Goal: Task Accomplishment & Management: Complete application form

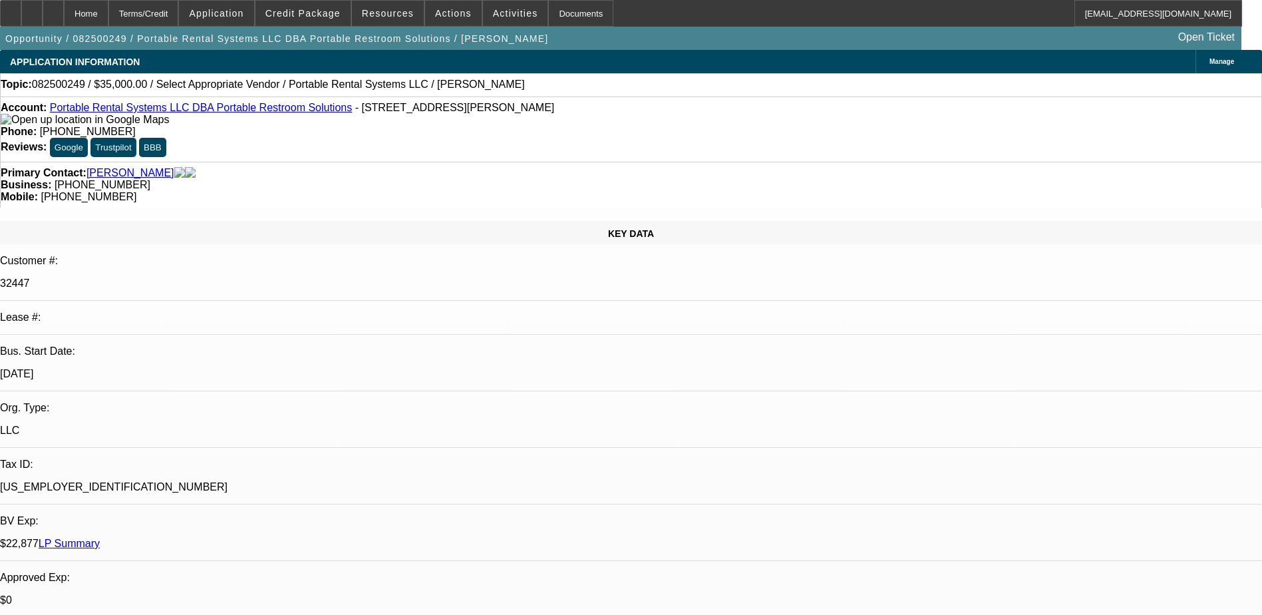
select select "0"
select select "2"
select select "0.1"
select select "4"
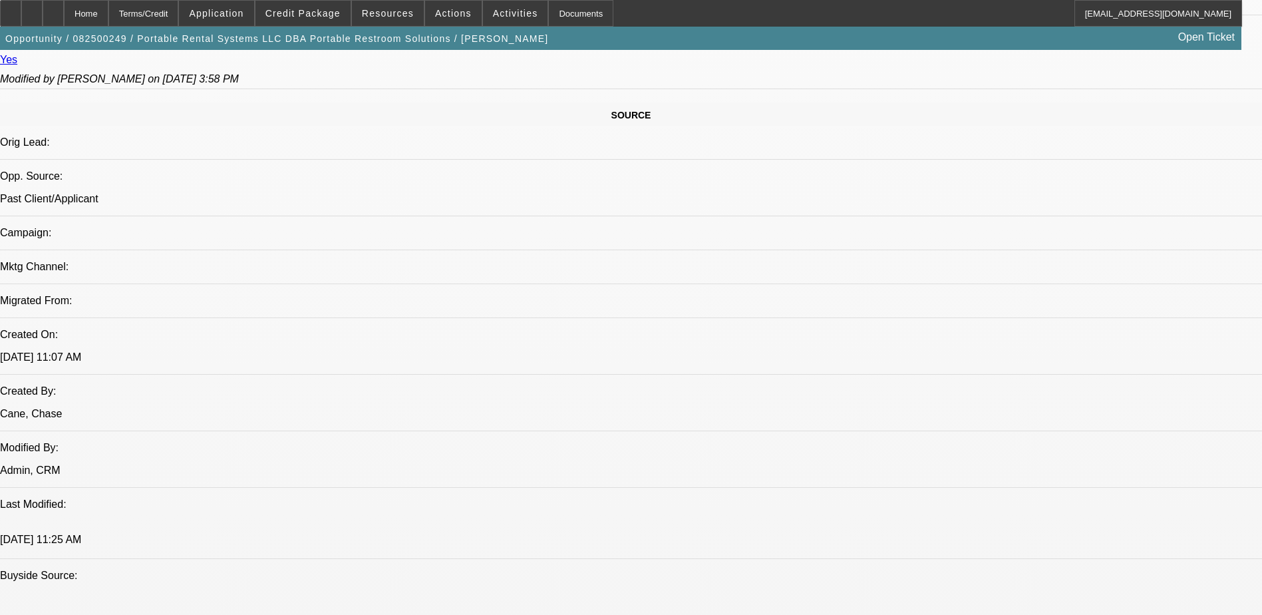
scroll to position [798, 0]
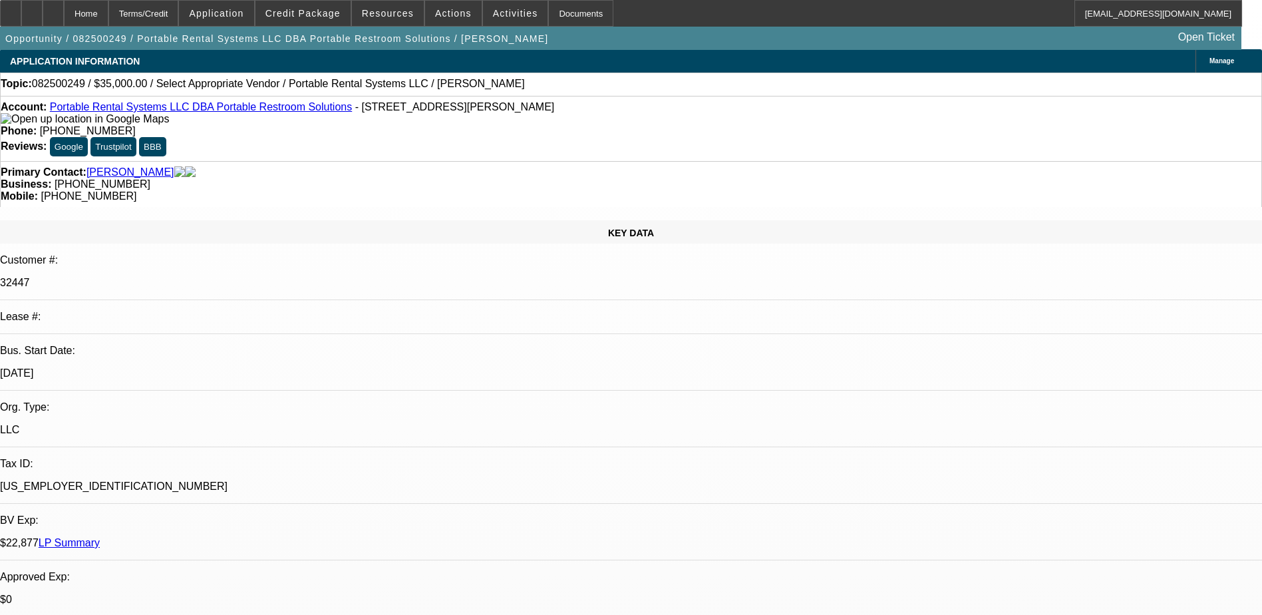
scroll to position [0, 0]
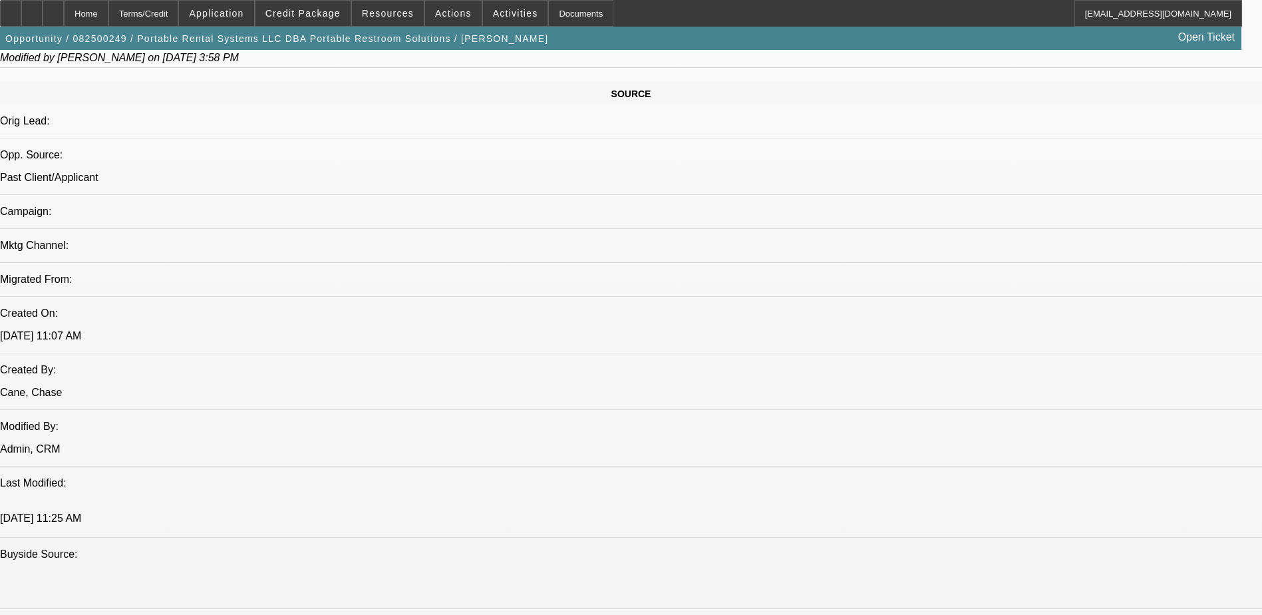
scroll to position [798, 0]
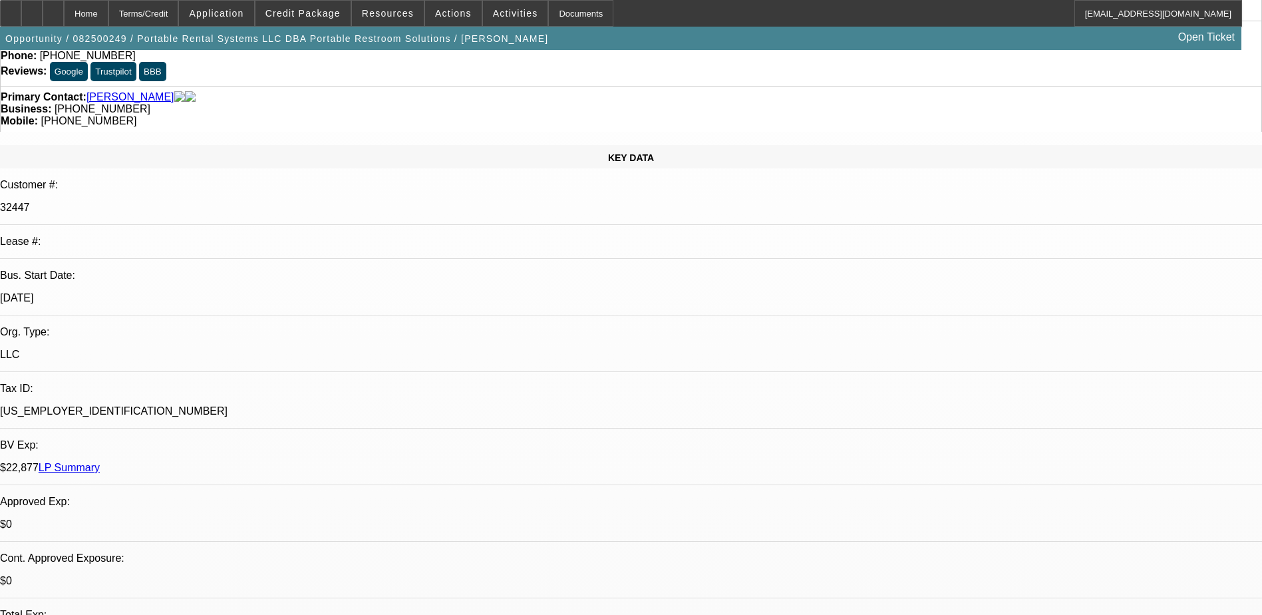
scroll to position [0, 0]
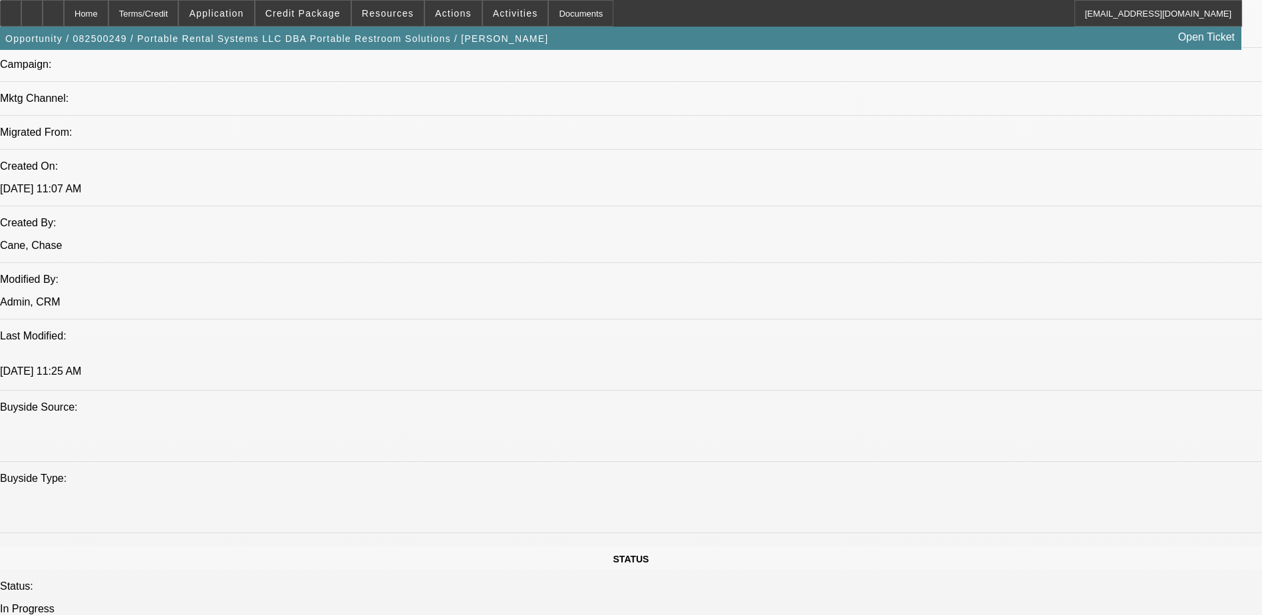
scroll to position [1064, 0]
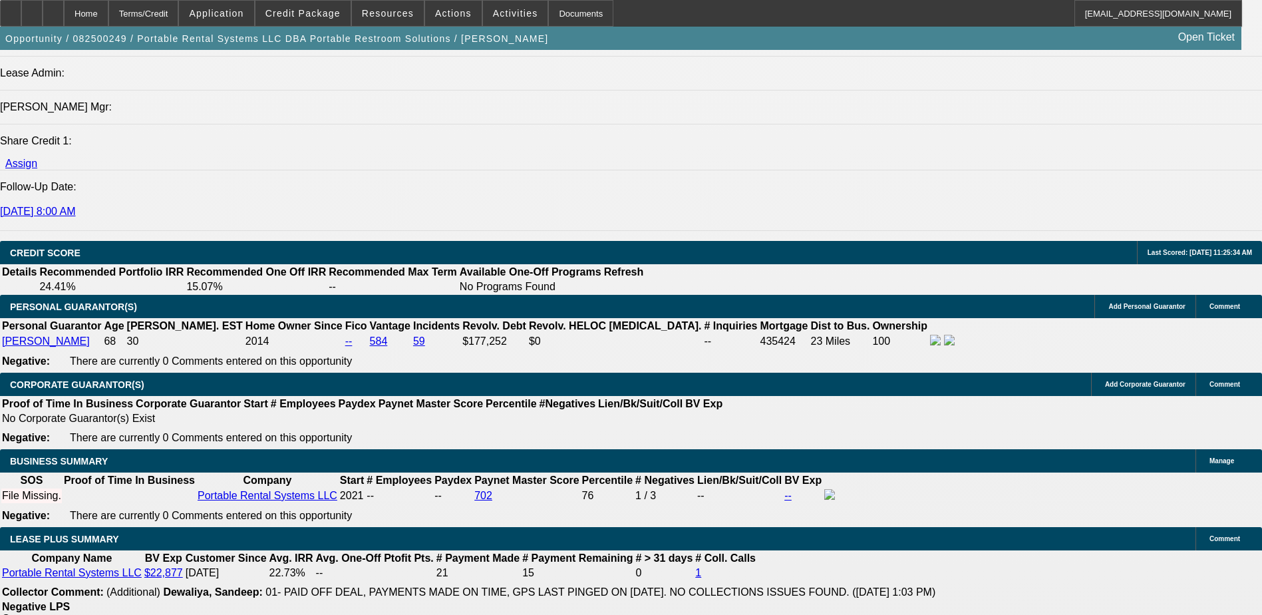
scroll to position [1929, 0]
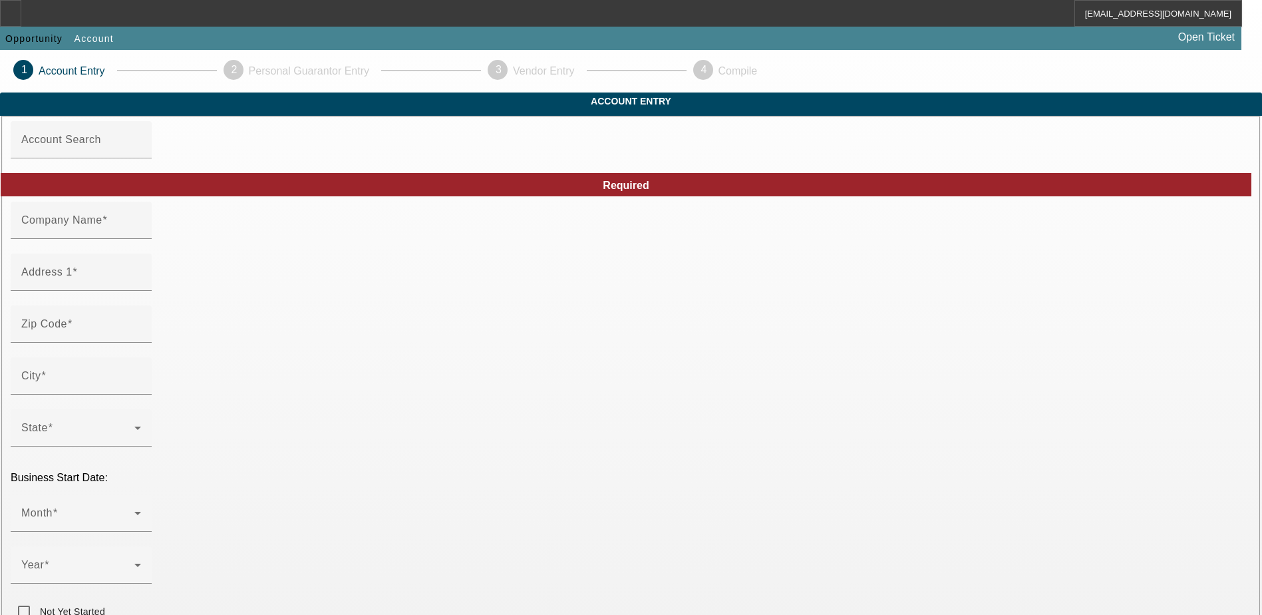
type input "Ace Screen Printing LLC"
type input "[STREET_ADDRESS]"
type input "08028"
type input "Glassboro"
type input "(856) 347-4773"
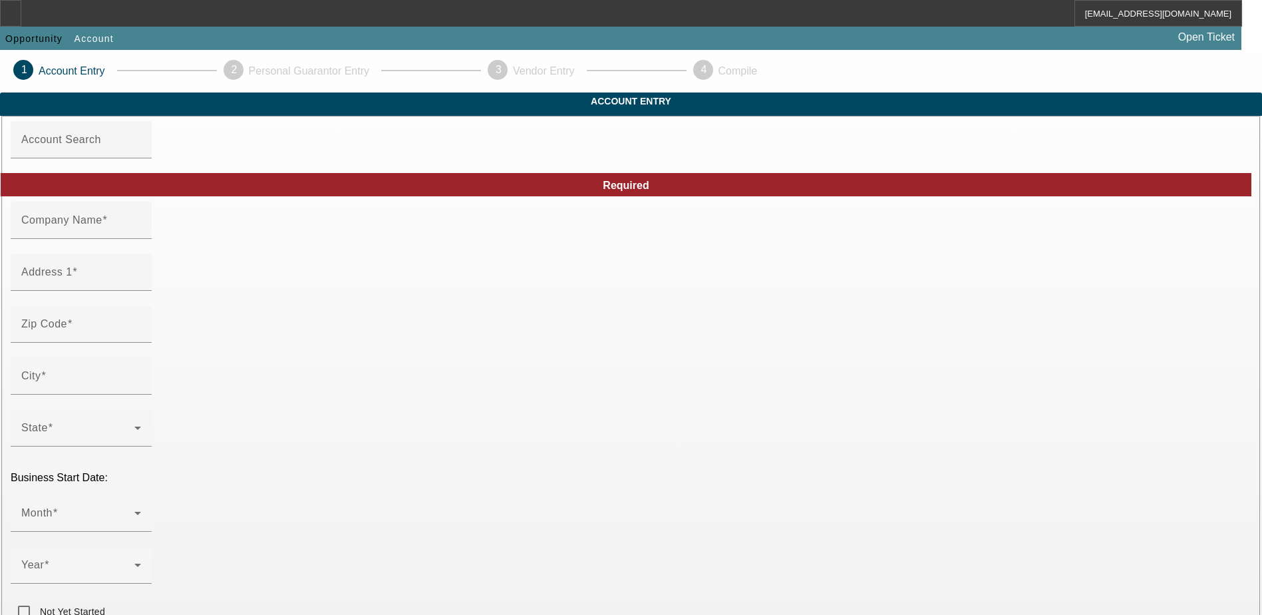
type input "Ace Screen Printing"
type input "sales@mimdesigns.com"
type input "Gloucester"
type input "(856) 881-6457"
type input "204521524"
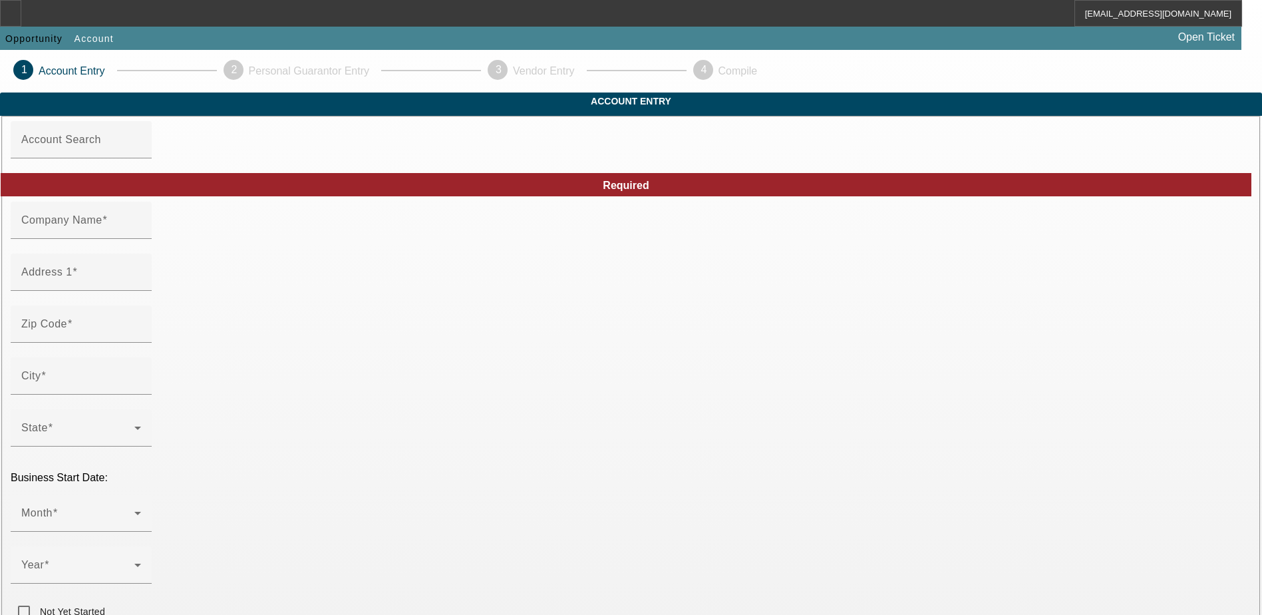
type input "https://THESHIRTDR.COM"
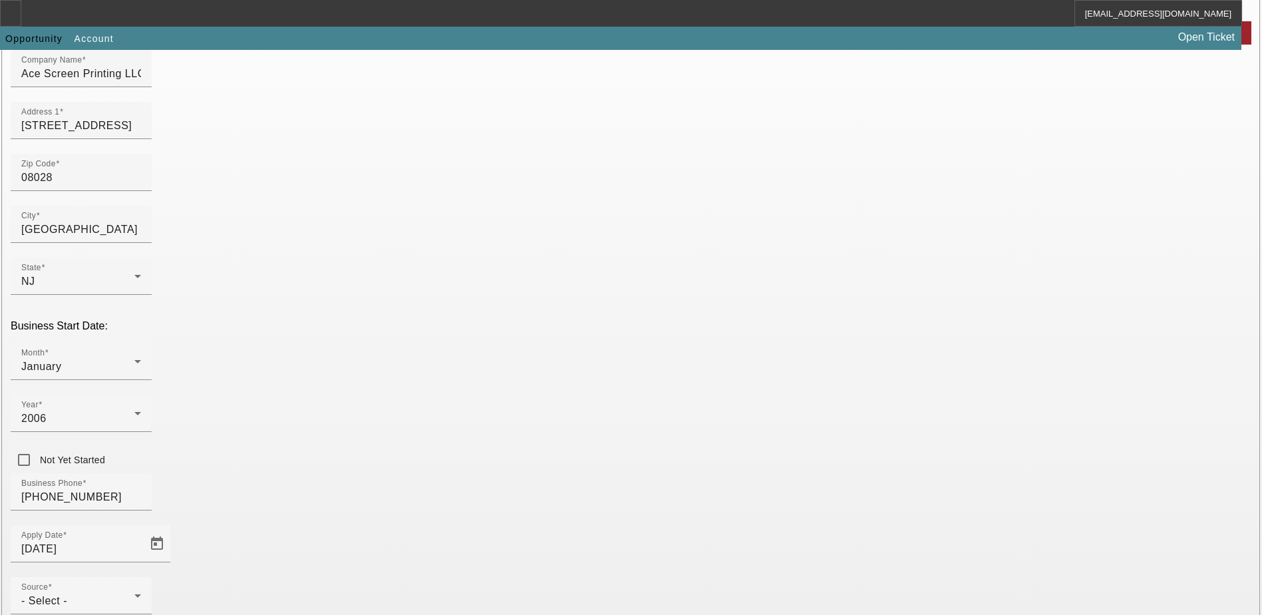
scroll to position [200, 0]
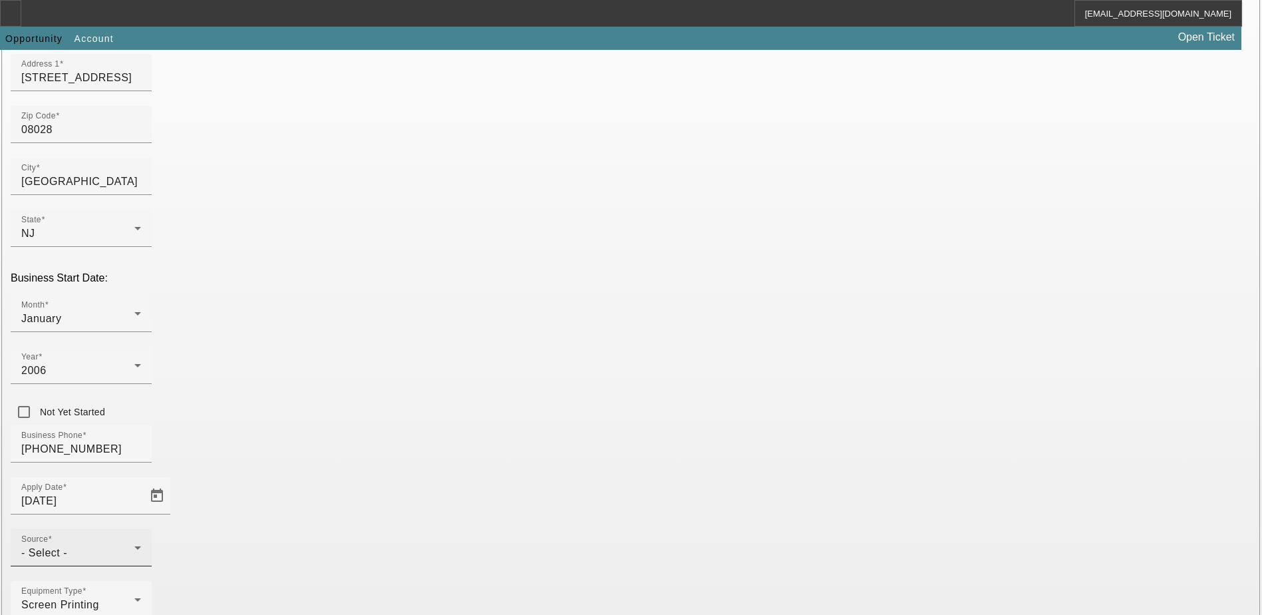
click at [134, 545] on div "- Select -" at bounding box center [77, 553] width 113 height 16
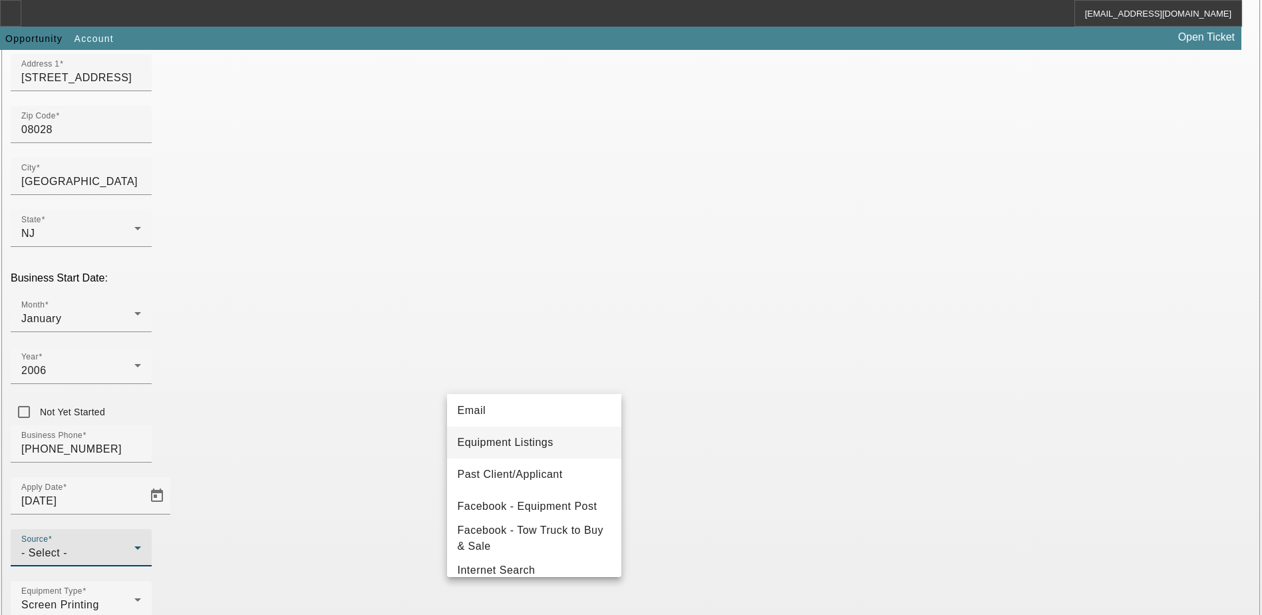
scroll to position [133, 0]
click at [539, 469] on span "Past Client/Applicant" at bounding box center [510, 474] width 105 height 16
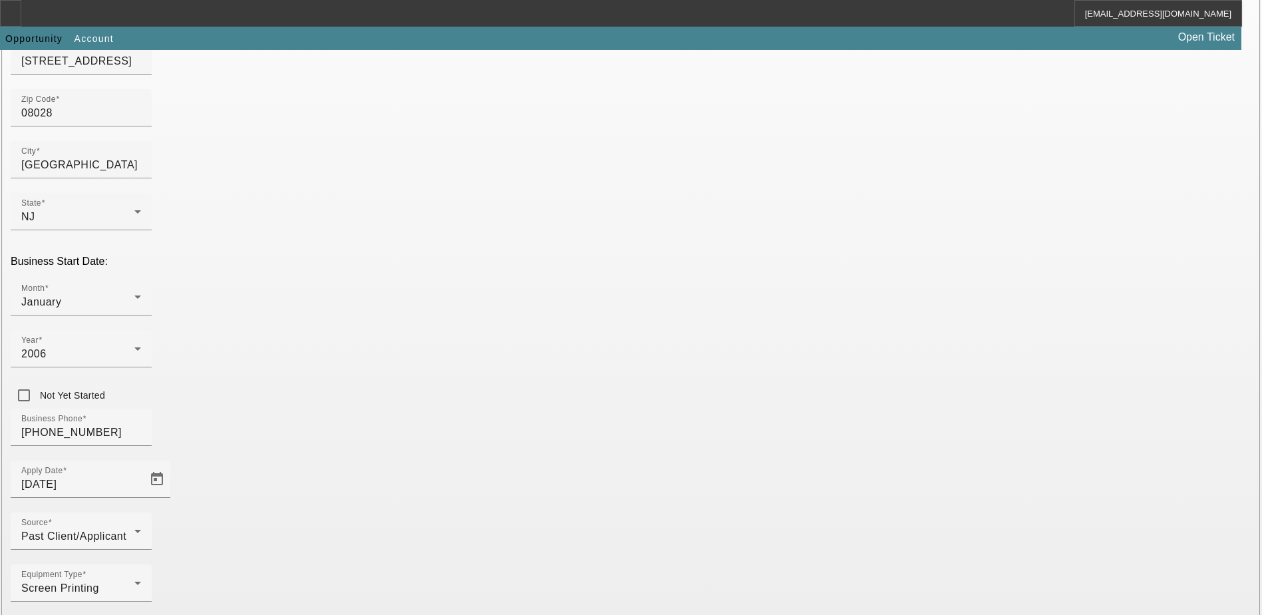
scroll to position [225, 0]
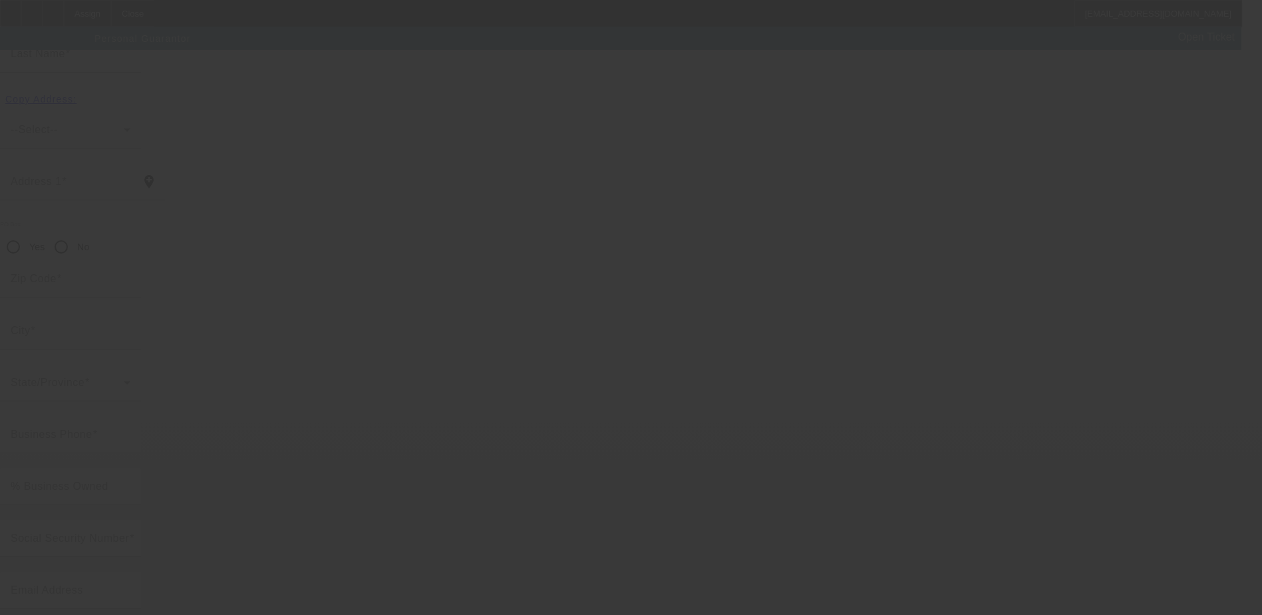
scroll to position [36, 0]
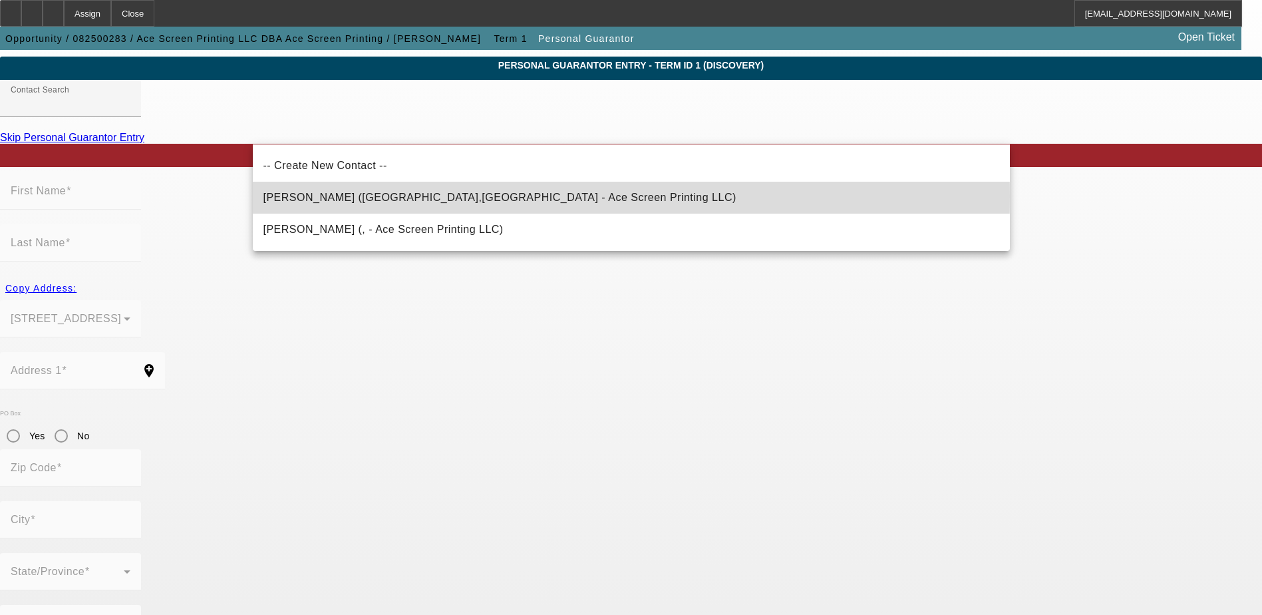
click at [405, 196] on span "Szyfman, Adam (Avalon,NJ - Ace Screen Printing LLC)" at bounding box center [499, 197] width 473 height 11
type input "Szyfman, Adam (Avalon,NJ - Ace Screen Printing LLC)"
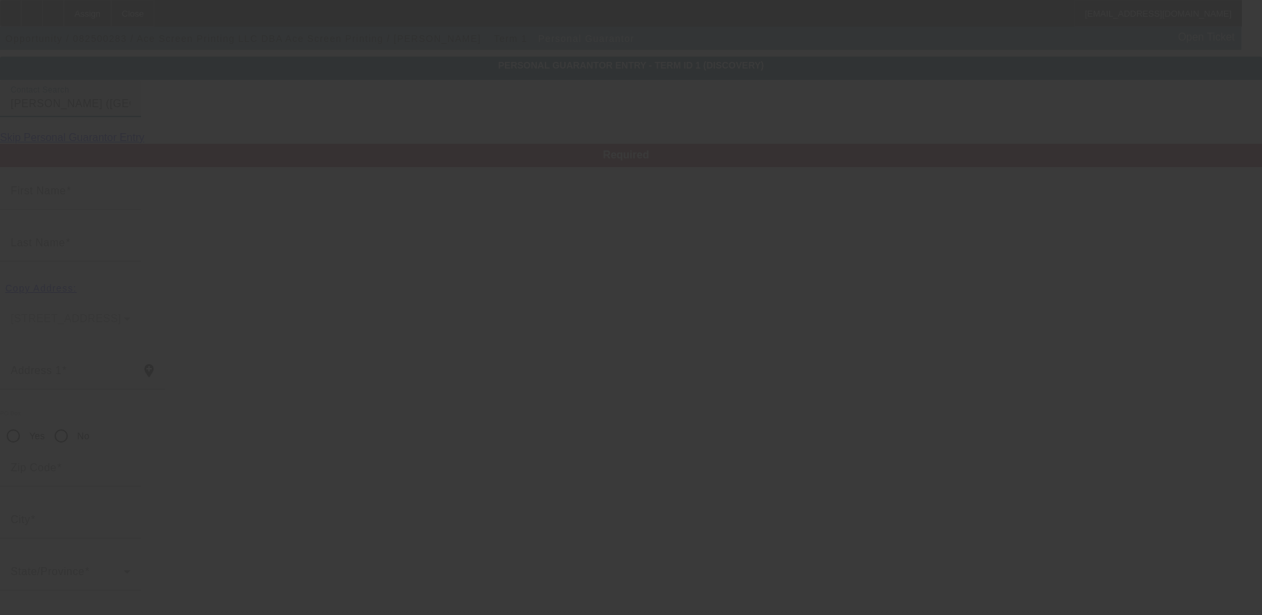
type input "Adam"
type input "Szyfman"
type input "480 22nd Street"
radio input "true"
type input "08202"
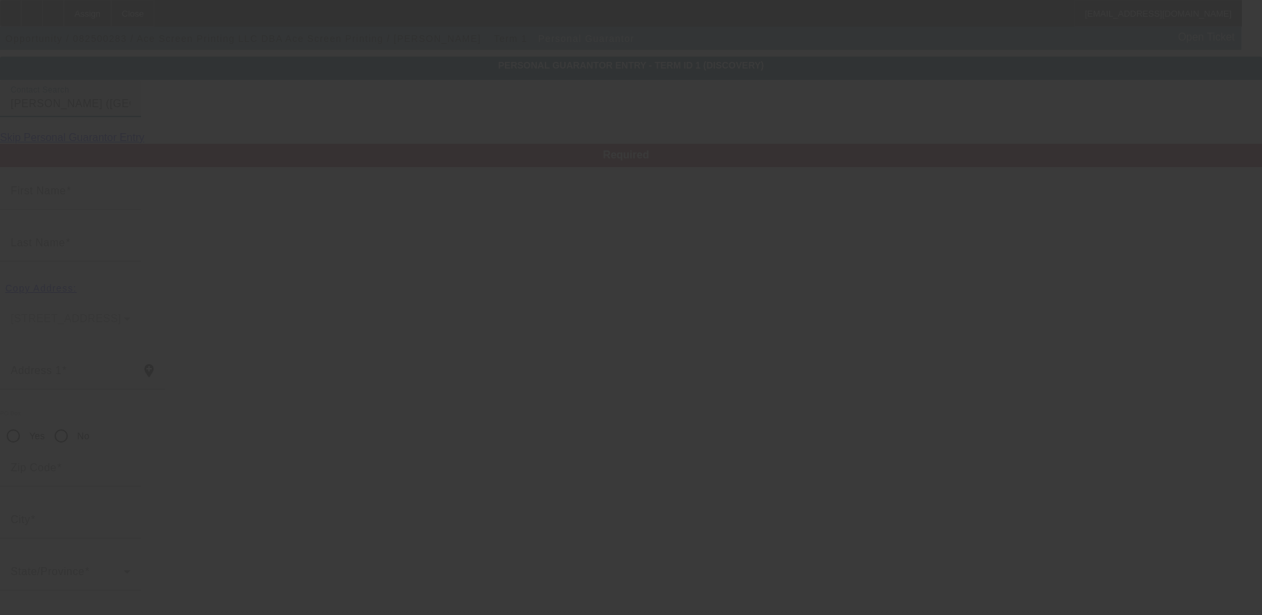
type input "Avalon"
type input "[PHONE_NUMBER]"
type input "100"
type input "459-49-5231"
type input "sales@theshirtdr.com"
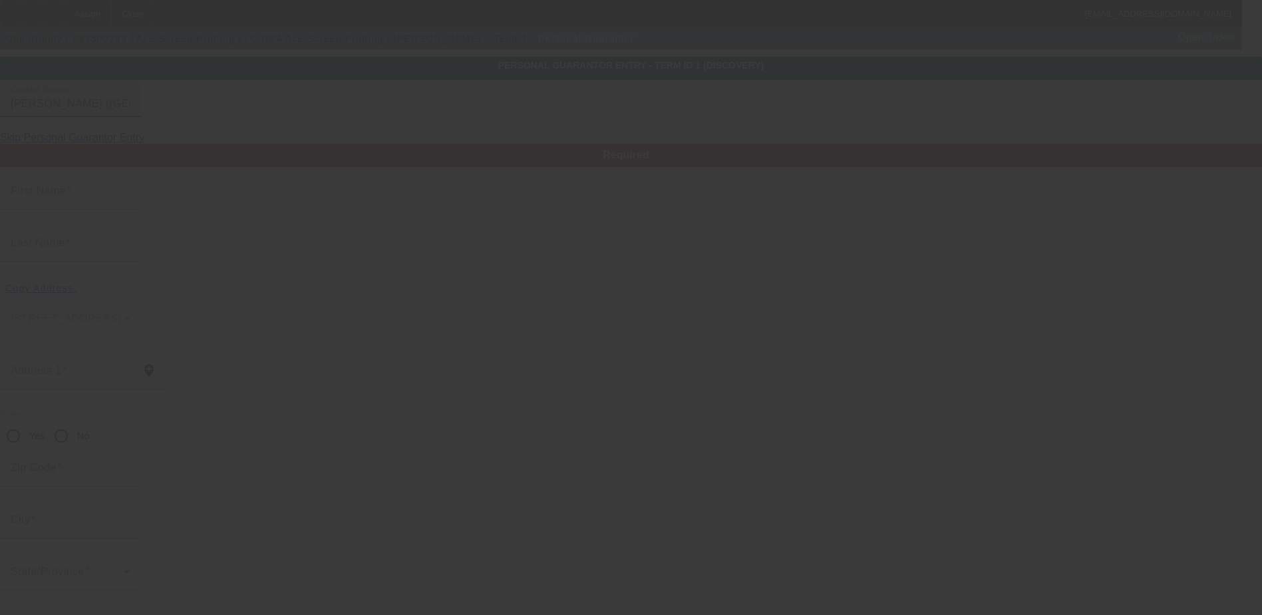
type input "(856) 881-1188"
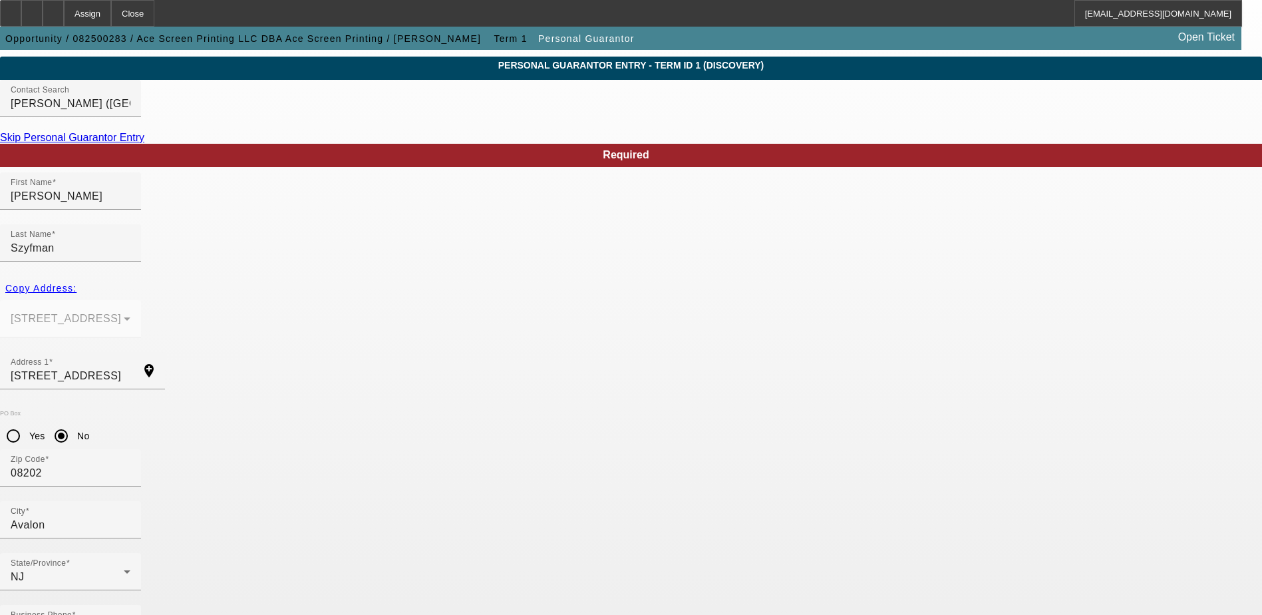
type input "info@glassbororentals.com"
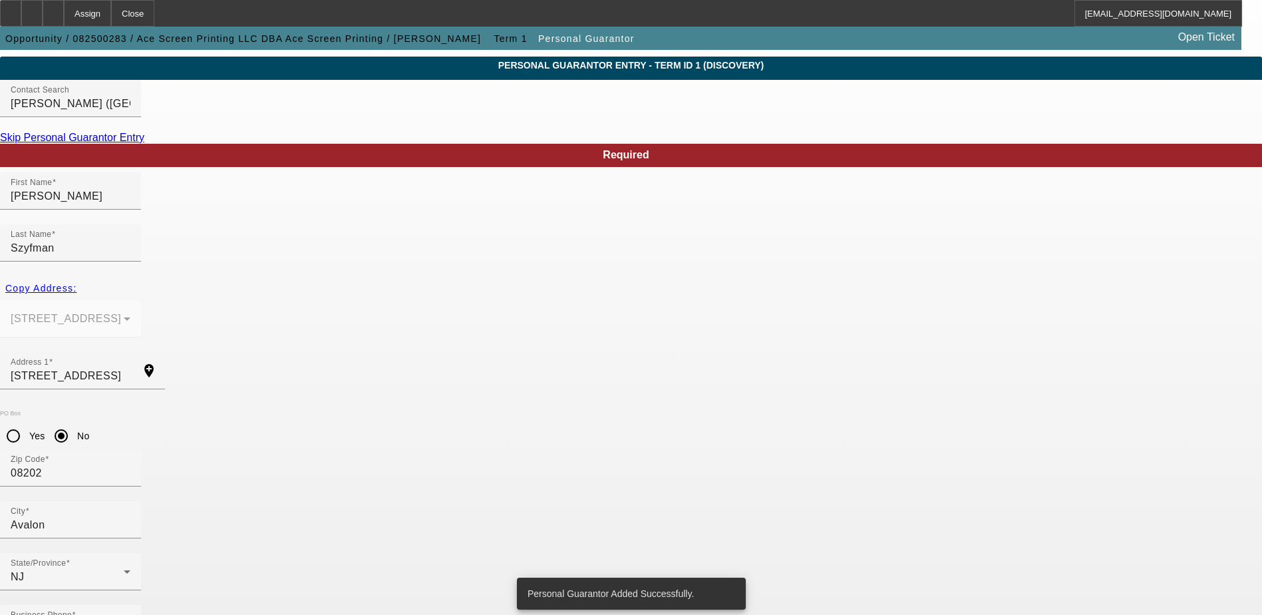
scroll to position [0, 0]
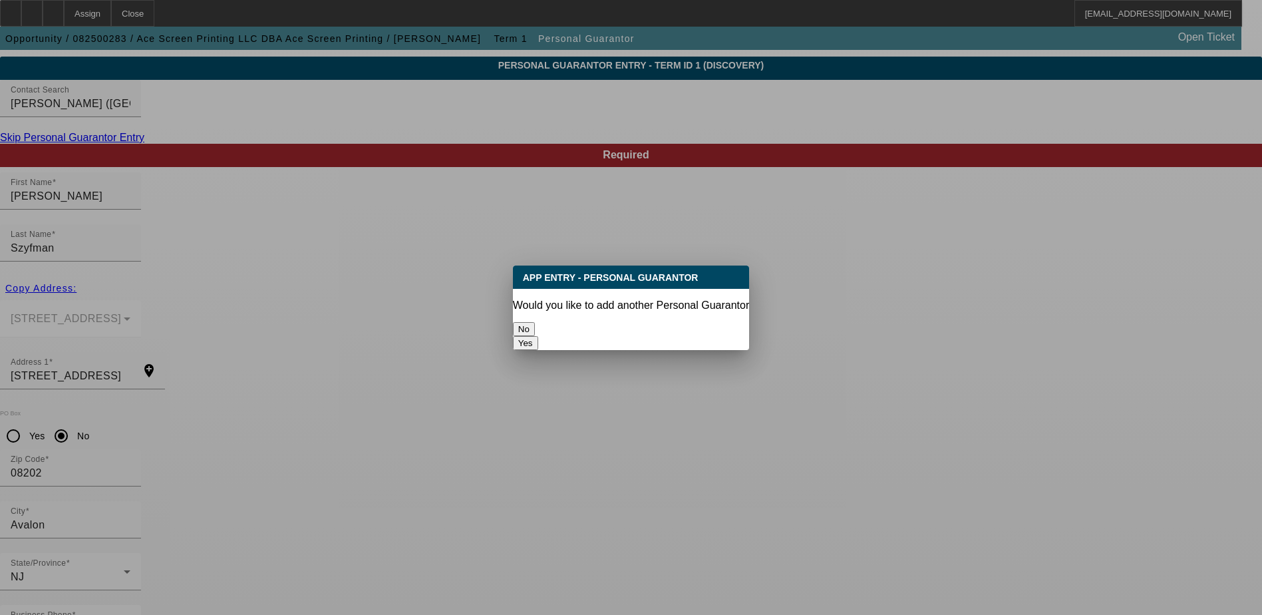
click at [535, 322] on button "No" at bounding box center [524, 329] width 22 height 14
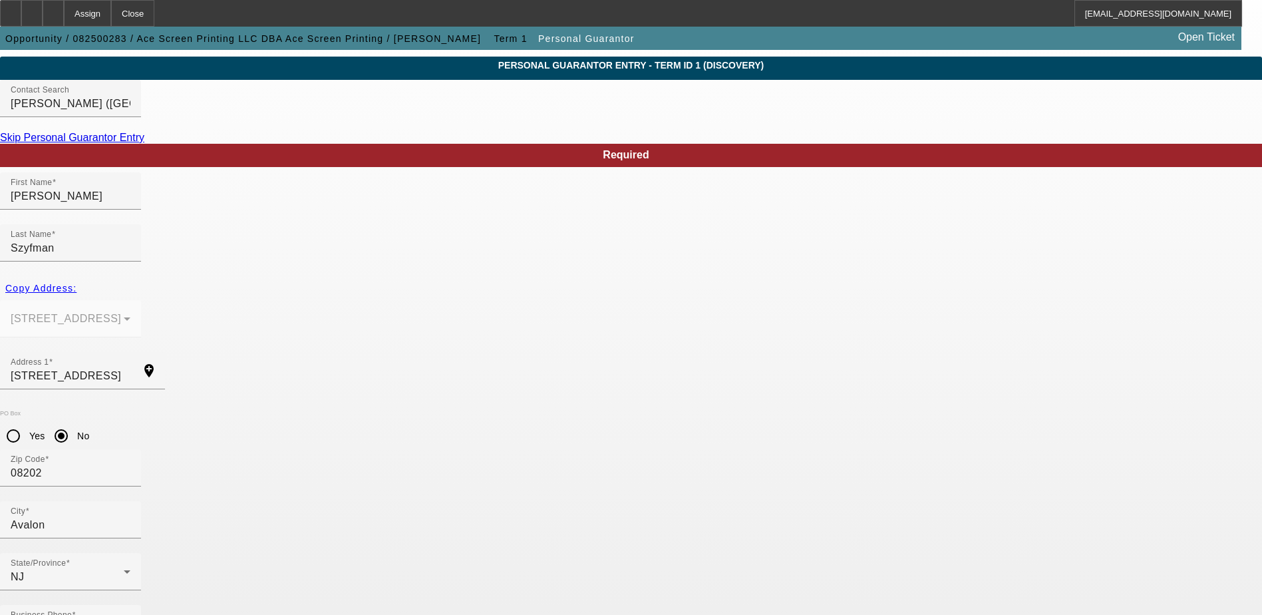
scroll to position [36, 0]
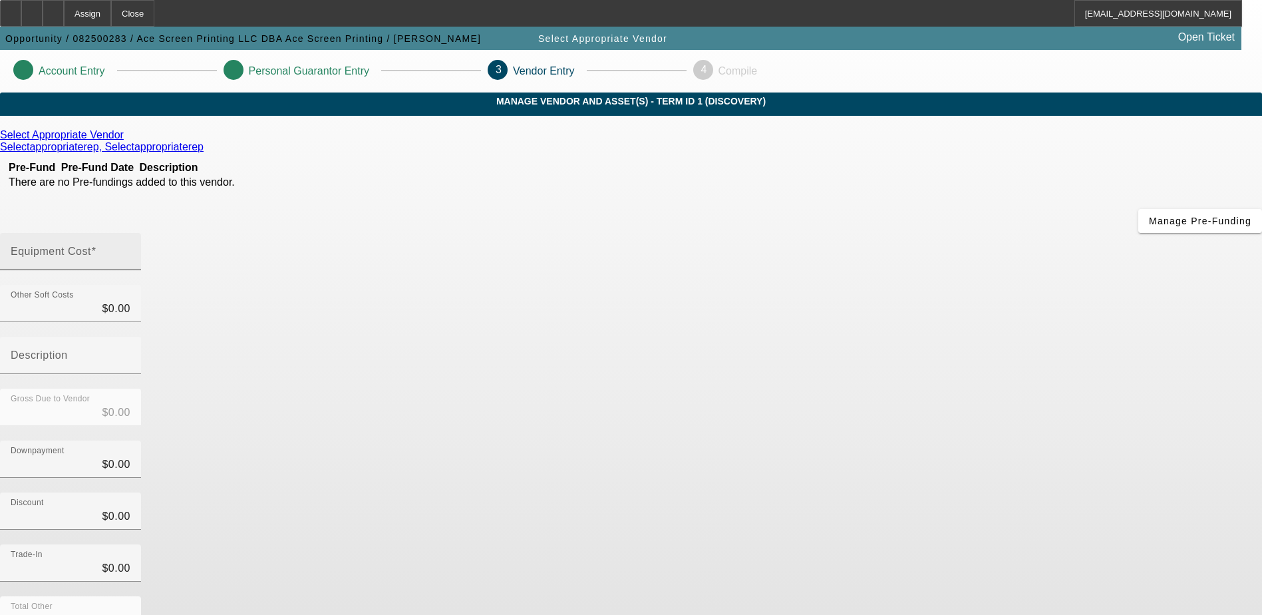
click at [130, 249] on input "Equipment Cost" at bounding box center [71, 257] width 120 height 16
type input "6"
type input "$6.00"
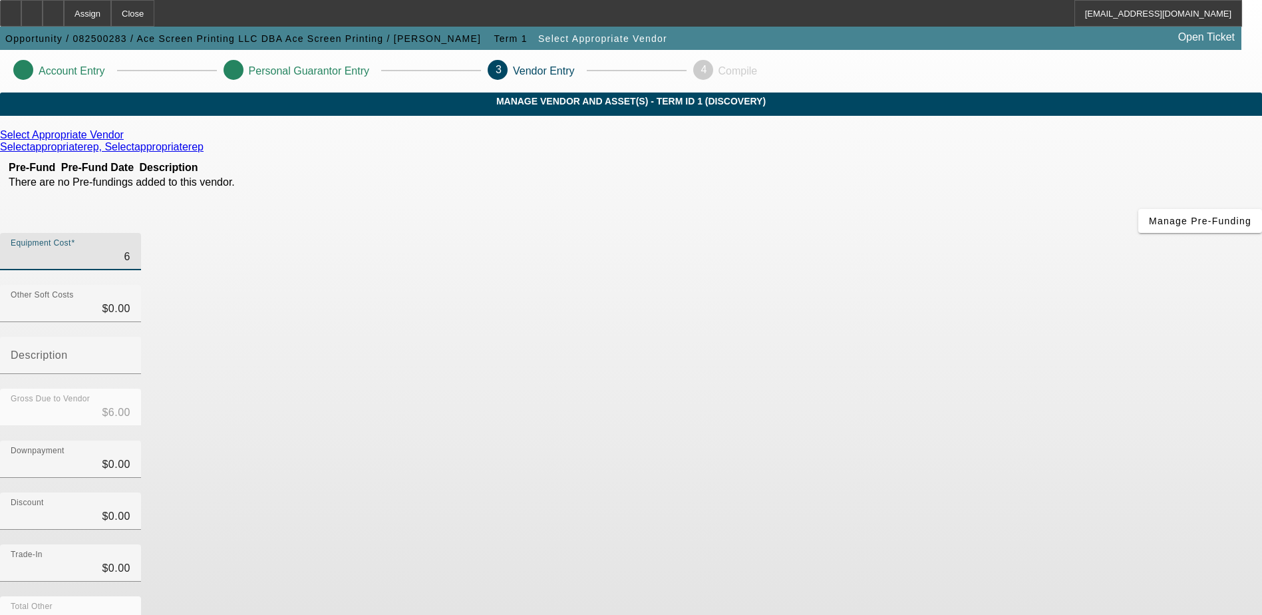
type input "60"
type input "$60.00"
type input "600"
type input "$600.00"
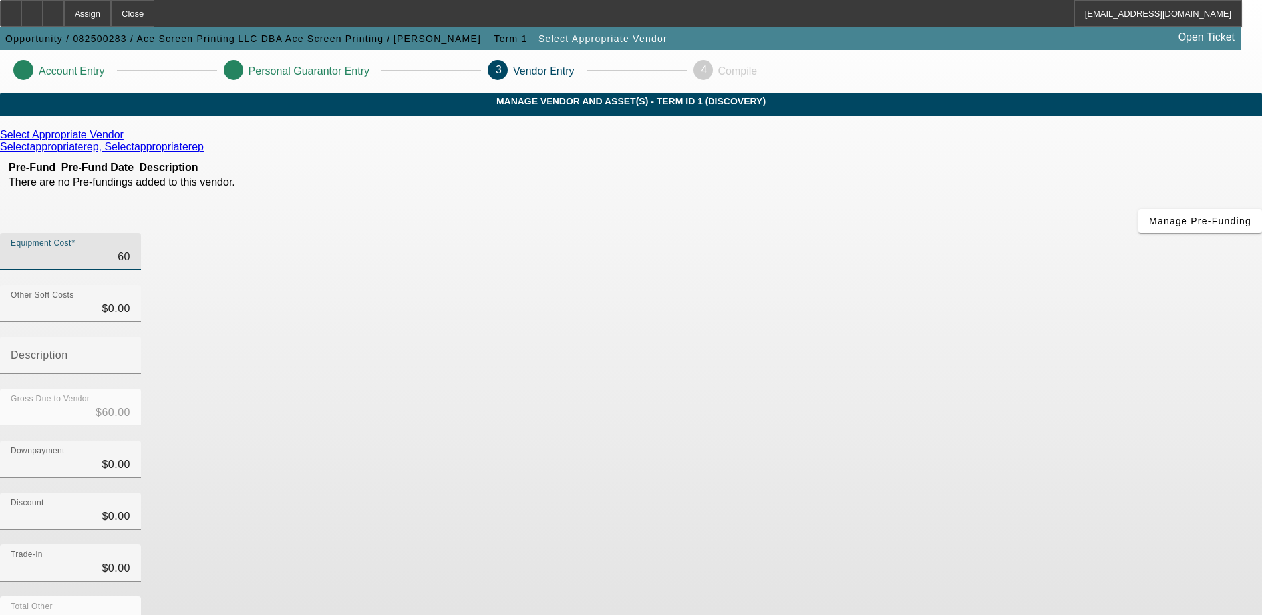
type input "$600.00"
type input "6000"
type input "$6,000.00"
type input "60000"
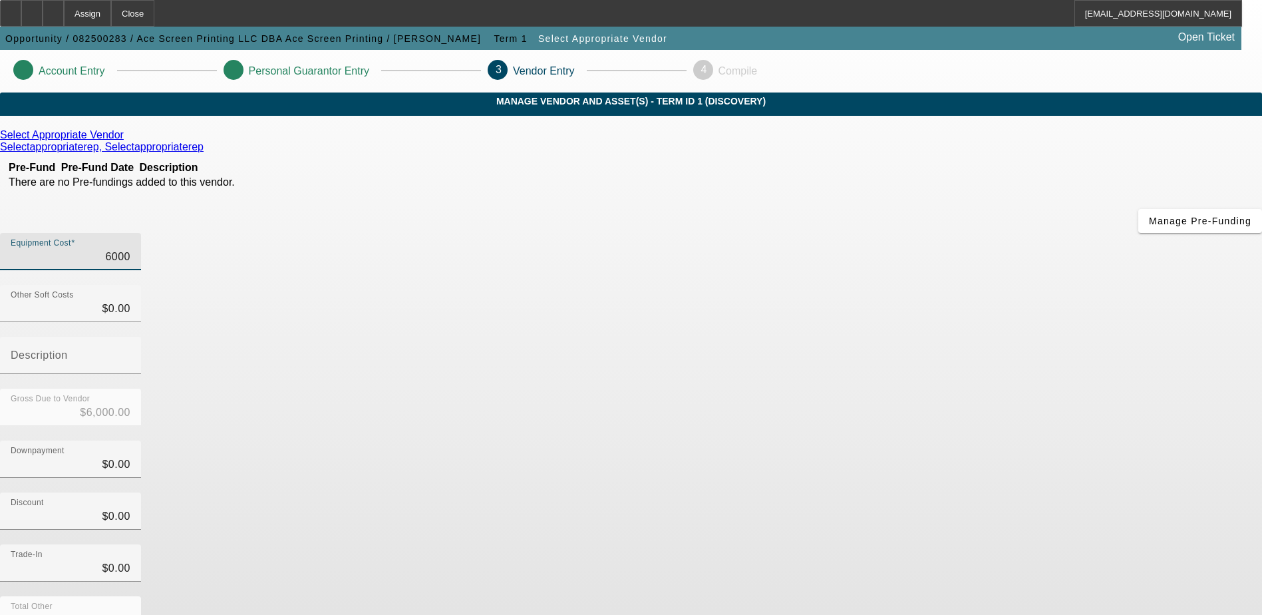
type input "$60,000.00"
click at [1139, 319] on app-vendor-asset-manage "Account Entry Personal Guarantor Entry 3 Vendor Entry 4 Compile MANAGE VENDOR A…" at bounding box center [631, 421] width 1262 height 743
click at [127, 140] on icon at bounding box center [127, 134] width 0 height 11
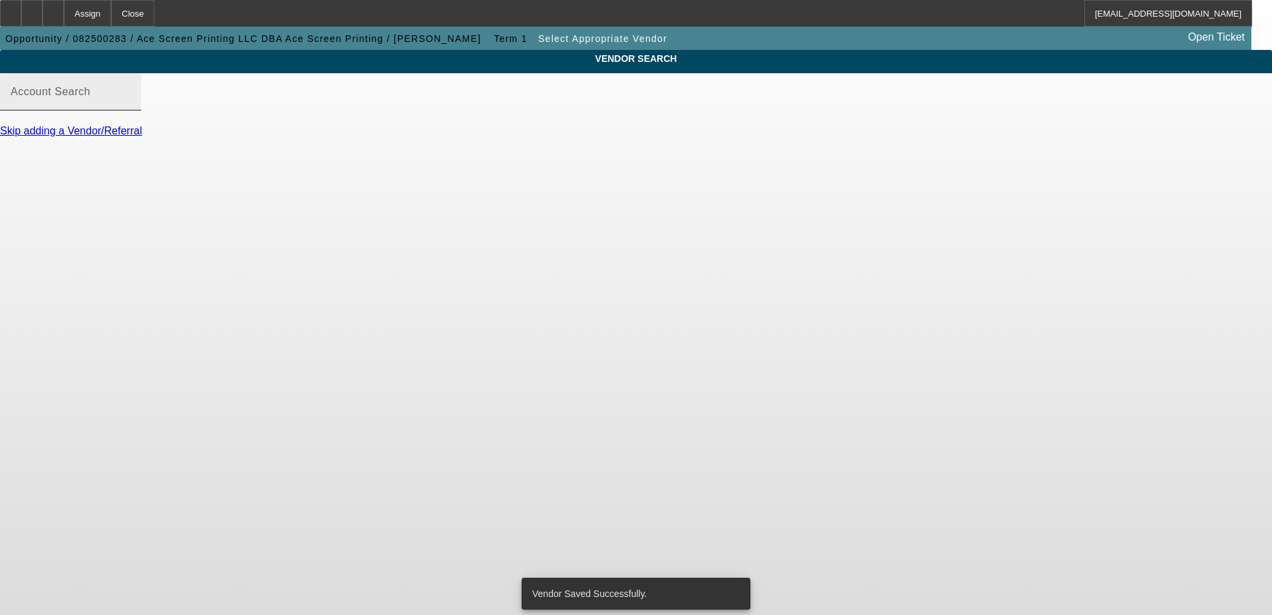
click at [130, 94] on div "Account Search" at bounding box center [71, 91] width 120 height 37
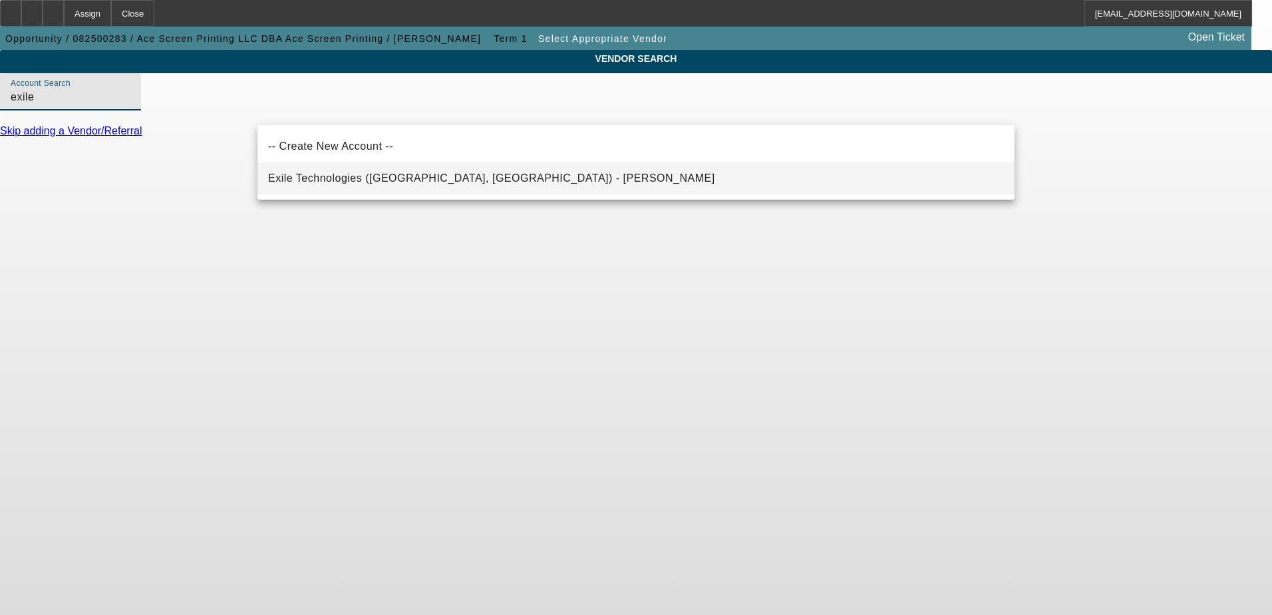
click at [432, 182] on span "Exile Technologies (Houston, TX) - Moore, Kyle" at bounding box center [491, 177] width 447 height 11
type input "Exile Technologies (Houston, TX) - Moore, Kyle"
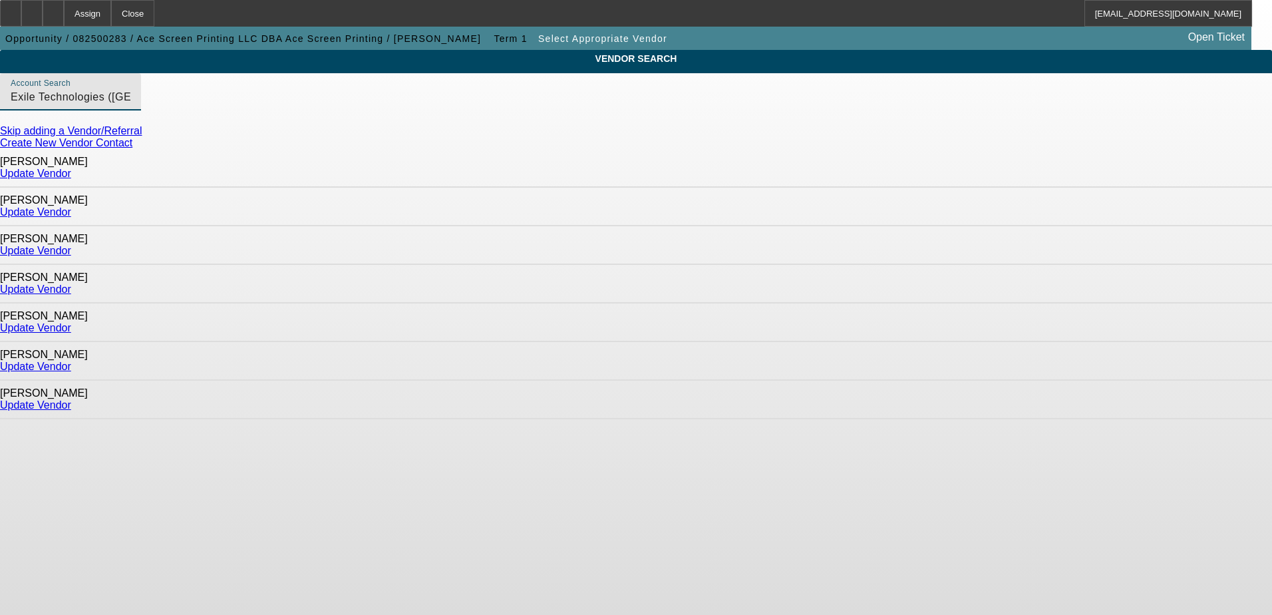
click at [71, 322] on link "Update Vendor" at bounding box center [35, 327] width 71 height 11
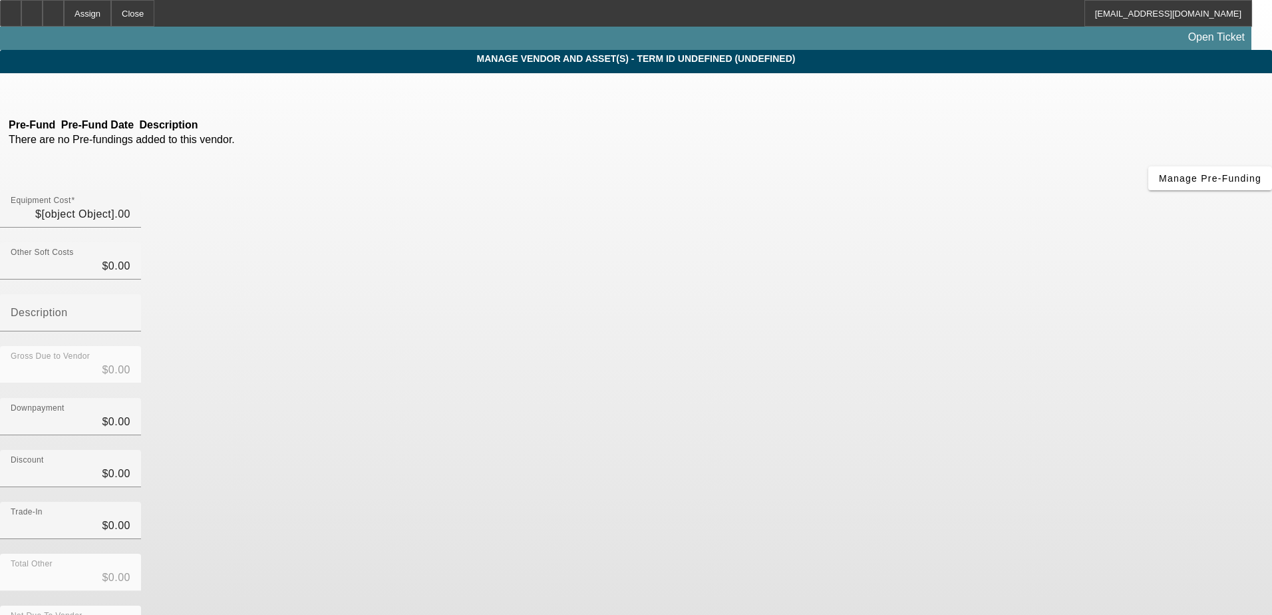
type input "$60,000.00"
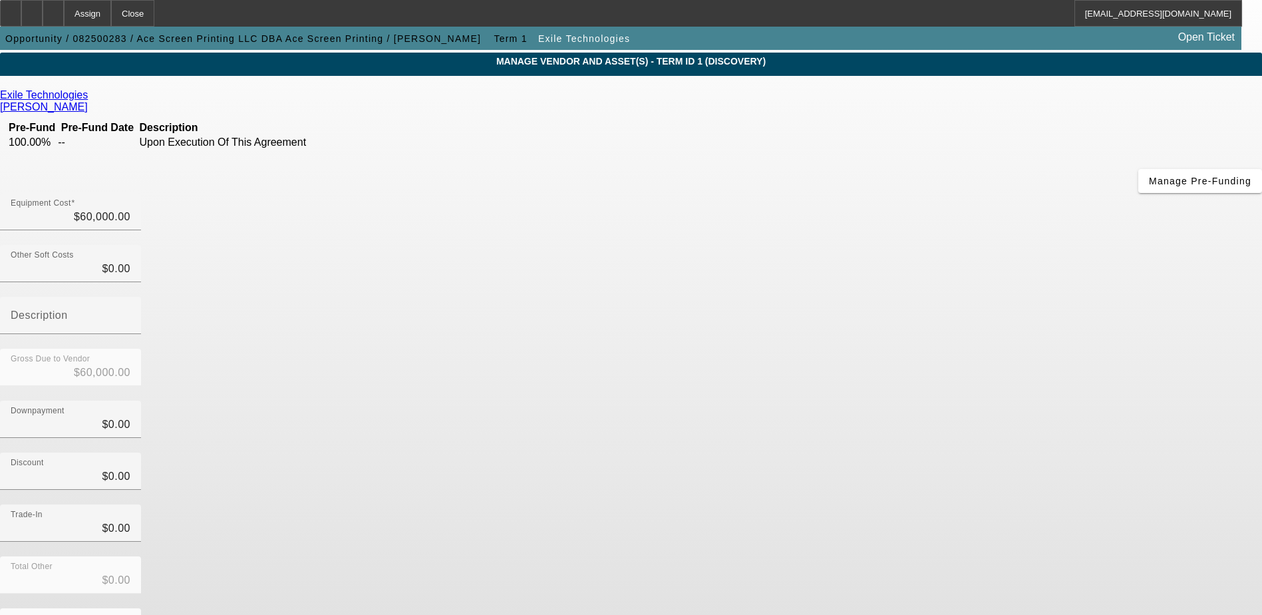
scroll to position [59, 0]
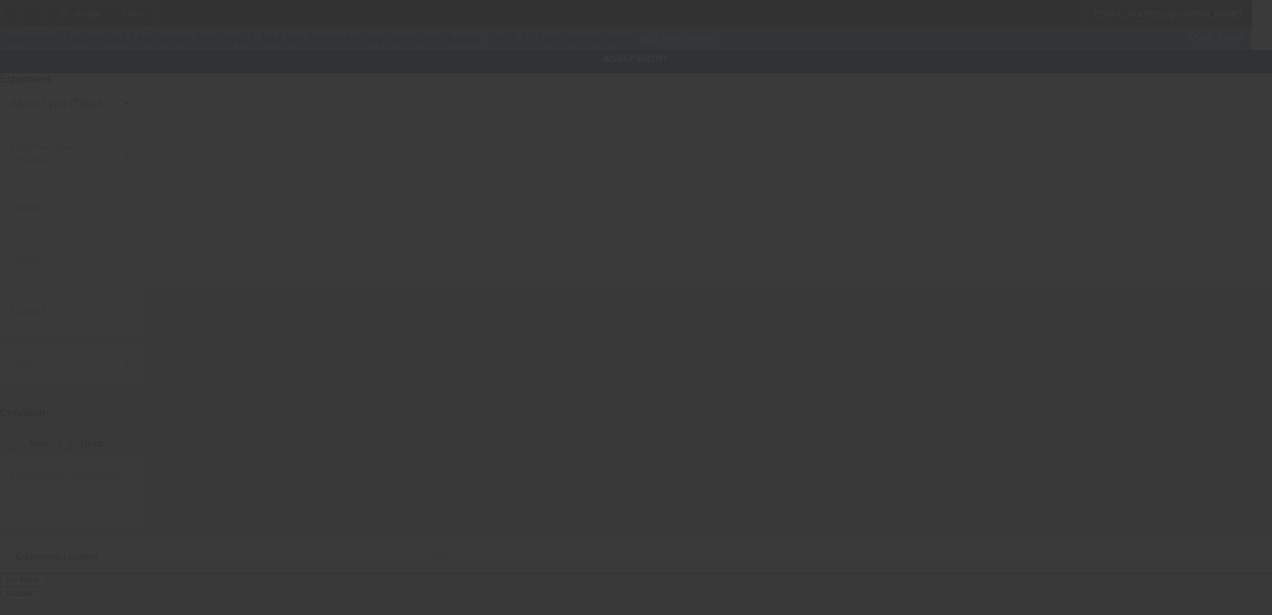
type input "24 W High St"
type input "Glassboro"
type input "08028"
type input "Gloucester"
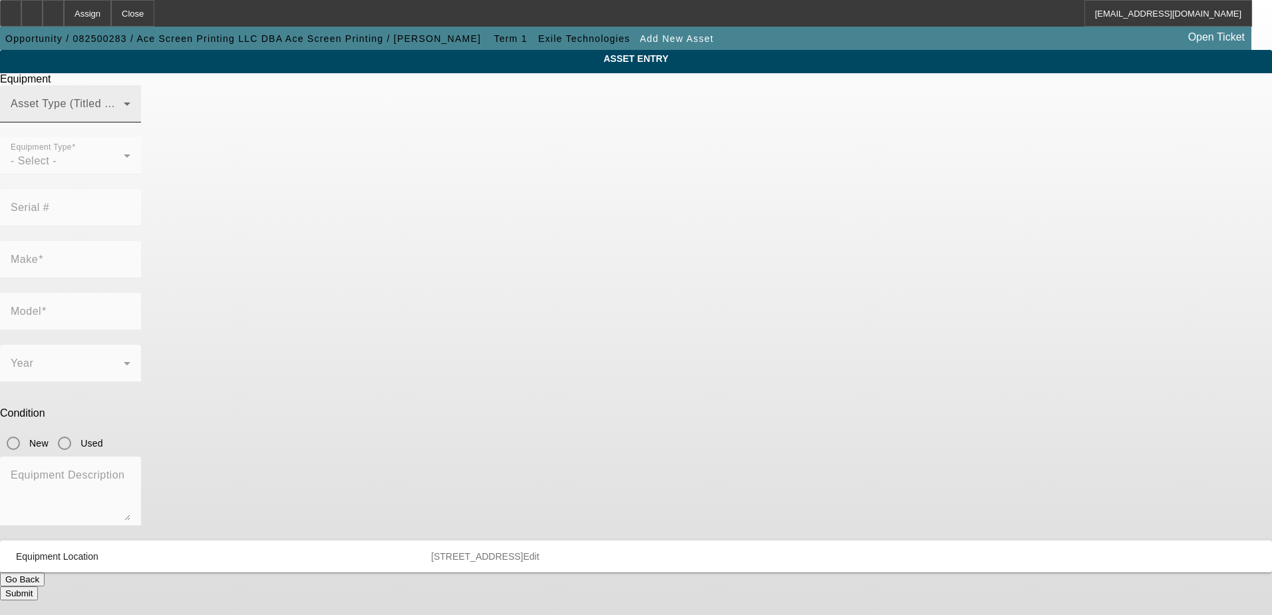
click at [124, 117] on span at bounding box center [67, 109] width 113 height 16
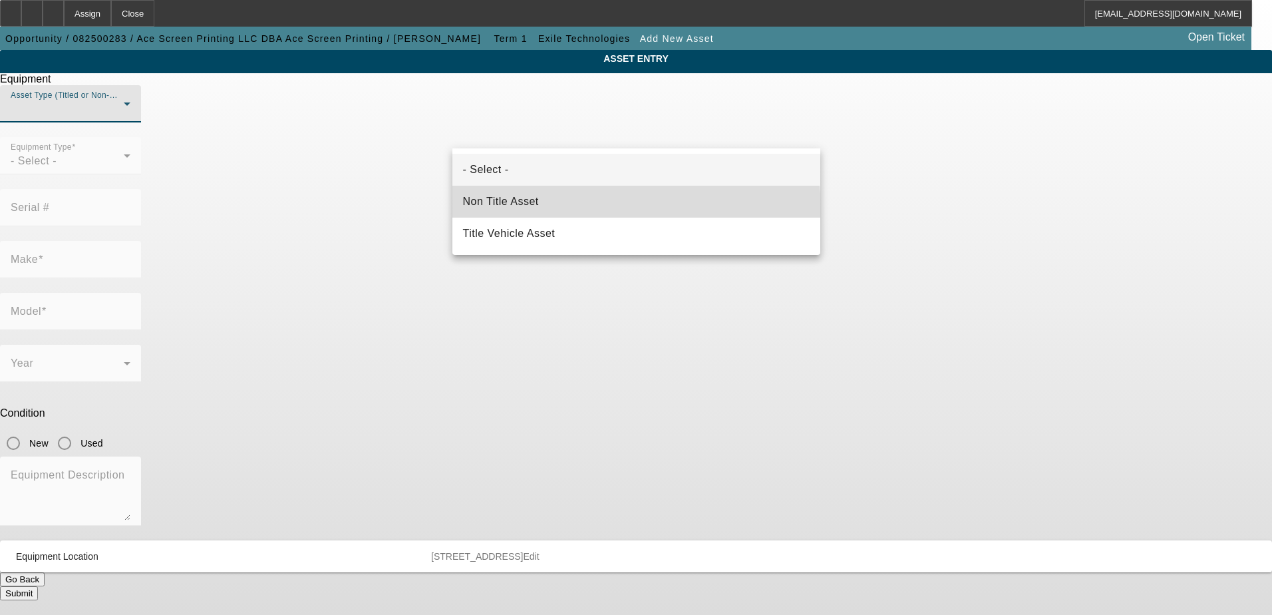
click at [559, 211] on mat-option "Non Title Asset" at bounding box center [636, 202] width 368 height 32
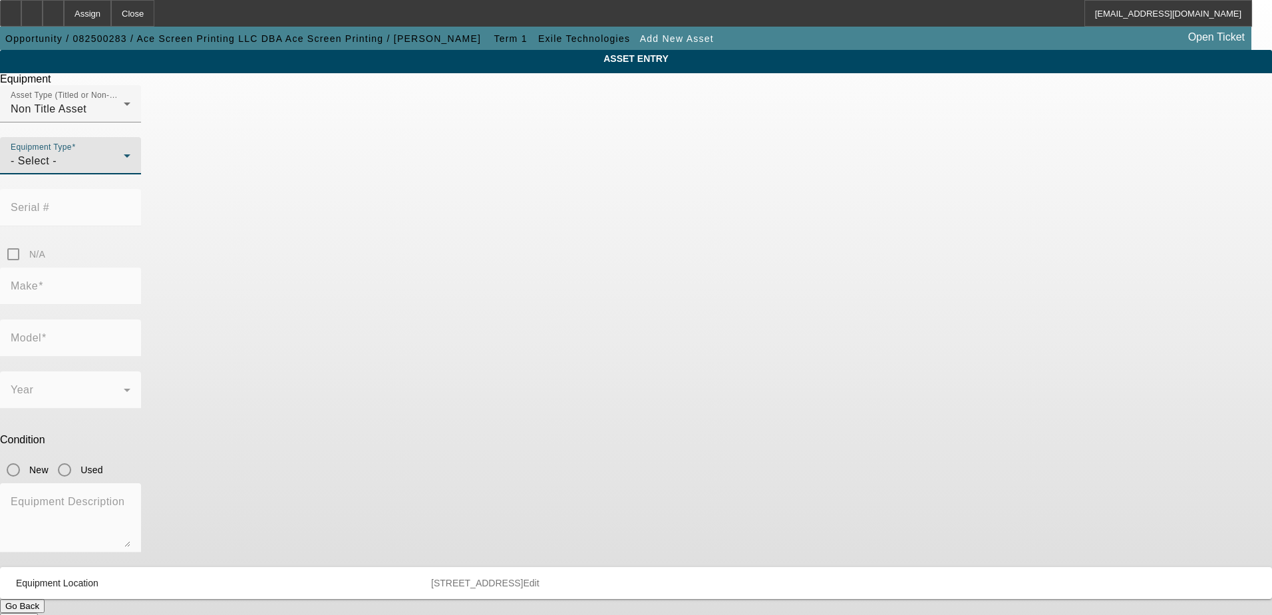
click at [124, 169] on div "- Select -" at bounding box center [67, 161] width 113 height 16
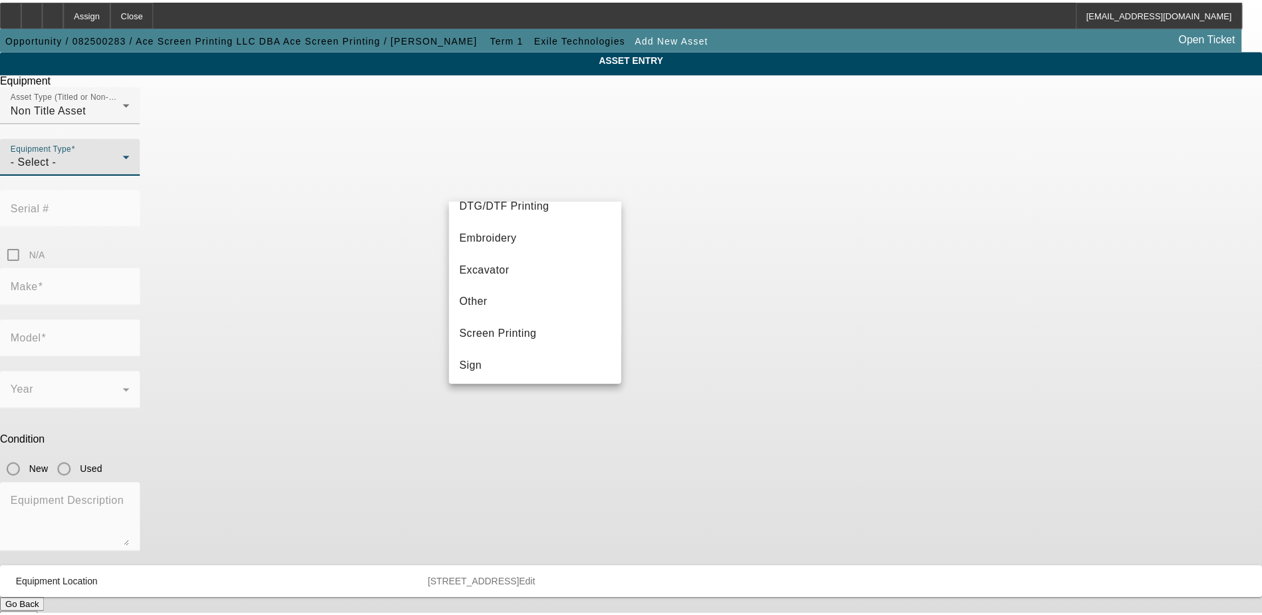
scroll to position [70, 0]
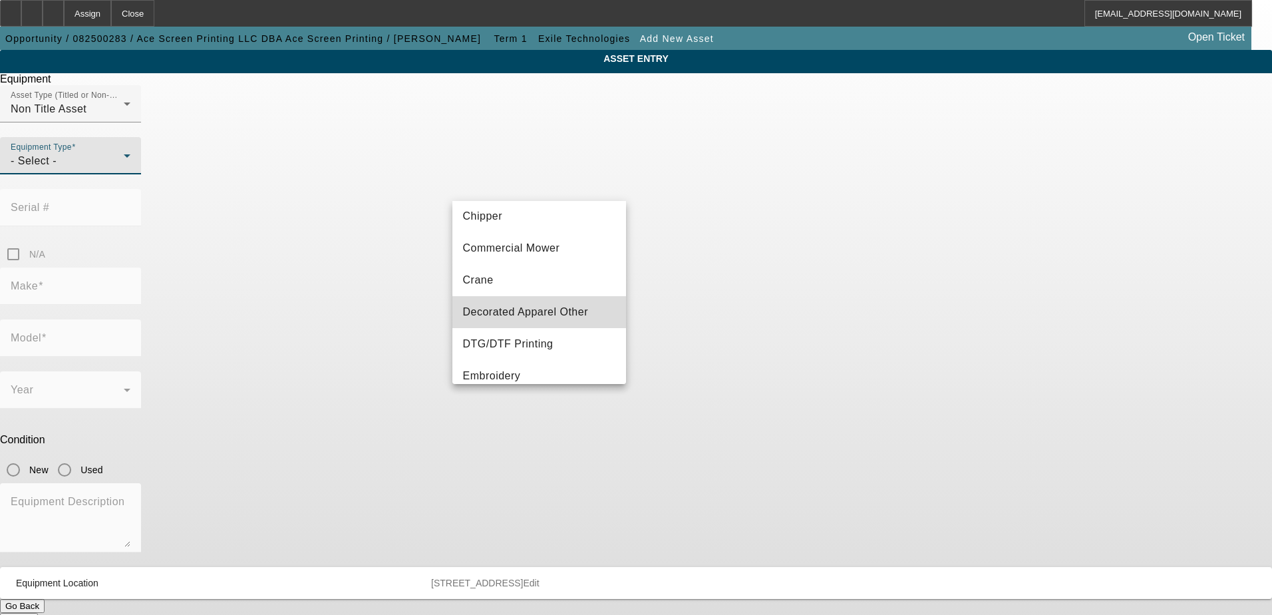
click at [549, 308] on span "Decorated Apparel Other" at bounding box center [526, 312] width 126 height 16
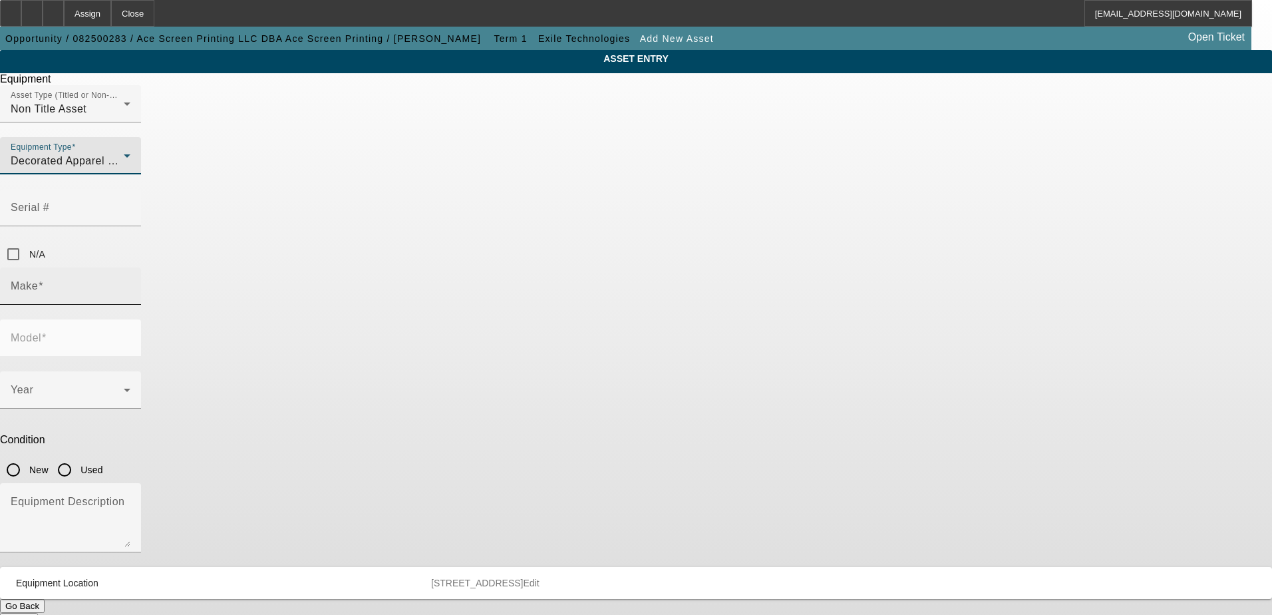
click at [130, 283] on input "Make" at bounding box center [71, 291] width 120 height 16
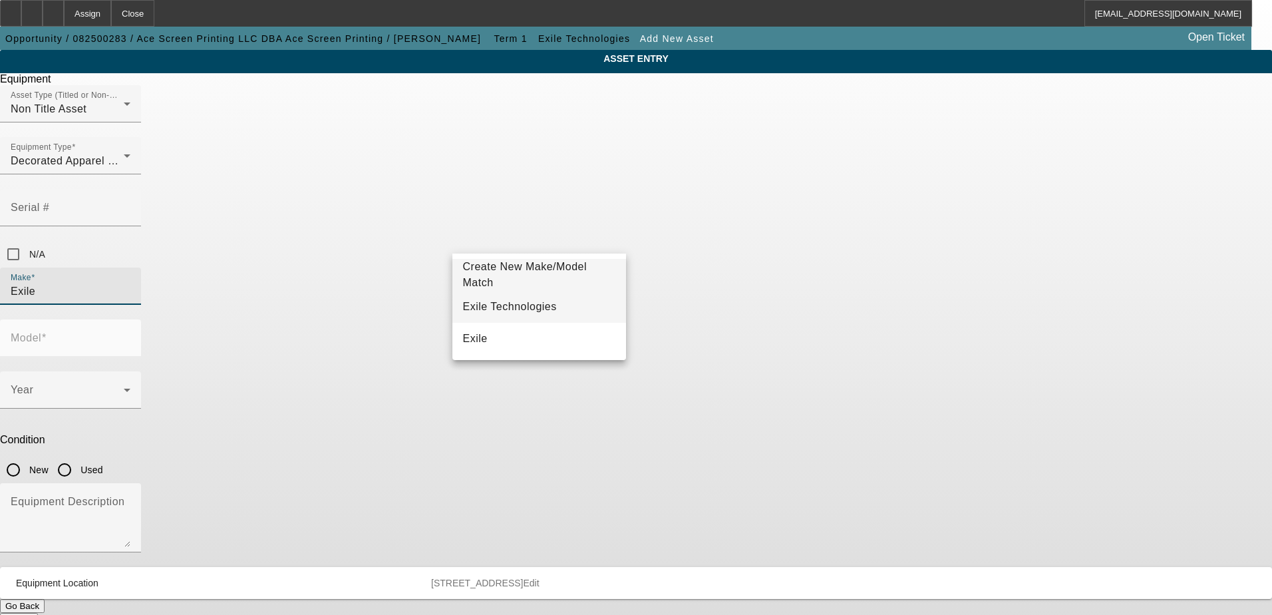
click at [528, 313] on span "Exile Technologies" at bounding box center [510, 307] width 94 height 16
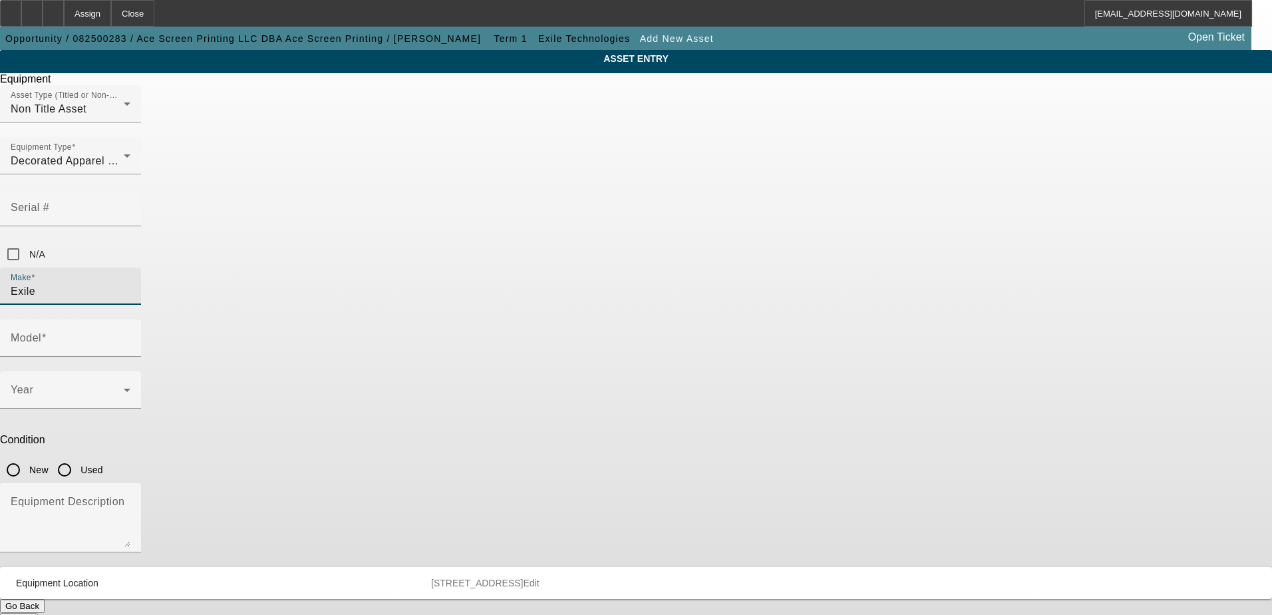
type input "Exile Technologies"
click at [47, 332] on label "Model" at bounding box center [29, 338] width 36 height 12
click at [130, 335] on input "Model" at bounding box center [71, 343] width 120 height 16
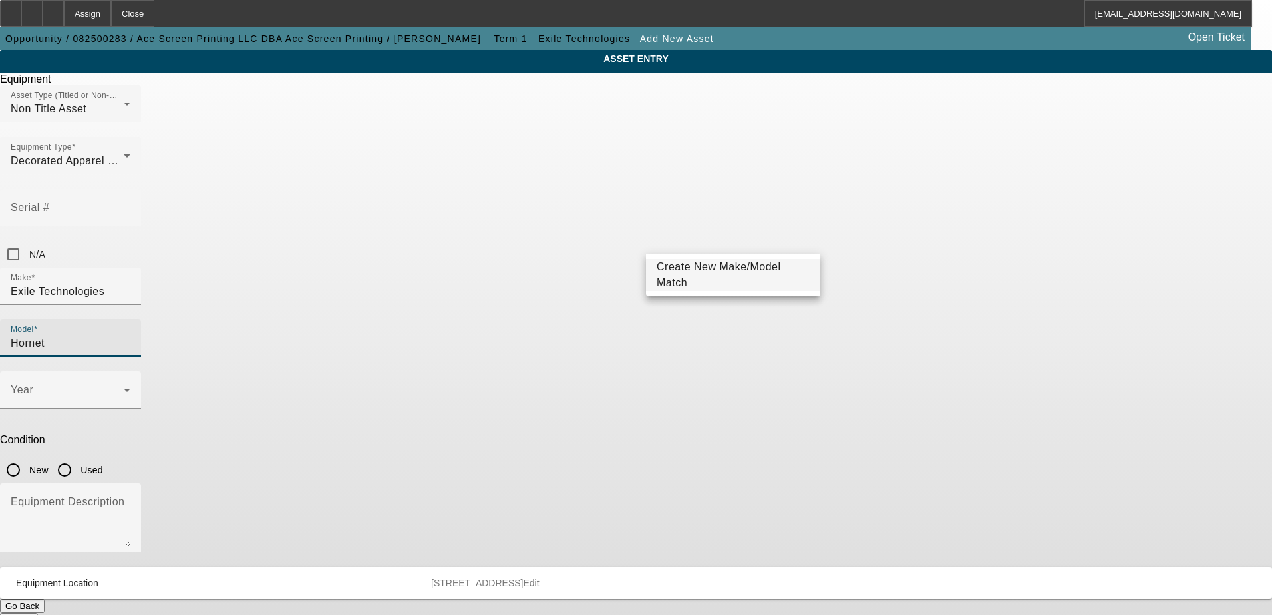
type input "Hornet"
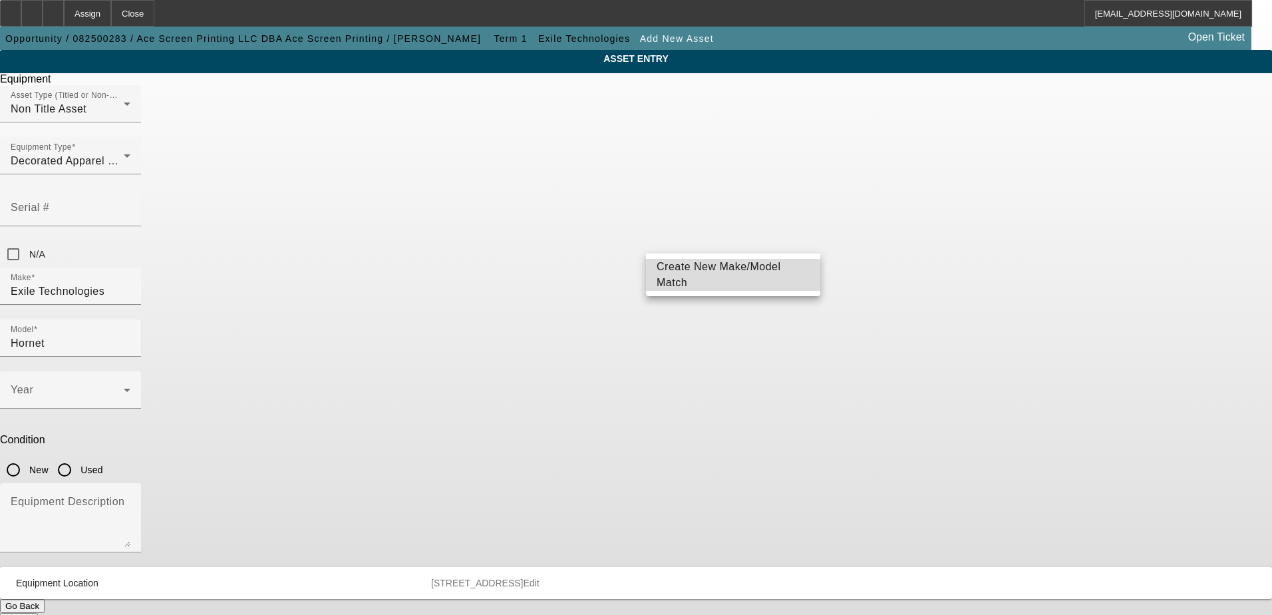
click at [696, 273] on span "Create New Make/Model Match" at bounding box center [718, 274] width 124 height 27
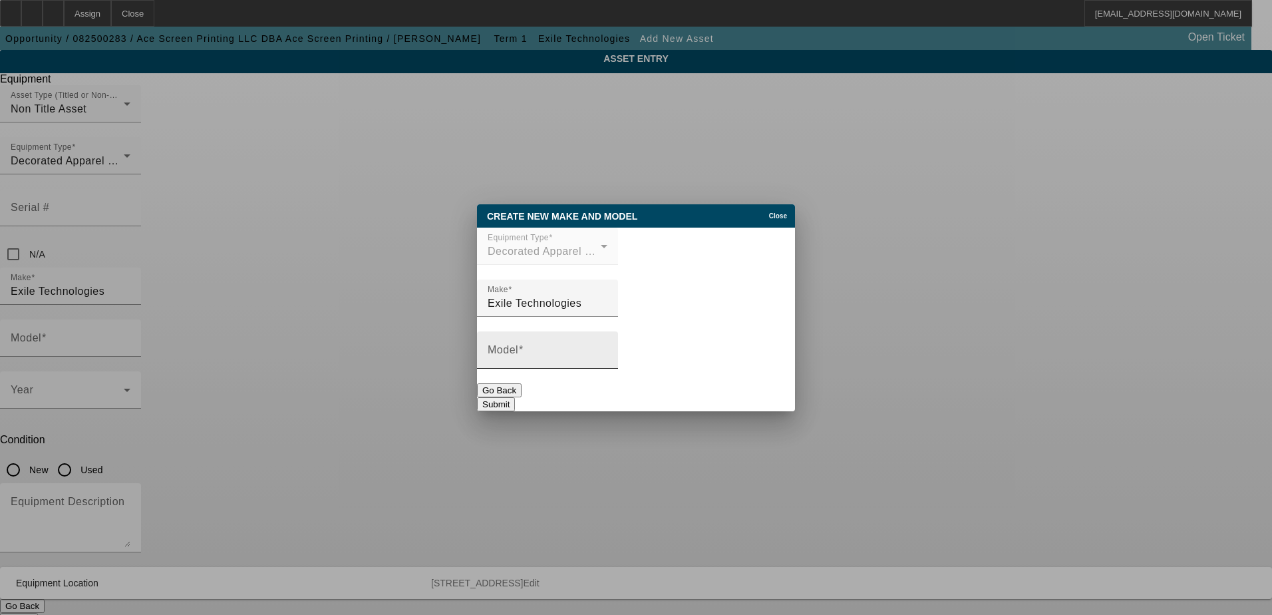
click at [518, 355] on mat-label "Model" at bounding box center [503, 349] width 31 height 11
click at [522, 358] on input "Model" at bounding box center [548, 355] width 120 height 16
paste input "Hornet D2M Bundle"
type input "Hornet D2M Bundle"
click at [515, 397] on button "Submit" at bounding box center [496, 404] width 38 height 14
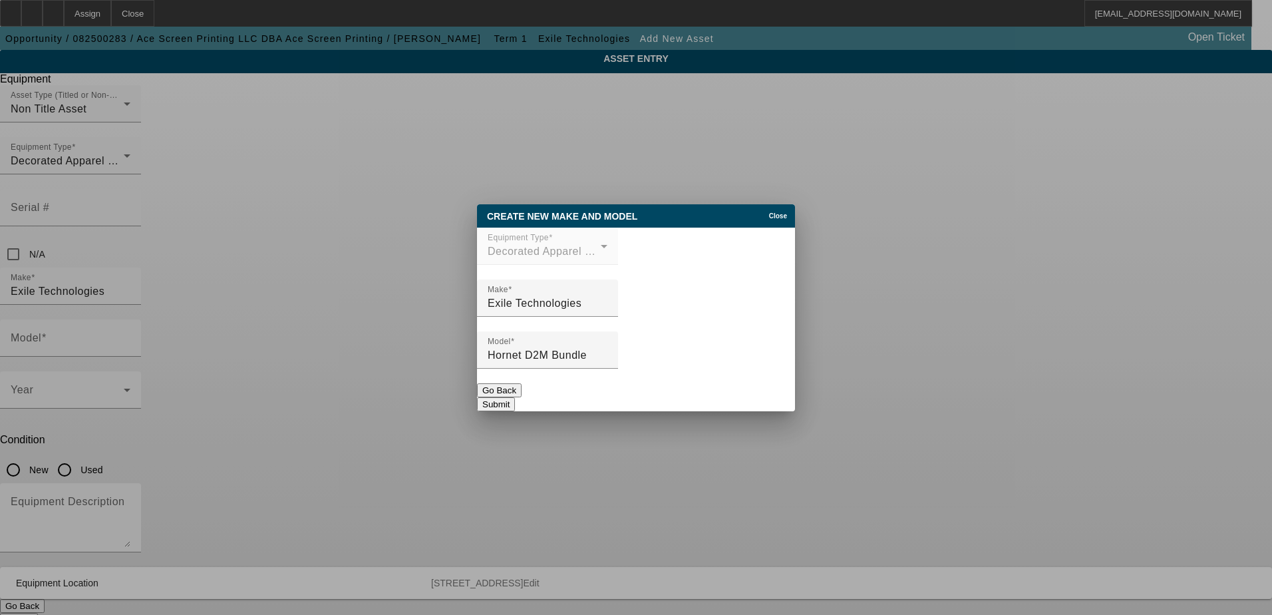
click at [515, 401] on button "Submit" at bounding box center [496, 404] width 38 height 14
type input "Hornet D2M Bundle"
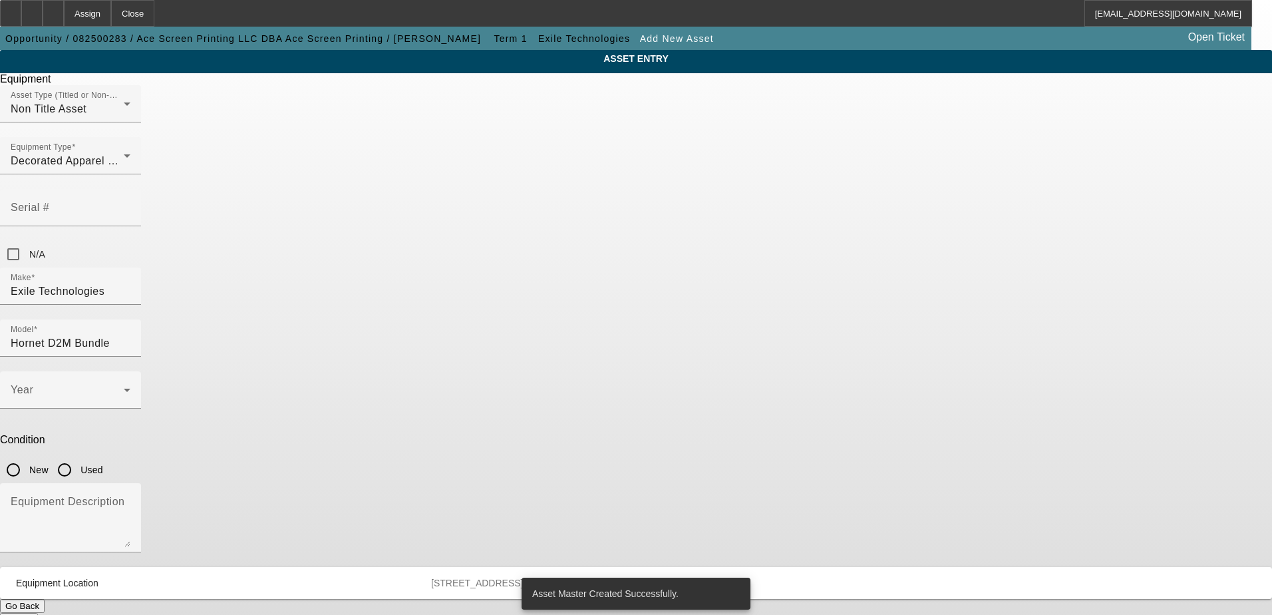
click at [27, 456] on input "New" at bounding box center [13, 469] width 27 height 27
radio input "true"
click at [124, 387] on span at bounding box center [67, 395] width 113 height 16
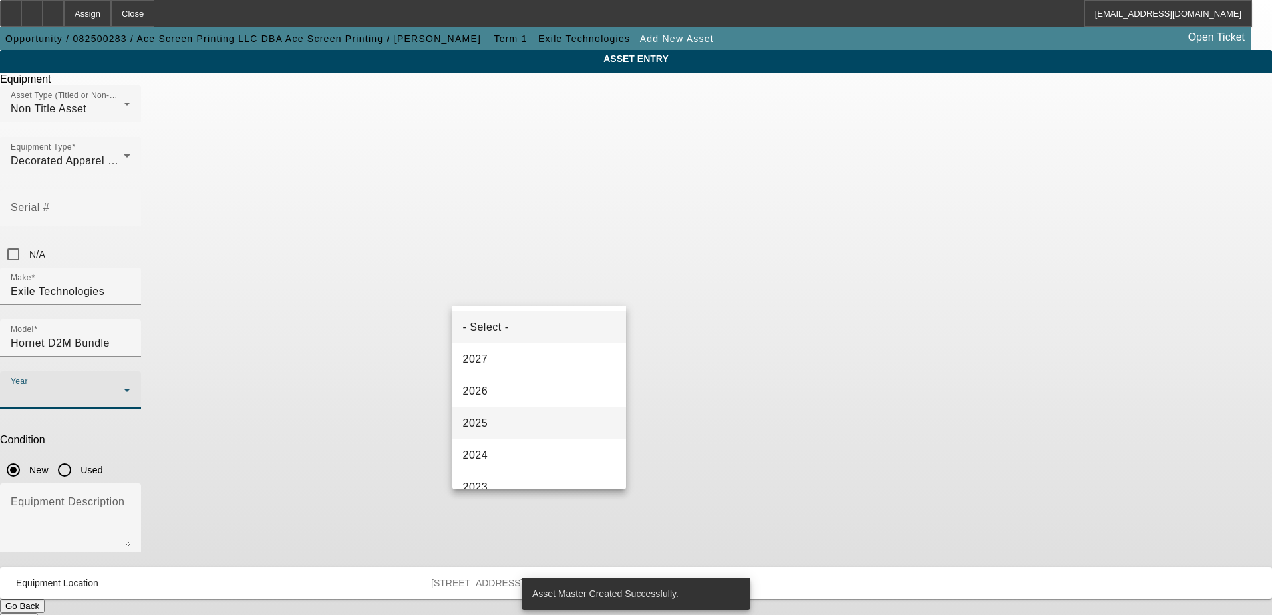
click at [521, 414] on mat-option "2025" at bounding box center [539, 423] width 174 height 32
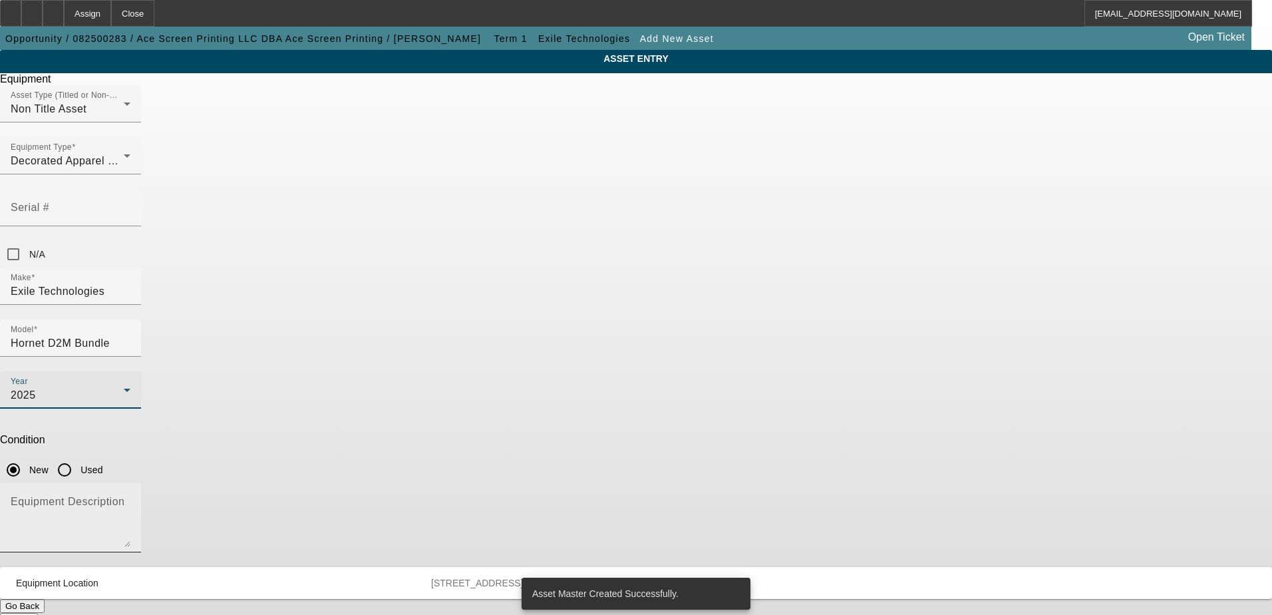
click at [130, 499] on textarea "Equipment Description" at bounding box center [71, 523] width 120 height 48
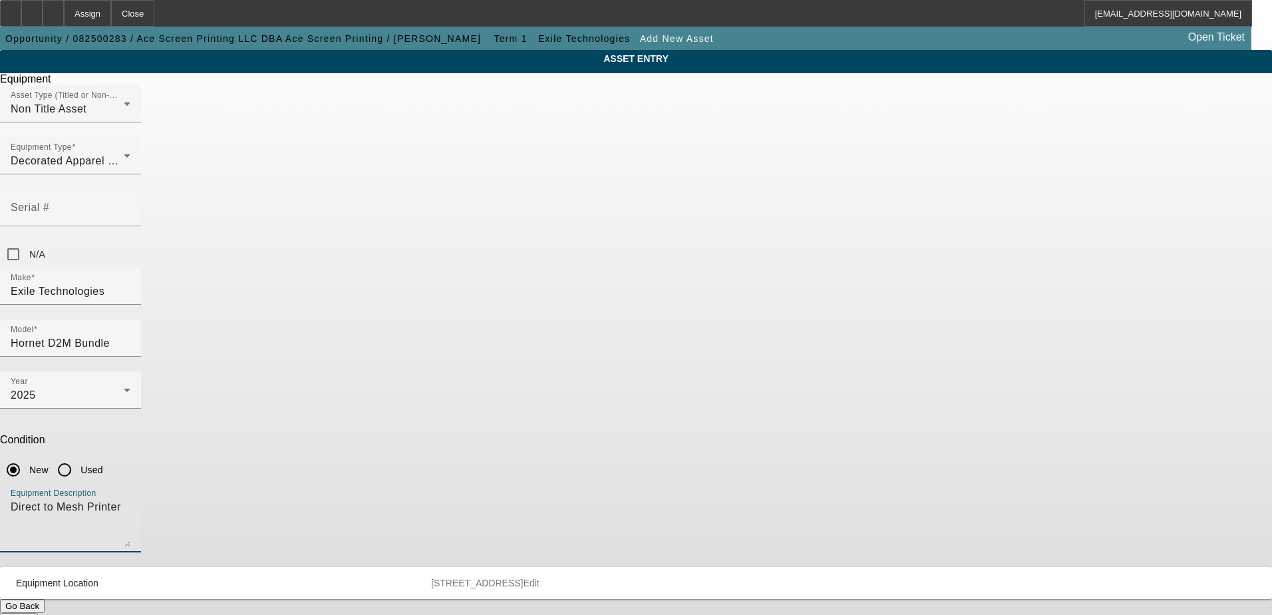
type textarea "Direct to Mesh Printer"
click at [38, 613] on button "Submit" at bounding box center [19, 620] width 38 height 14
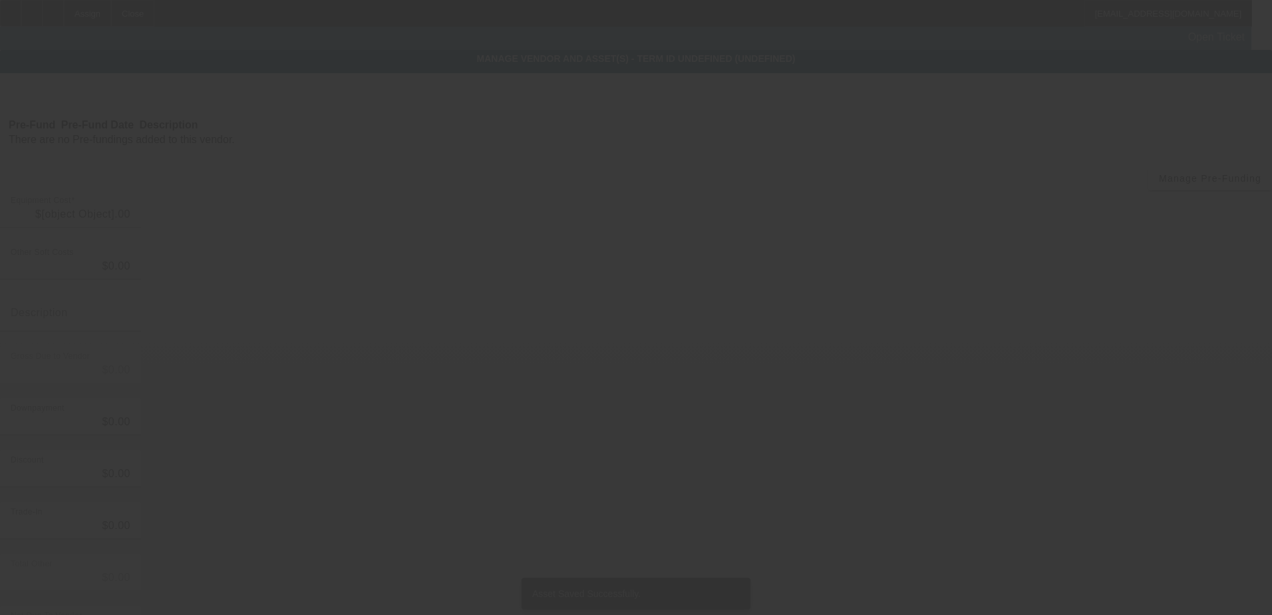
type input "$60,000.00"
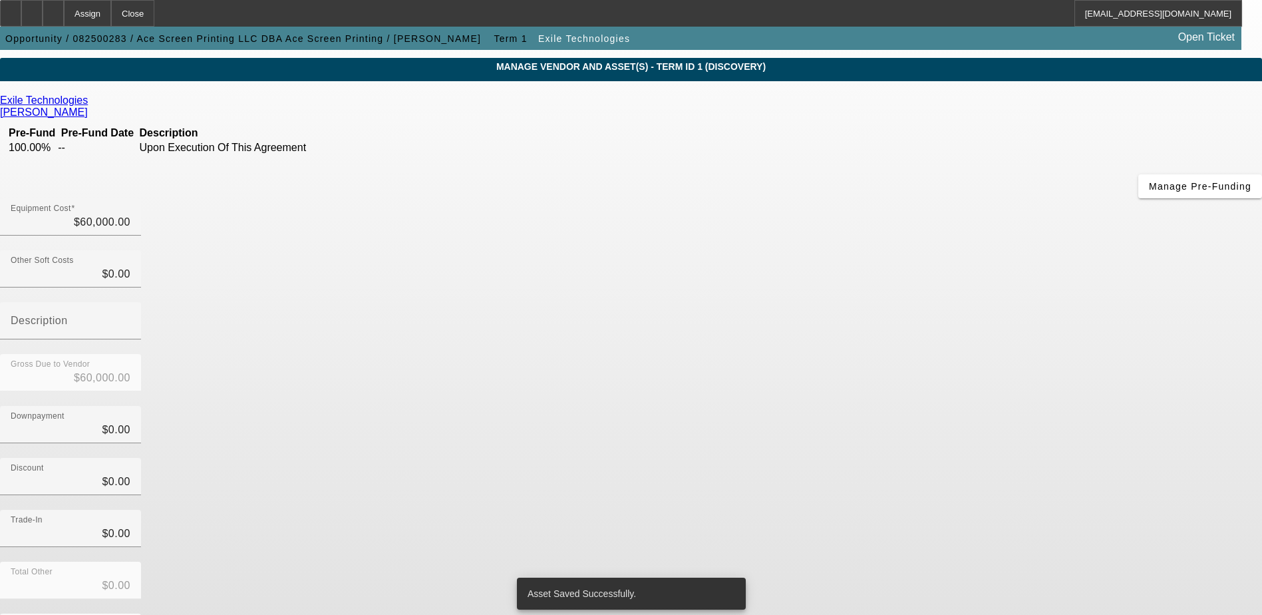
scroll to position [65, 0]
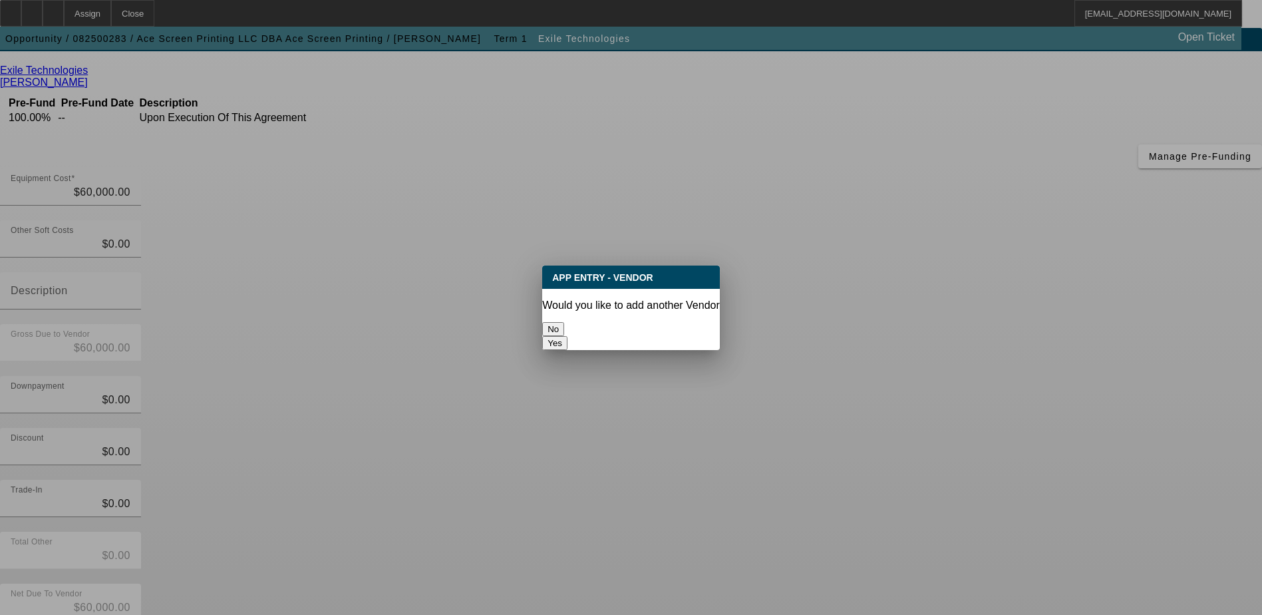
click at [564, 322] on button "No" at bounding box center [553, 329] width 22 height 14
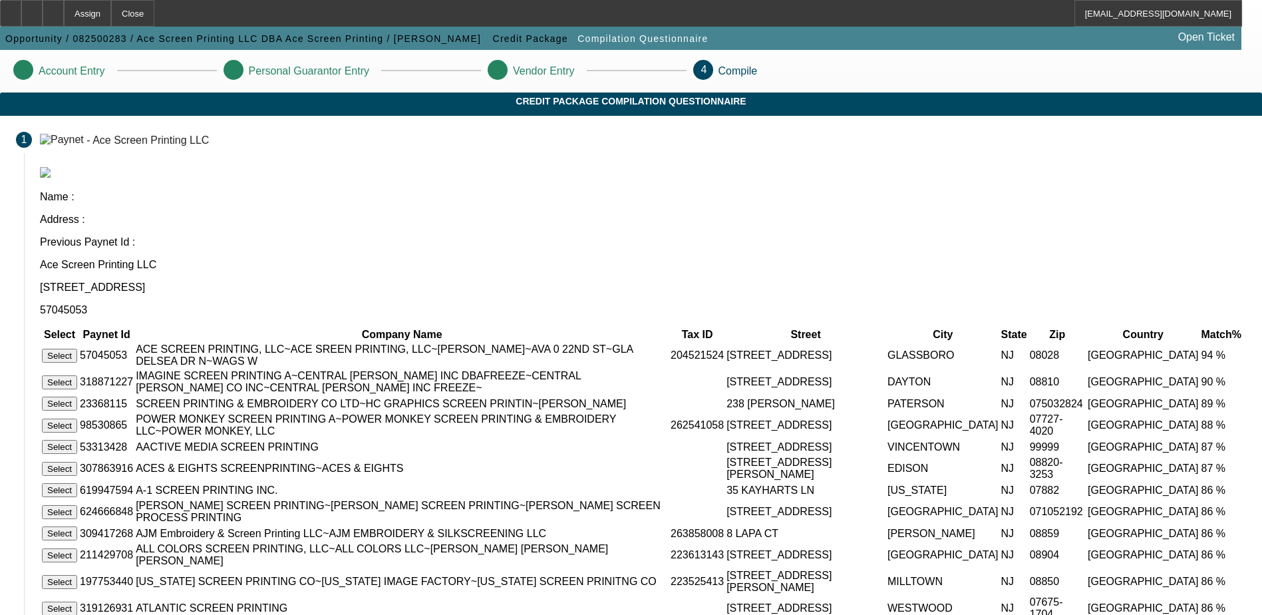
click at [77, 349] on button "Select" at bounding box center [59, 356] width 35 height 14
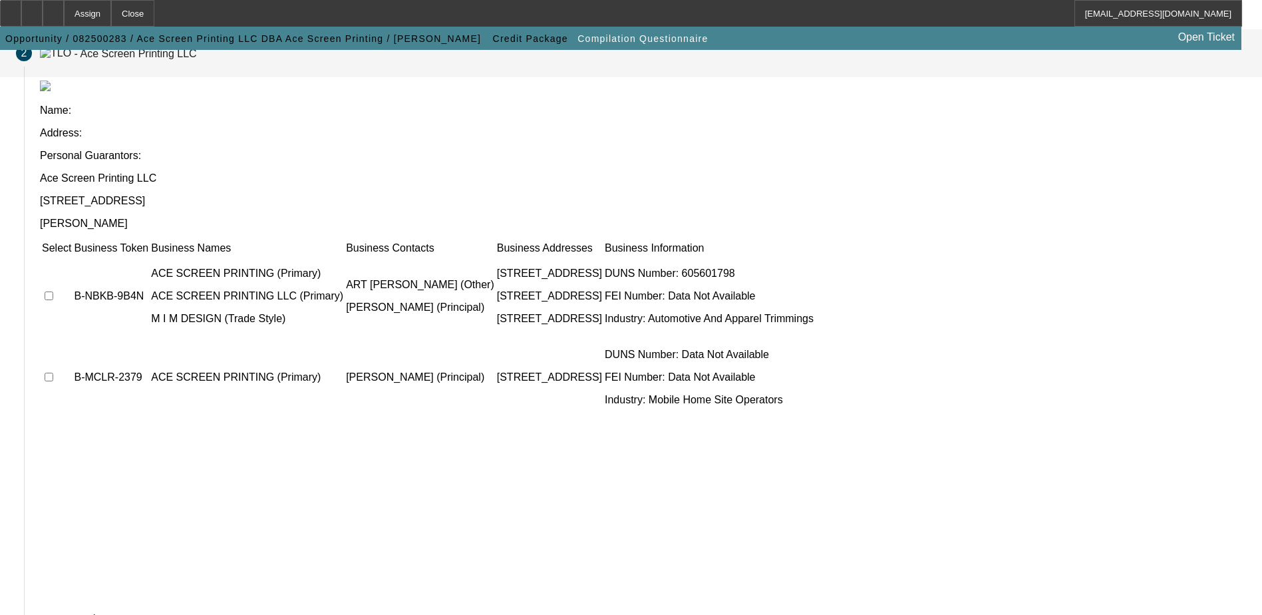
scroll to position [121, 0]
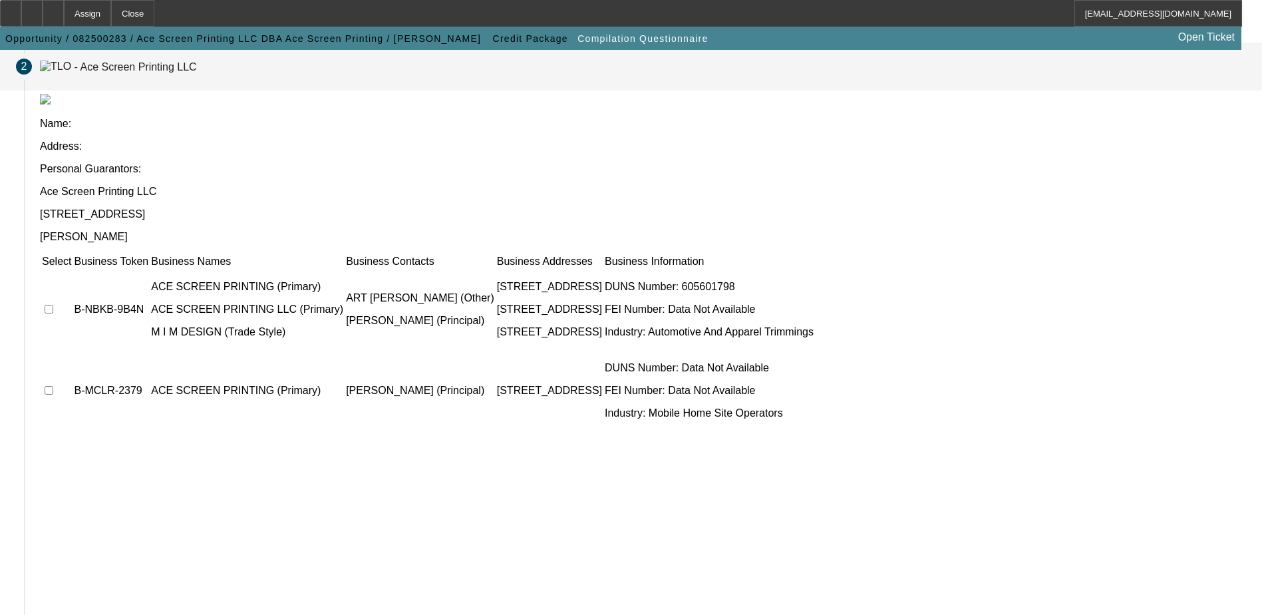
click at [53, 305] on input "checkbox" at bounding box center [49, 309] width 9 height 9
checkbox input "true"
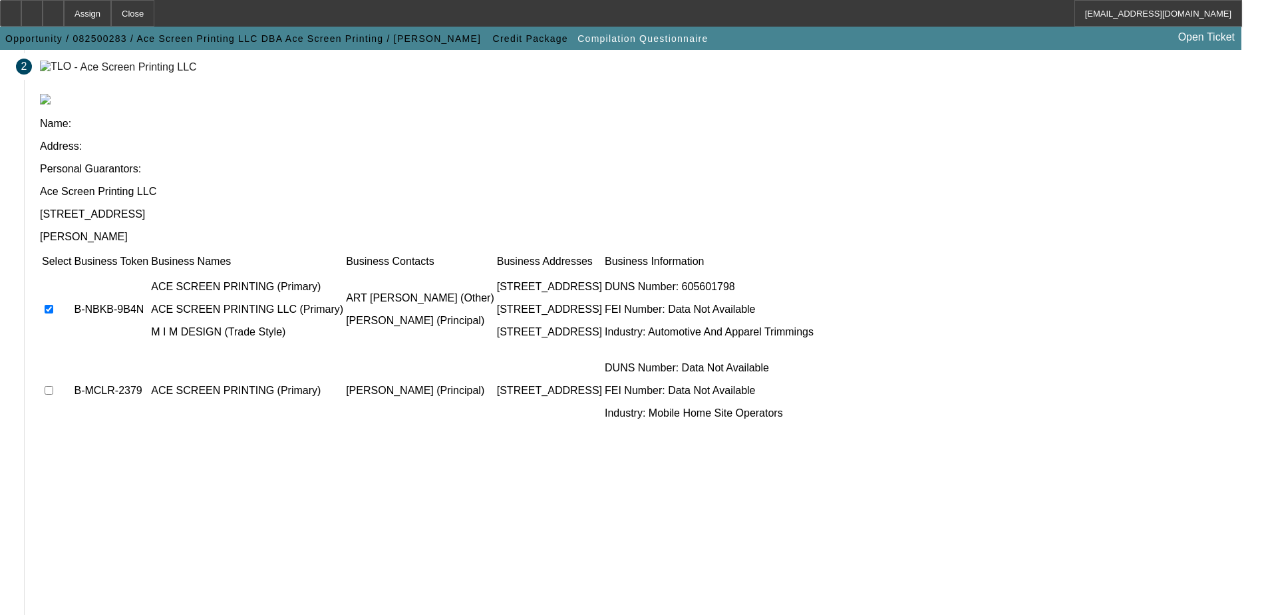
click at [53, 386] on input "checkbox" at bounding box center [49, 390] width 9 height 9
checkbox input "true"
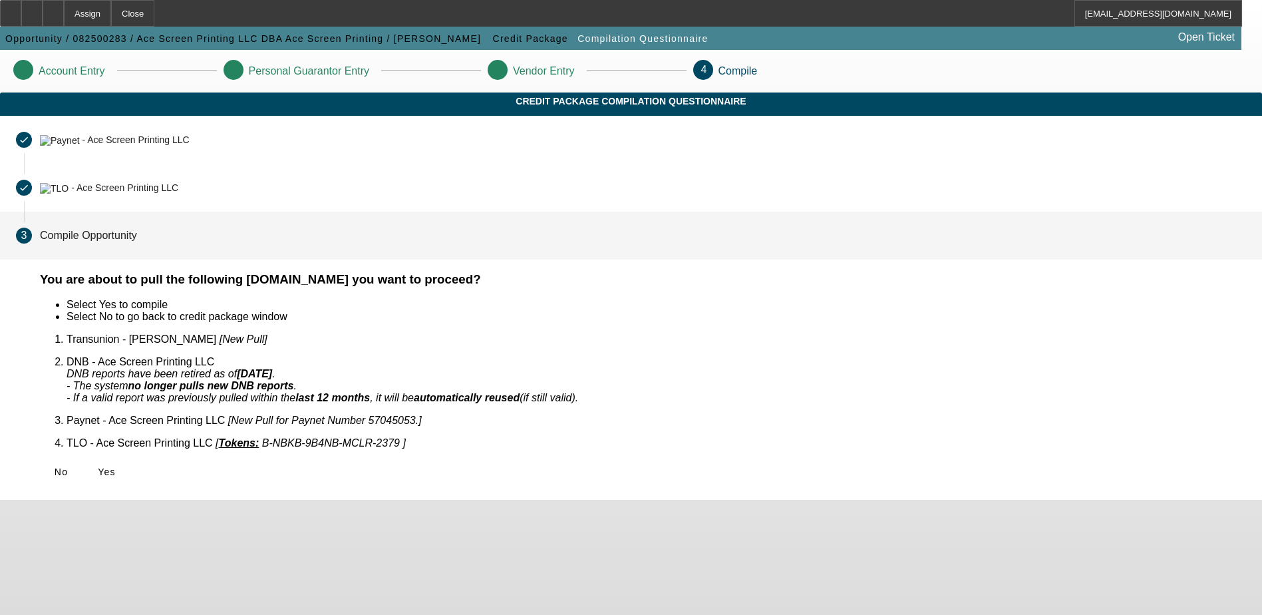
scroll to position [0, 0]
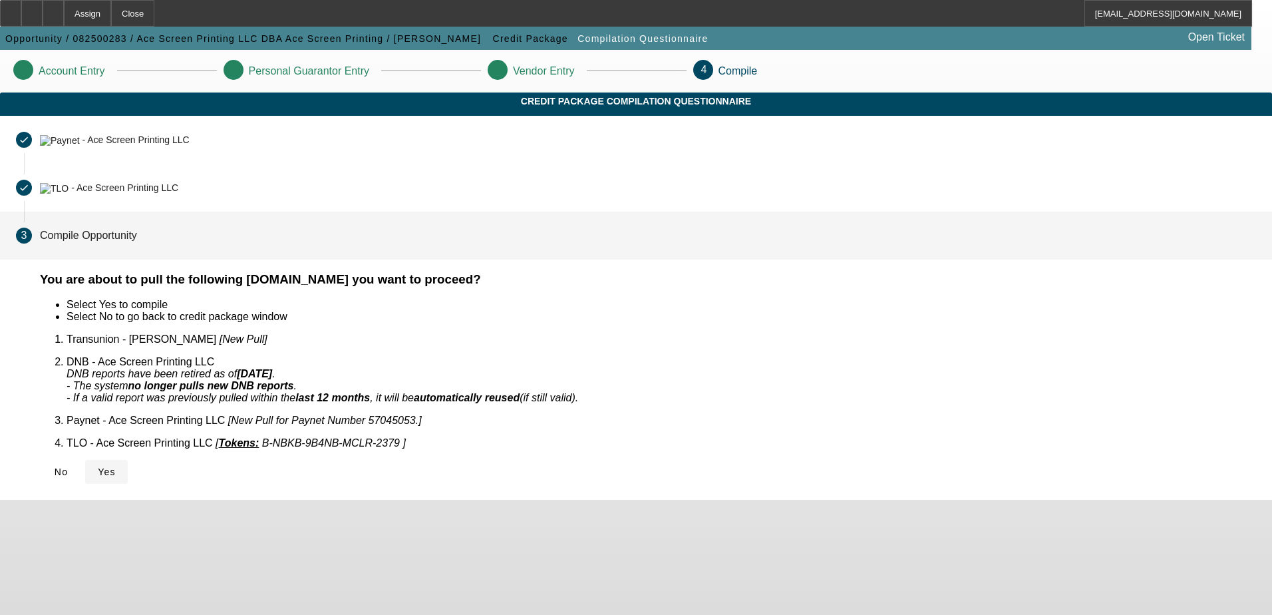
click at [116, 466] on span "Yes" at bounding box center [107, 471] width 18 height 11
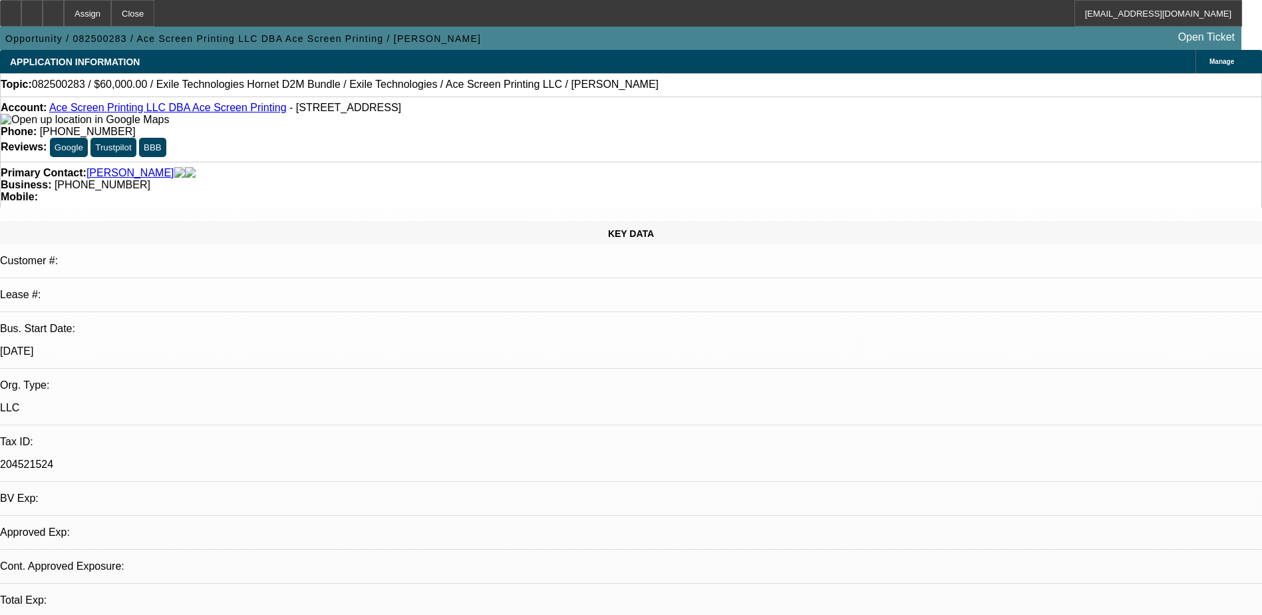
select select "0"
select select "2"
select select "0.1"
select select "1"
select select "2"
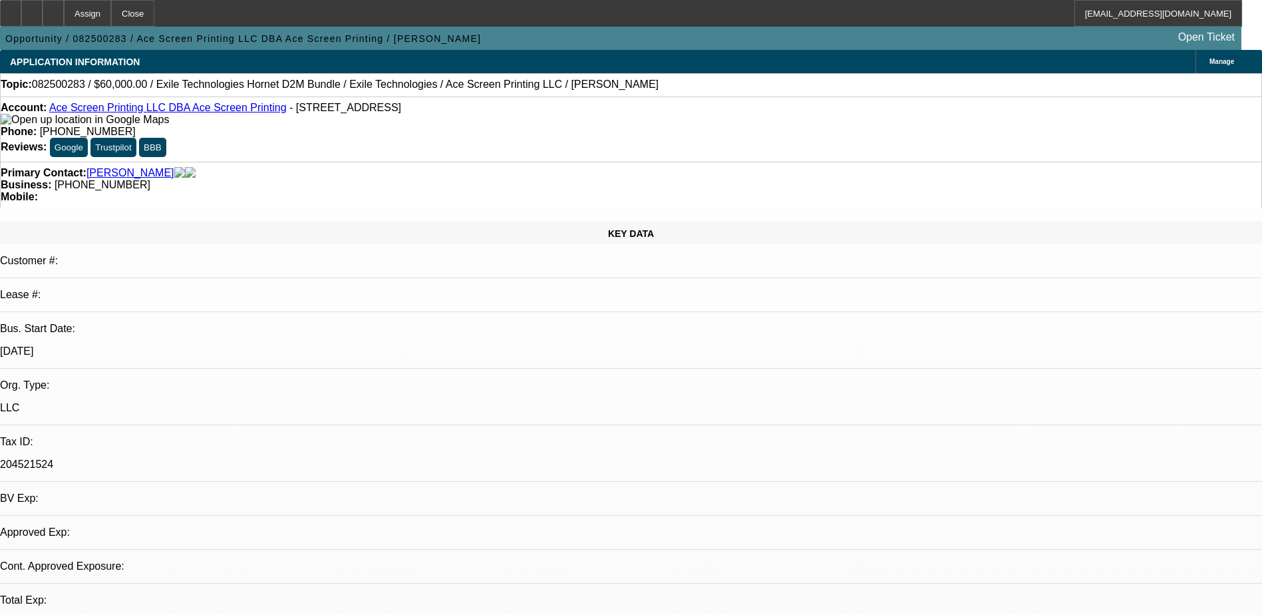
select select "4"
click at [43, 18] on div at bounding box center [31, 13] width 21 height 27
click at [64, 17] on div at bounding box center [53, 13] width 21 height 27
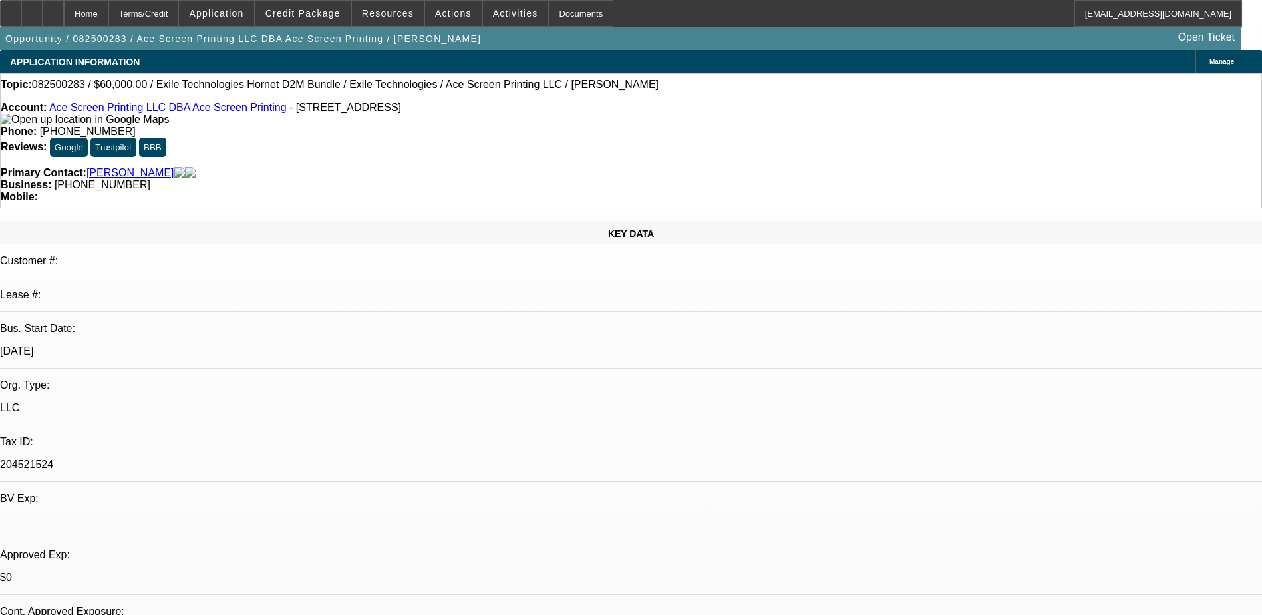
select select "0"
select select "2"
select select "0.1"
select select "4"
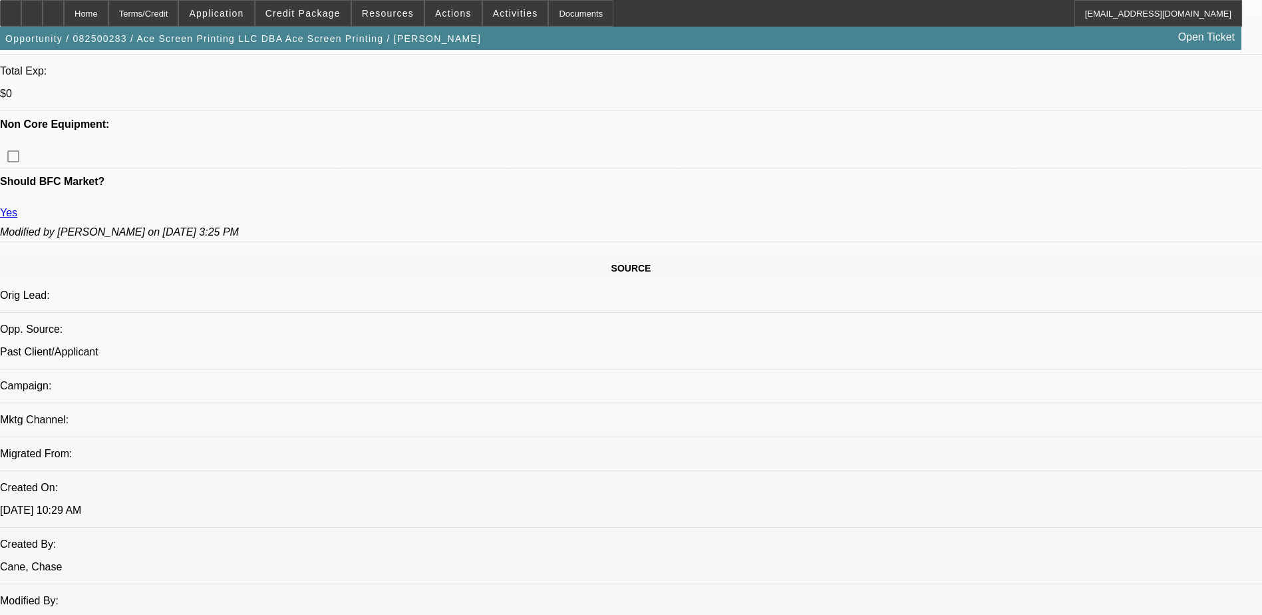
scroll to position [599, 0]
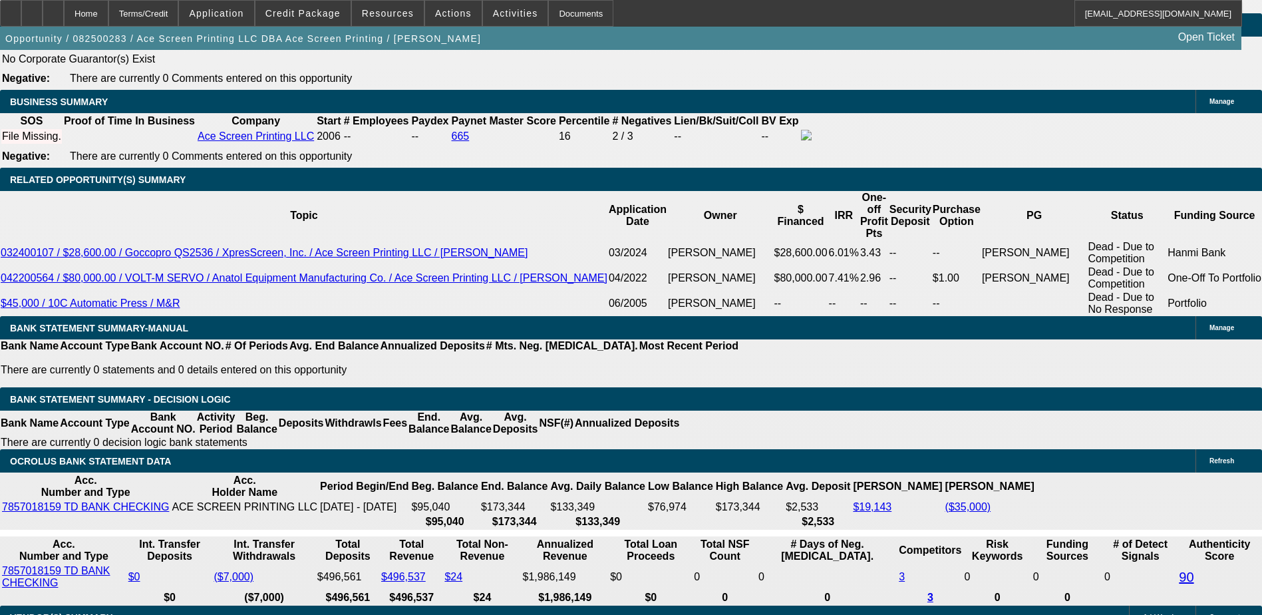
scroll to position [1995, 0]
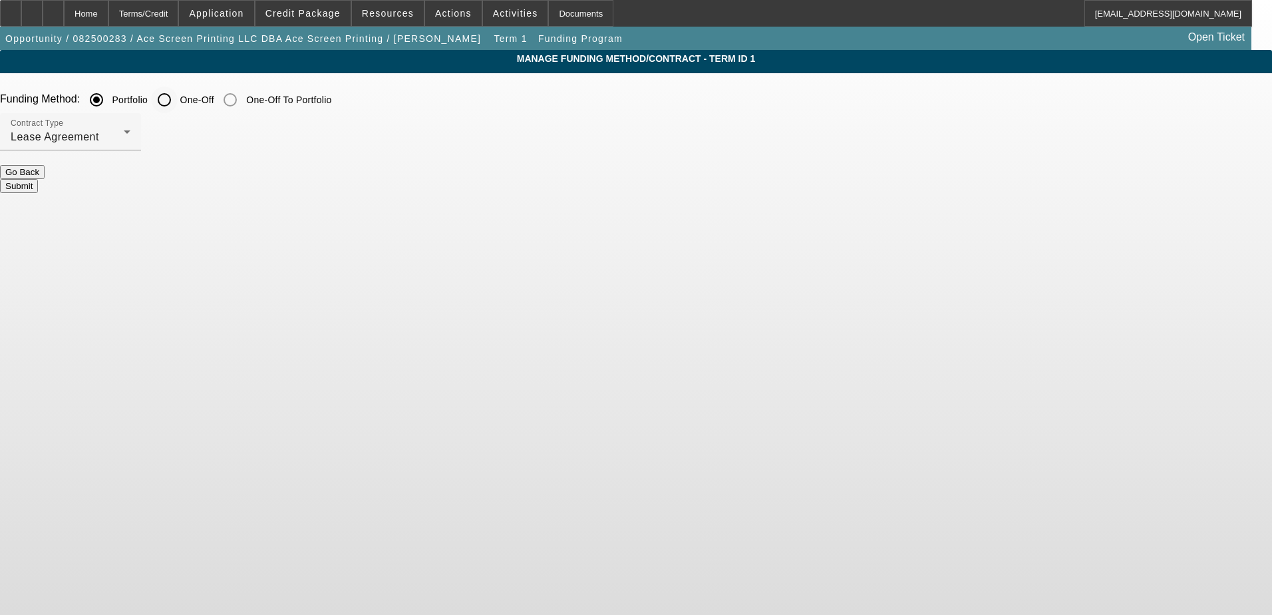
click at [178, 102] on input "One-Off" at bounding box center [164, 99] width 27 height 27
radio input "true"
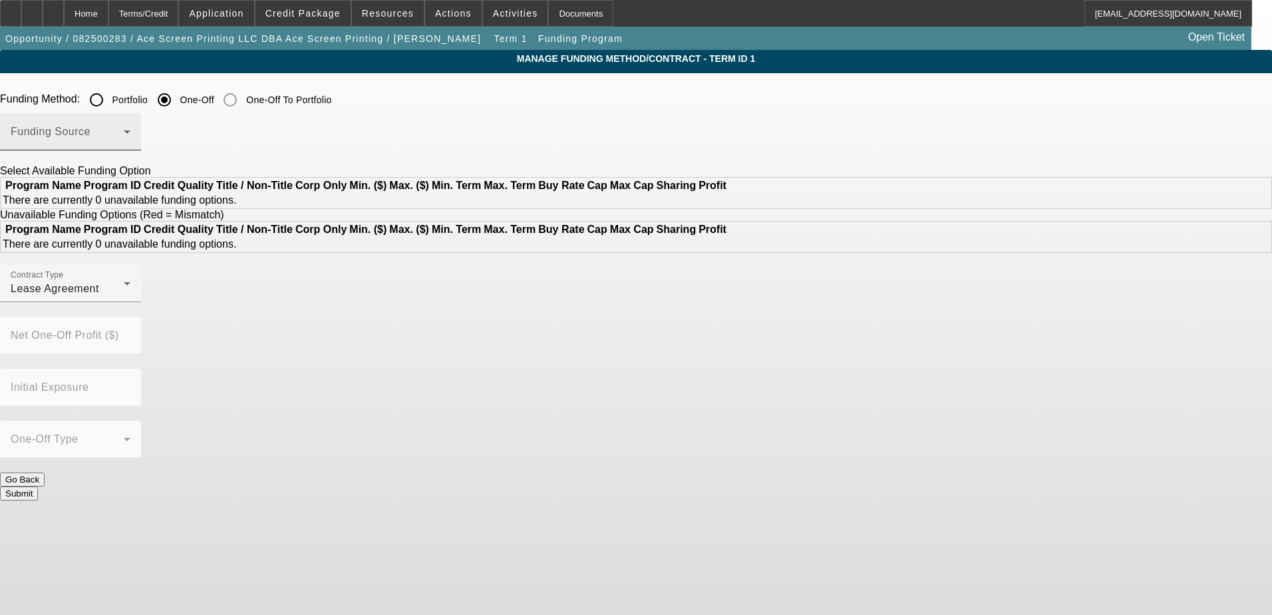
click at [130, 128] on div "Funding Source" at bounding box center [71, 131] width 120 height 37
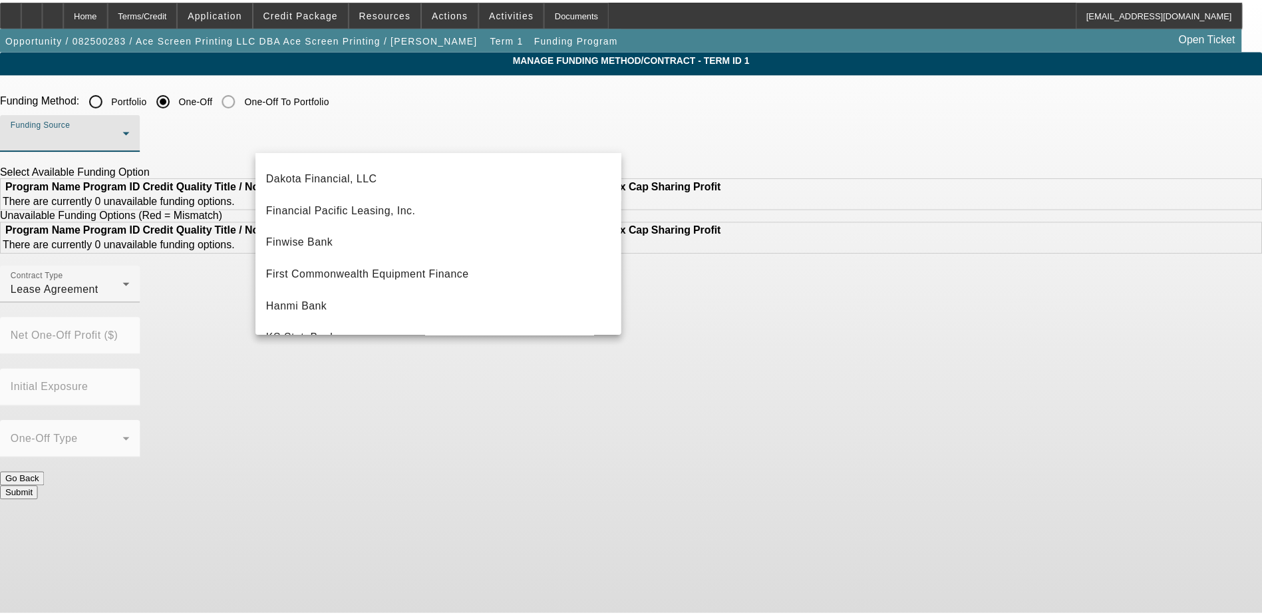
scroll to position [133, 0]
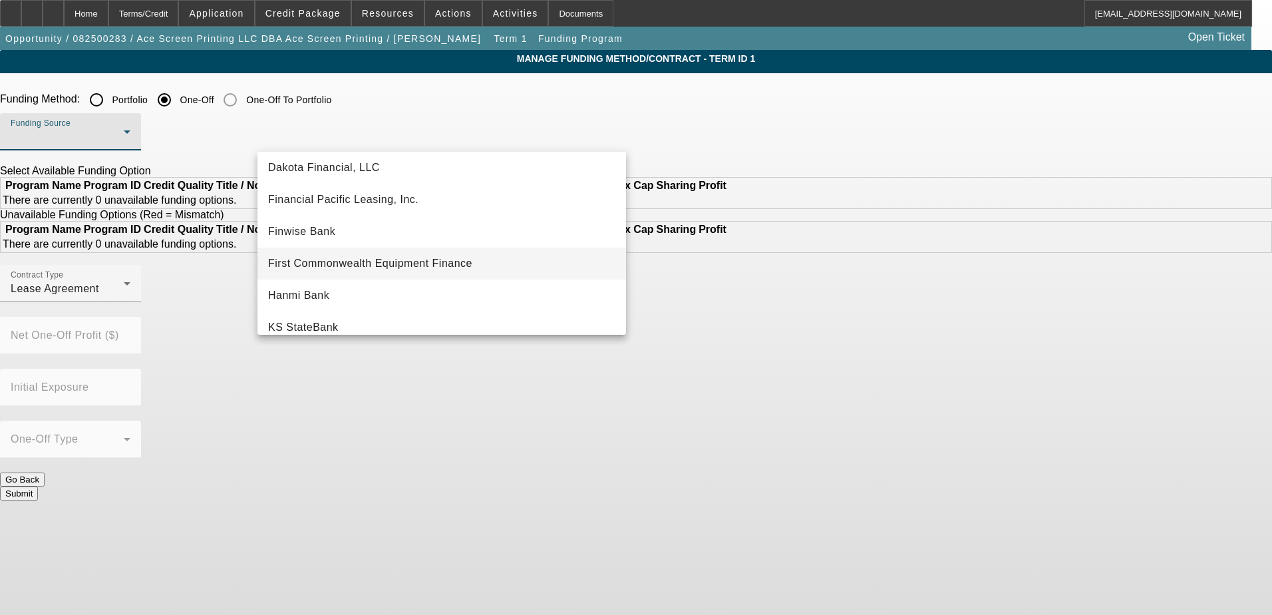
click at [430, 261] on span "First Commonwealth Equipment Finance" at bounding box center [370, 263] width 204 height 16
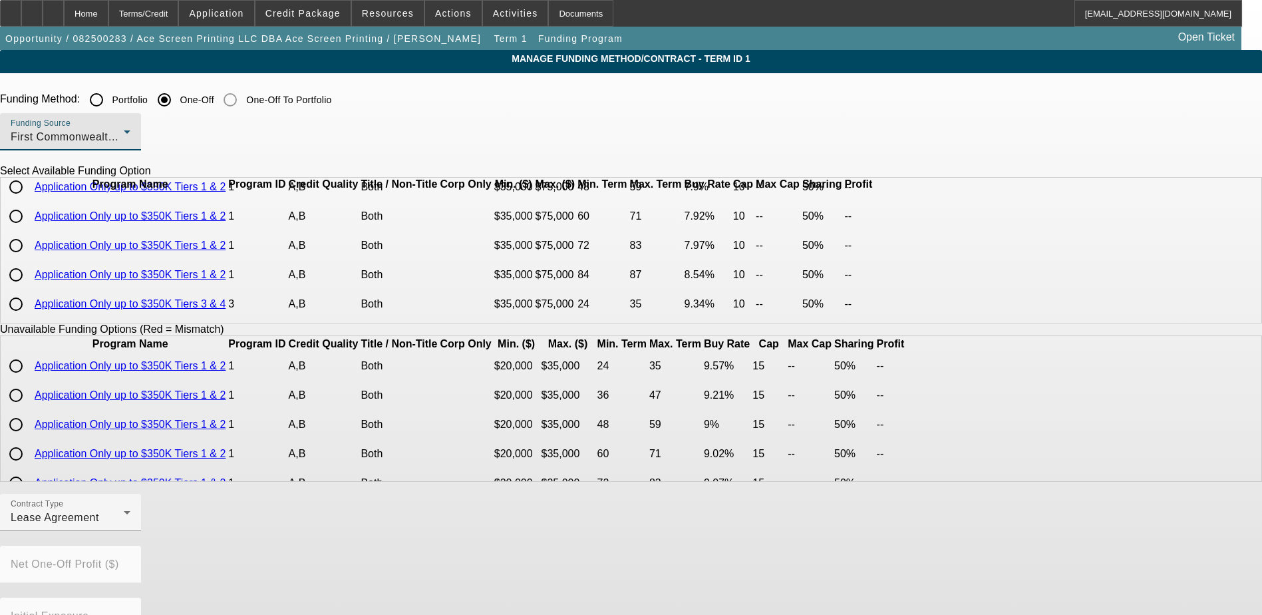
scroll to position [0, 0]
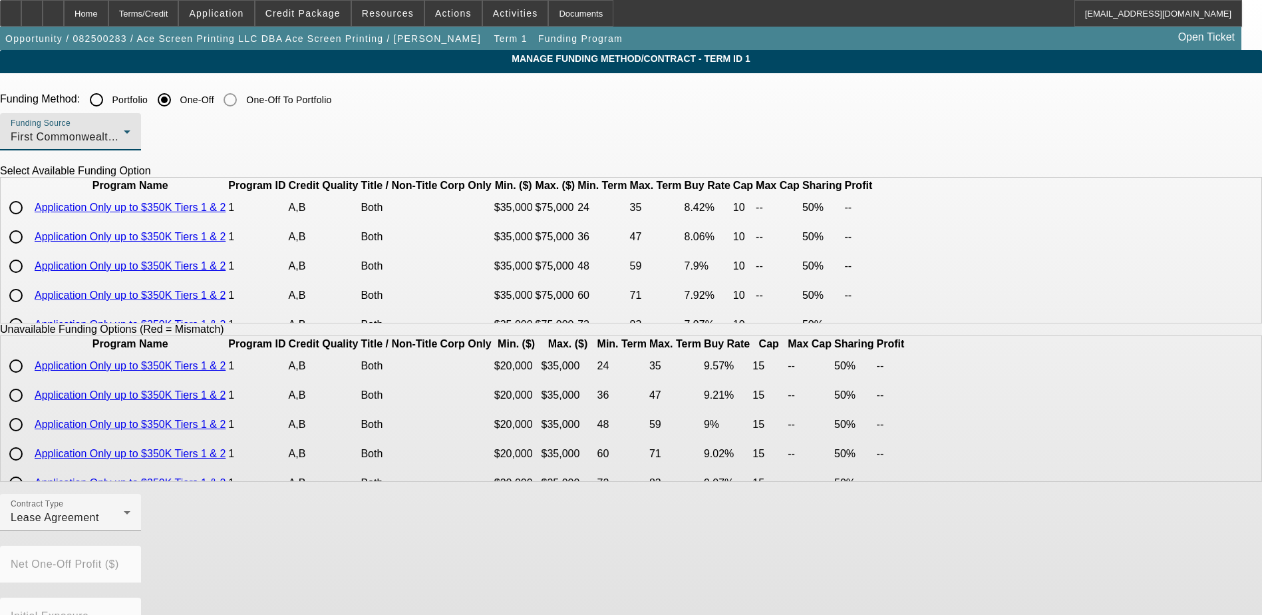
click at [215, 140] on span "First Commonwealth Equipment Finance" at bounding box center [113, 136] width 204 height 11
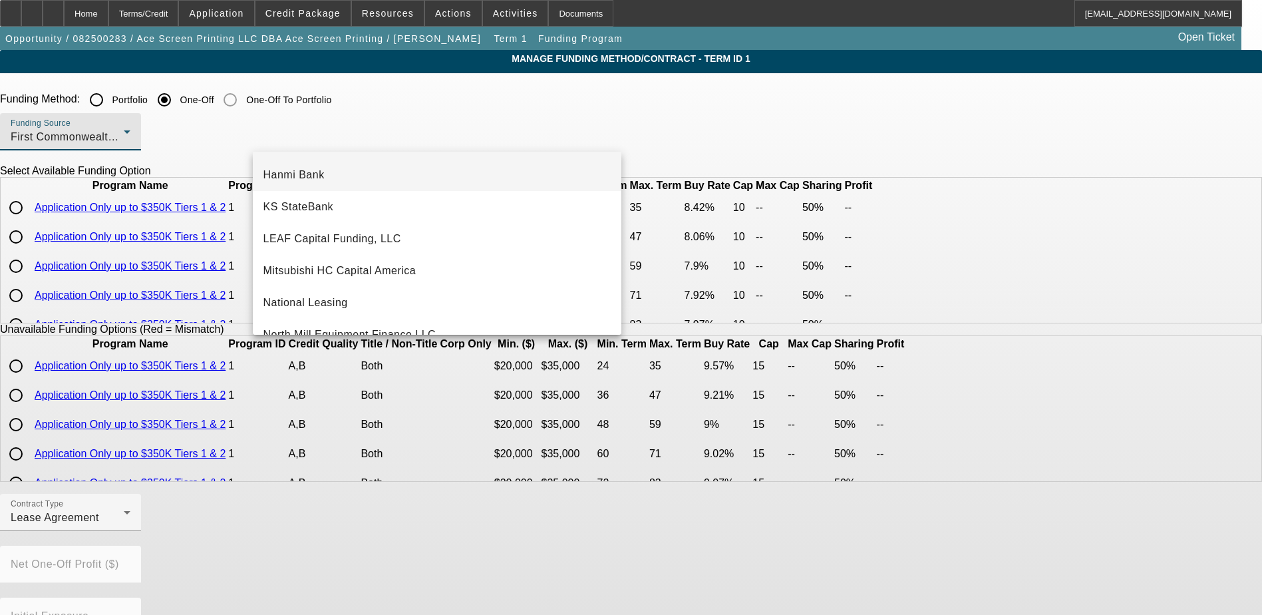
scroll to position [277, 0]
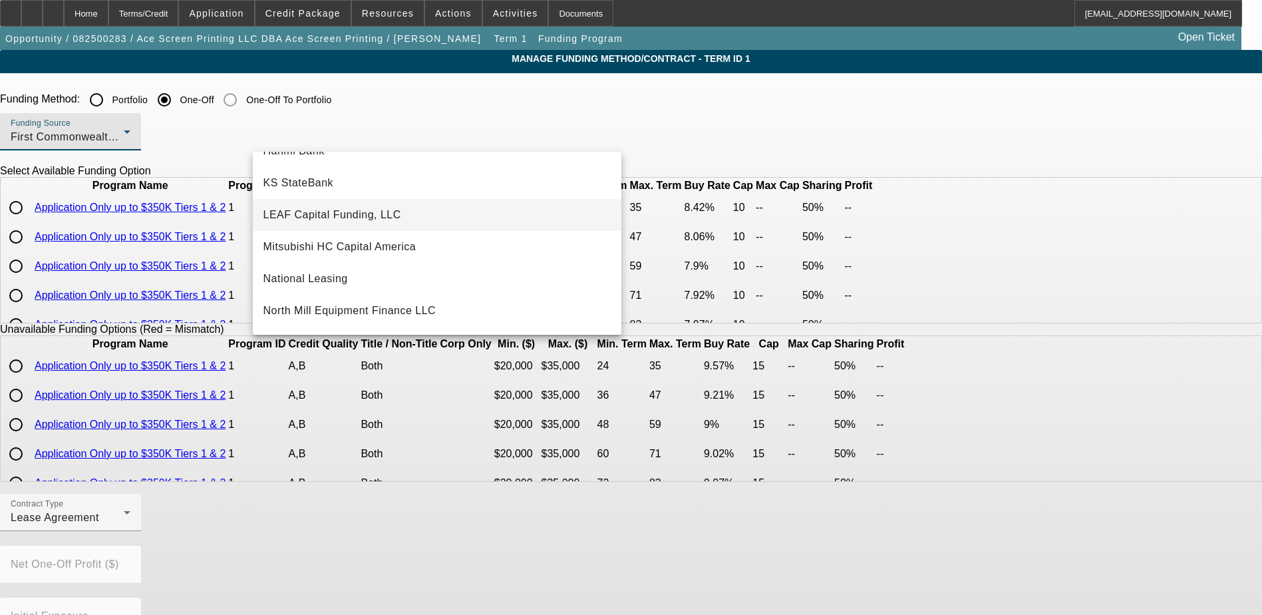
click at [388, 223] on mat-option "LEAF Capital Funding, LLC" at bounding box center [437, 215] width 368 height 32
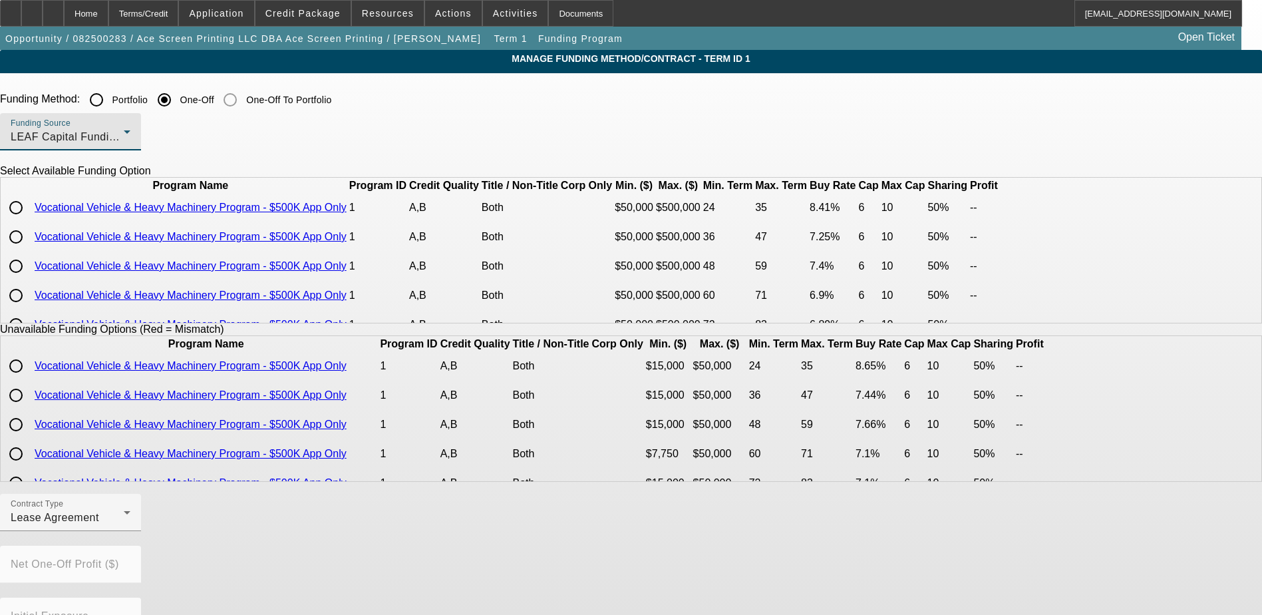
click at [124, 139] on div "LEAF Capital Funding, LLC" at bounding box center [67, 137] width 113 height 16
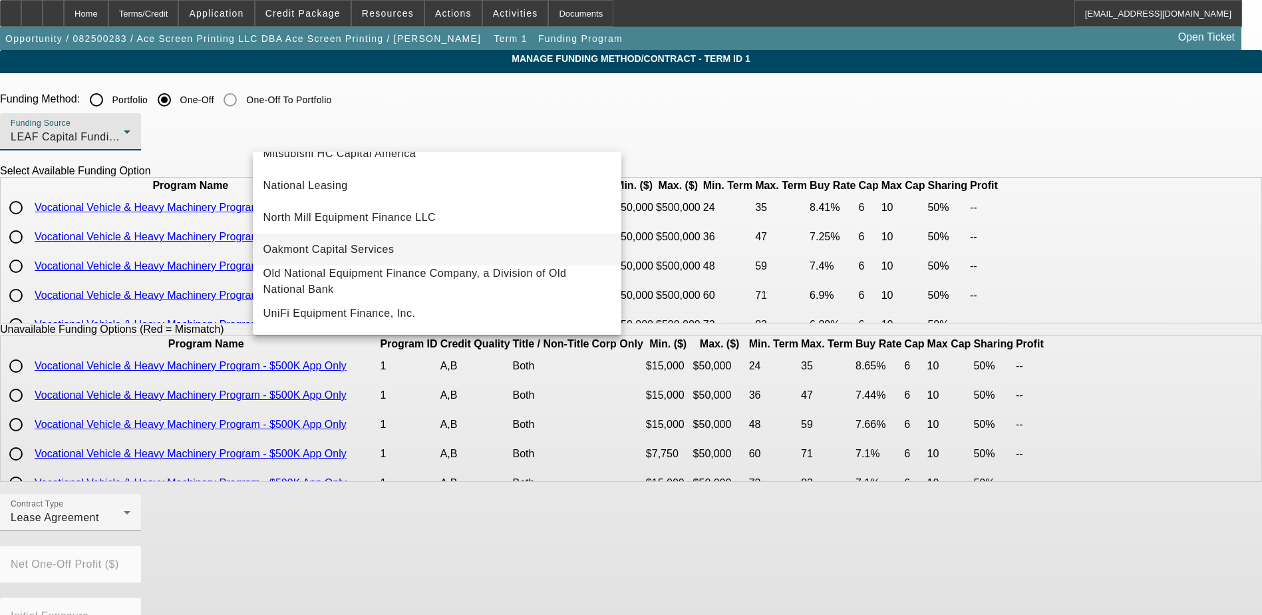
scroll to position [377, 0]
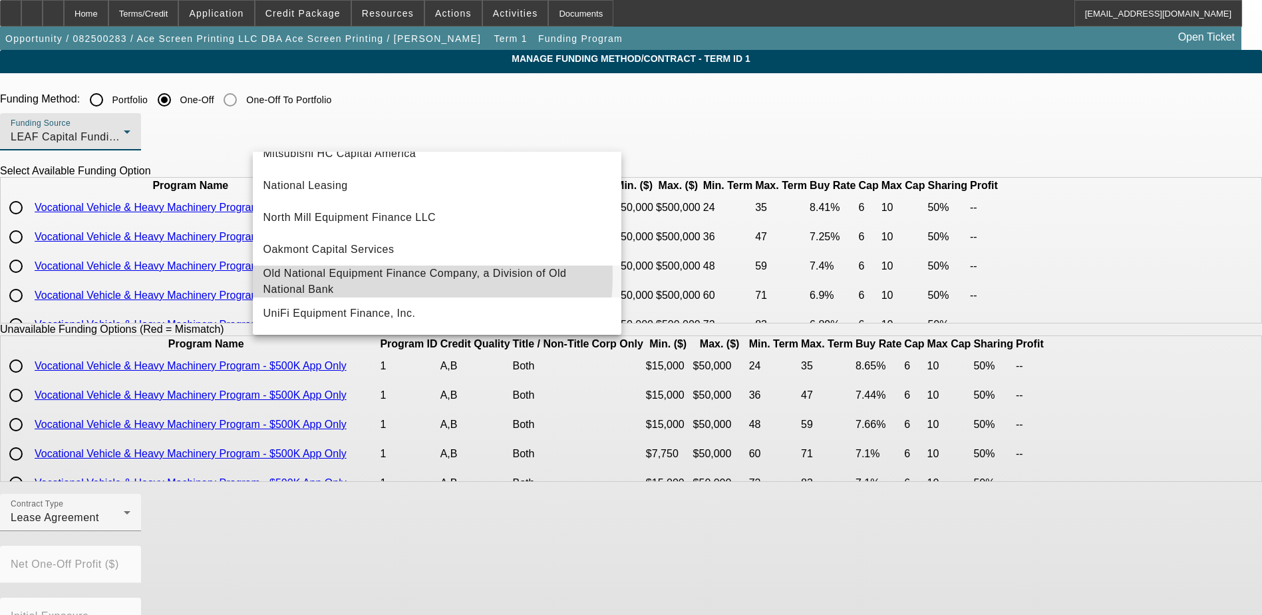
click at [374, 269] on span "Old National Equipment Finance Company, a Division of Old National Bank" at bounding box center [436, 281] width 347 height 32
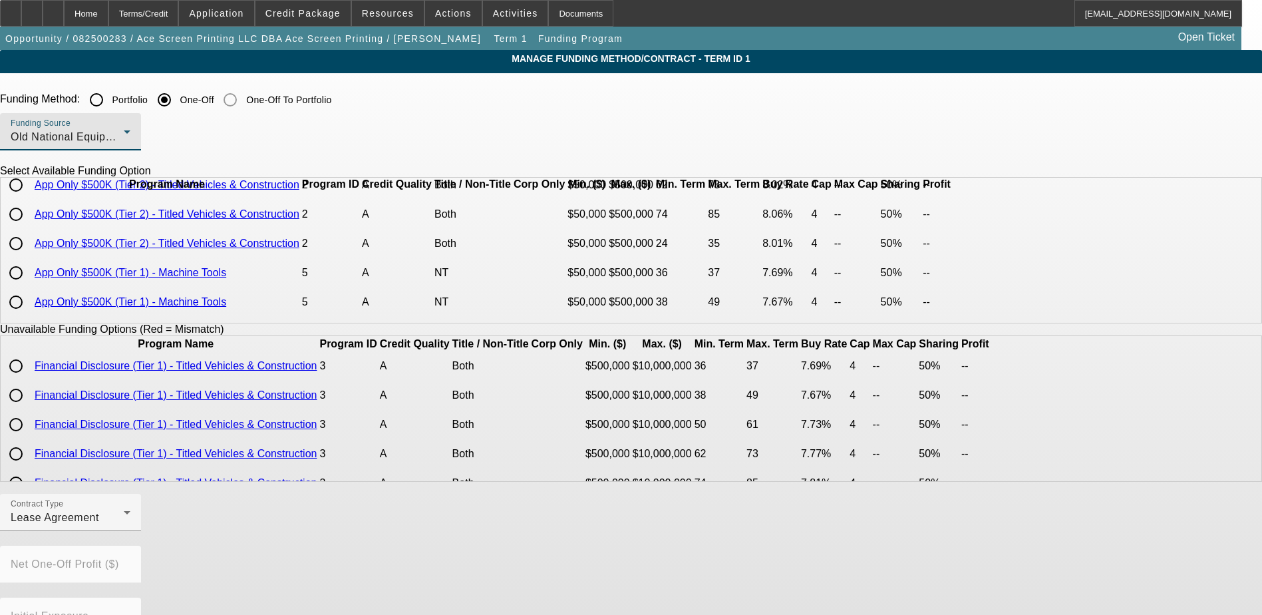
scroll to position [45, 0]
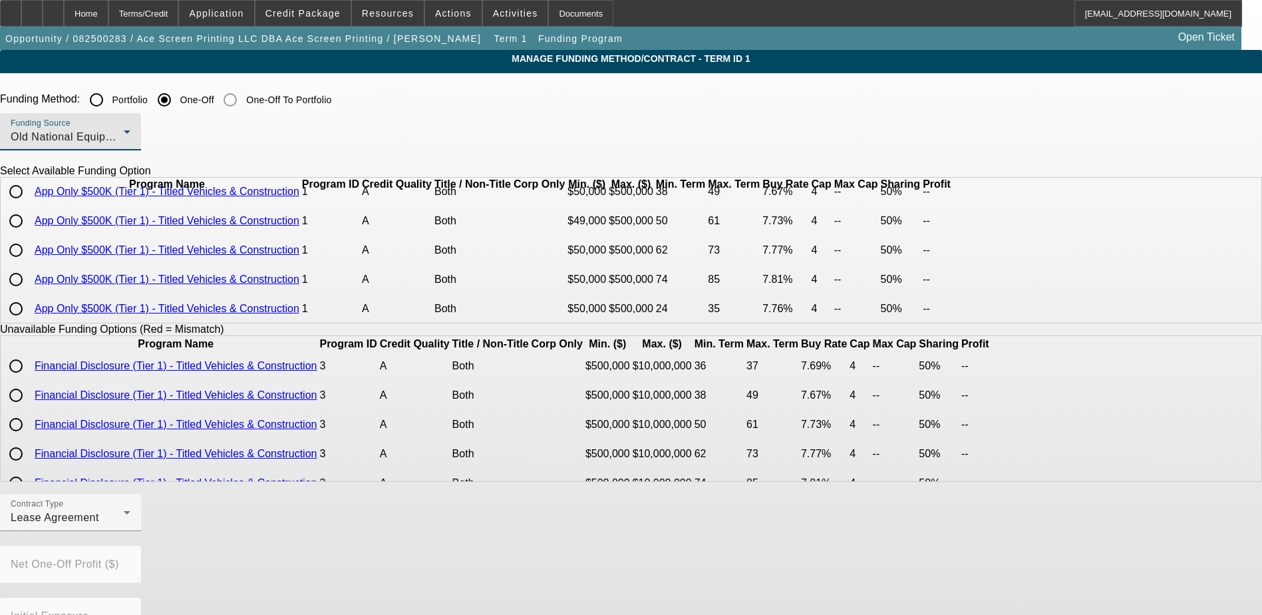
click at [376, 139] on span "Old National Equipment Finance Company, a Division of Old National Bank" at bounding box center [199, 136] width 377 height 11
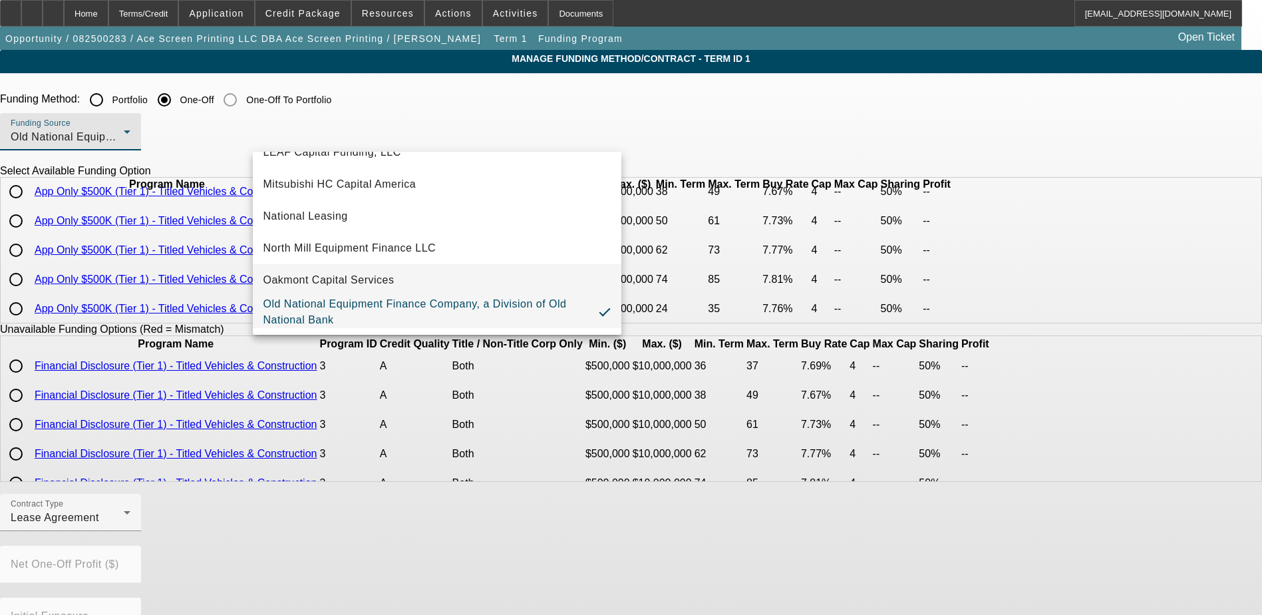
scroll to position [377, 0]
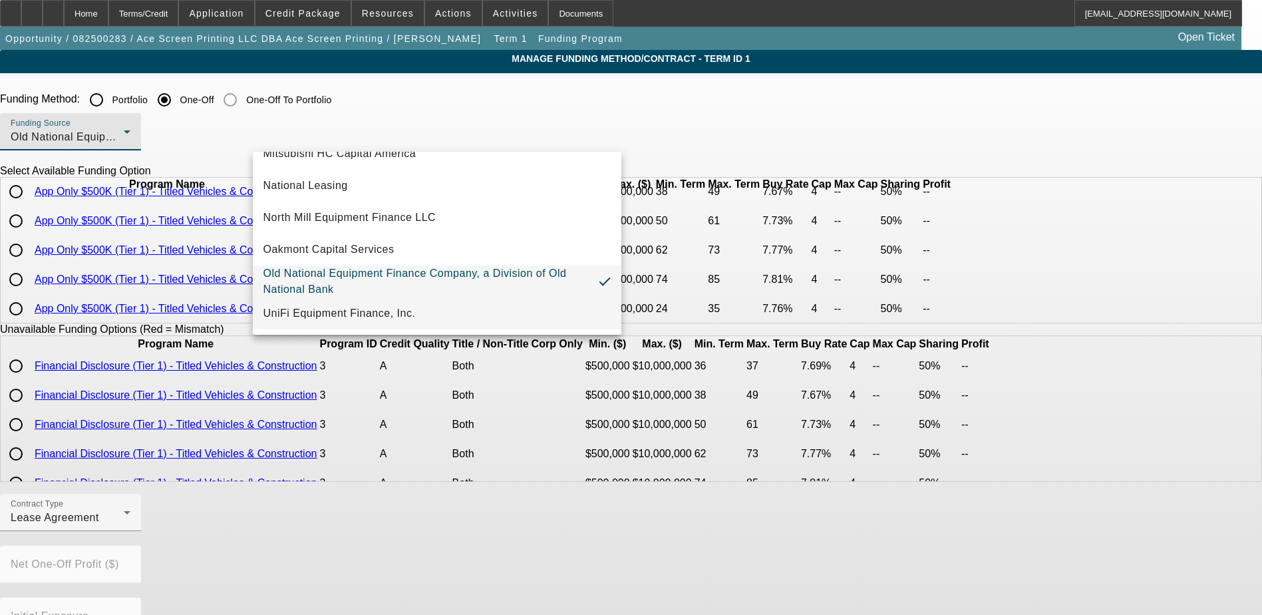
click at [363, 302] on mat-option "UniFi Equipment Finance, Inc." at bounding box center [437, 313] width 368 height 32
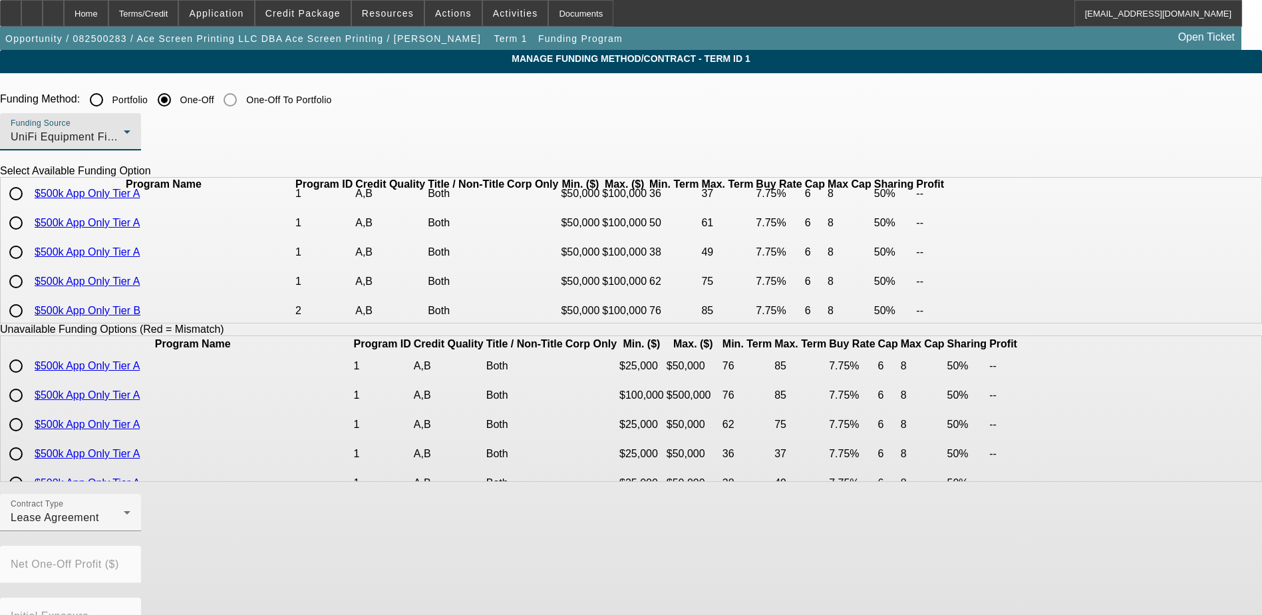
scroll to position [67, 0]
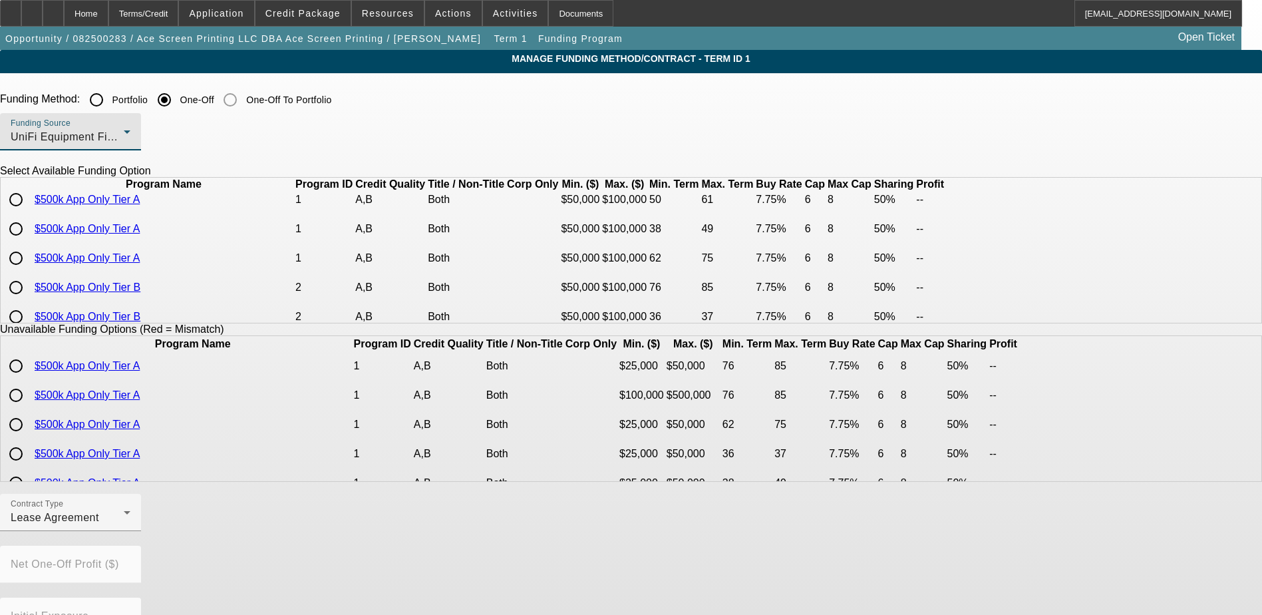
click at [29, 242] on input "radio" at bounding box center [16, 229] width 27 height 27
radio input "true"
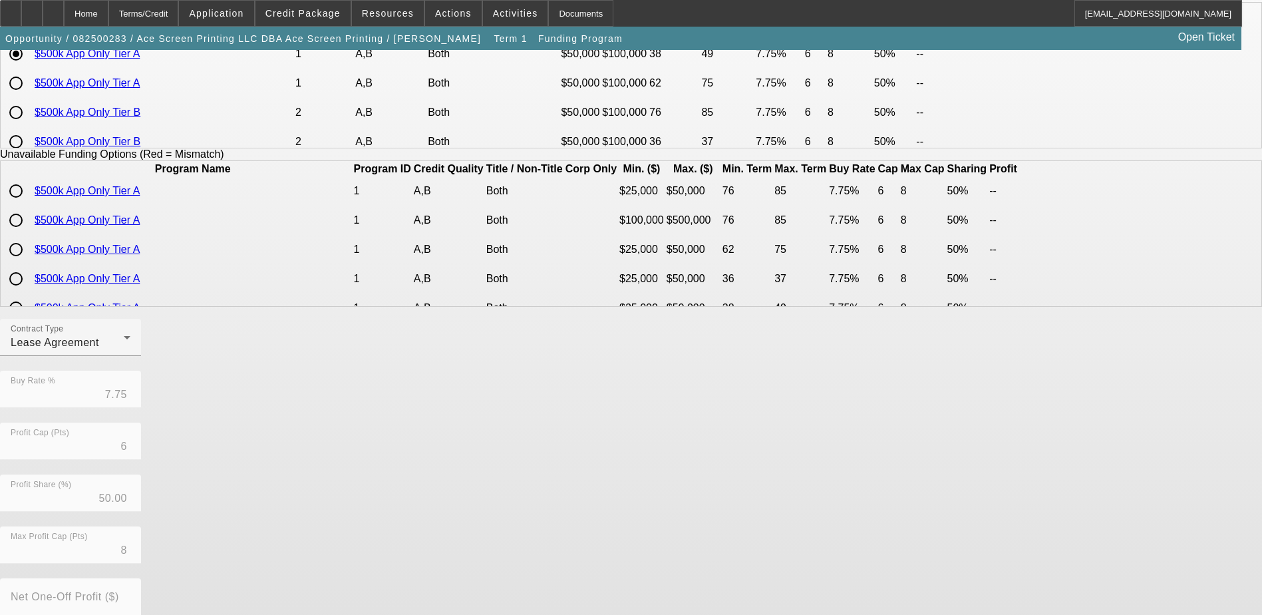
scroll to position [200, 0]
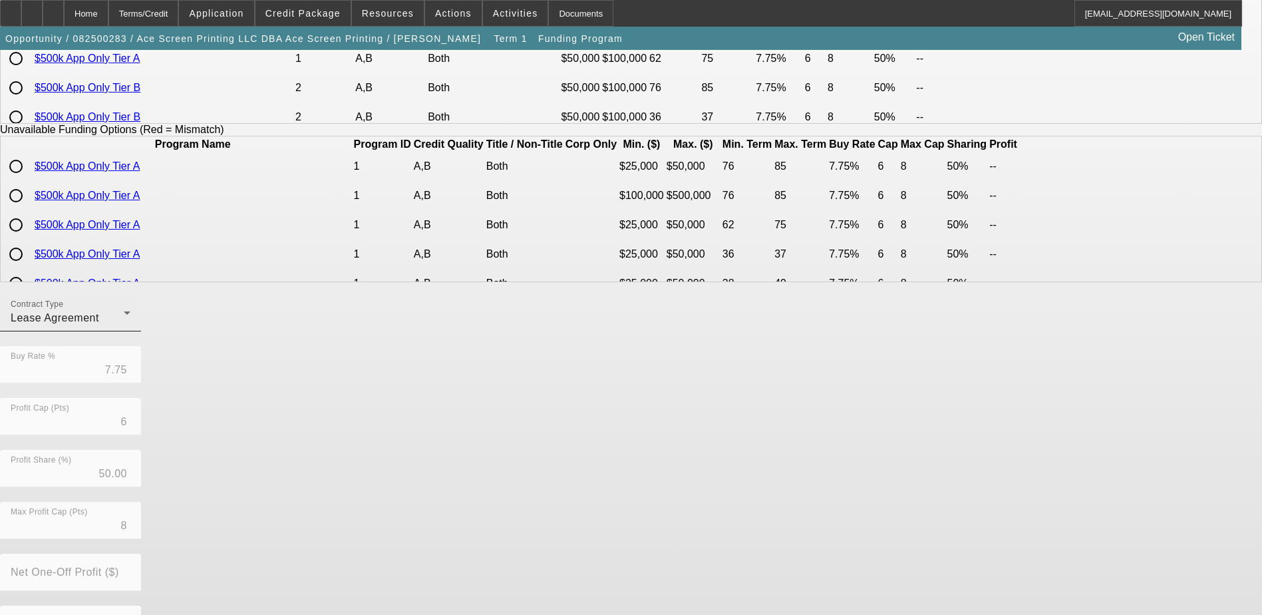
click at [124, 326] on div "Lease Agreement" at bounding box center [67, 318] width 113 height 16
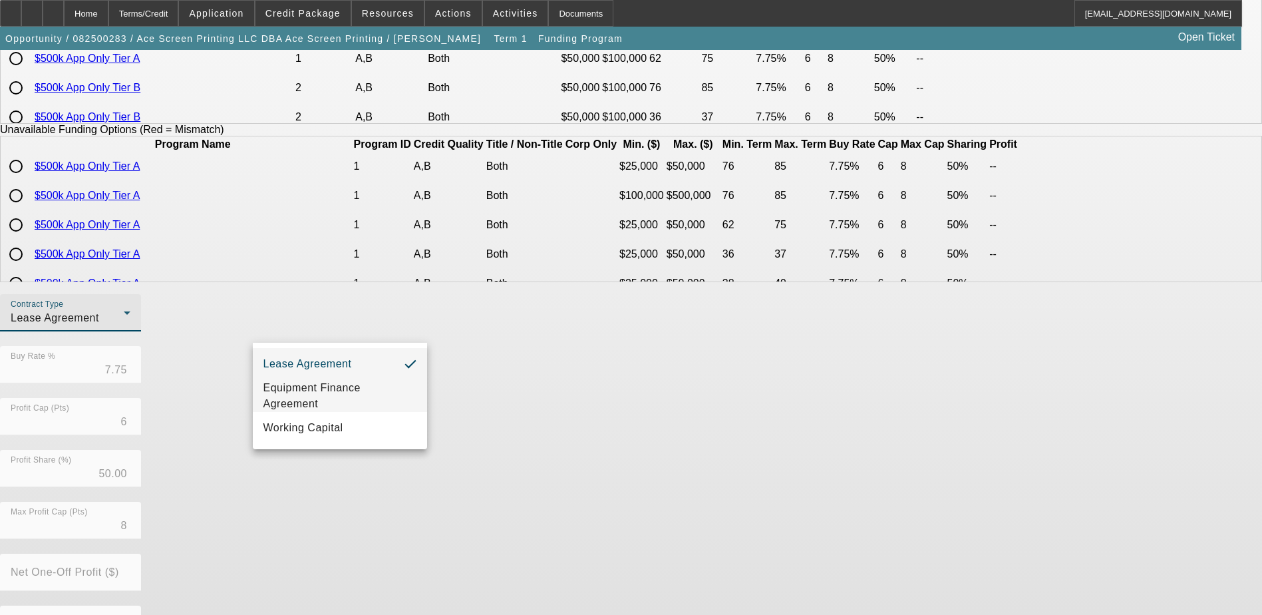
click at [337, 391] on span "Equipment Finance Agreement" at bounding box center [339, 396] width 153 height 32
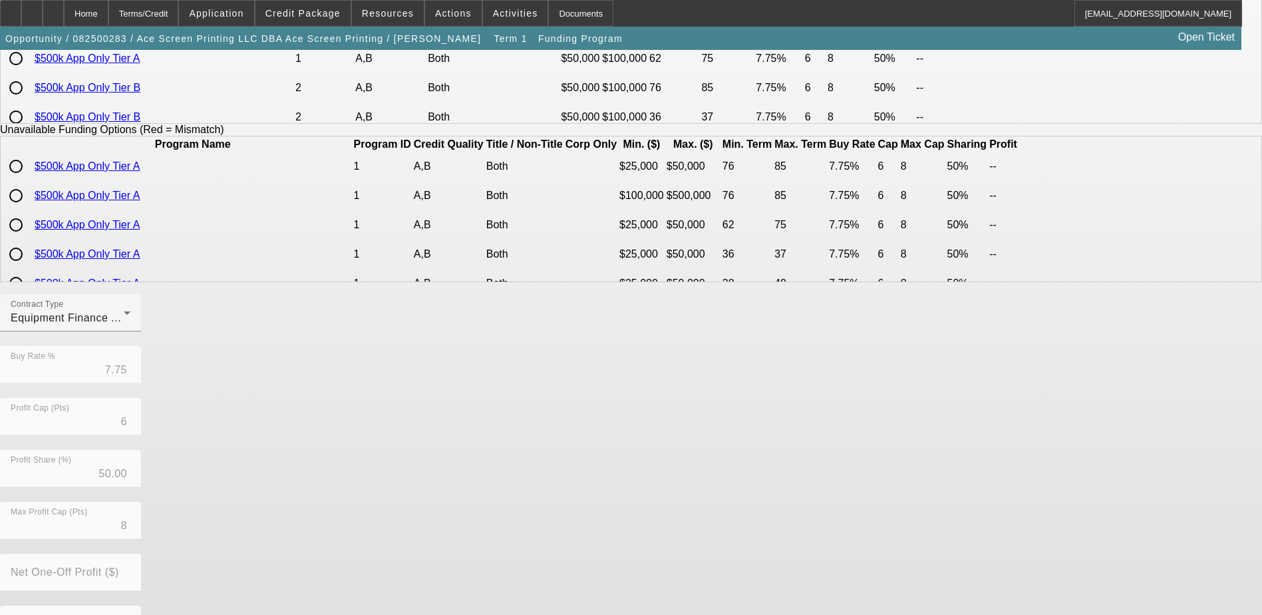
click at [675, 412] on div "Contract Type Equipment Finance Agreement Buy Rate % 7.75 Profit Cap (Pts) 6 Pr…" at bounding box center [631, 501] width 1262 height 415
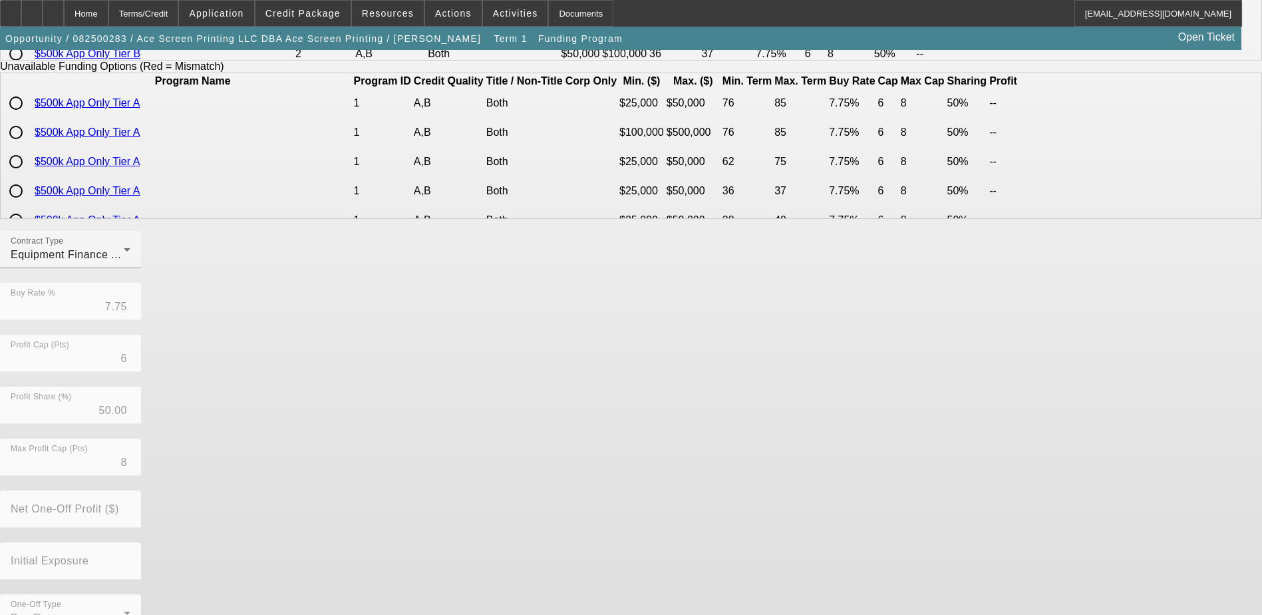
scroll to position [293, 0]
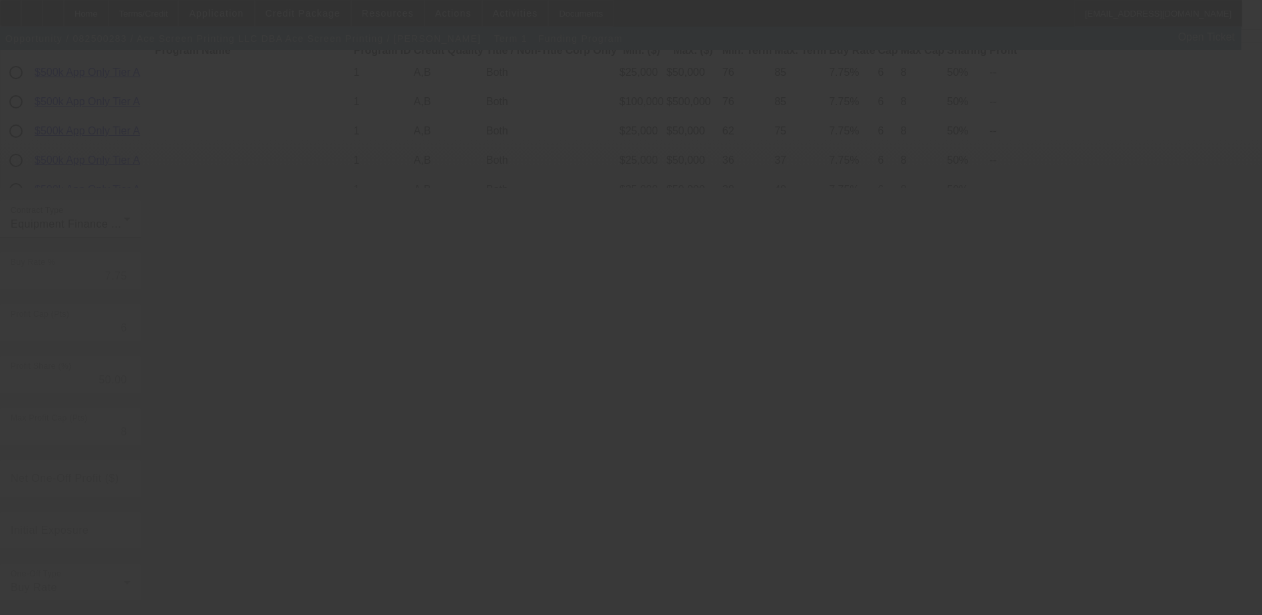
radio input "true"
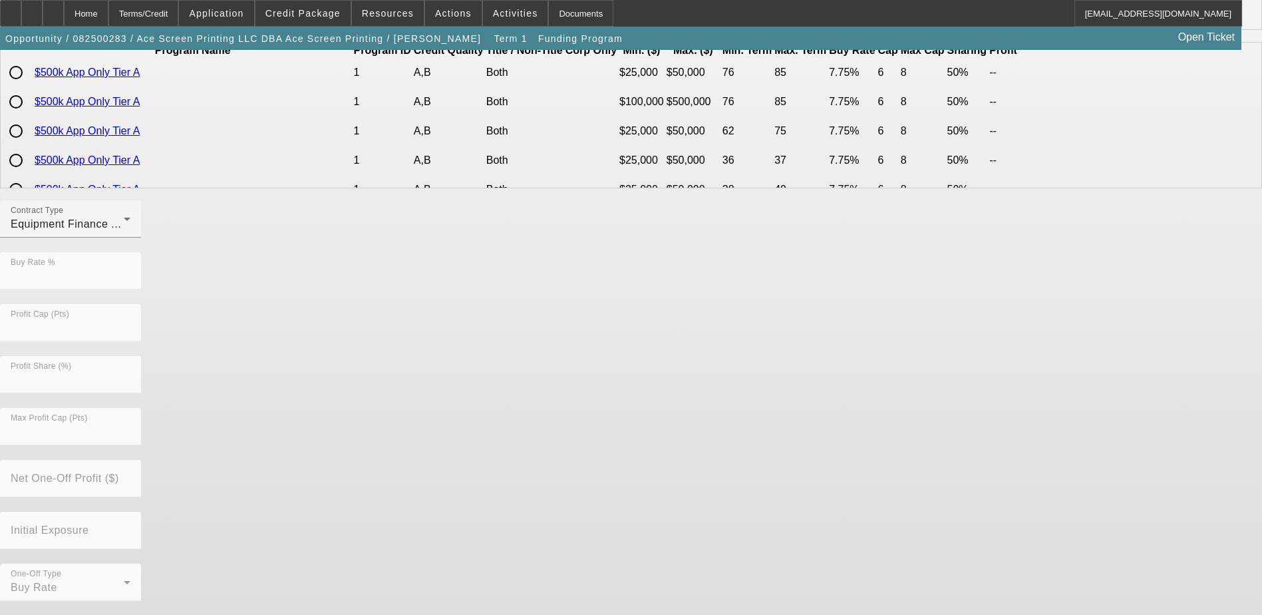
scroll to position [0, 0]
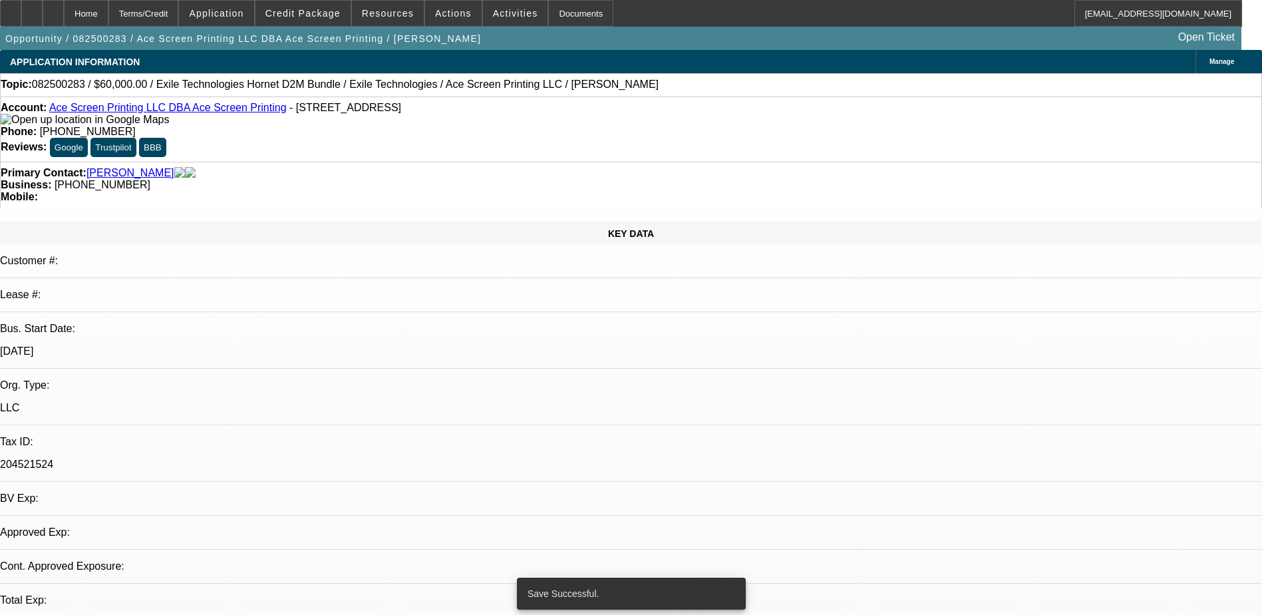
select select "0"
select select "2"
select select "0"
select select "6"
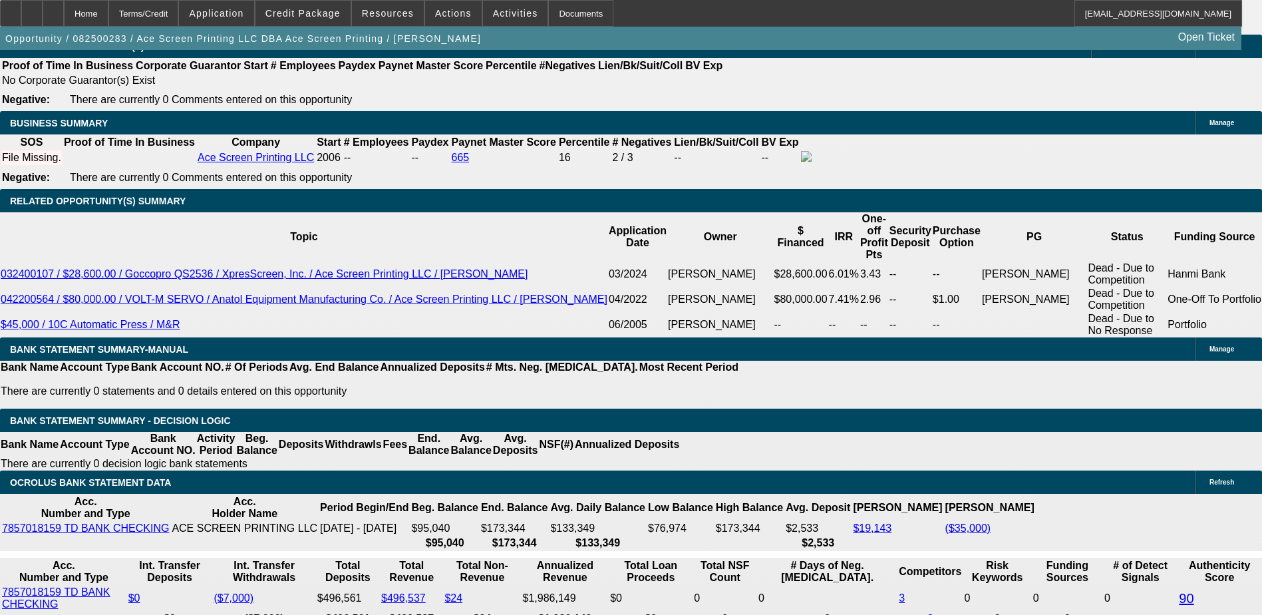
scroll to position [1995, 0]
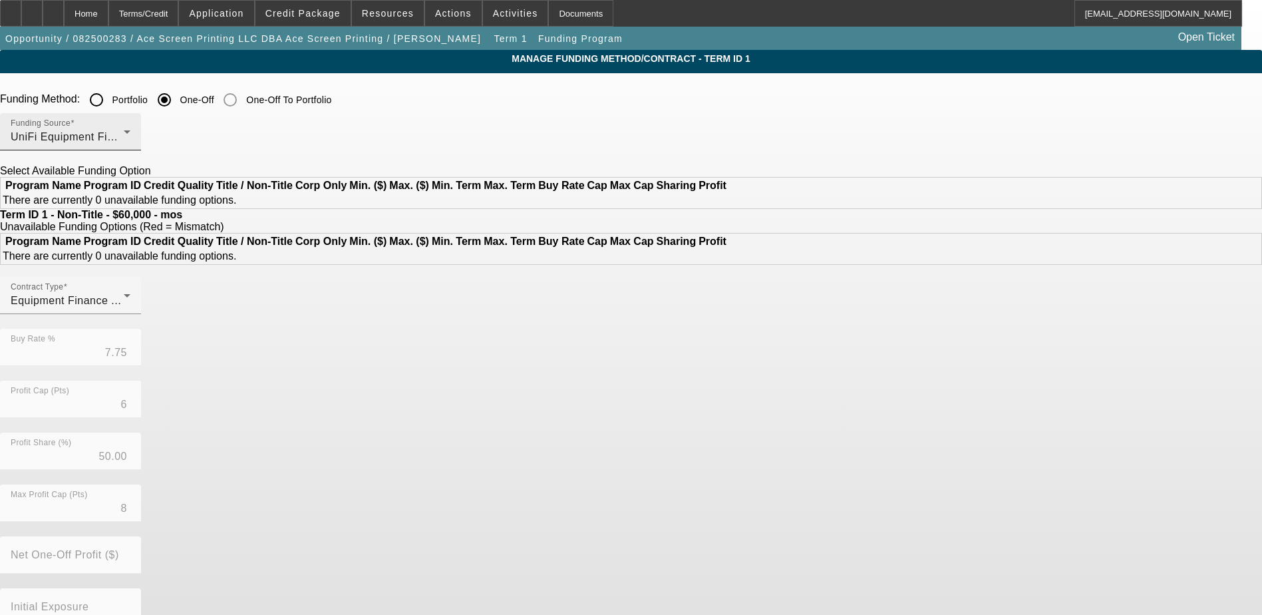
click at [130, 140] on div at bounding box center [130, 140] width 0 height 0
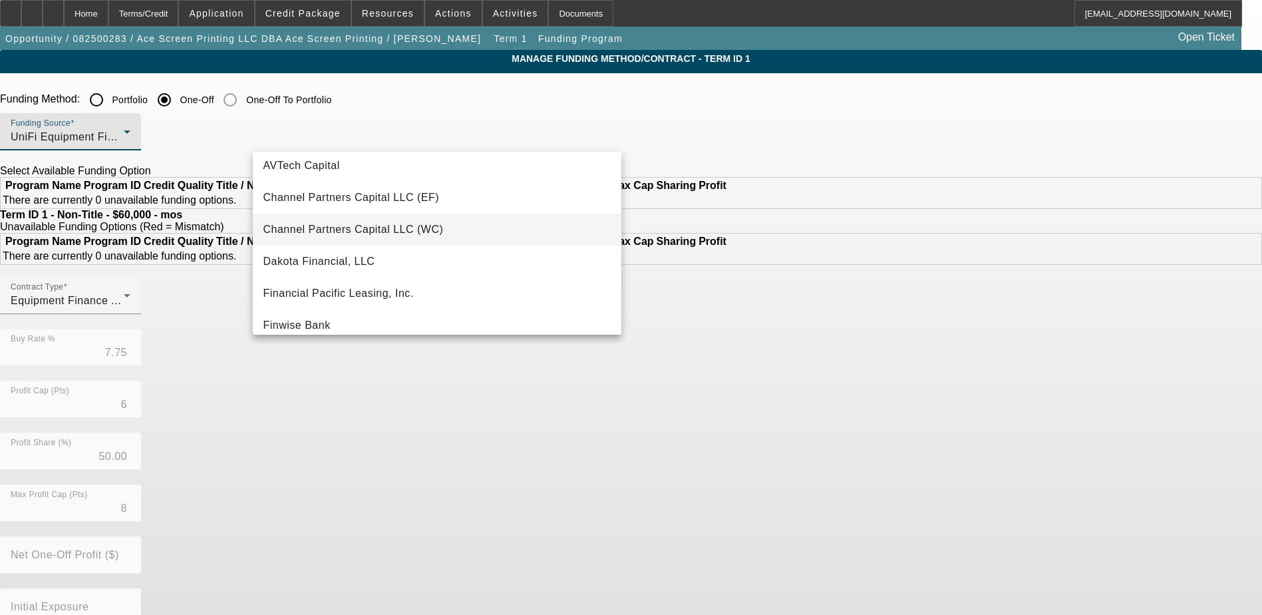
scroll to position [172, 0]
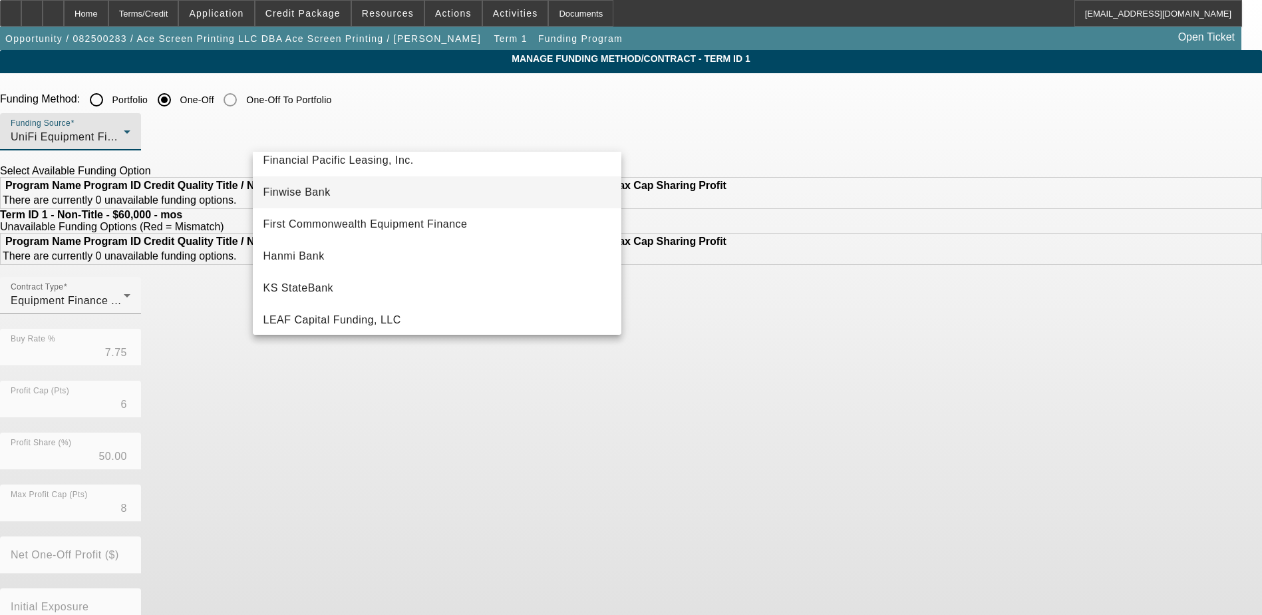
click at [380, 193] on mat-option "Finwise Bank" at bounding box center [437, 192] width 368 height 32
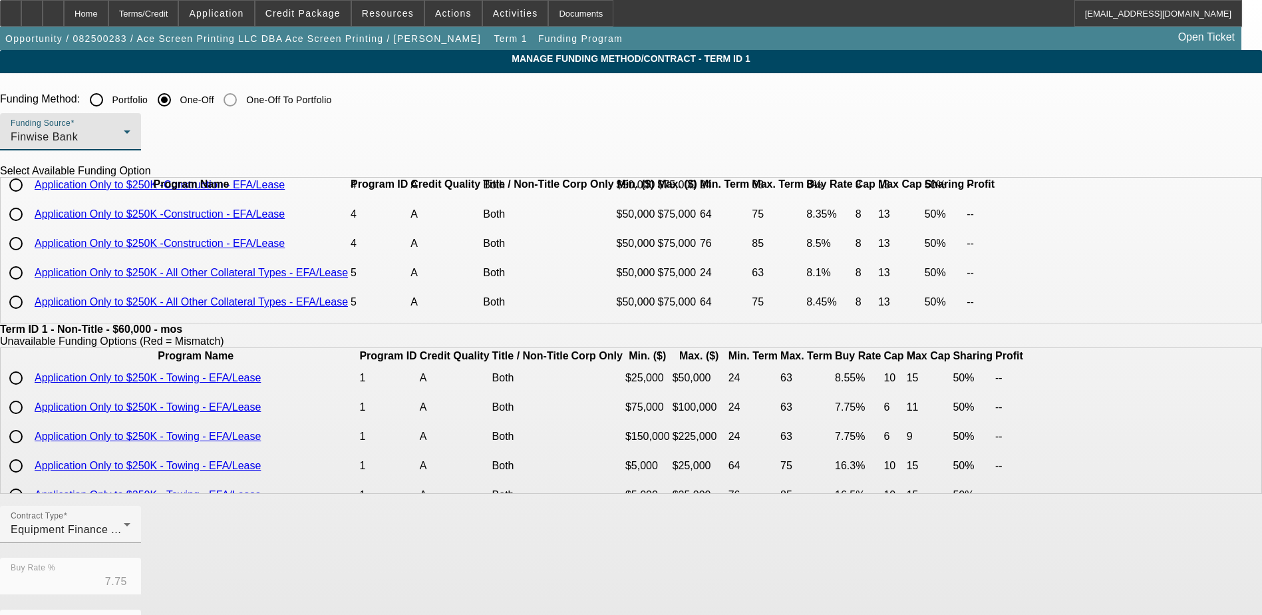
scroll to position [397, 0]
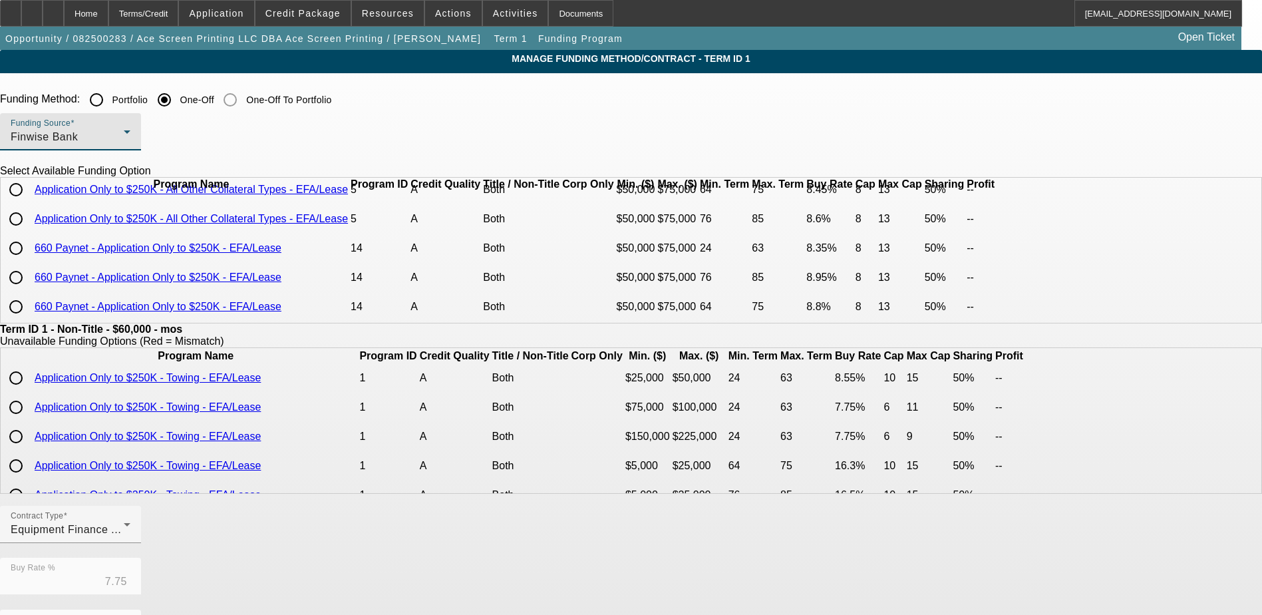
click at [124, 139] on div "Finwise Bank" at bounding box center [67, 137] width 113 height 16
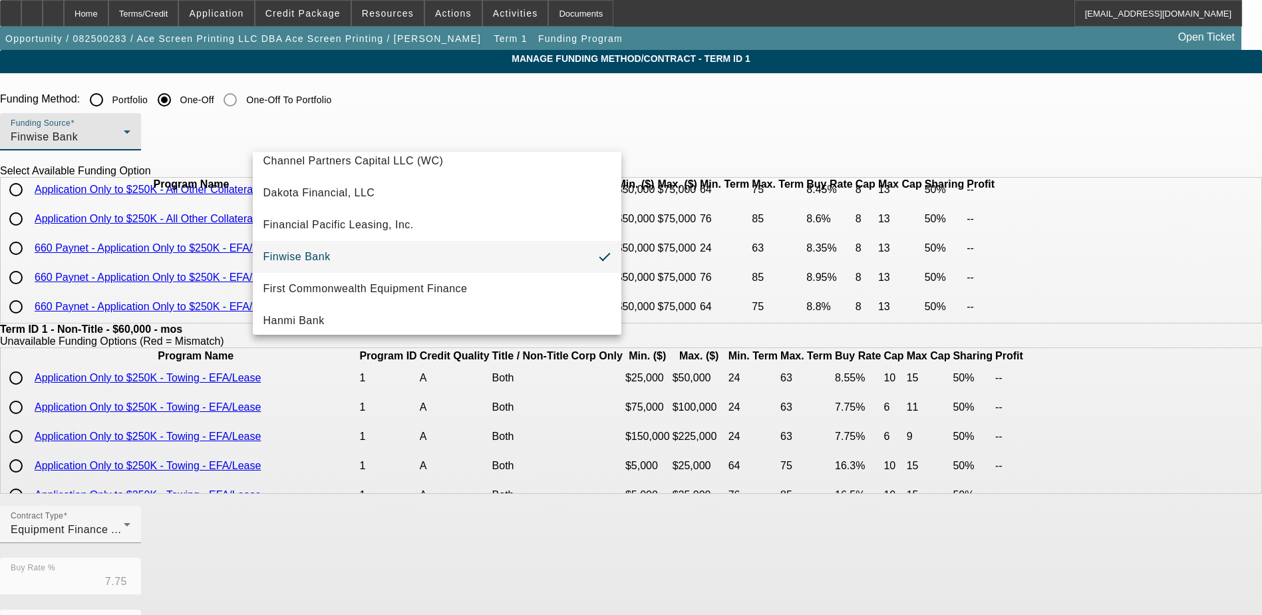
scroll to position [377, 0]
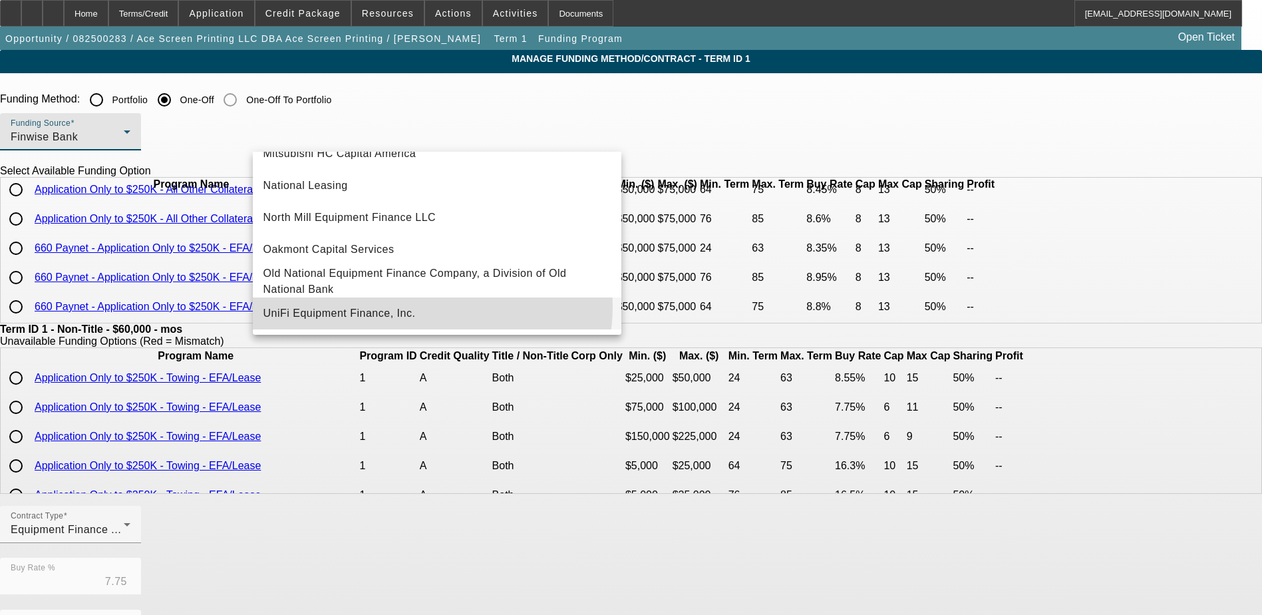
click at [415, 305] on mat-option "UniFi Equipment Finance, Inc." at bounding box center [437, 313] width 368 height 32
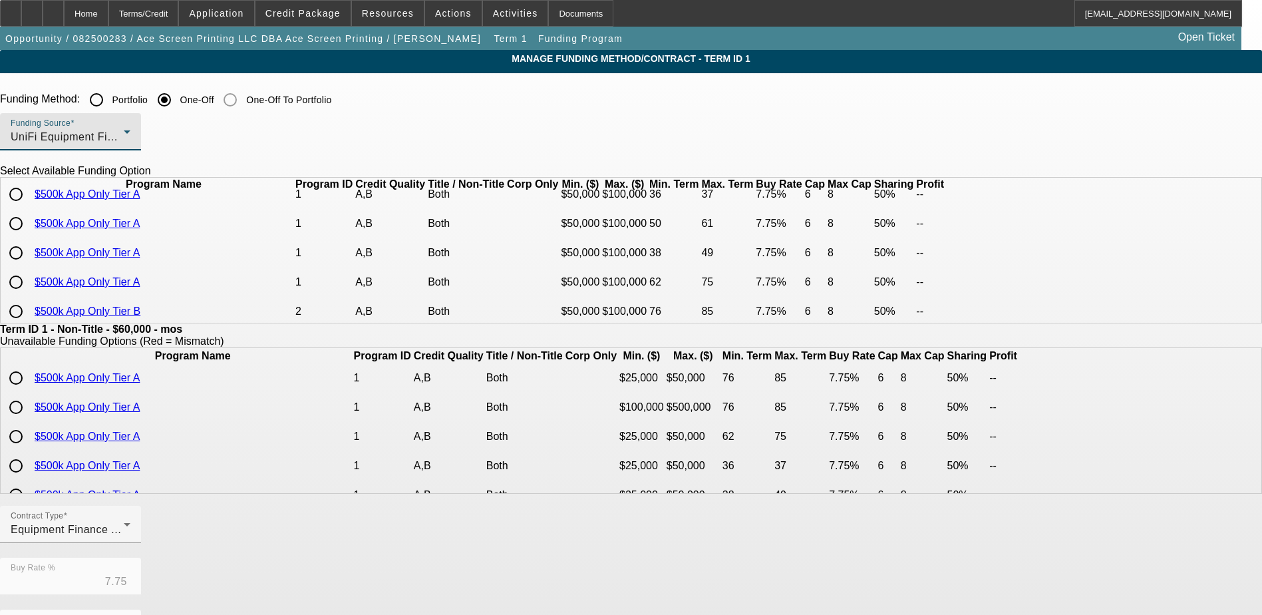
scroll to position [67, 0]
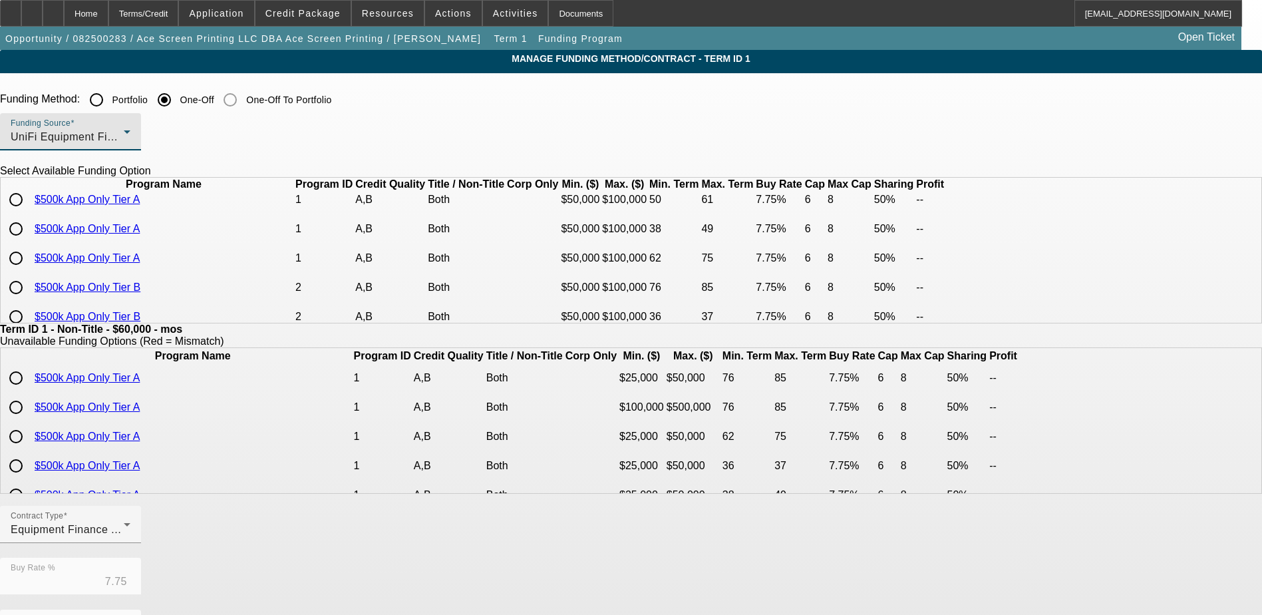
click at [29, 242] on input "radio" at bounding box center [16, 229] width 27 height 27
radio input "true"
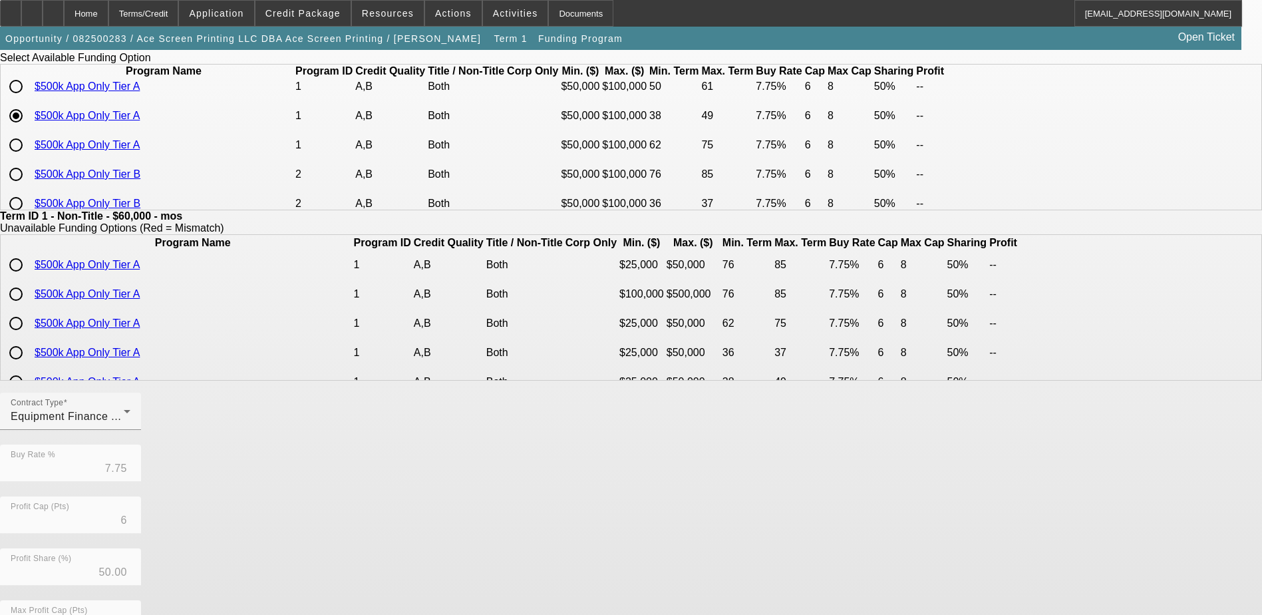
scroll to position [305, 0]
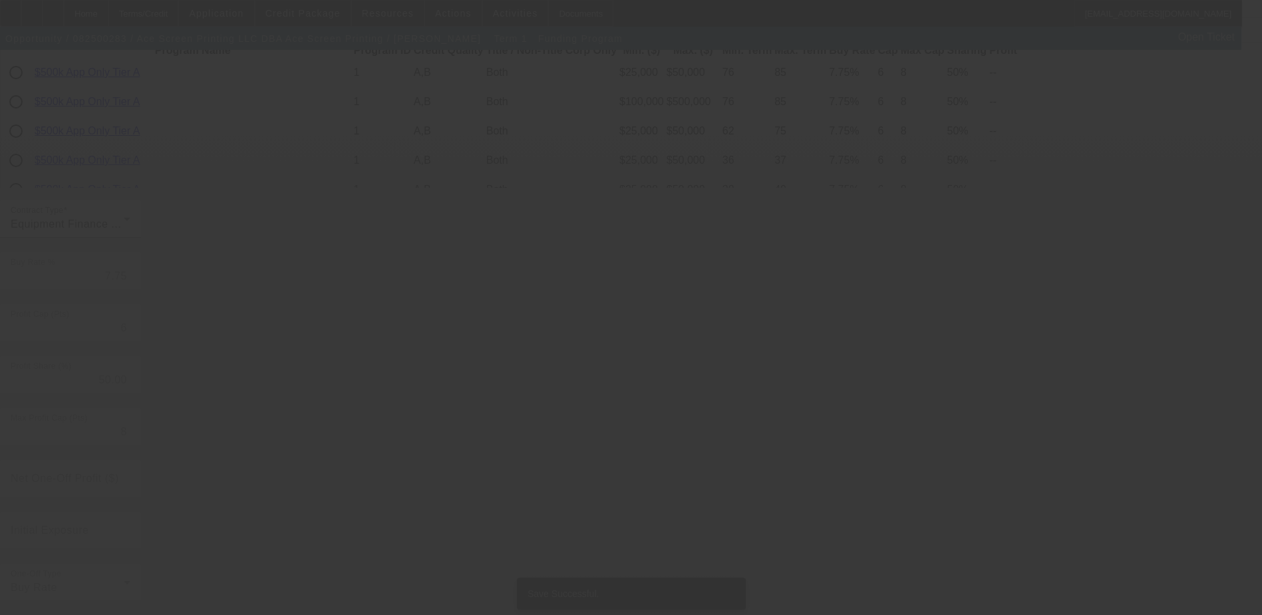
scroll to position [0, 0]
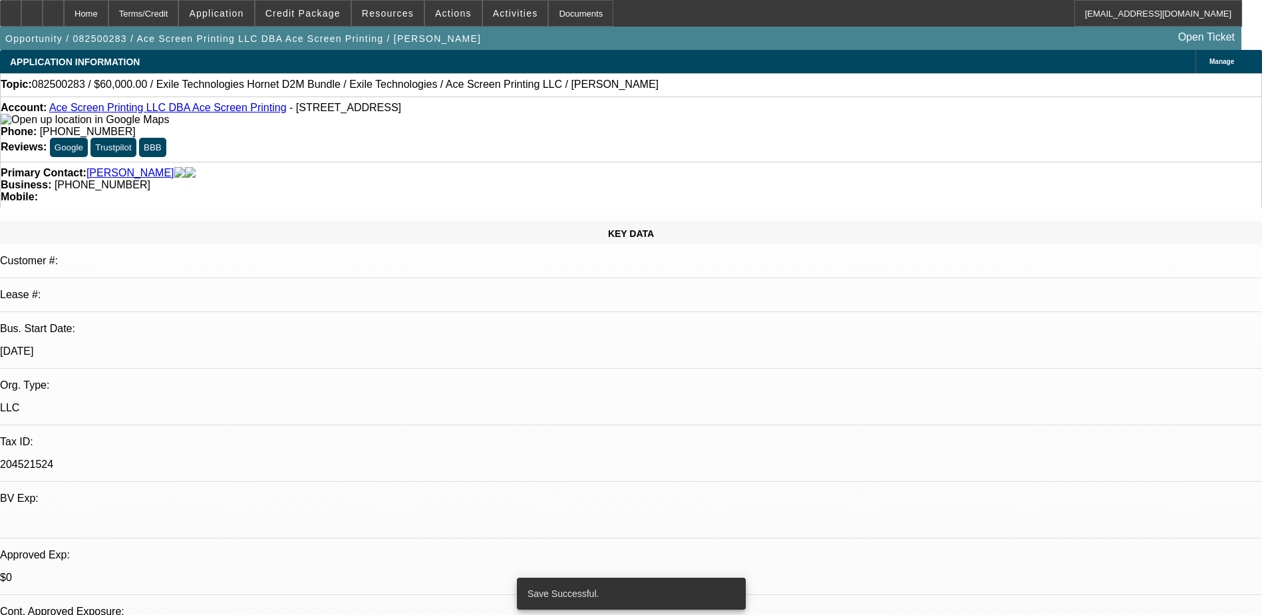
select select "0"
select select "2"
select select "0"
select select "6"
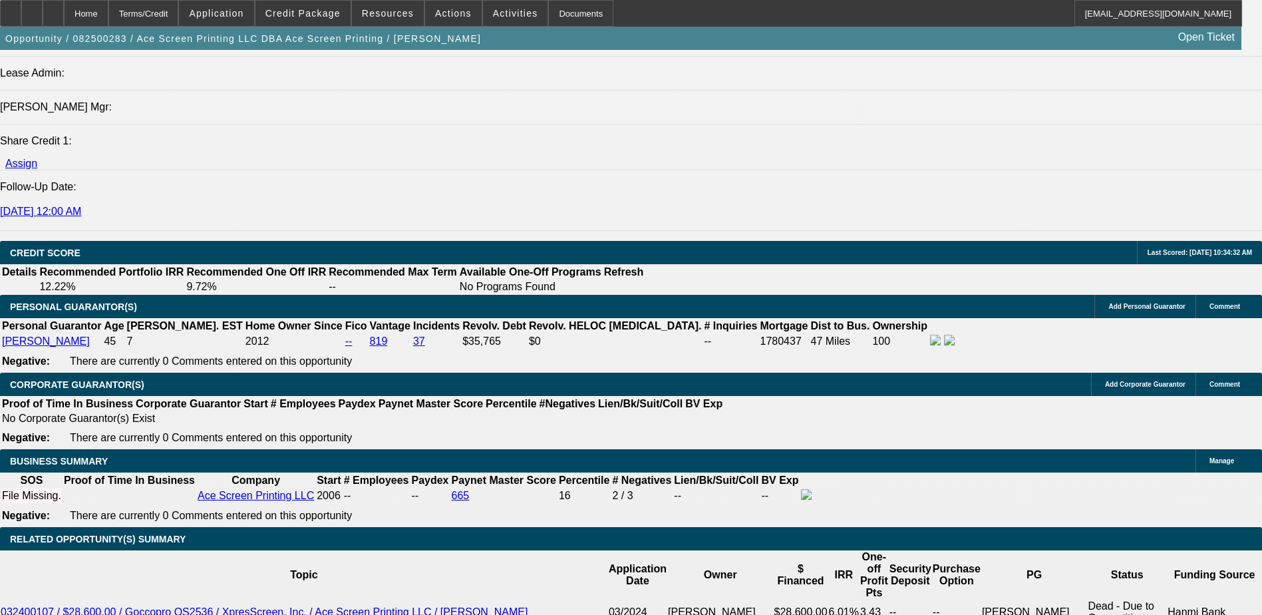
scroll to position [1929, 0]
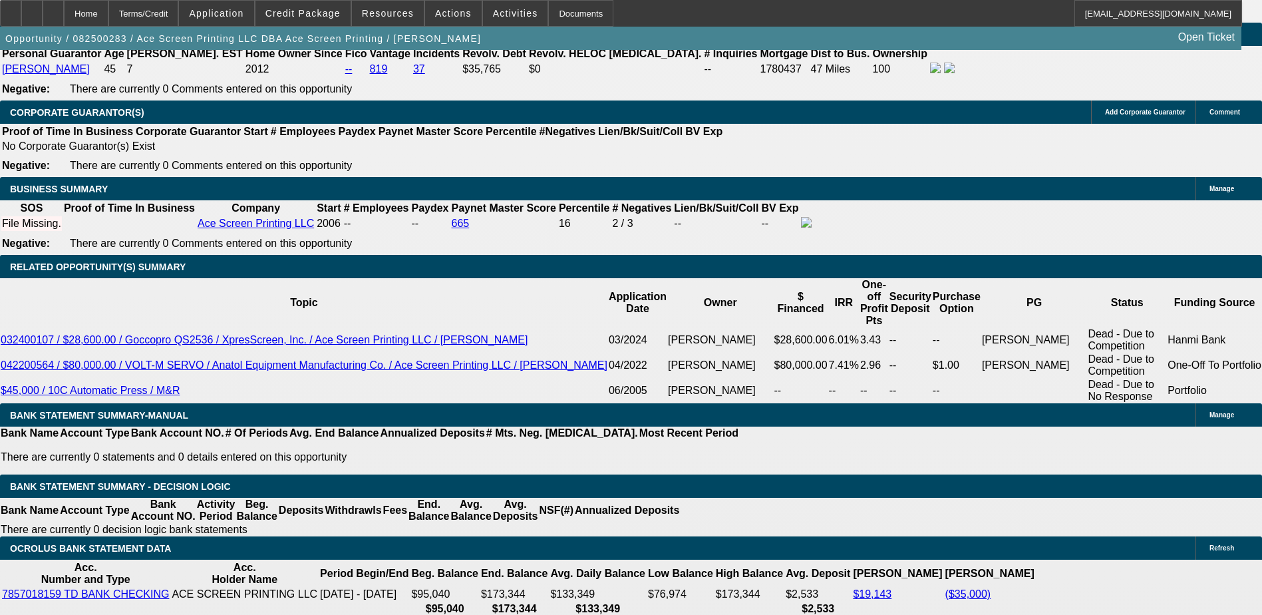
type input "3"
type input "$25,000.00"
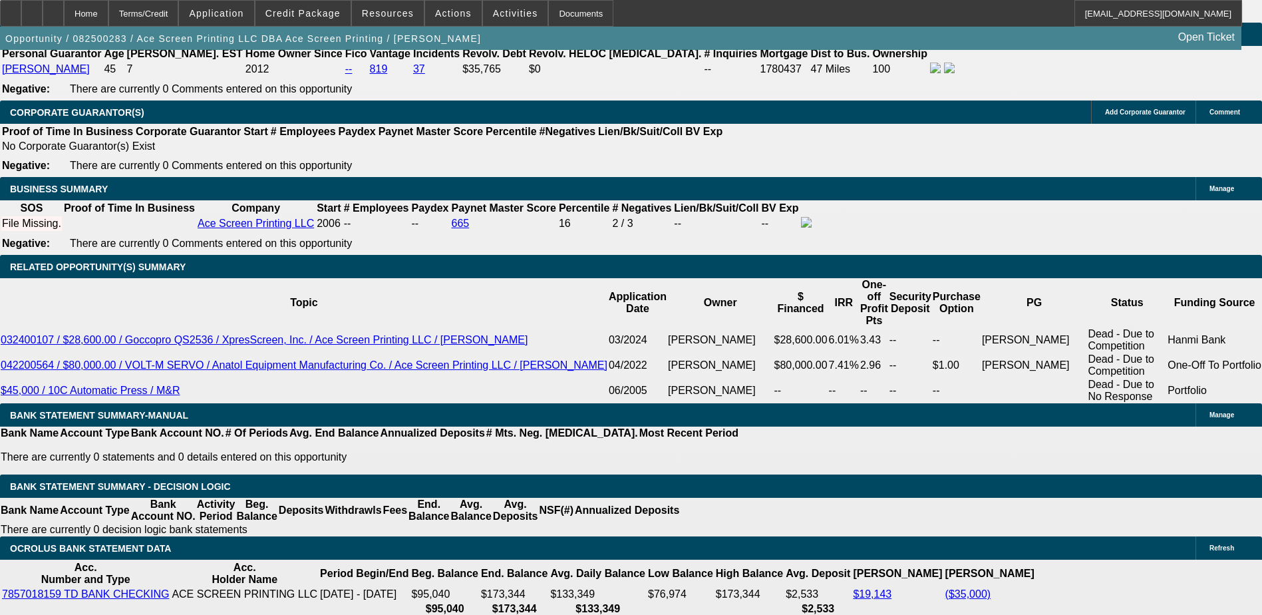
type input "48"
type input "9"
type input "$1,741.96"
type input "$870.98"
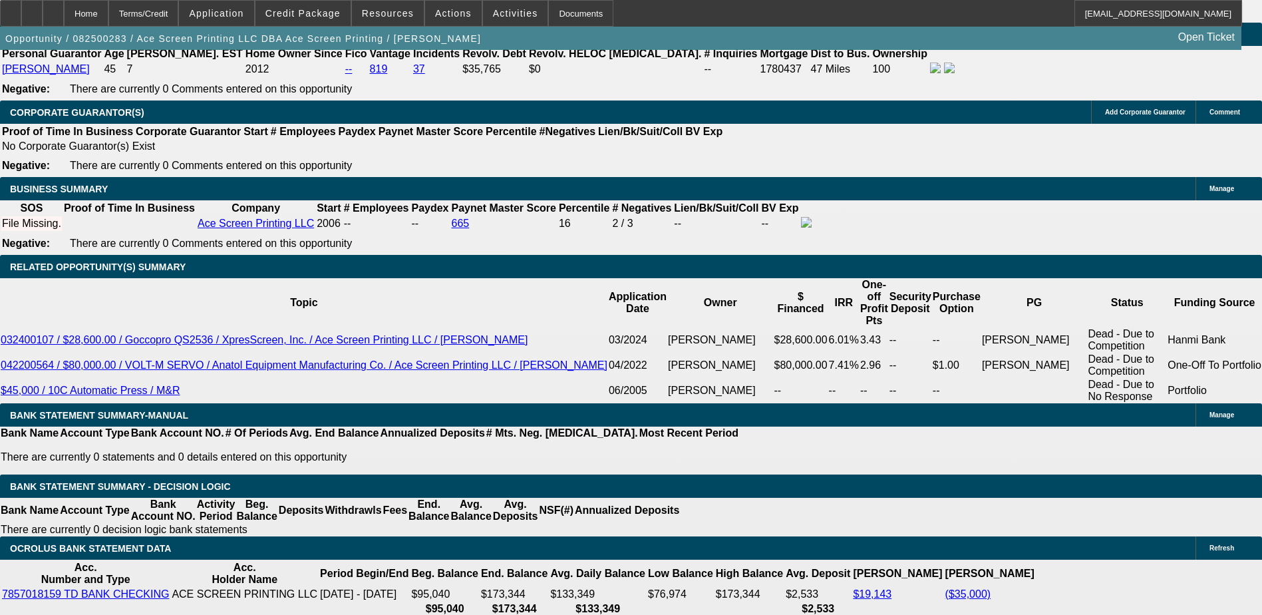
type input "9"
select select "0"
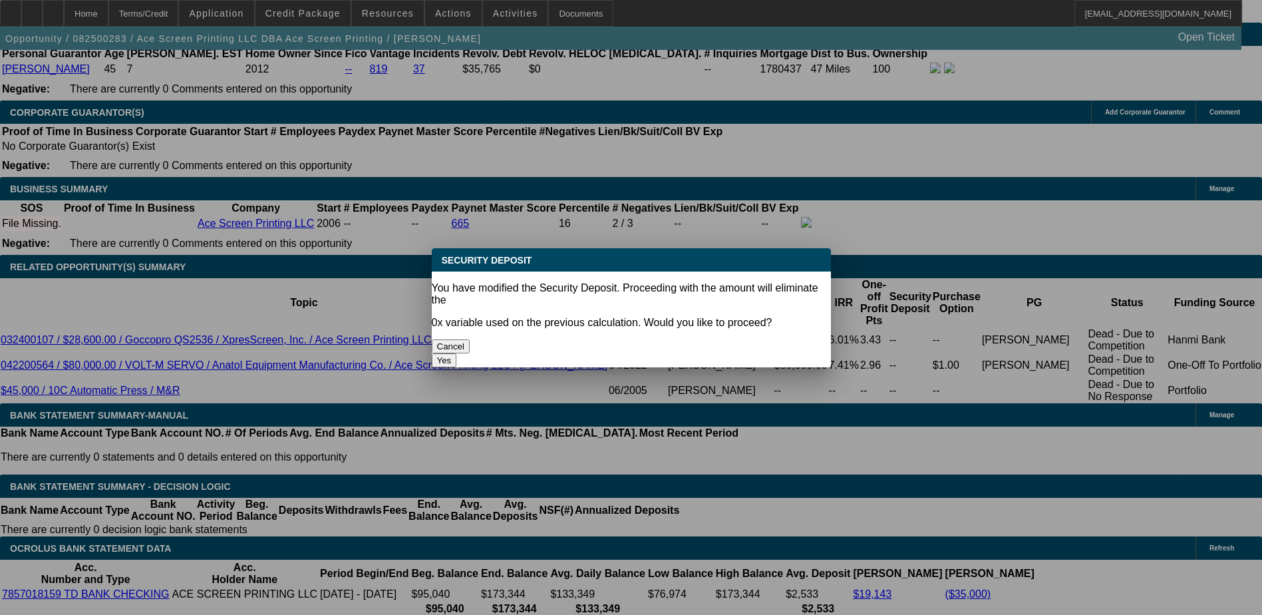
click at [457, 353] on button "Yes" at bounding box center [444, 360] width 25 height 14
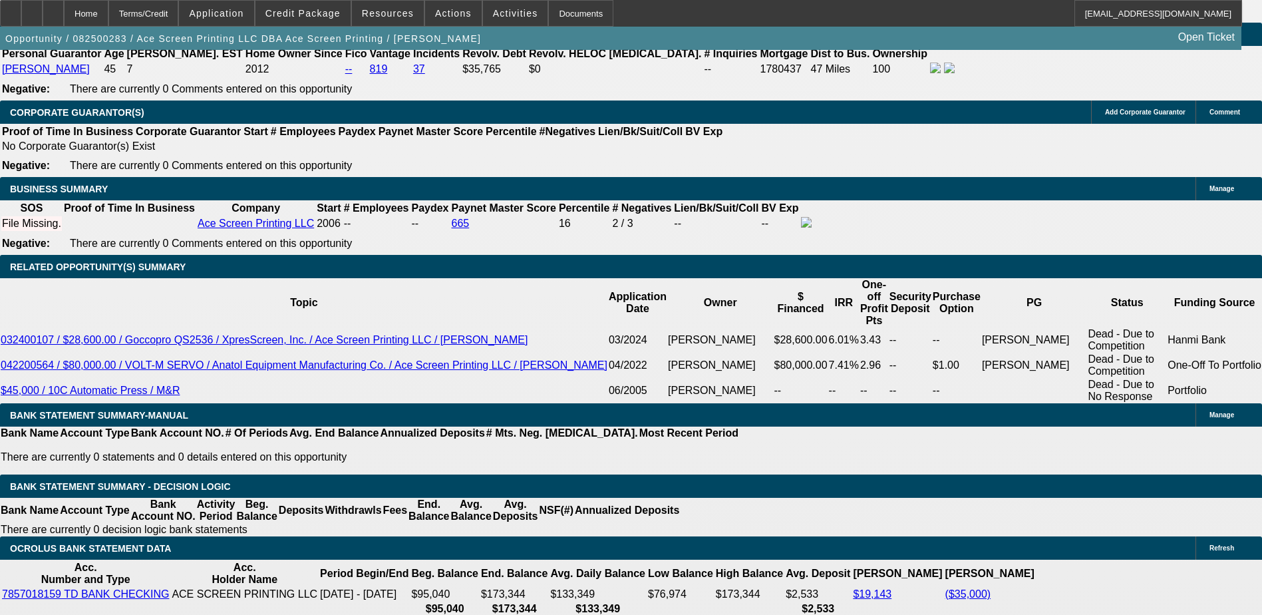
type input "$0.00"
select select "1"
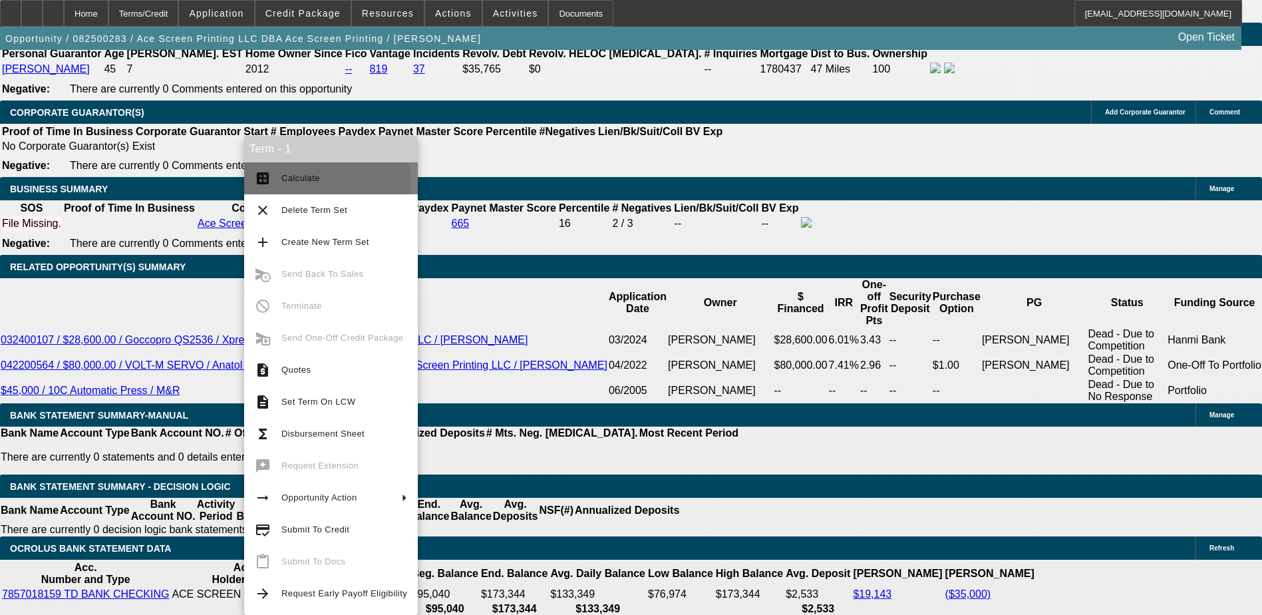
click at [281, 186] on button "calculate Calculate" at bounding box center [331, 178] width 174 height 32
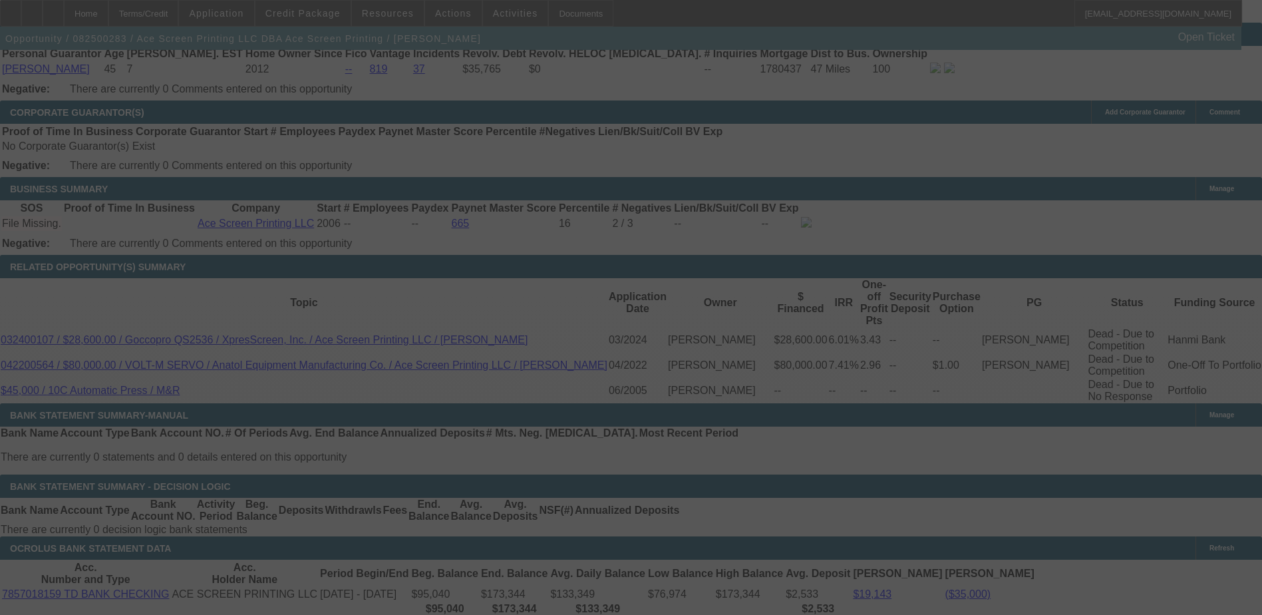
select select "0"
select select "6"
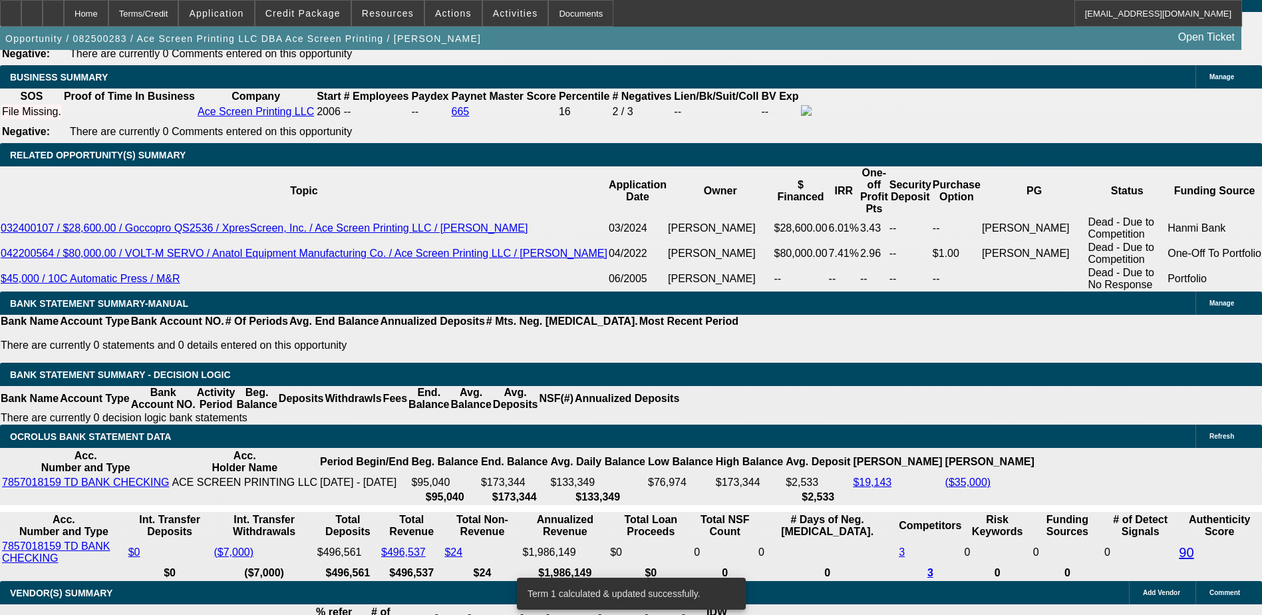
scroll to position [2062, 0]
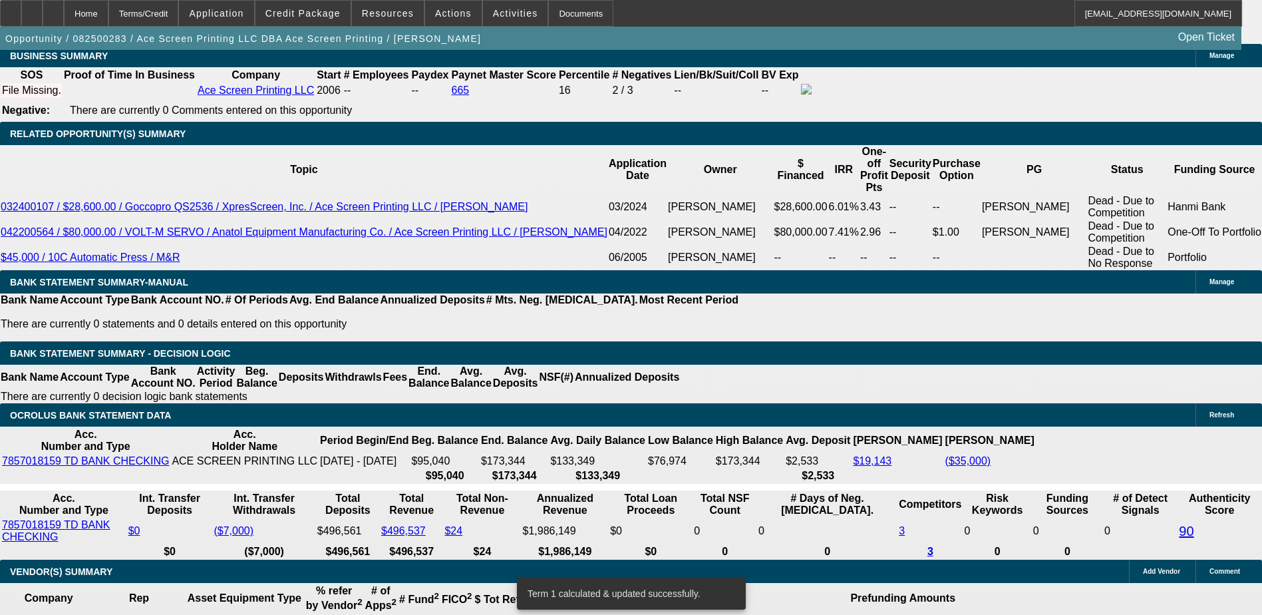
type input "89"
type input "UNKNOWN"
type input "895"
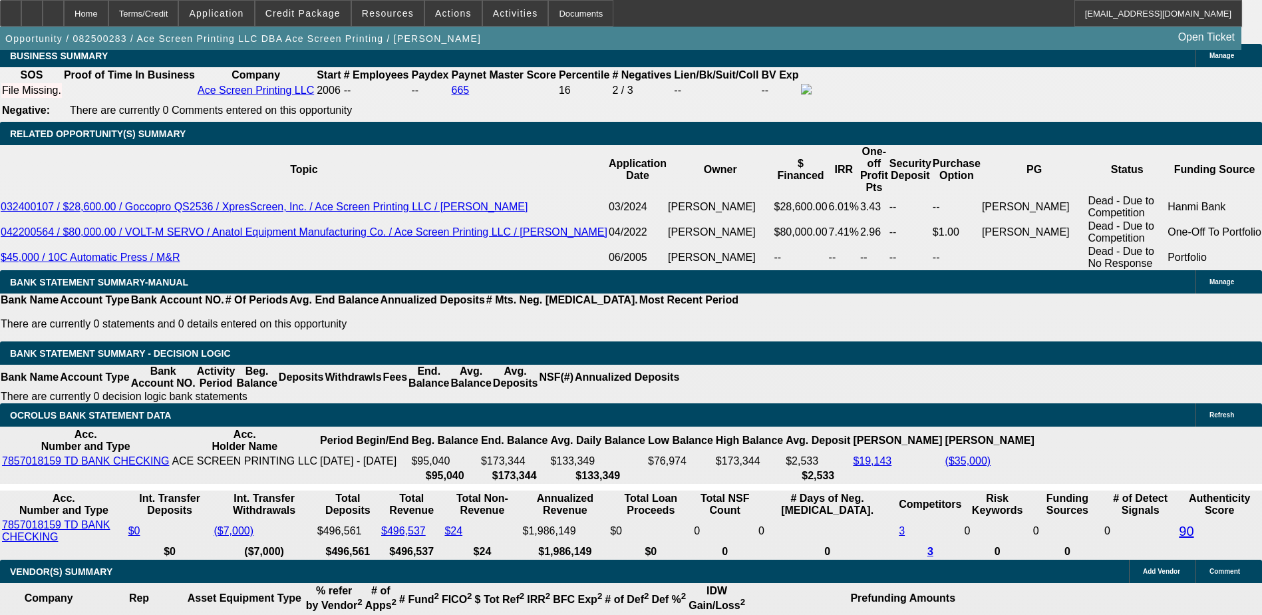
type input "10.4"
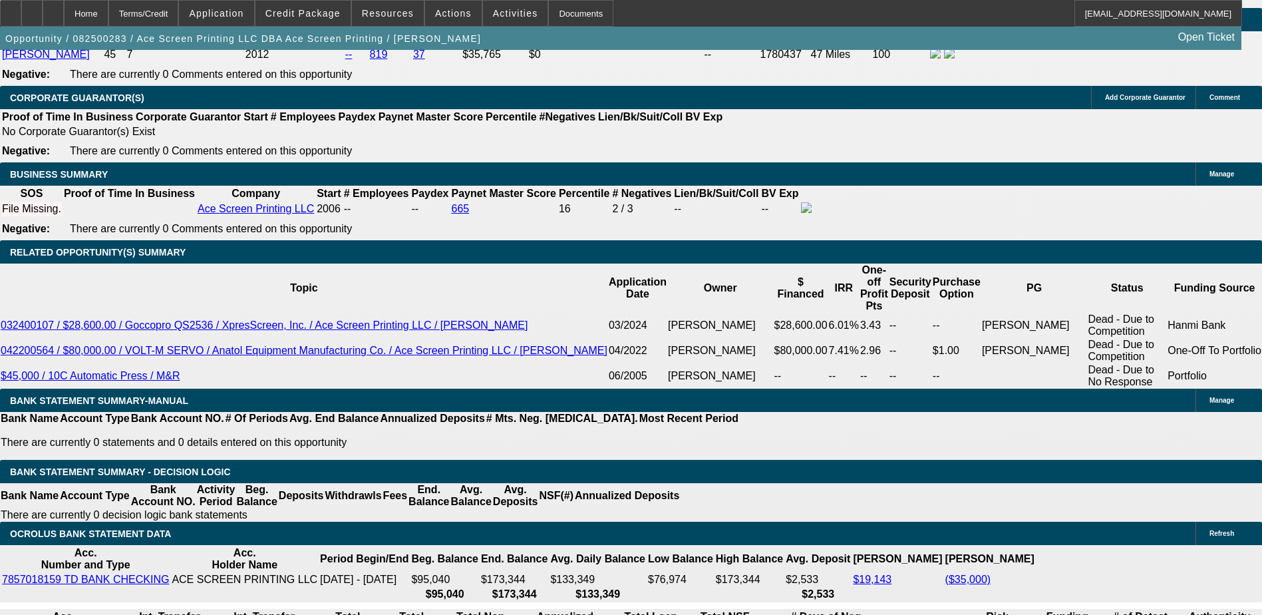
scroll to position [1929, 0]
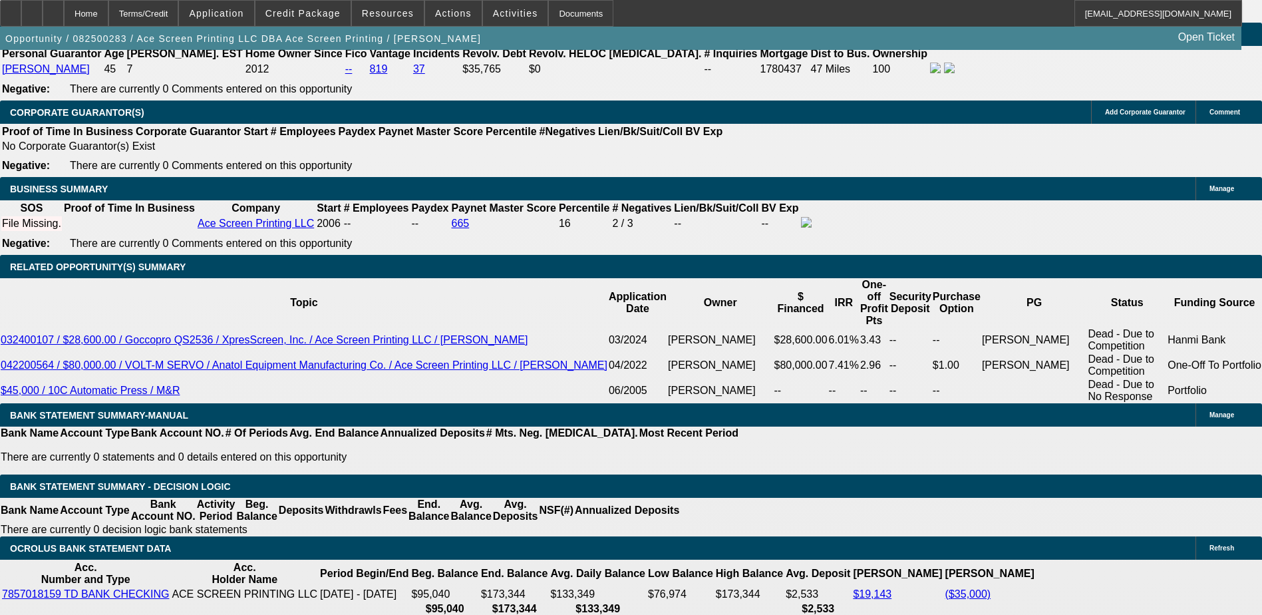
type input "$895.00"
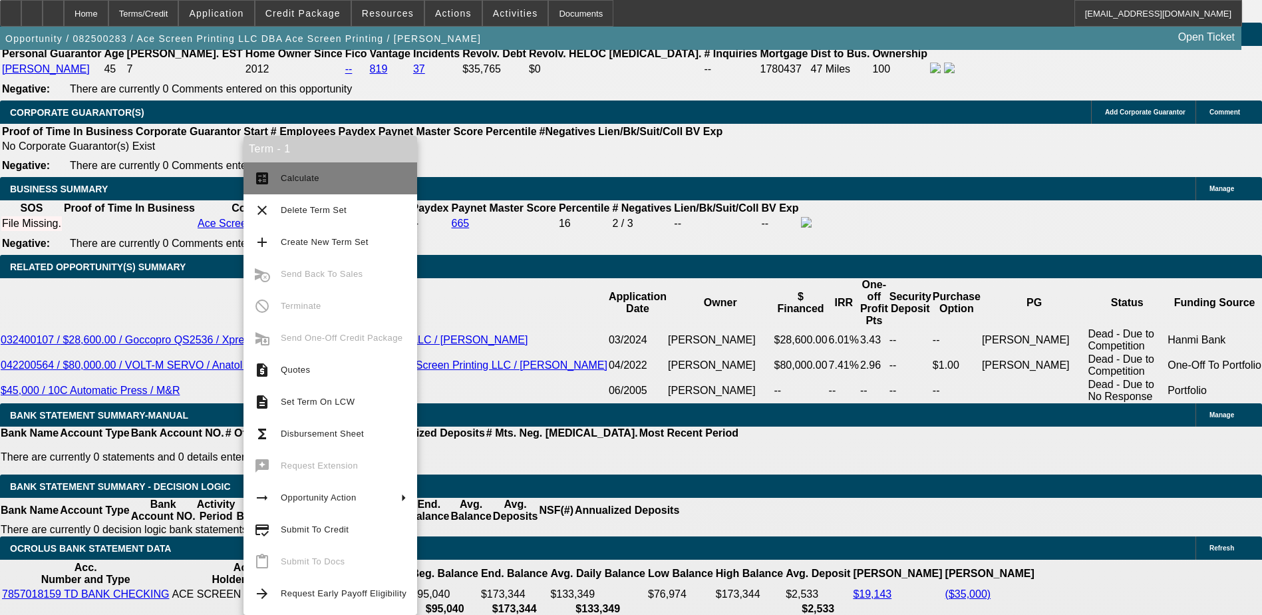
click at [272, 182] on button "calculate Calculate" at bounding box center [330, 178] width 174 height 32
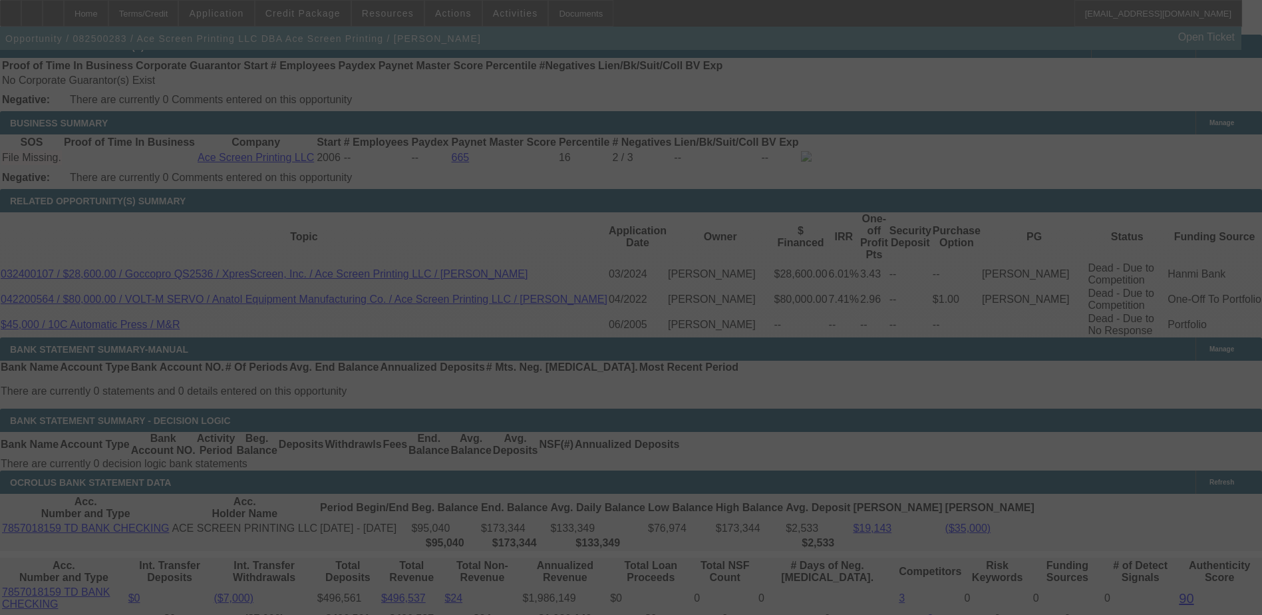
scroll to position [1995, 0]
select select "0"
select select "6"
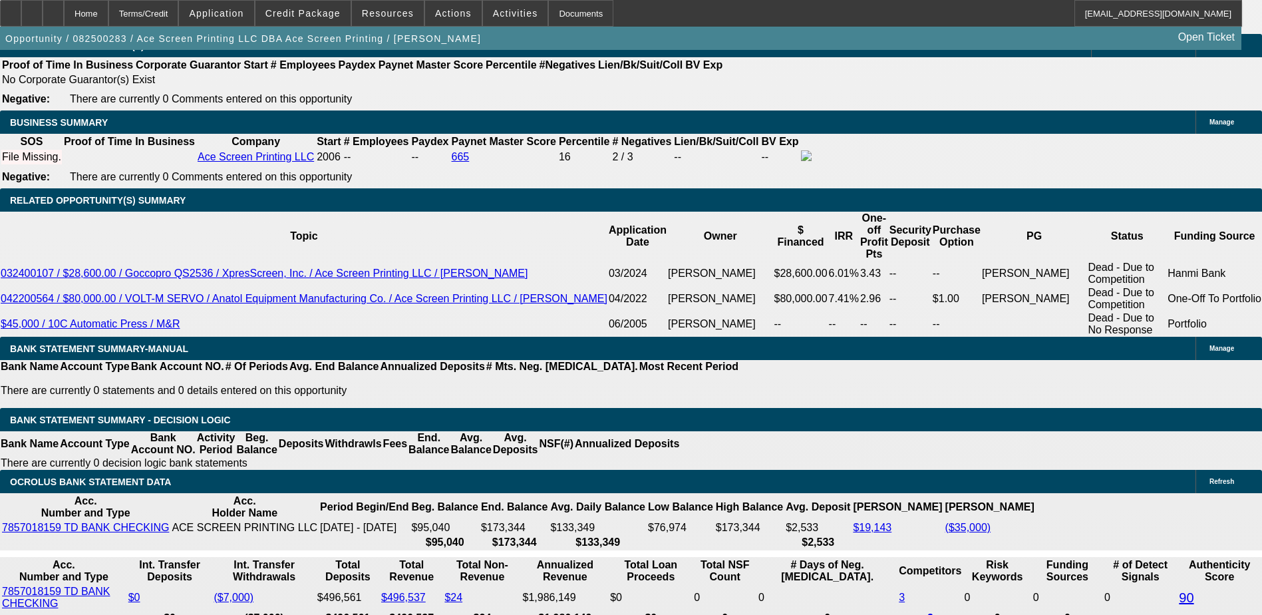
type input "$26,000.00"
type input "UNKNOWN"
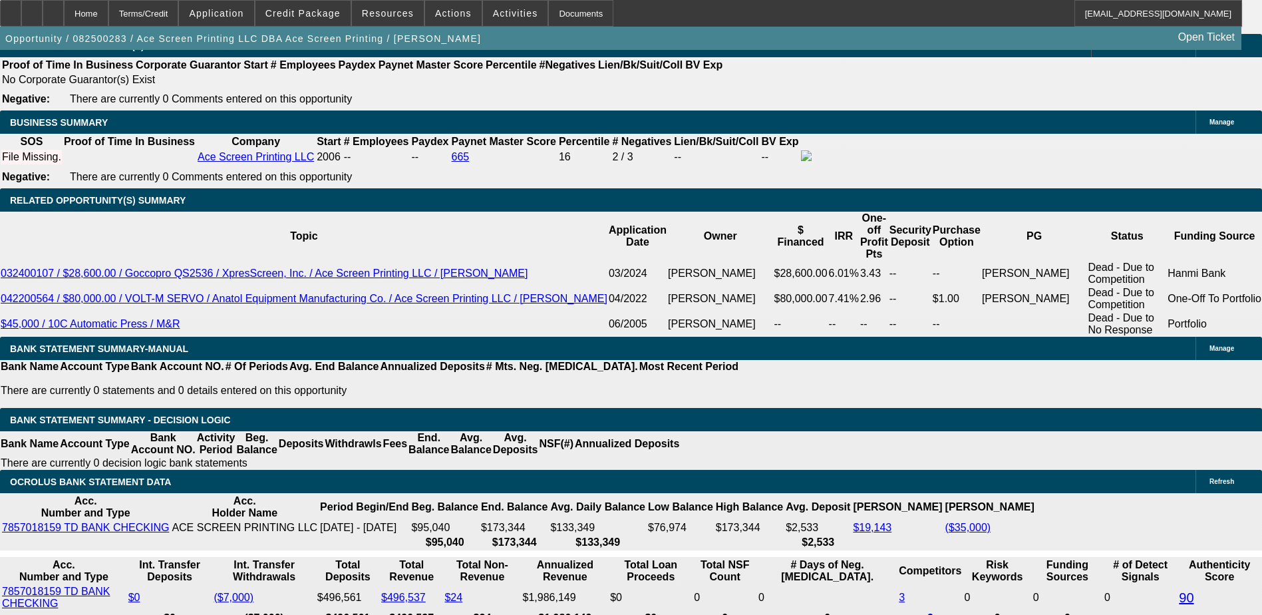
type input "$869.43"
select select "2"
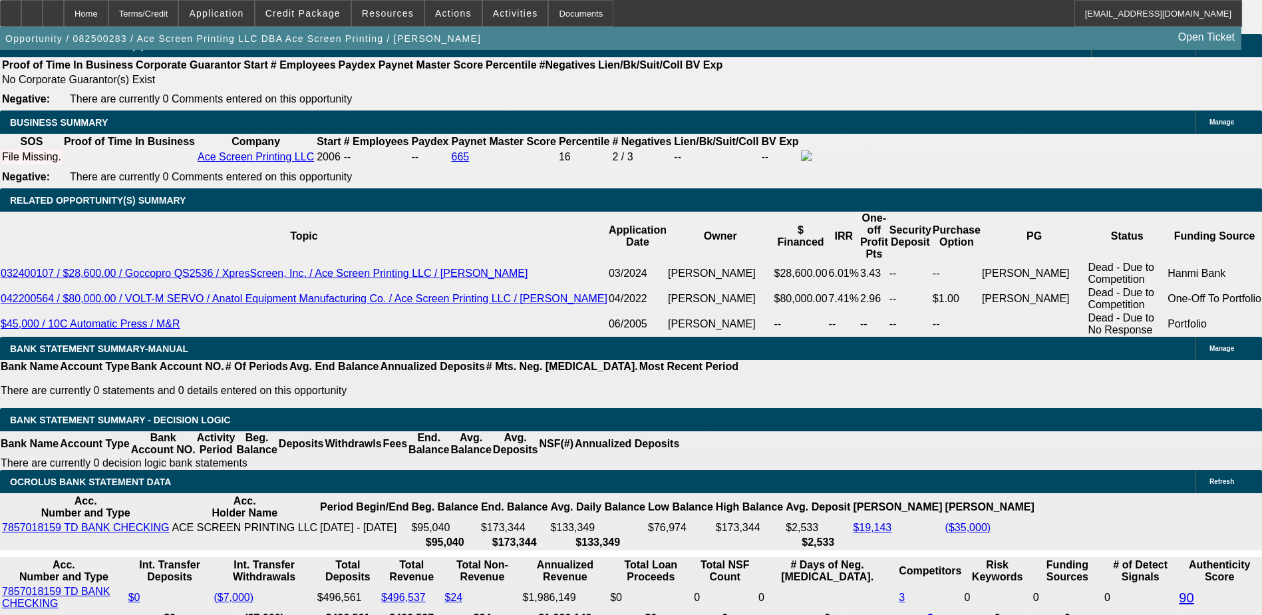
type input "$26,000.00"
select select "1"
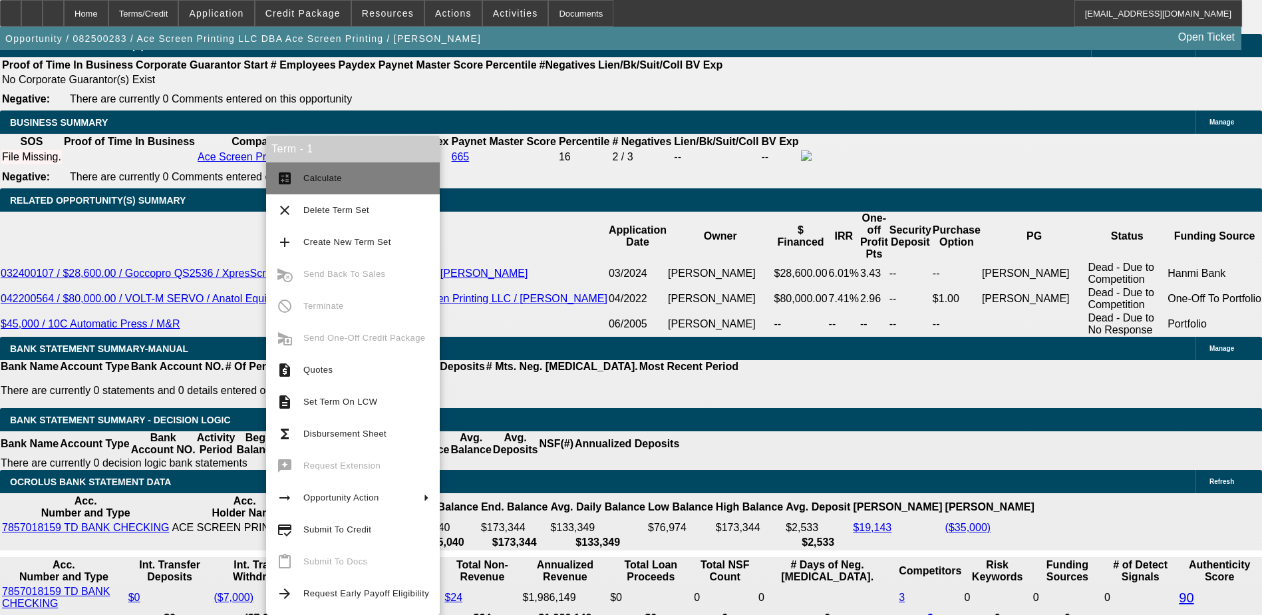
click at [305, 174] on span "Calculate" at bounding box center [322, 178] width 39 height 10
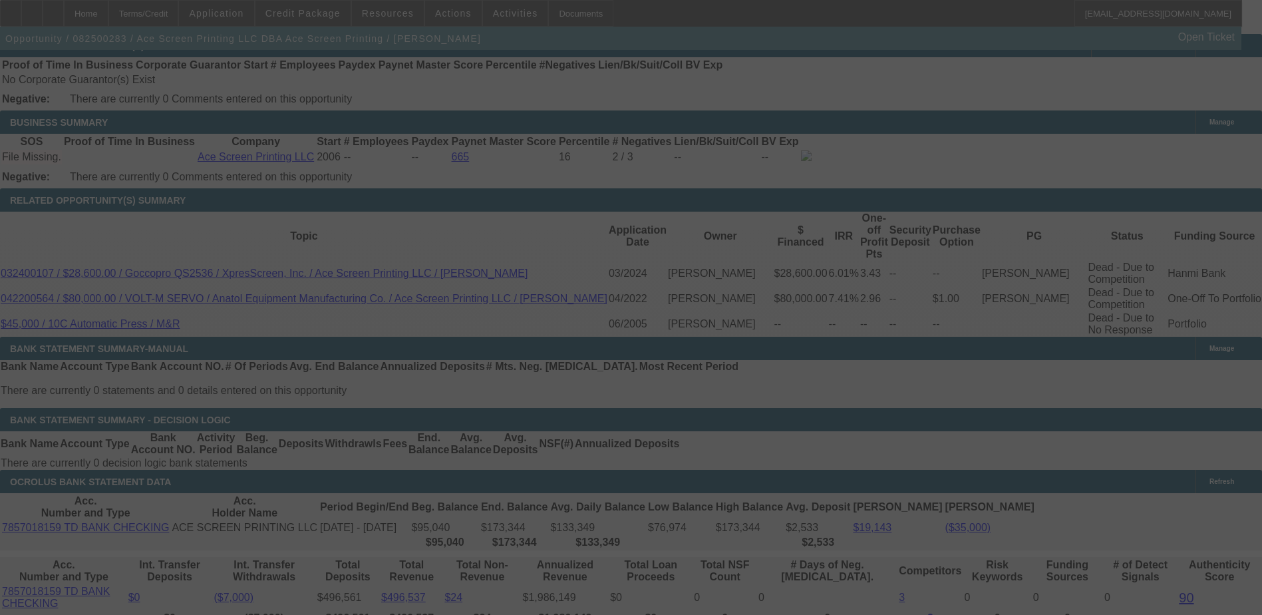
select select "0"
select select "6"
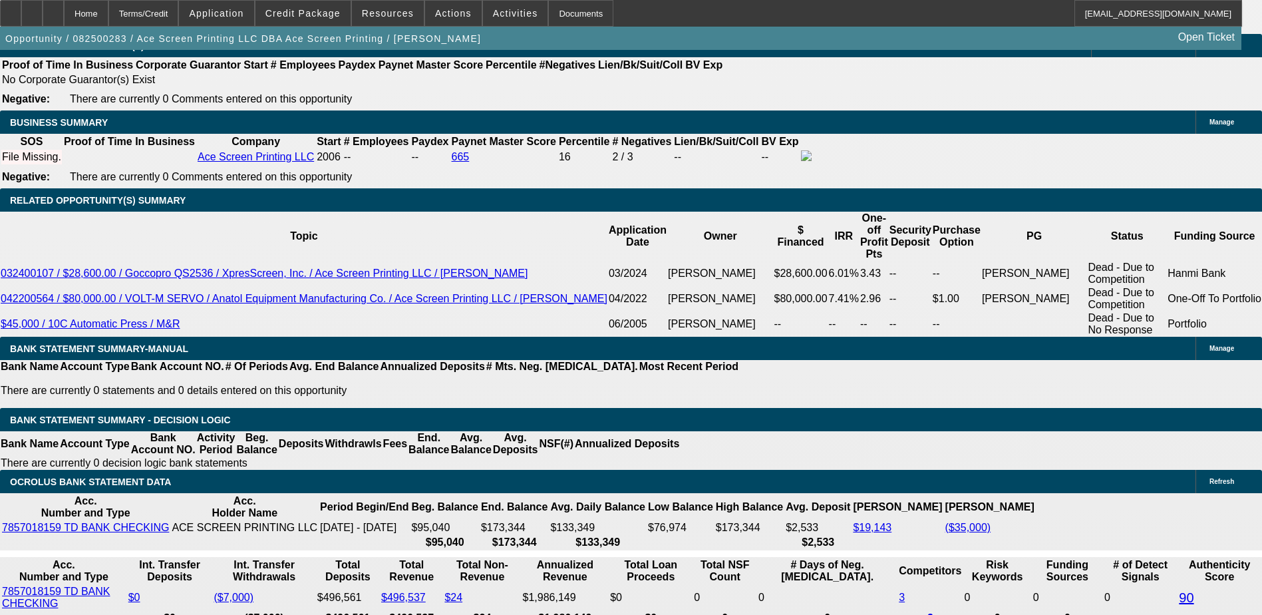
type input "$27,000.00"
type input "UNKNOWN"
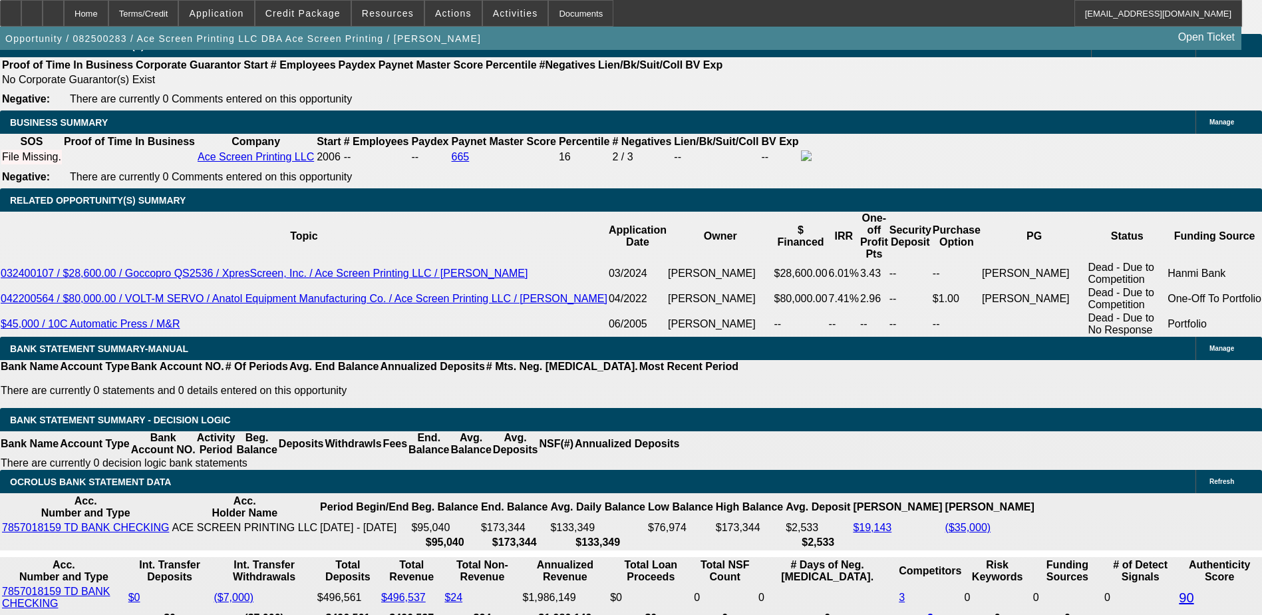
type input "8"
type input "849"
type input "10.8"
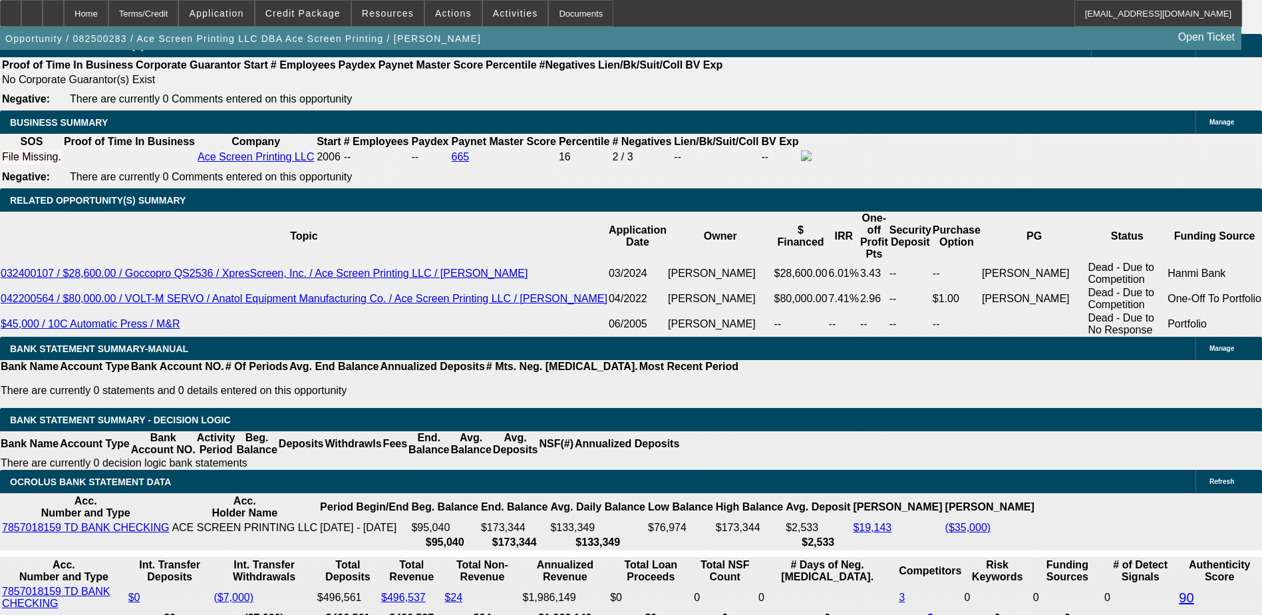
type input "$849.00"
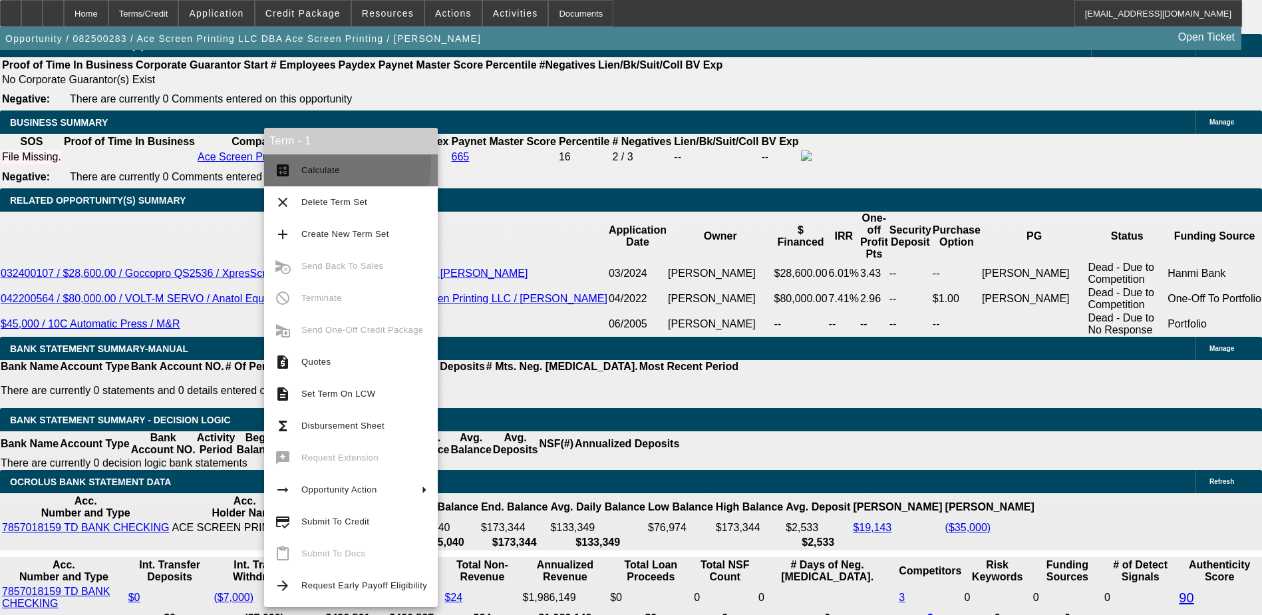
click at [308, 163] on span "Calculate" at bounding box center [364, 170] width 126 height 16
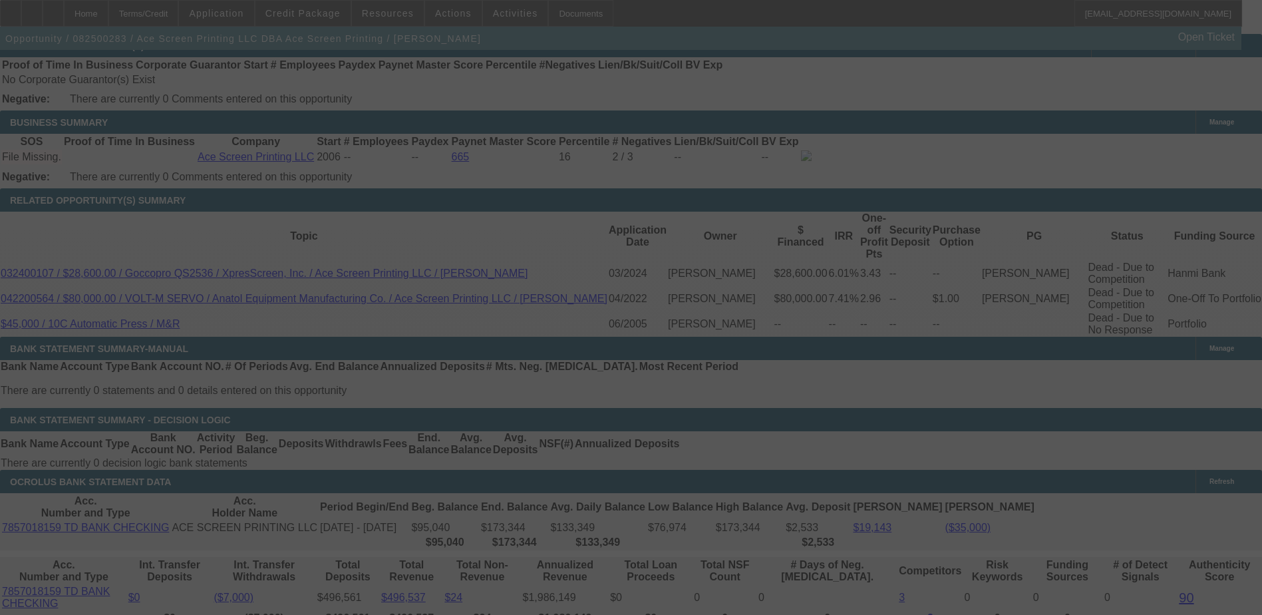
select select "0"
select select "6"
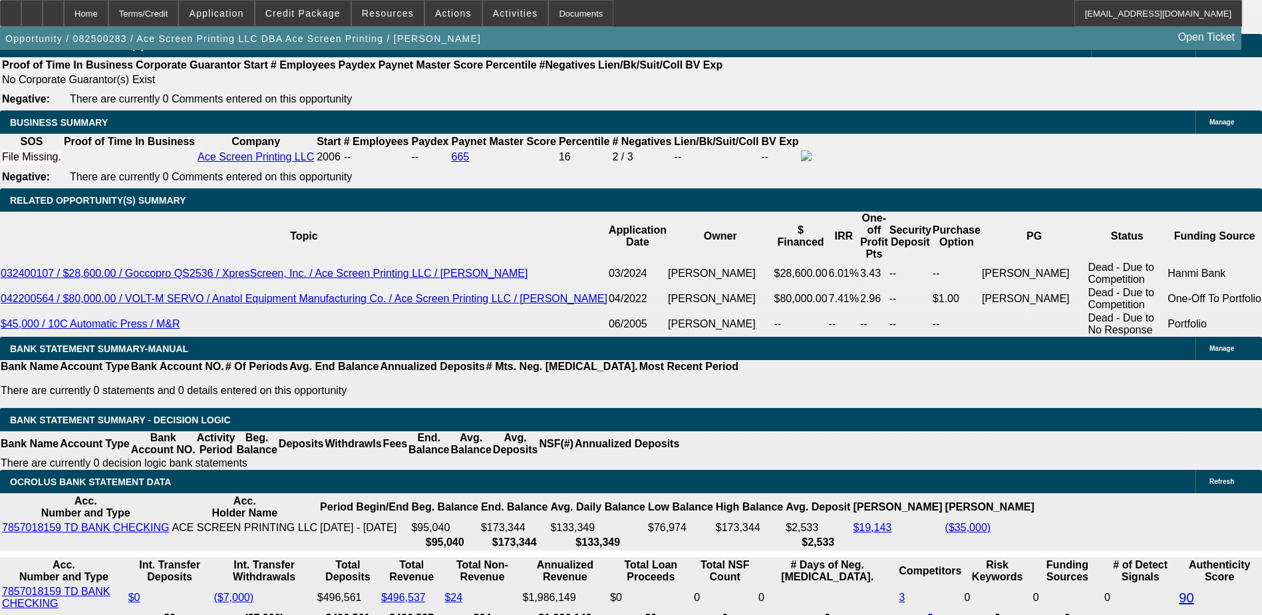
select select "2"
type input "UNKNOWN"
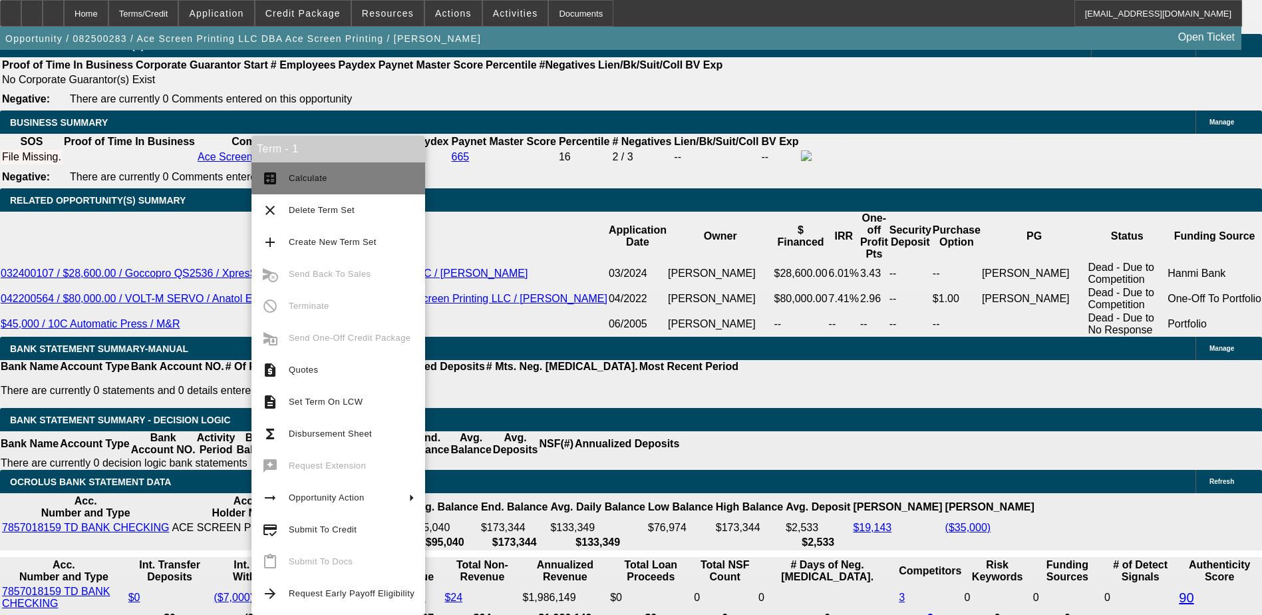
click at [276, 179] on mat-icon "calculate" at bounding box center [270, 178] width 16 height 16
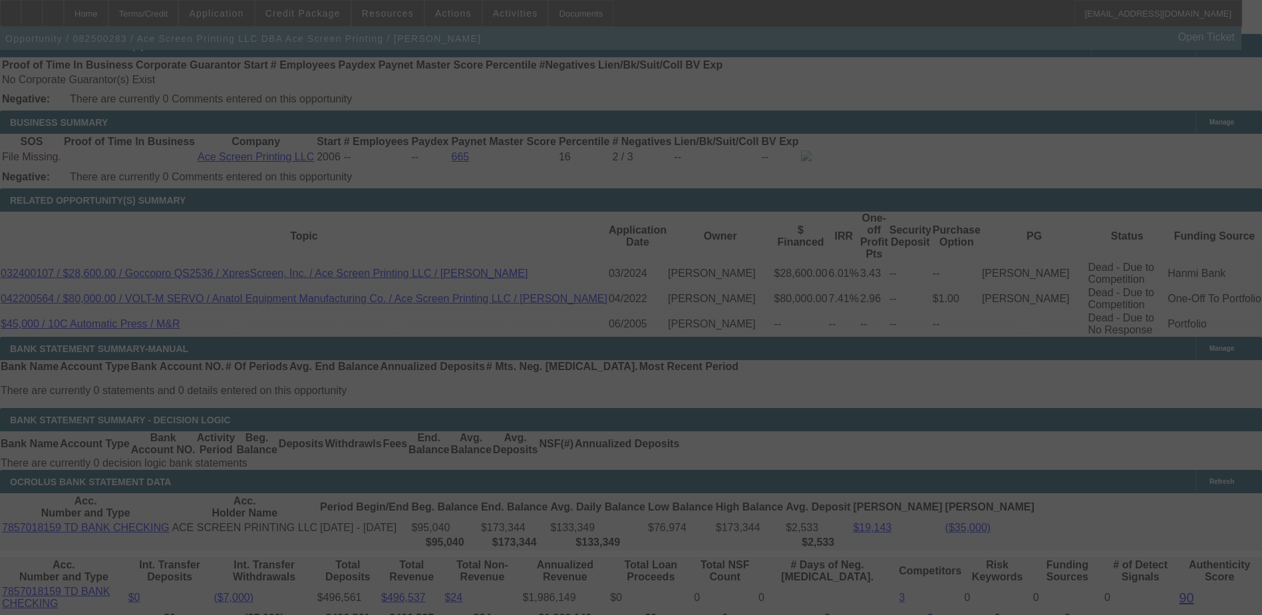
select select "0"
select select "2"
select select "0"
select select "6"
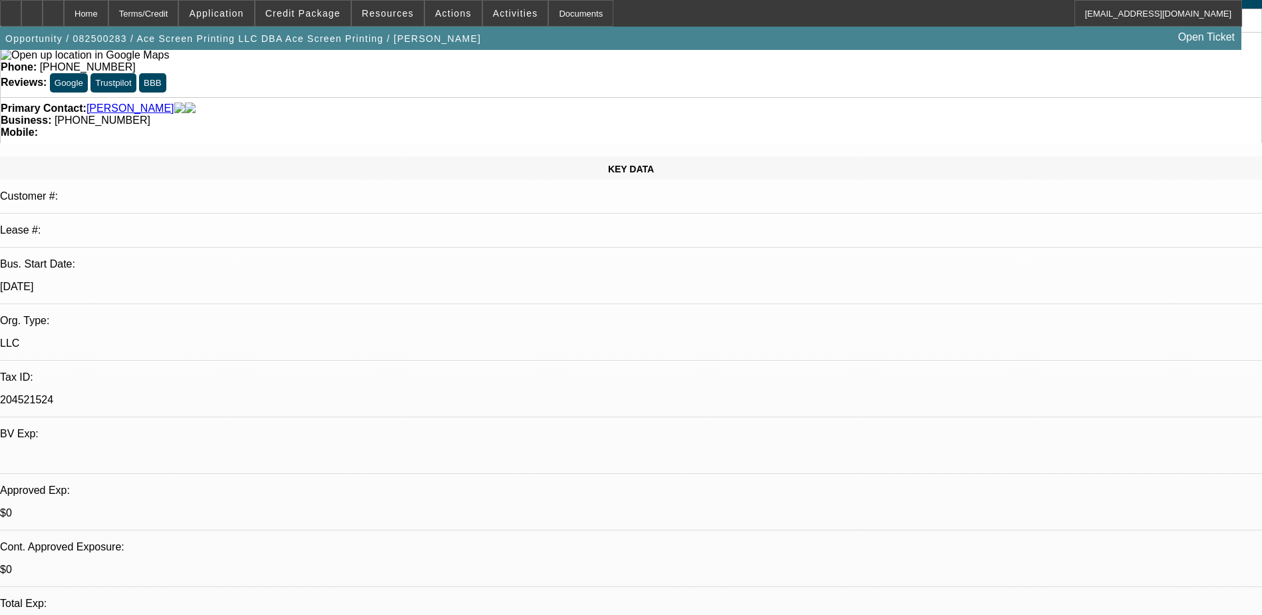
scroll to position [0, 0]
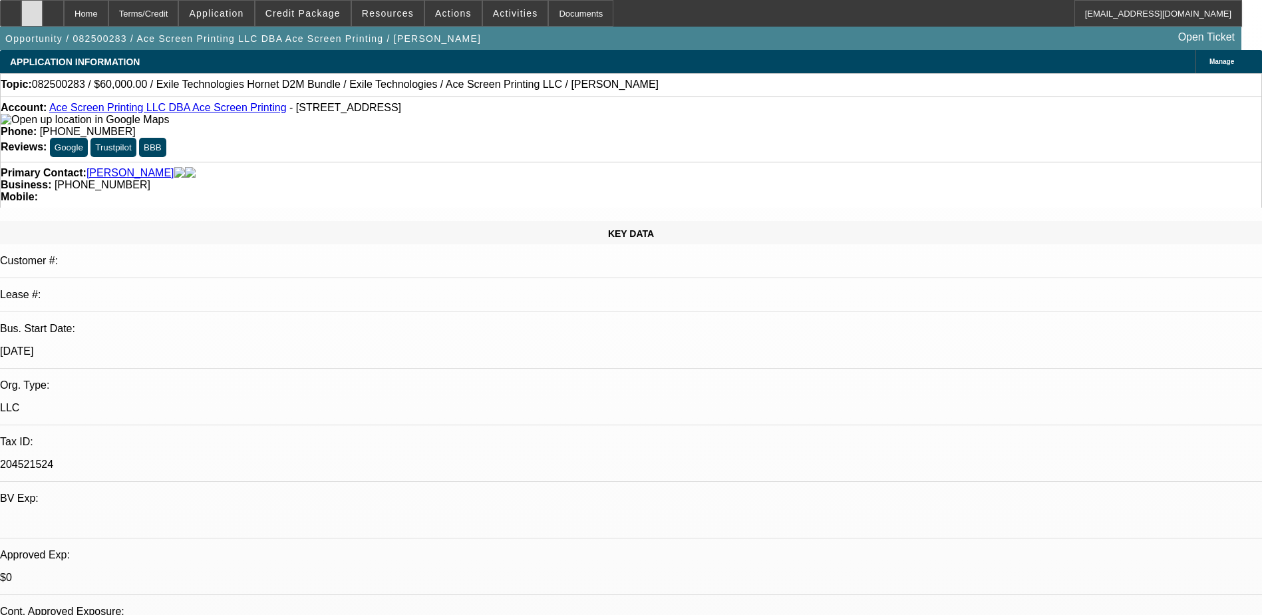
click at [32, 9] on icon at bounding box center [32, 9] width 0 height 0
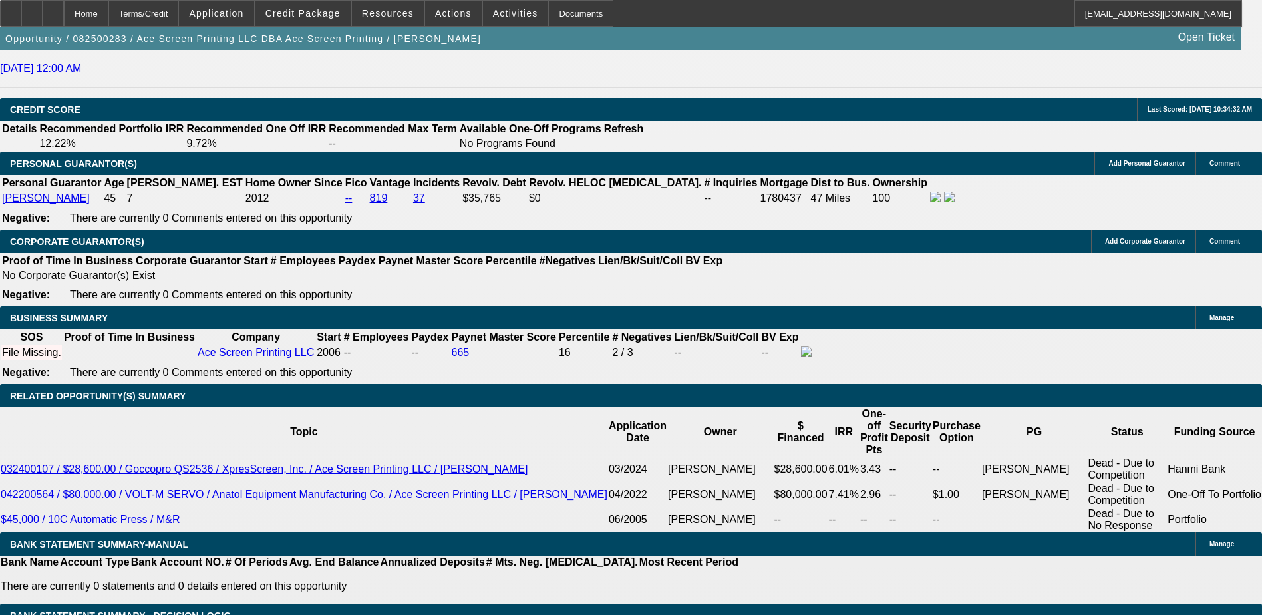
scroll to position [1796, 0]
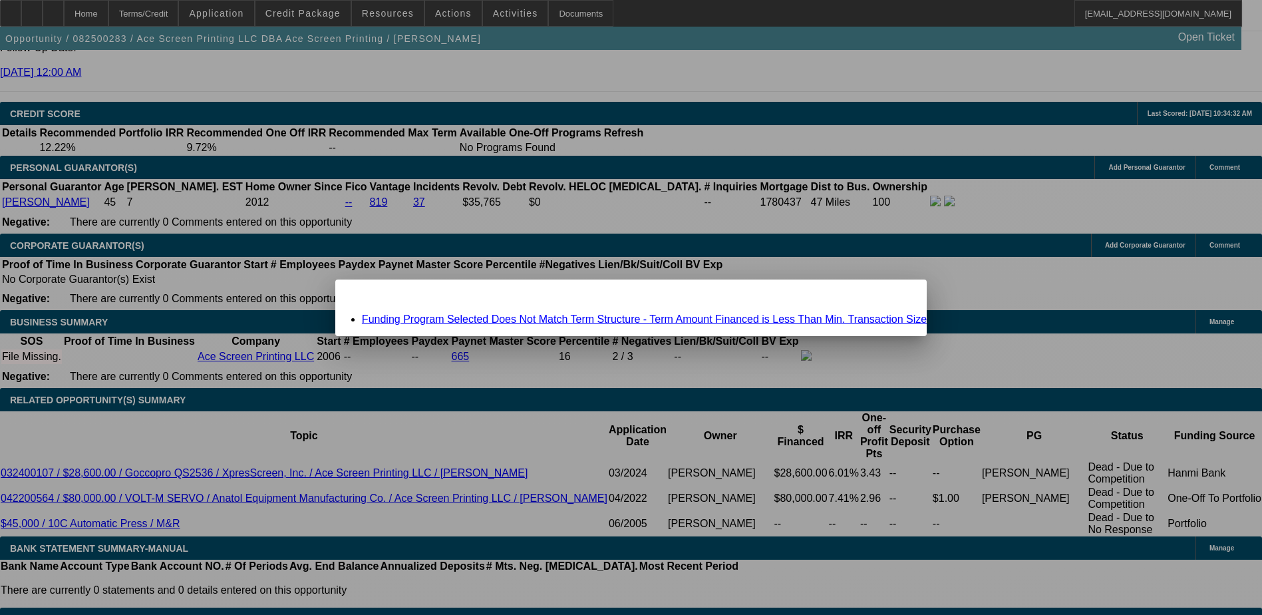
click at [676, 319] on link "Funding Program Selected Does Not Match Term Structure - Term Amount Financed i…" at bounding box center [644, 318] width 565 height 11
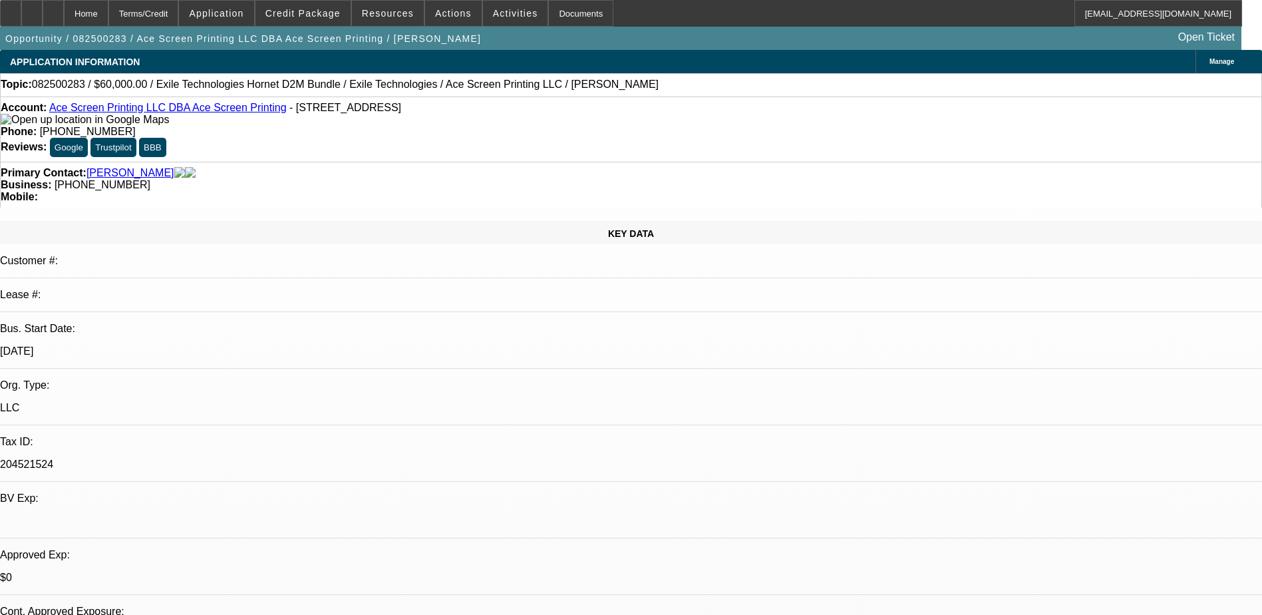
scroll to position [1796, 0]
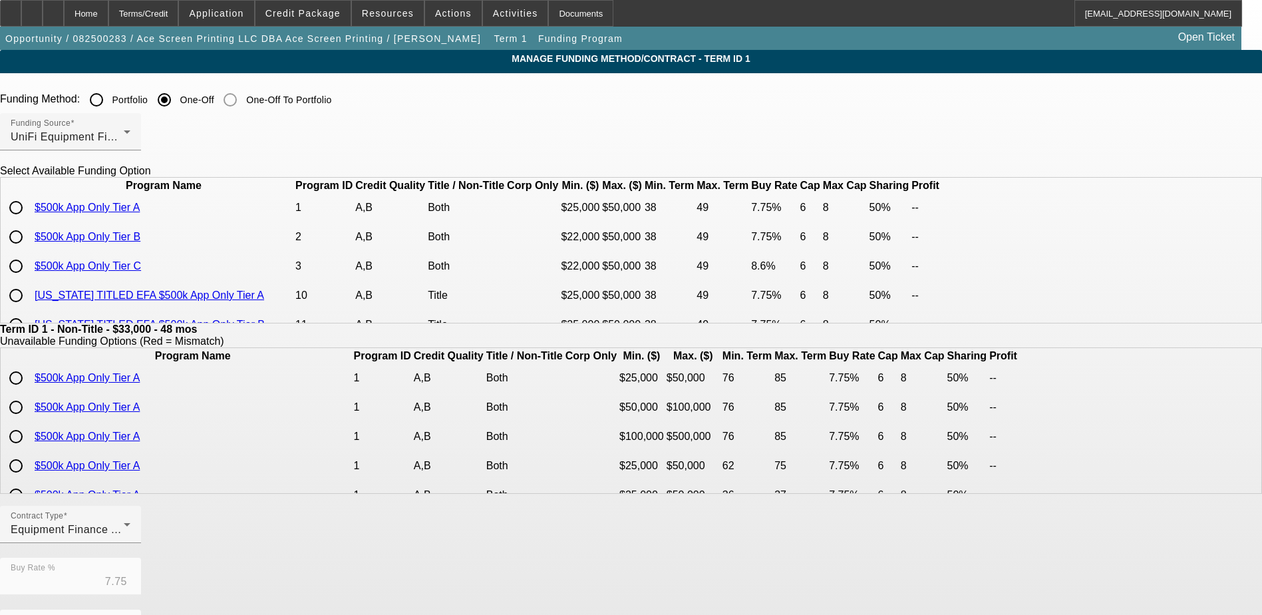
click at [29, 221] on input "radio" at bounding box center [16, 207] width 27 height 27
radio input "true"
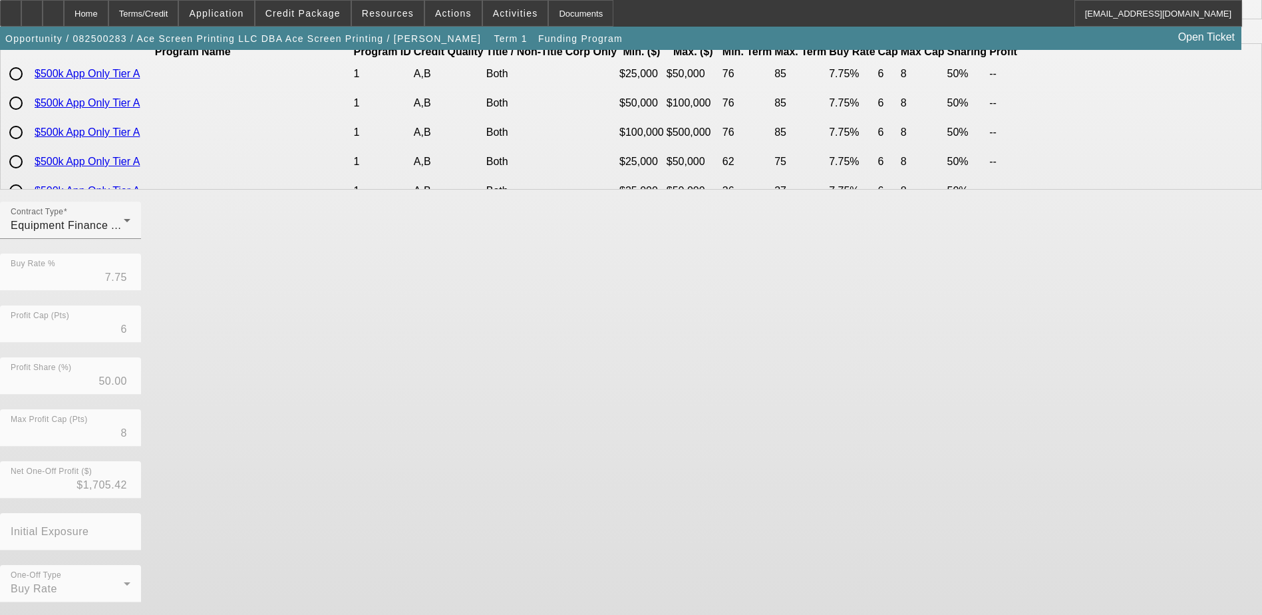
scroll to position [305, 0]
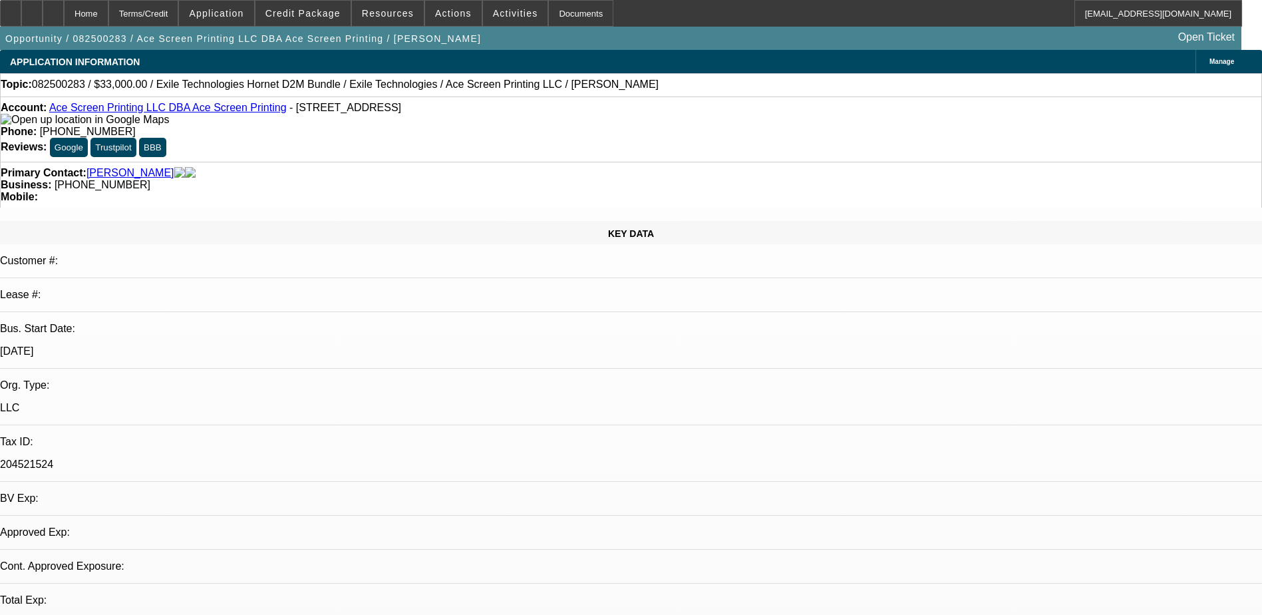
select select "0"
select select "2"
select select "0"
select select "6"
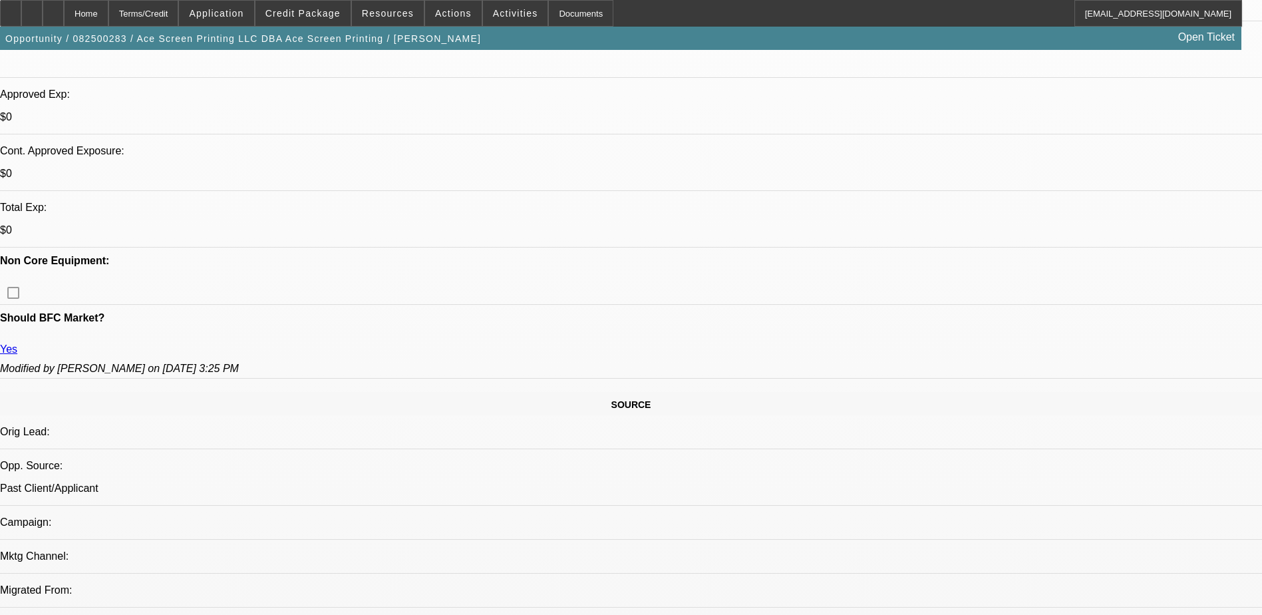
scroll to position [665, 0]
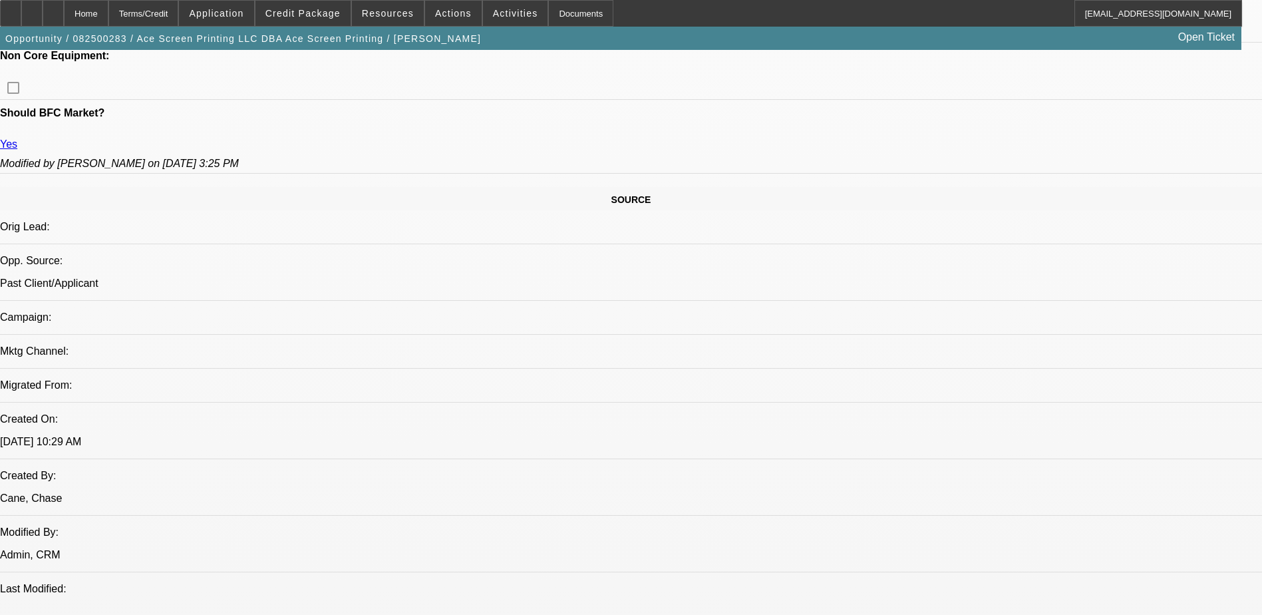
drag, startPoint x: 1002, startPoint y: 396, endPoint x: 986, endPoint y: 396, distance: 16.0
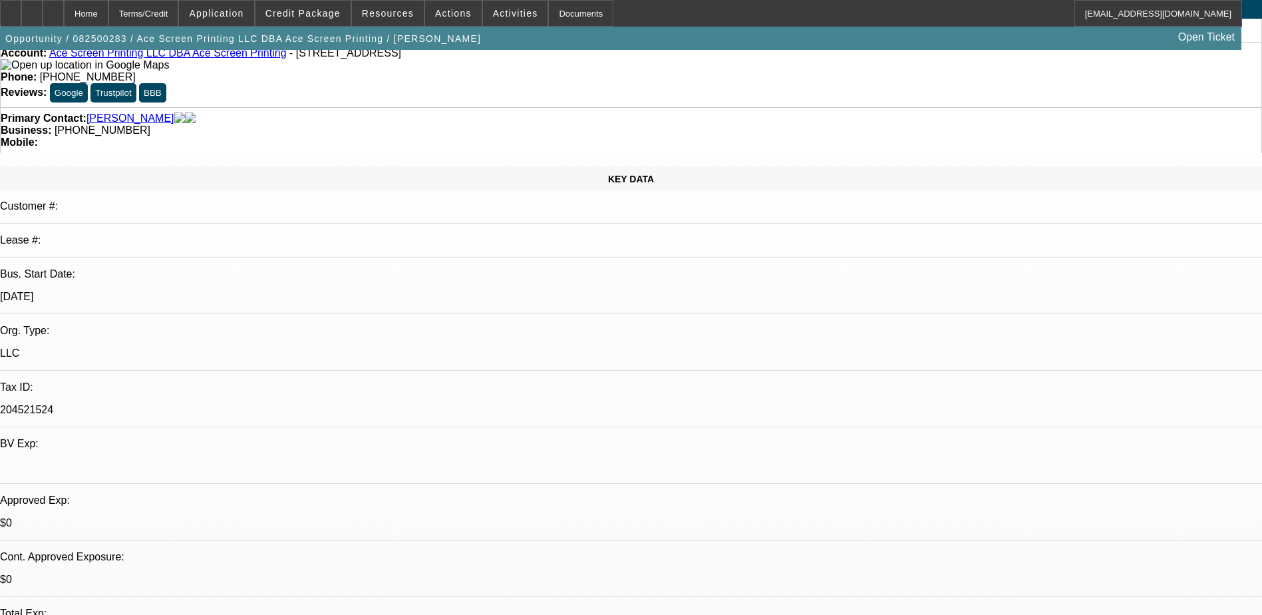
scroll to position [399, 0]
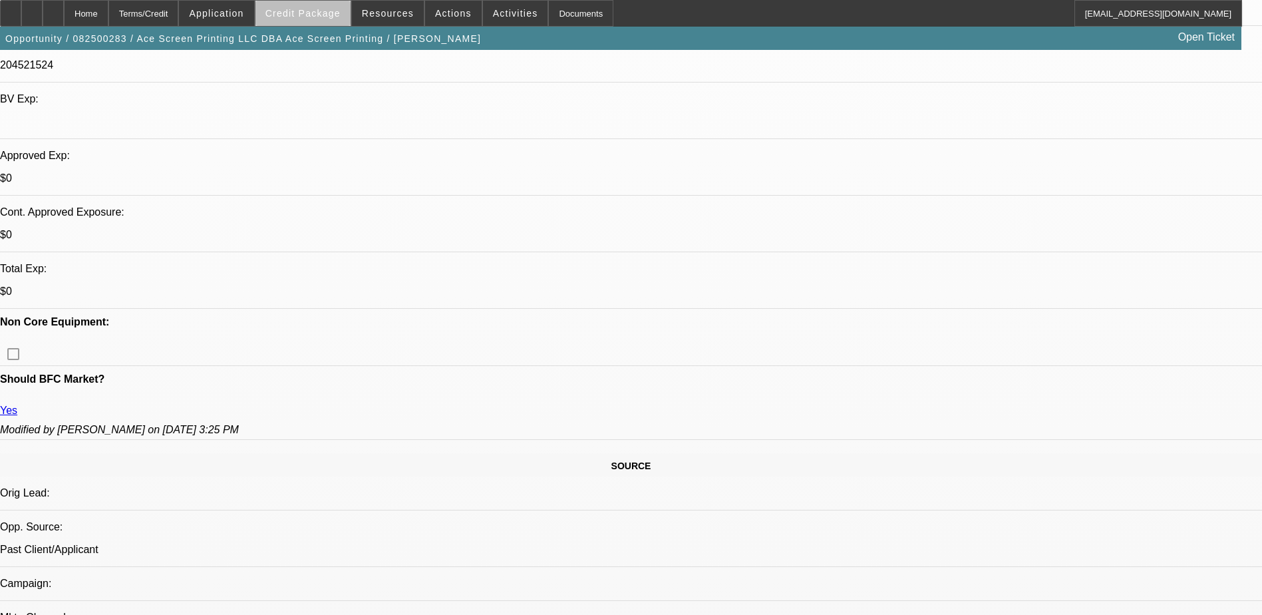
click at [324, 21] on span at bounding box center [302, 13] width 95 height 32
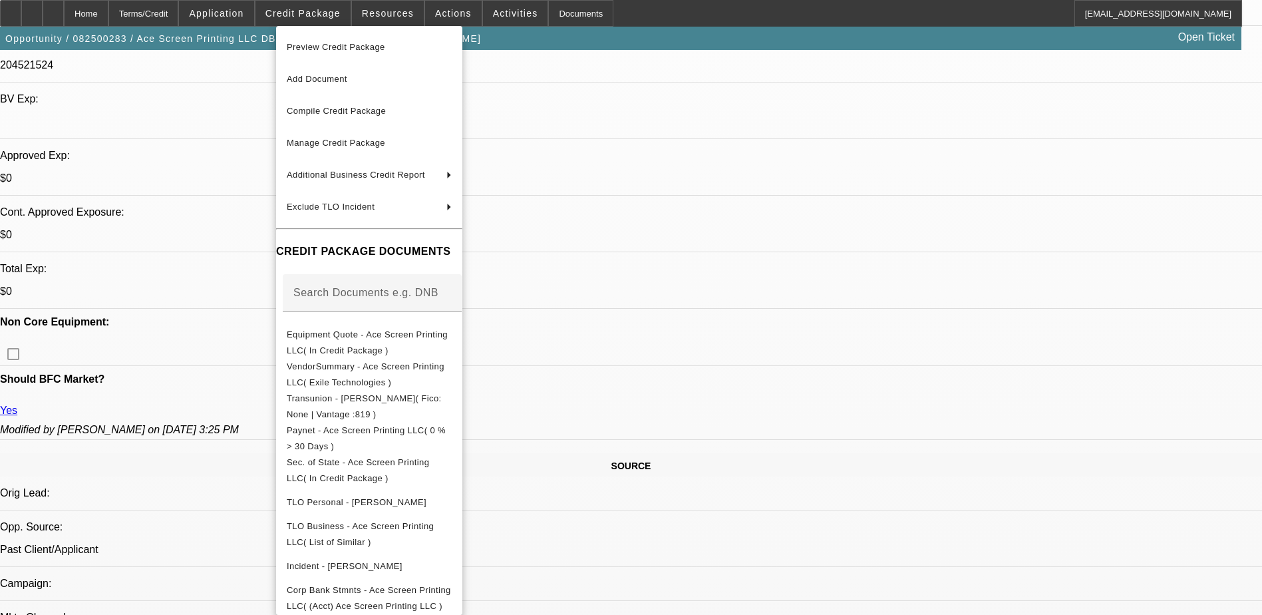
click at [61, 14] on div at bounding box center [631, 307] width 1262 height 615
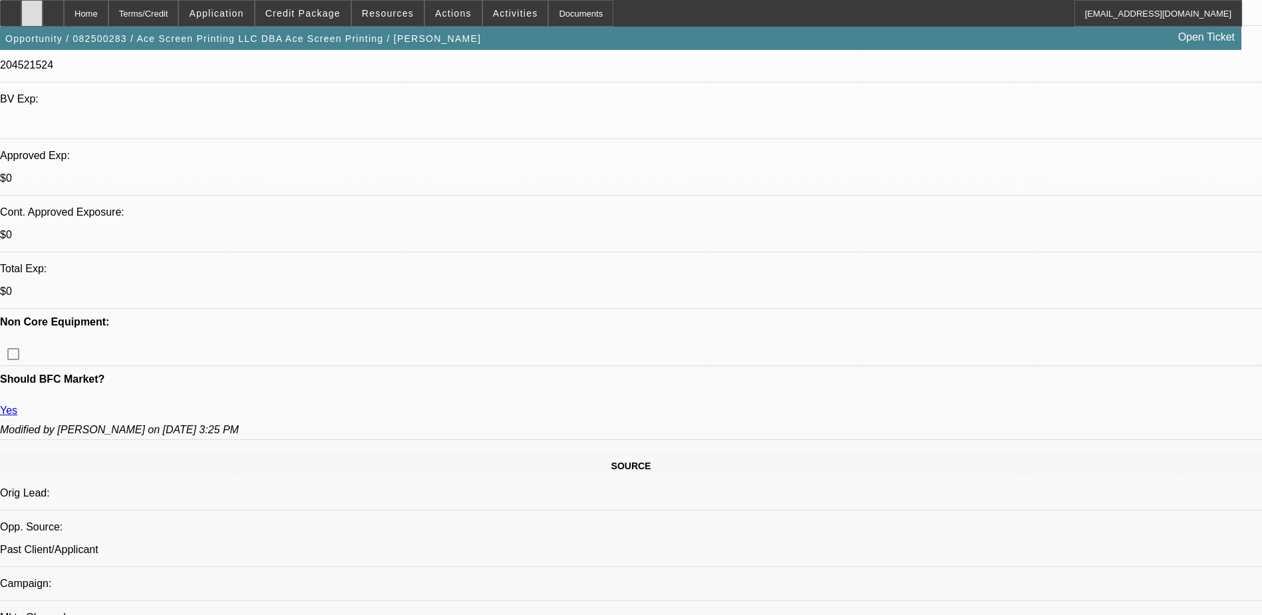
click at [32, 9] on icon at bounding box center [32, 9] width 0 height 0
click at [315, 12] on span "Credit Package" at bounding box center [302, 13] width 75 height 11
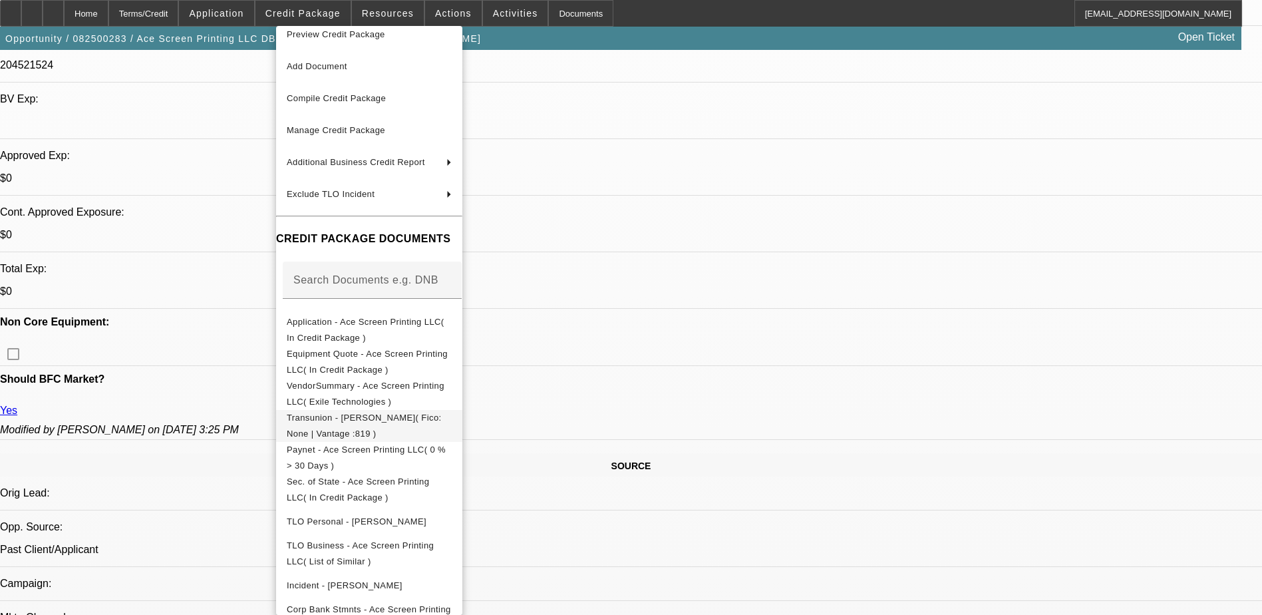
scroll to position [32, 0]
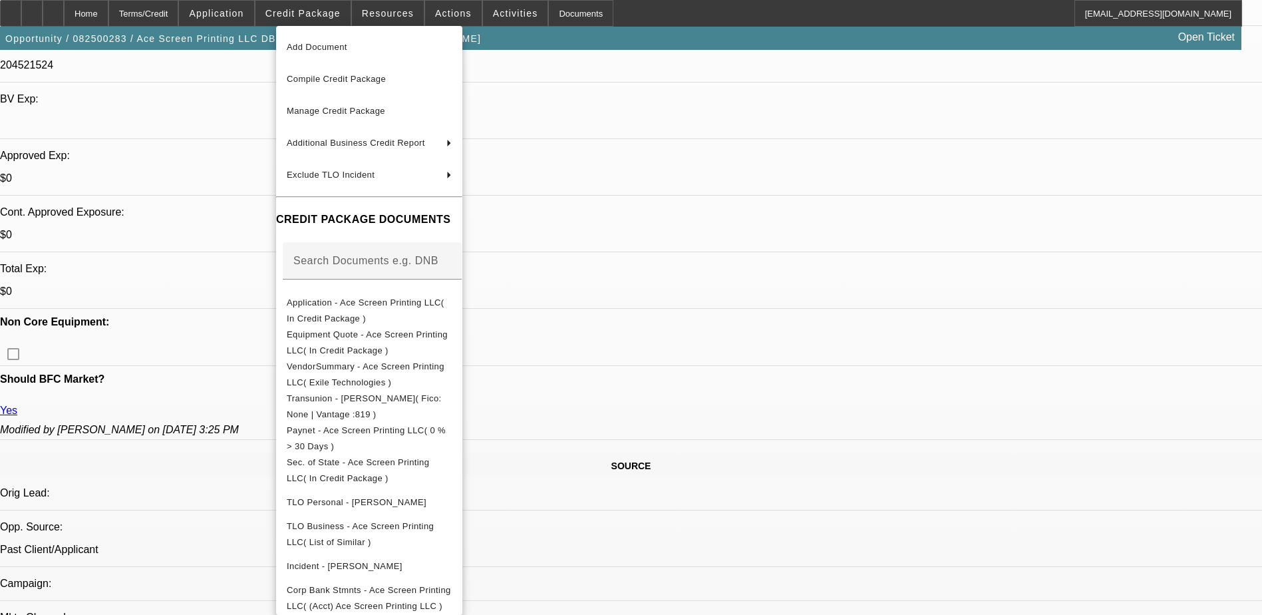
click at [742, 391] on div at bounding box center [631, 307] width 1262 height 615
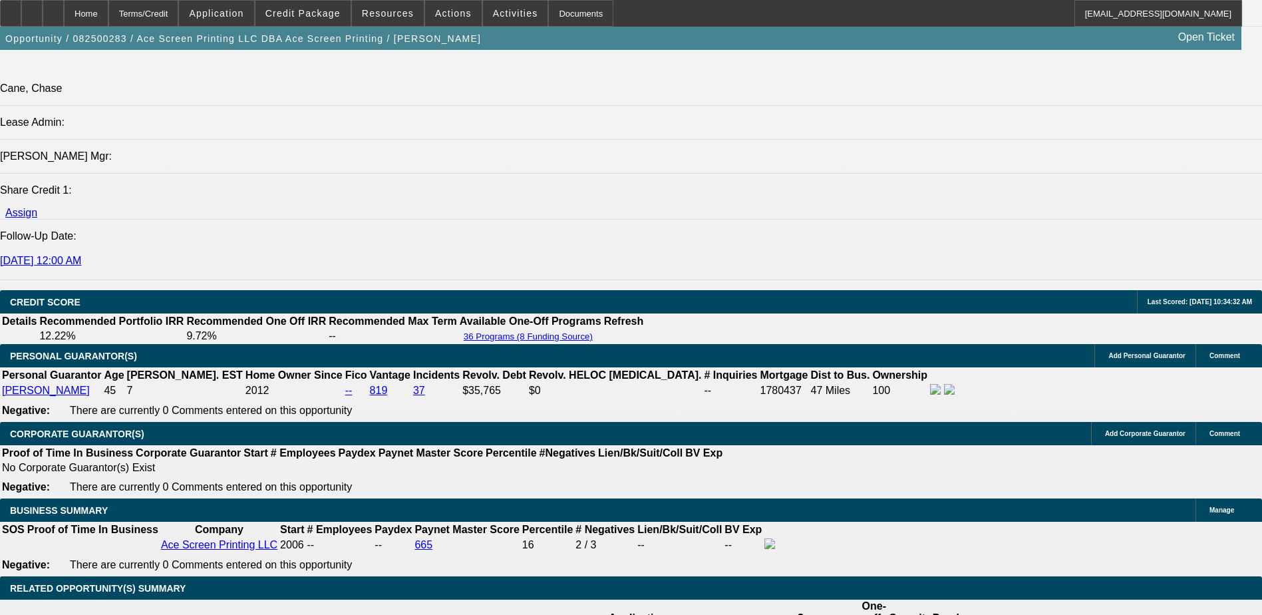
scroll to position [1463, 0]
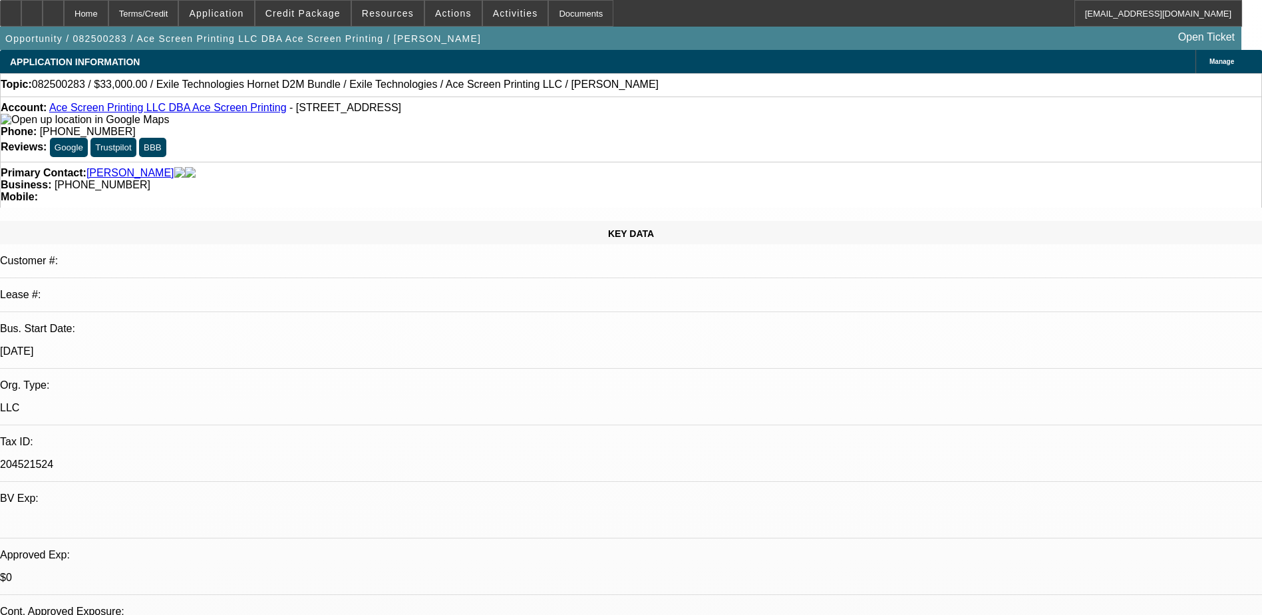
scroll to position [399, 0]
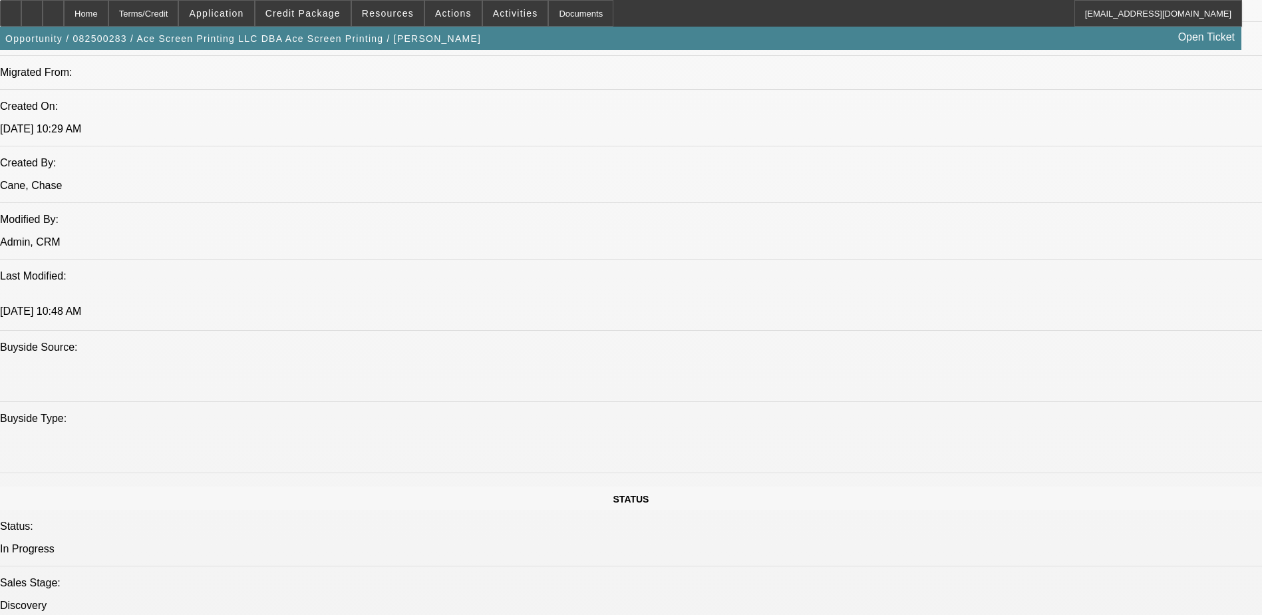
scroll to position [931, 0]
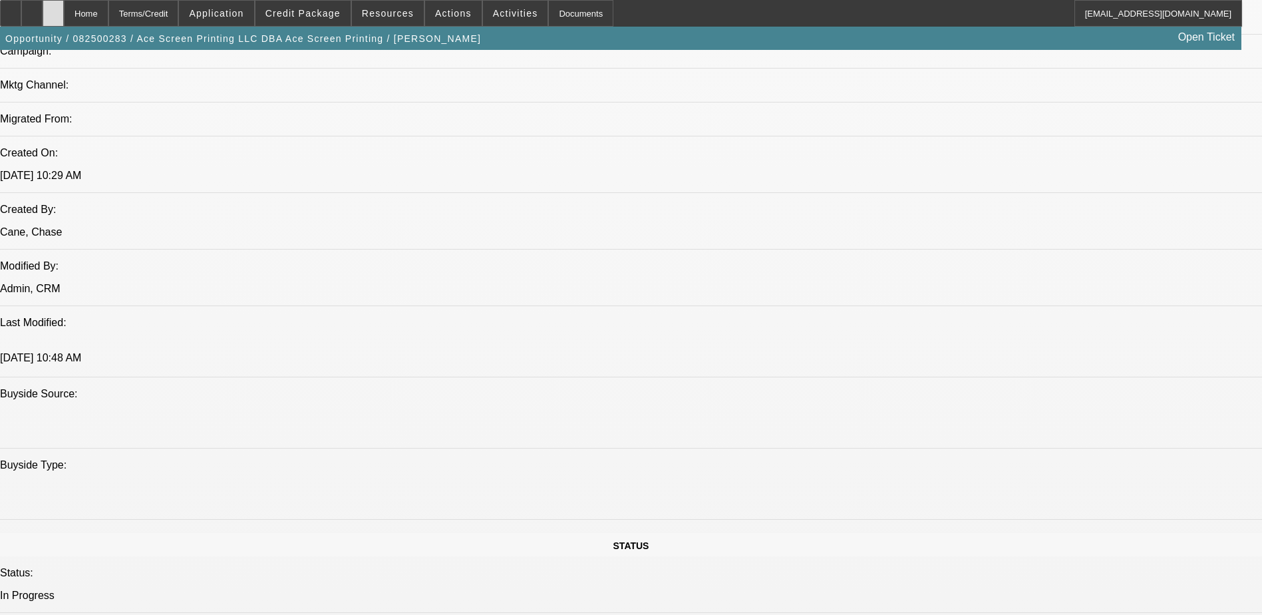
click at [64, 9] on div at bounding box center [53, 13] width 21 height 27
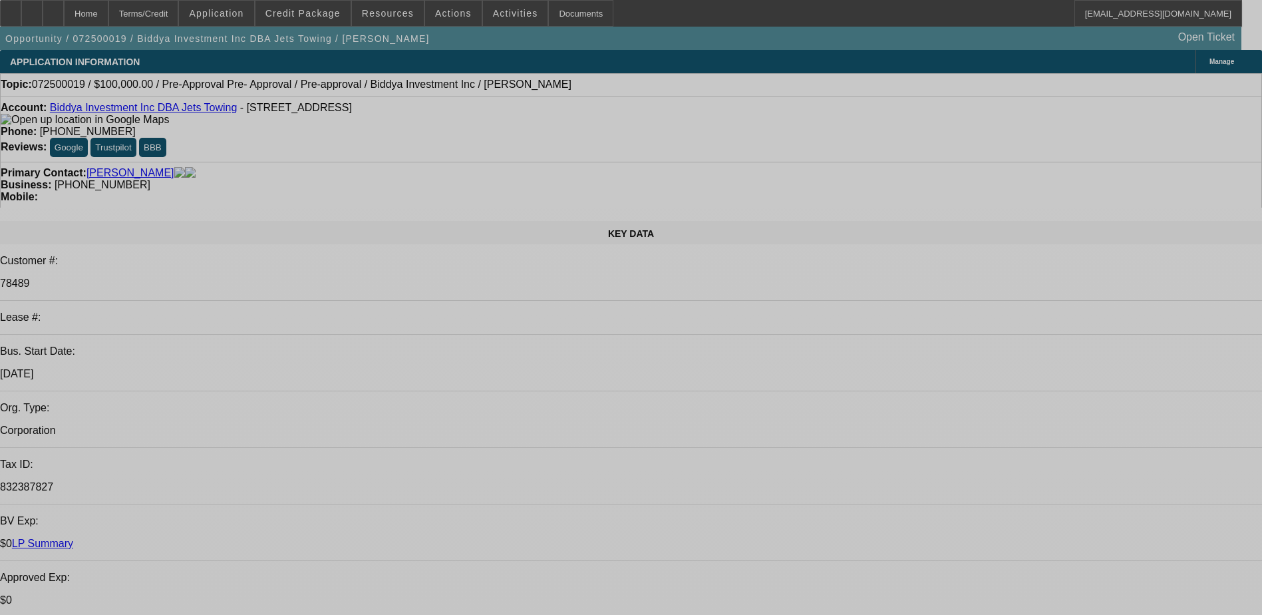
select select "0"
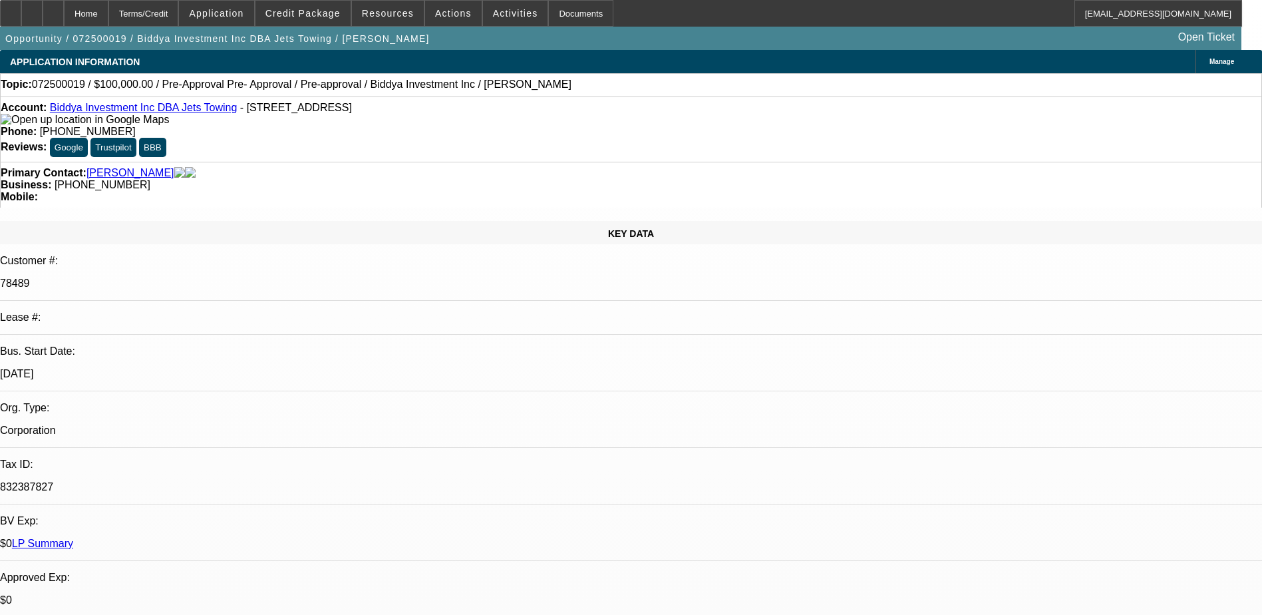
select select "0"
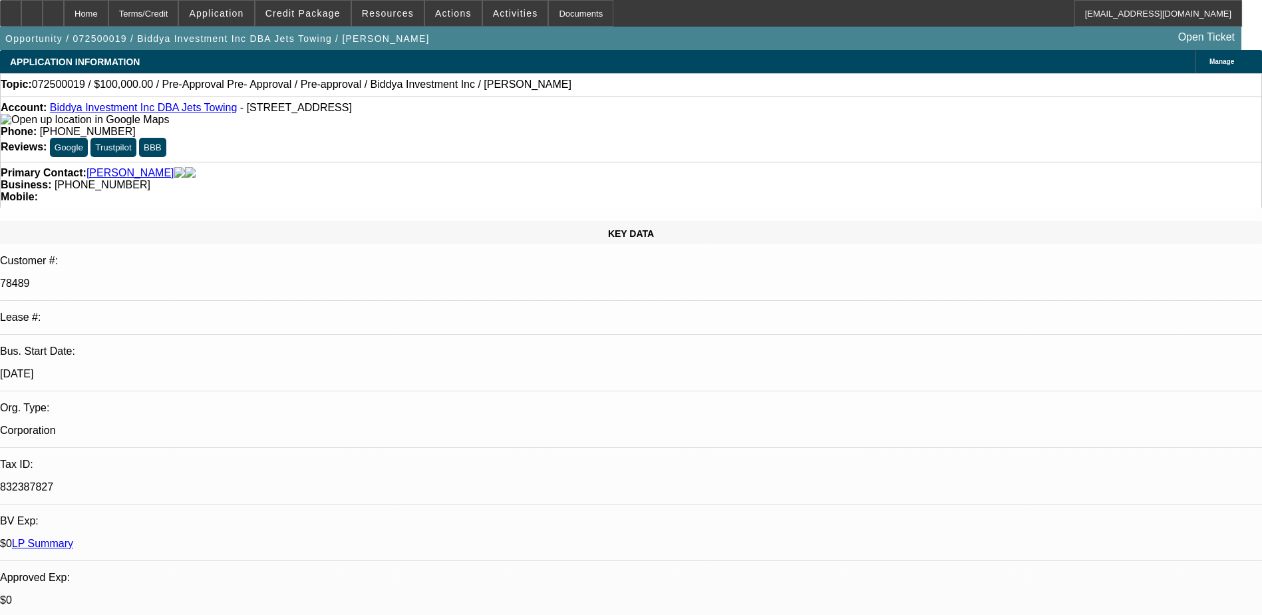
select select "0.1"
select select "2"
select select "0"
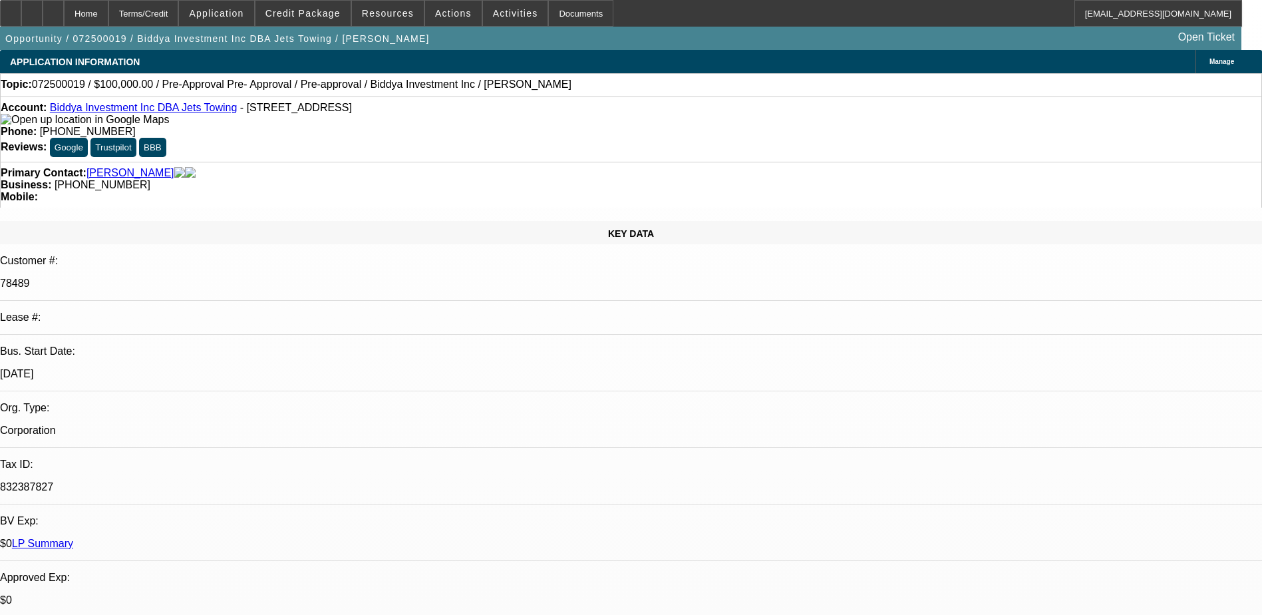
select select "0"
select select "1"
select select "6"
select select "1"
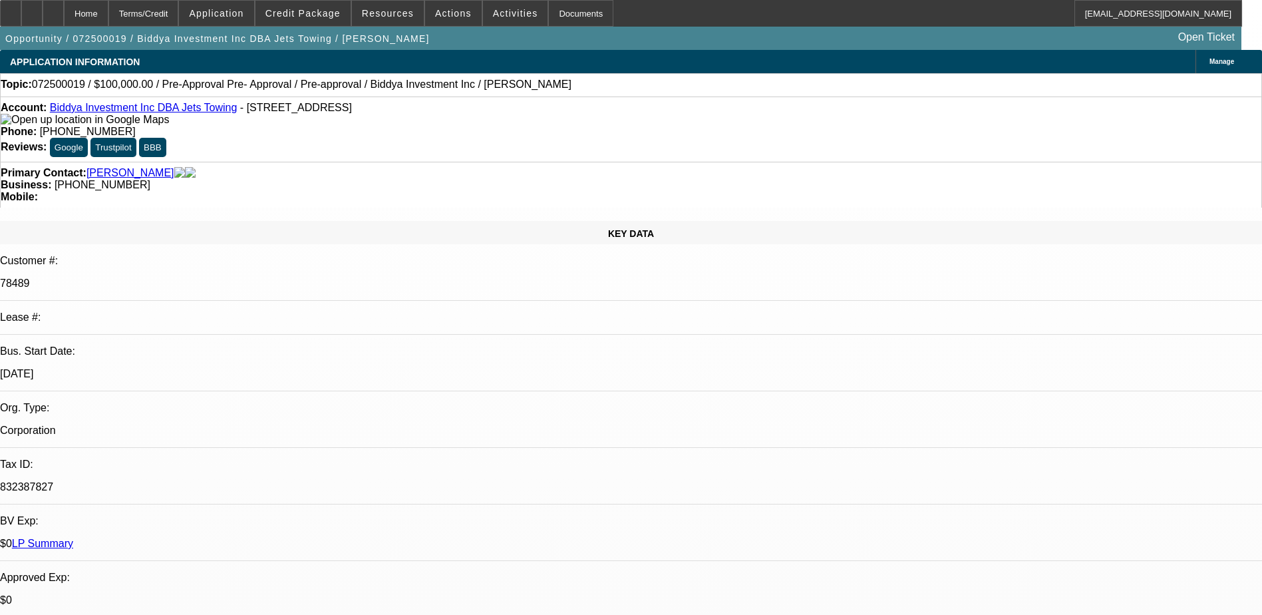
select select "1"
select select "6"
select select "1"
select select "2"
select select "6"
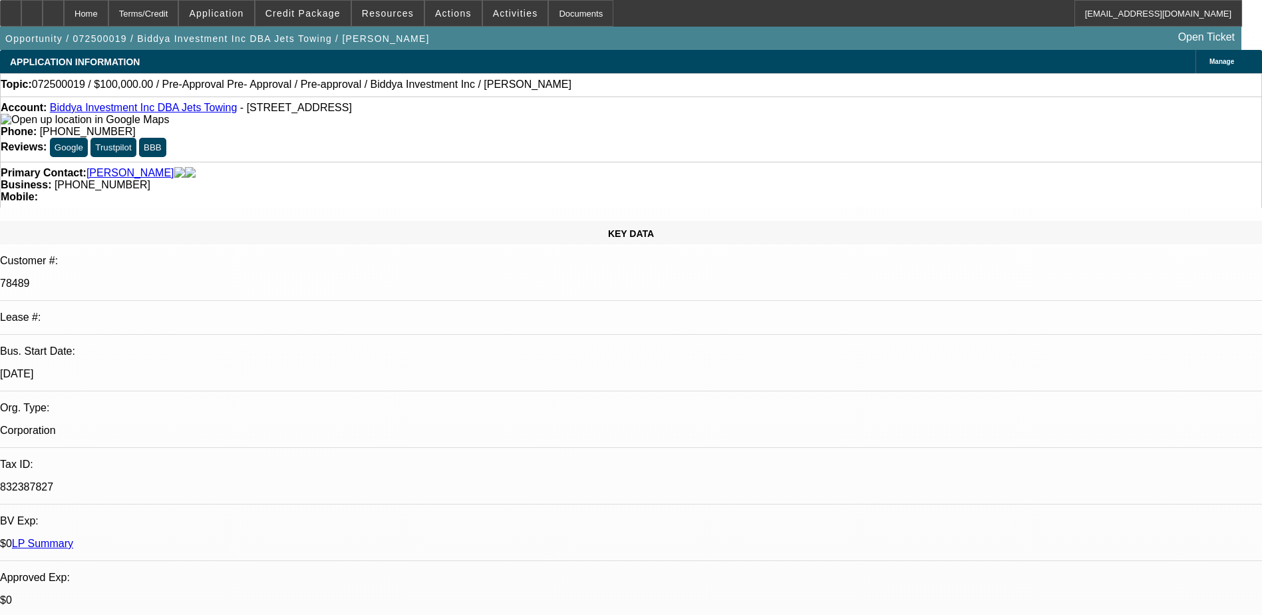
select select "1"
select select "6"
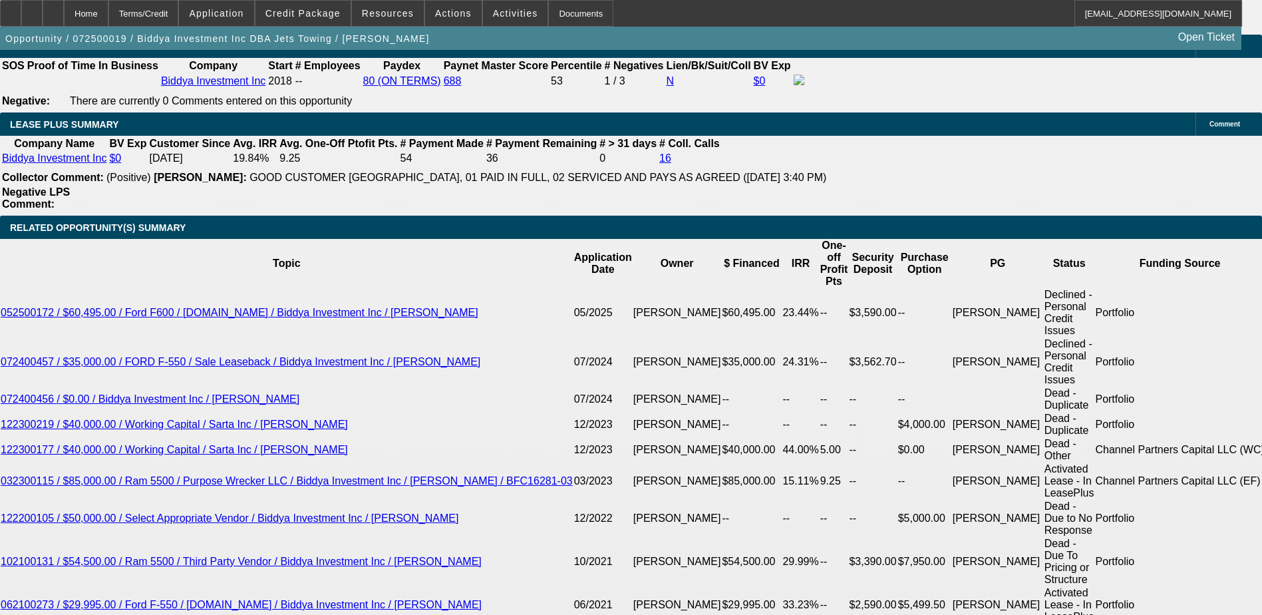
scroll to position [1929, 0]
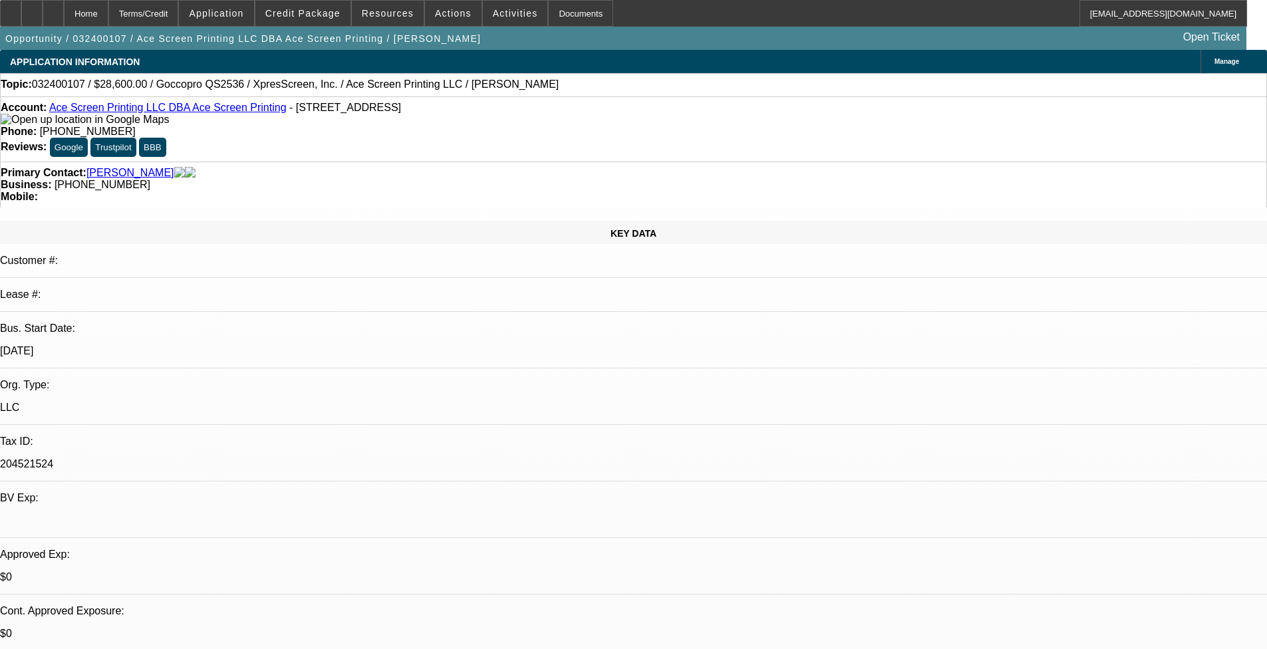
select select "0"
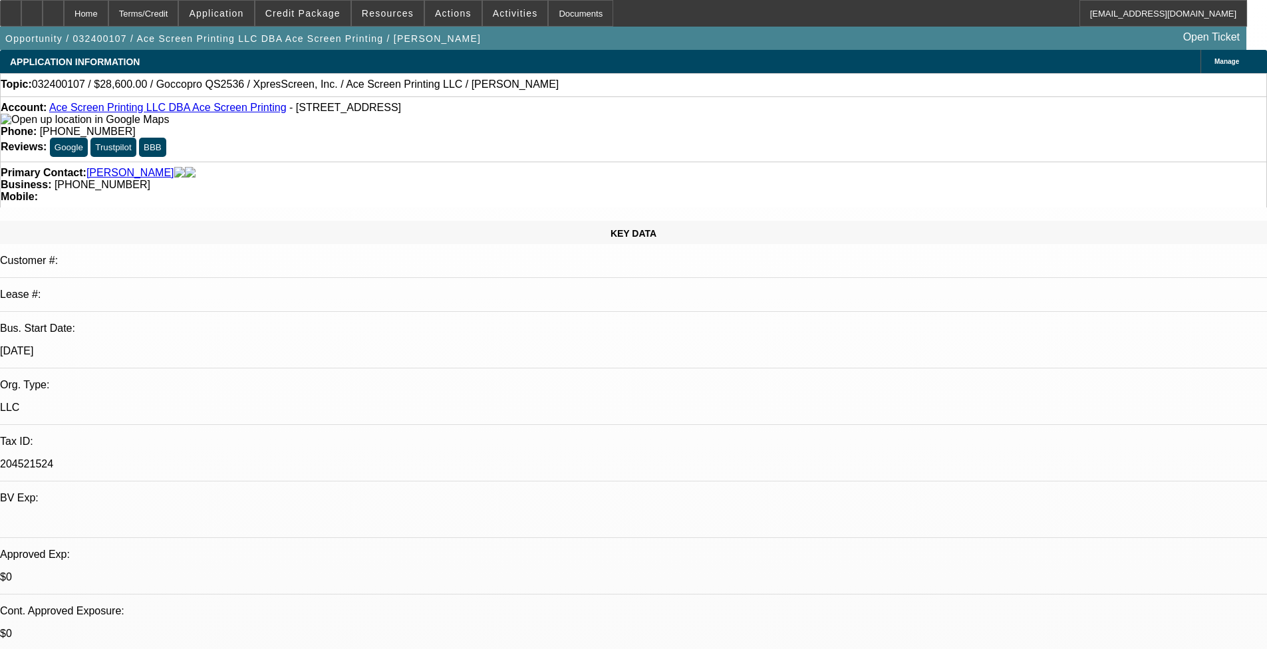
select select "0"
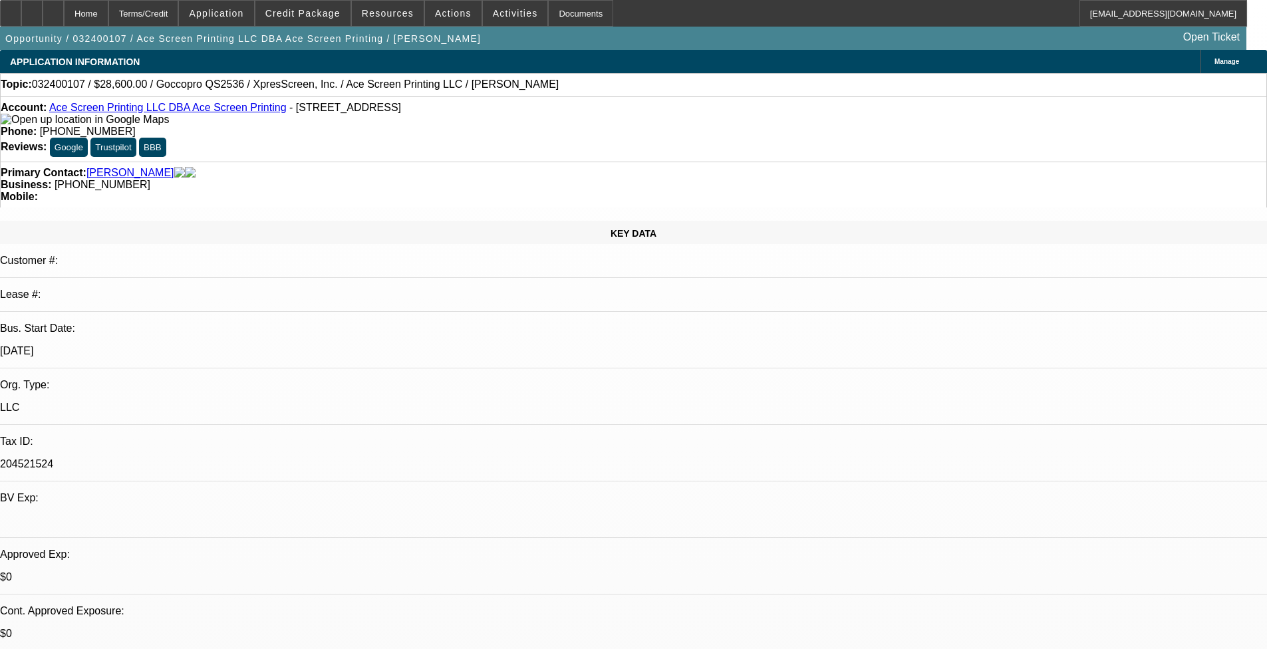
select select "0"
select select "1"
select select "6"
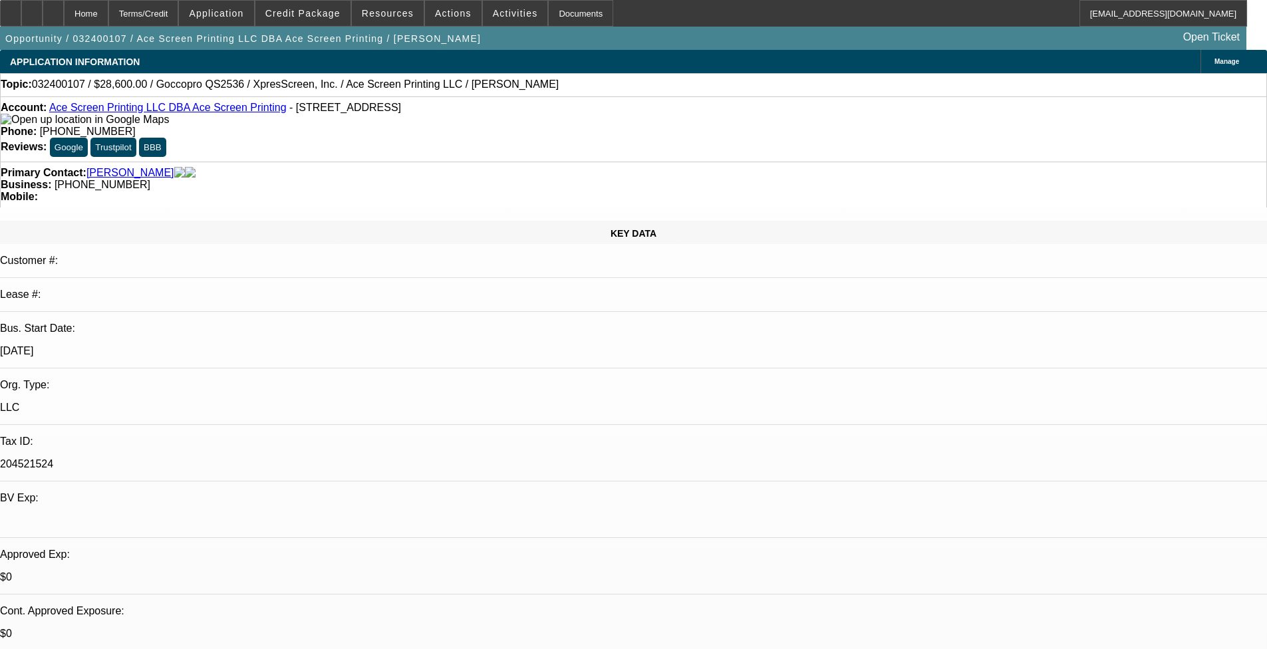
select select "1"
select select "6"
select select "1"
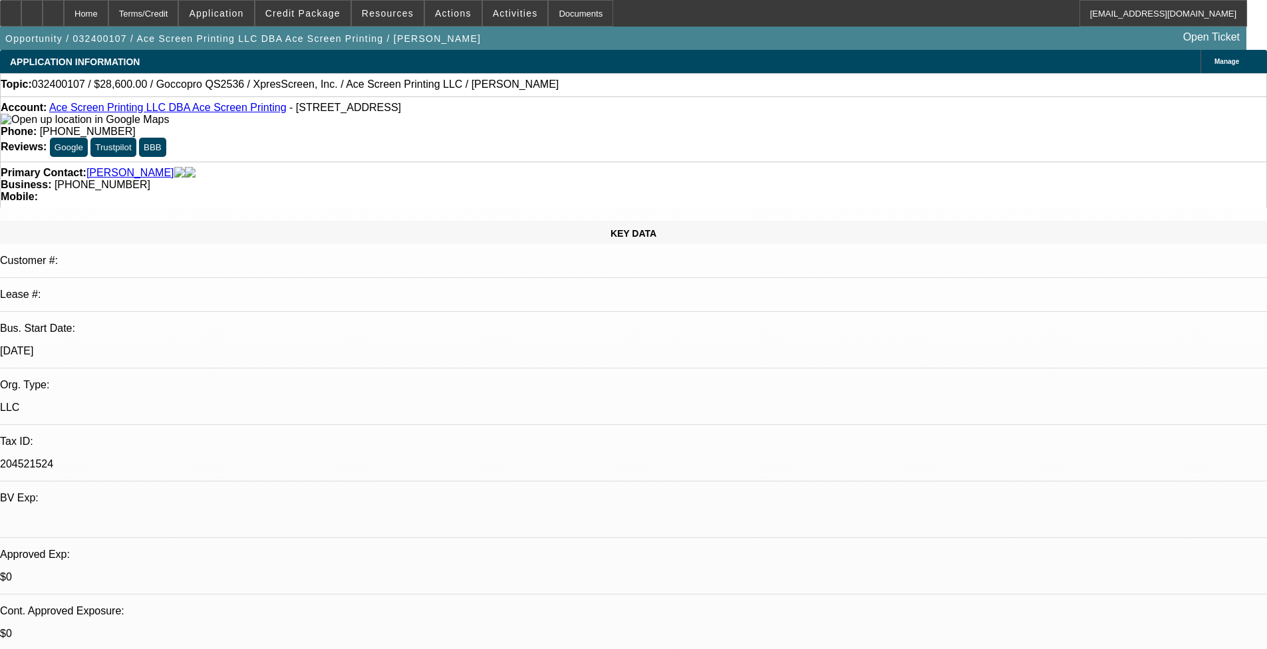
select select "6"
select select "1"
select select "6"
click at [318, 15] on span "Credit Package" at bounding box center [302, 13] width 75 height 11
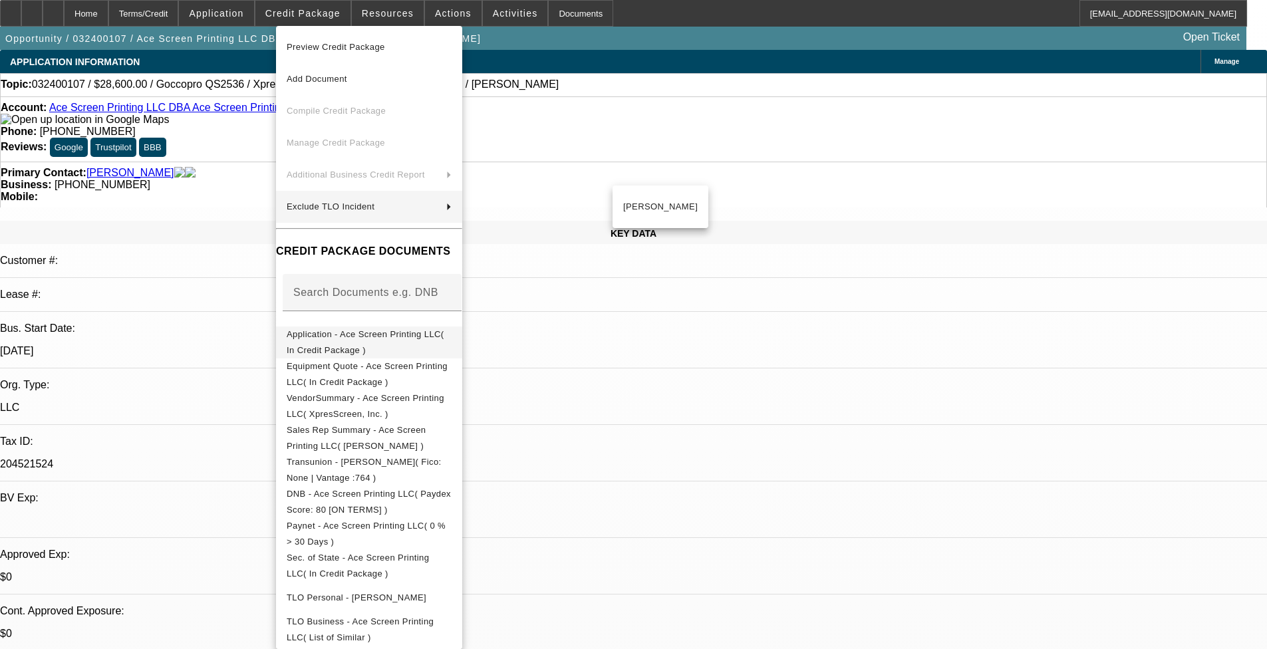
click at [390, 331] on span "Application - Ace Screen Printing LLC( In Credit Package )" at bounding box center [369, 343] width 165 height 32
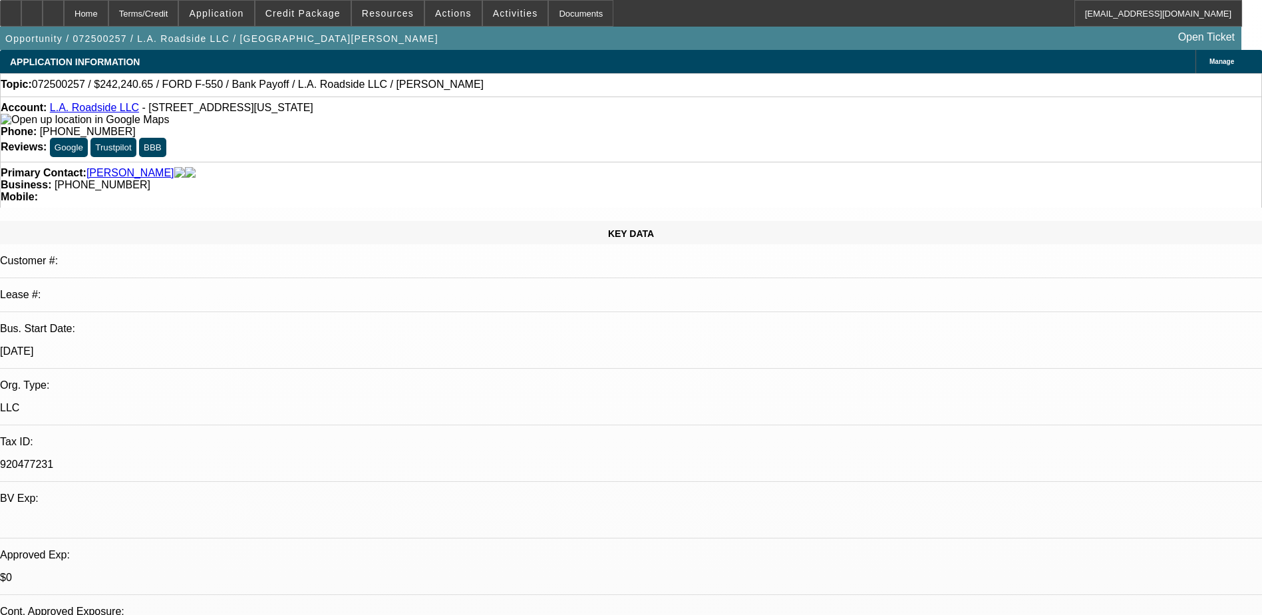
select select "0"
select select "0.1"
select select "0"
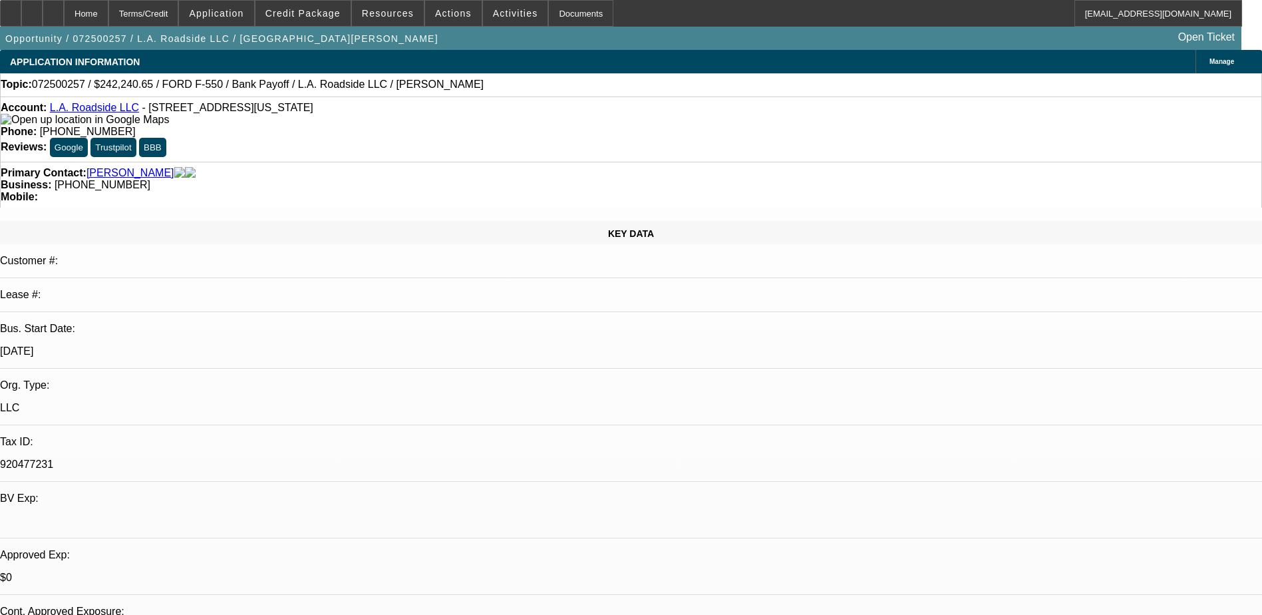
select select "0.1"
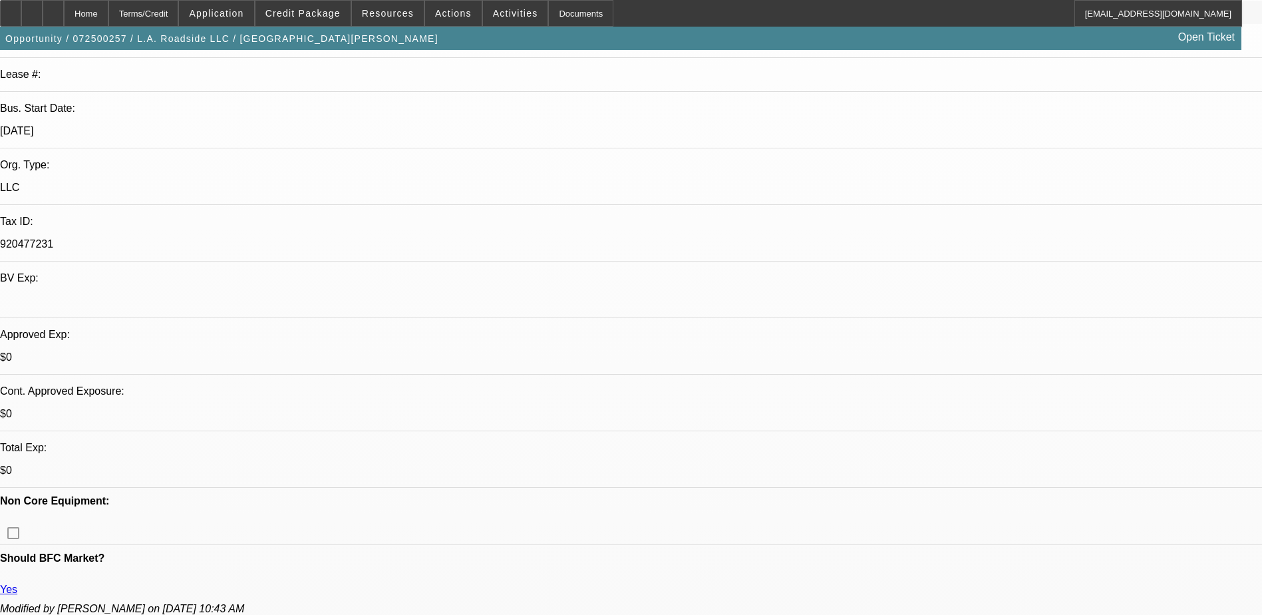
select select "1"
select select "2"
select select "4"
select select "1"
select select "2"
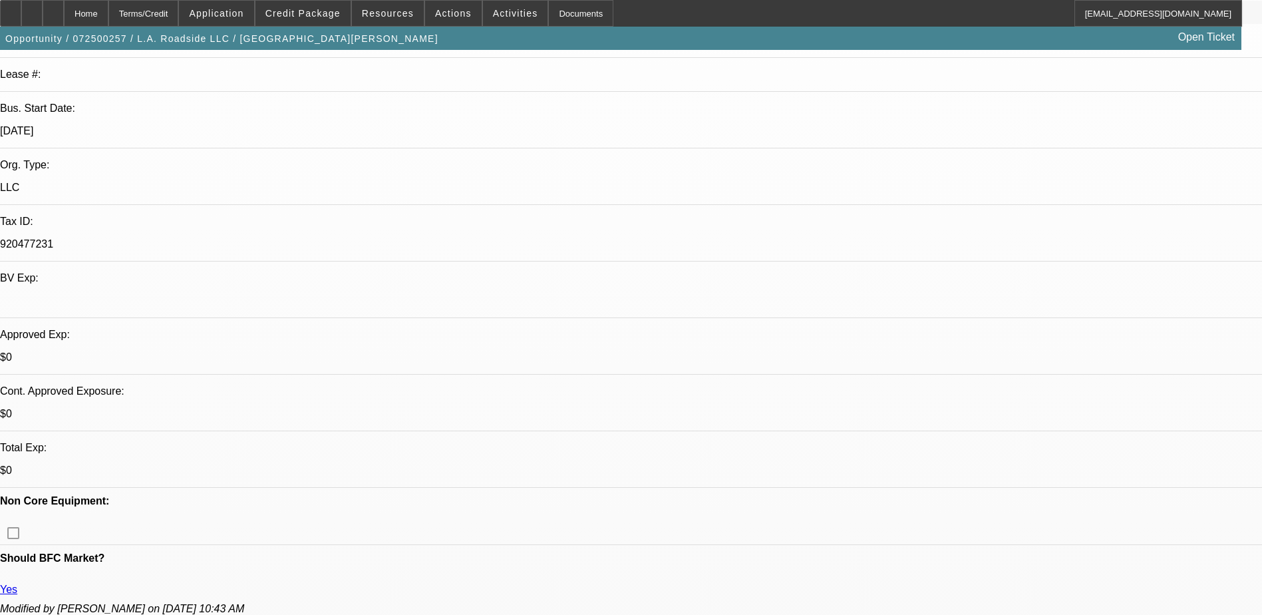
select select "4"
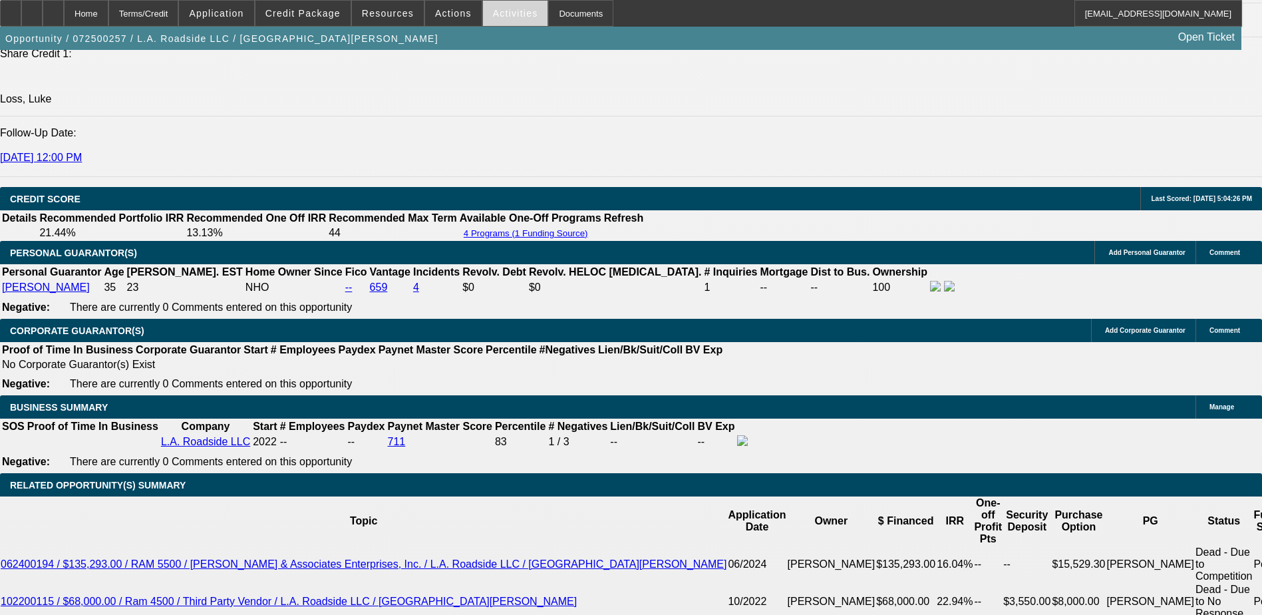
scroll to position [1507, 0]
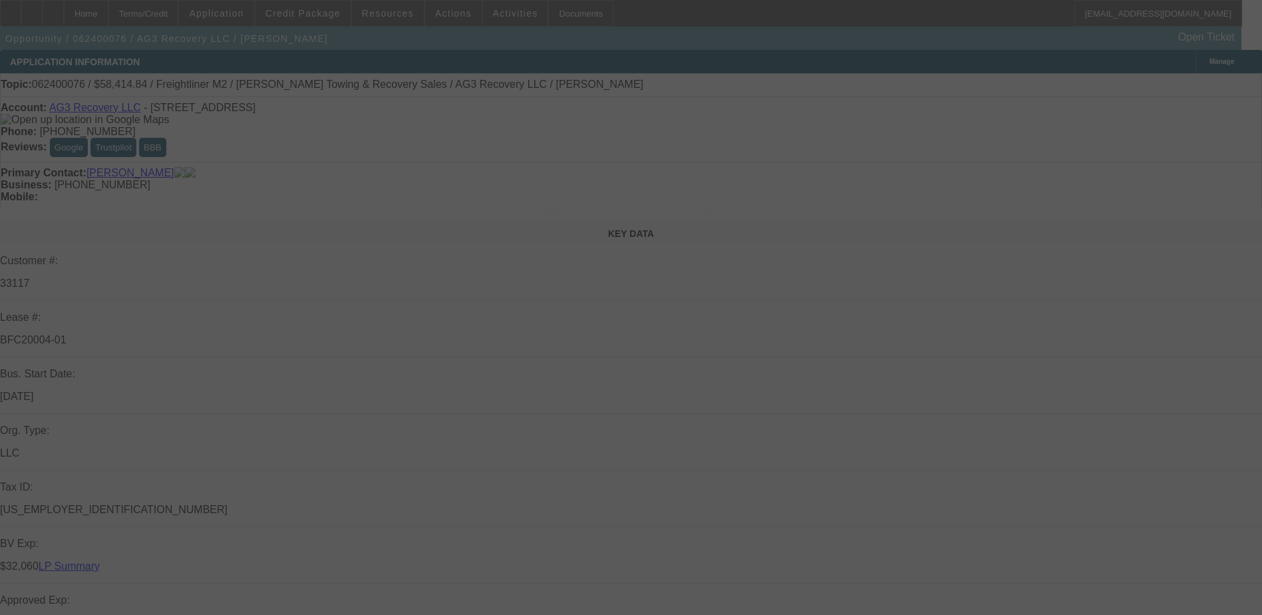
select select "0.1"
select select "2"
select select "0"
select select "0.1"
select select "2"
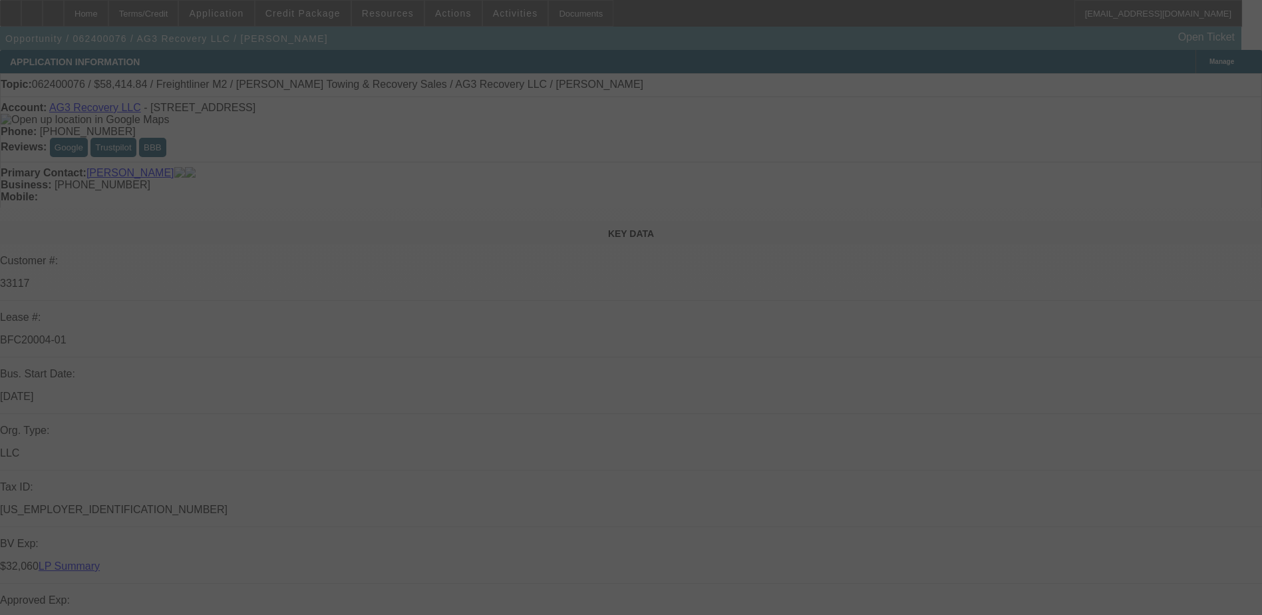
select select "0"
select select "0.1"
select select "2"
select select "0"
select select "0.1"
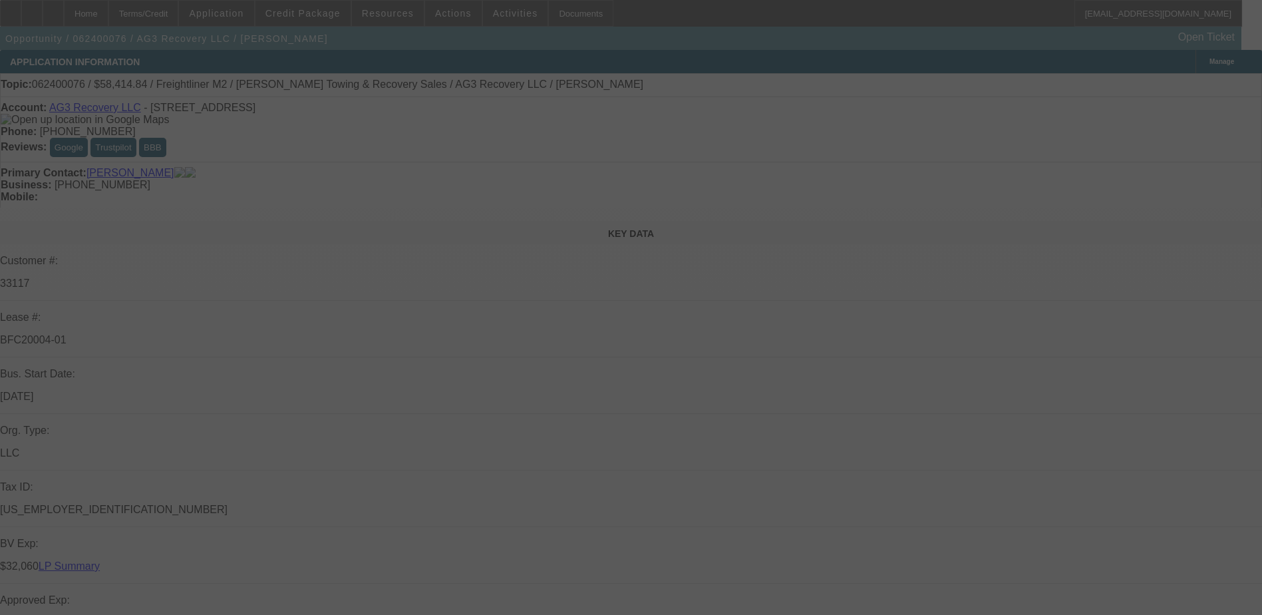
select select "2"
select select "0"
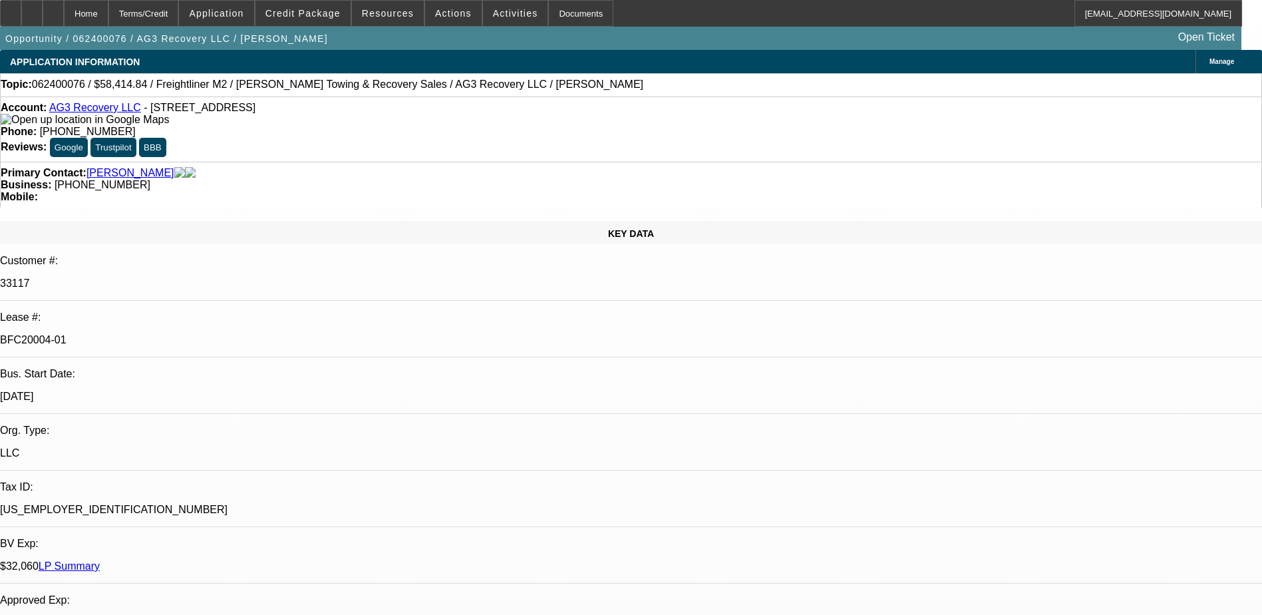
select select "1"
select select "2"
select select "6"
select select "1"
select select "2"
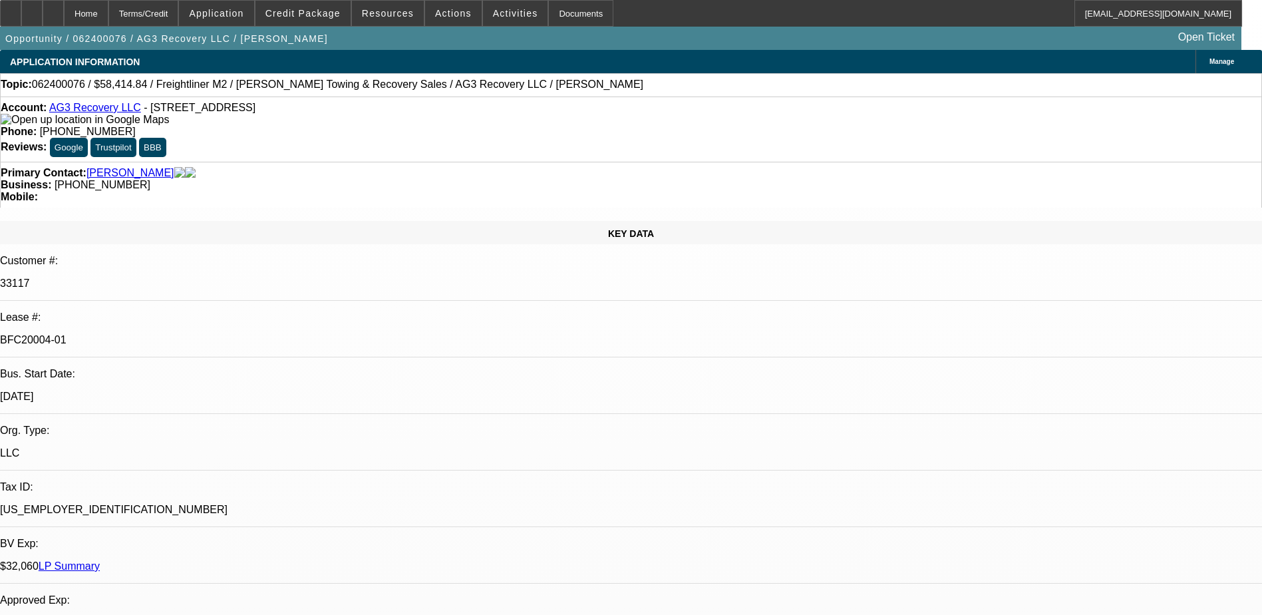
select select "6"
select select "1"
select select "2"
select select "6"
select select "1"
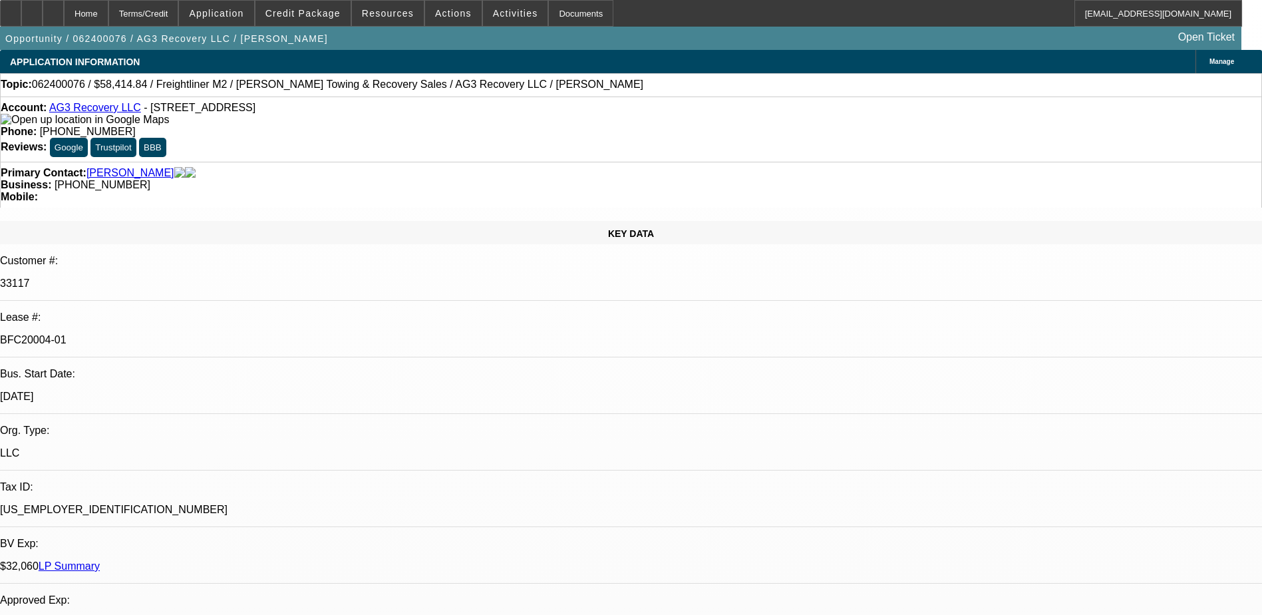
select select "2"
select select "6"
click at [187, 334] on p "BFC20004-01" at bounding box center [631, 340] width 1262 height 12
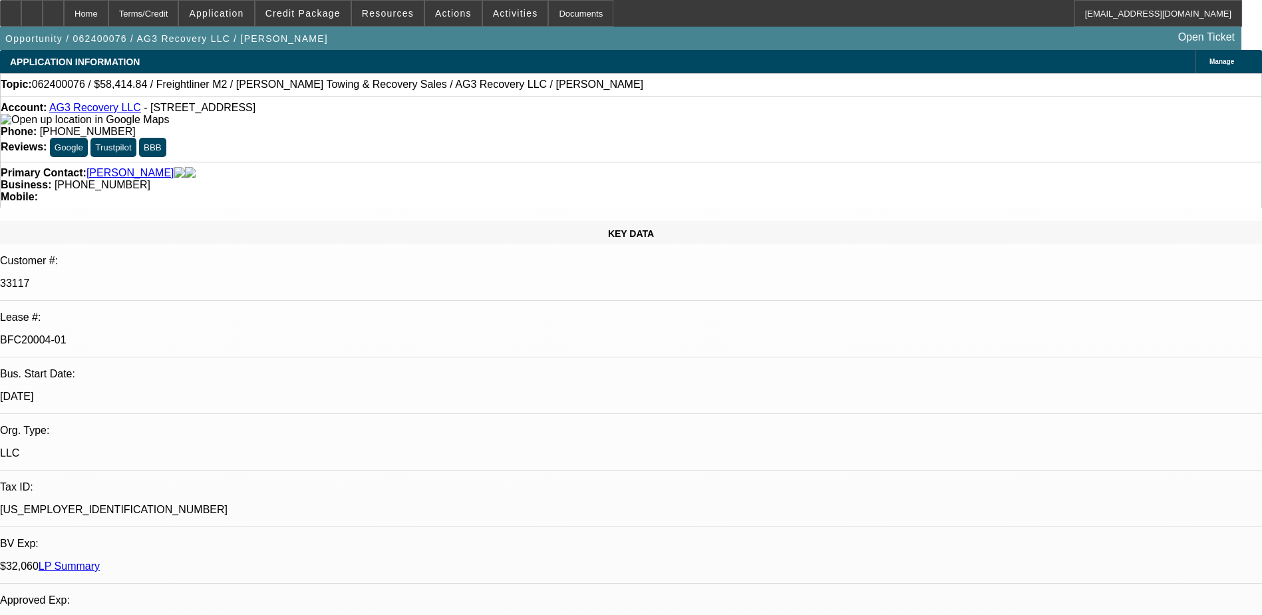
copy div "BFC20004-01"
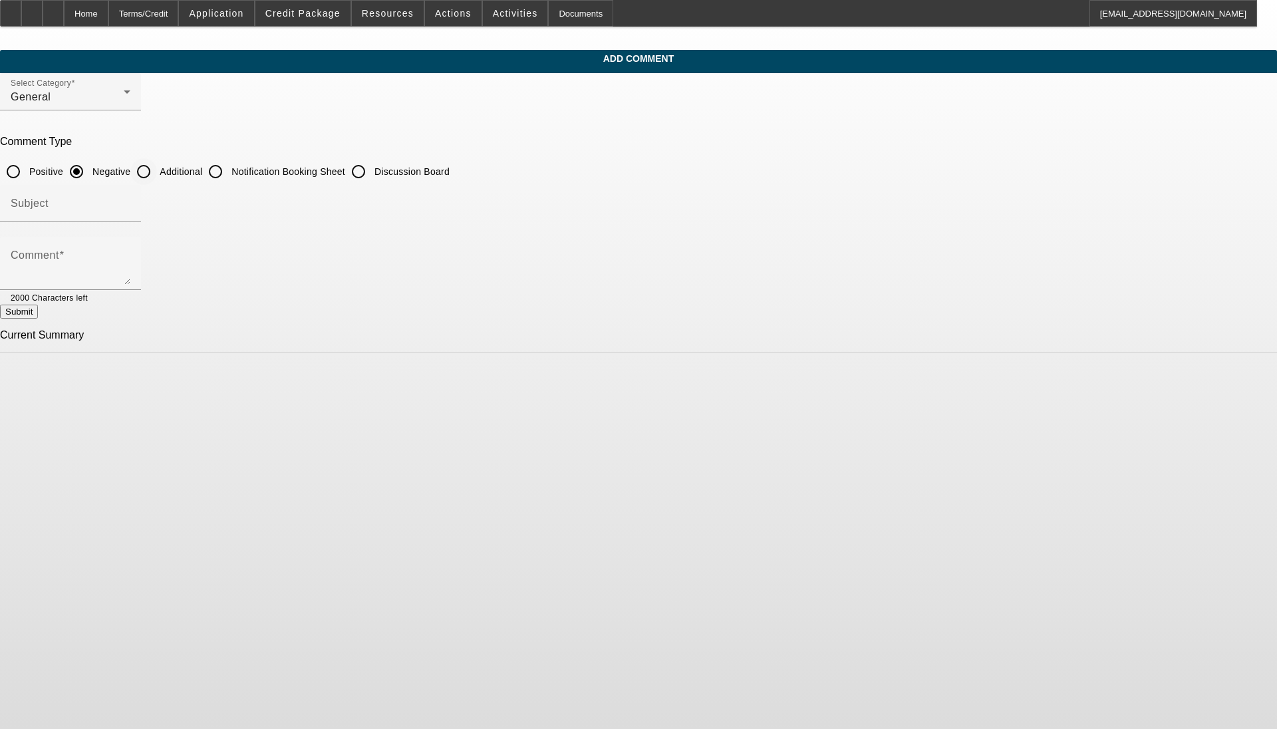
click at [157, 171] on input "Additional" at bounding box center [143, 171] width 27 height 27
radio input "true"
click at [141, 219] on div "Subject" at bounding box center [70, 203] width 141 height 37
type input "Write Up"
type textarea "A"
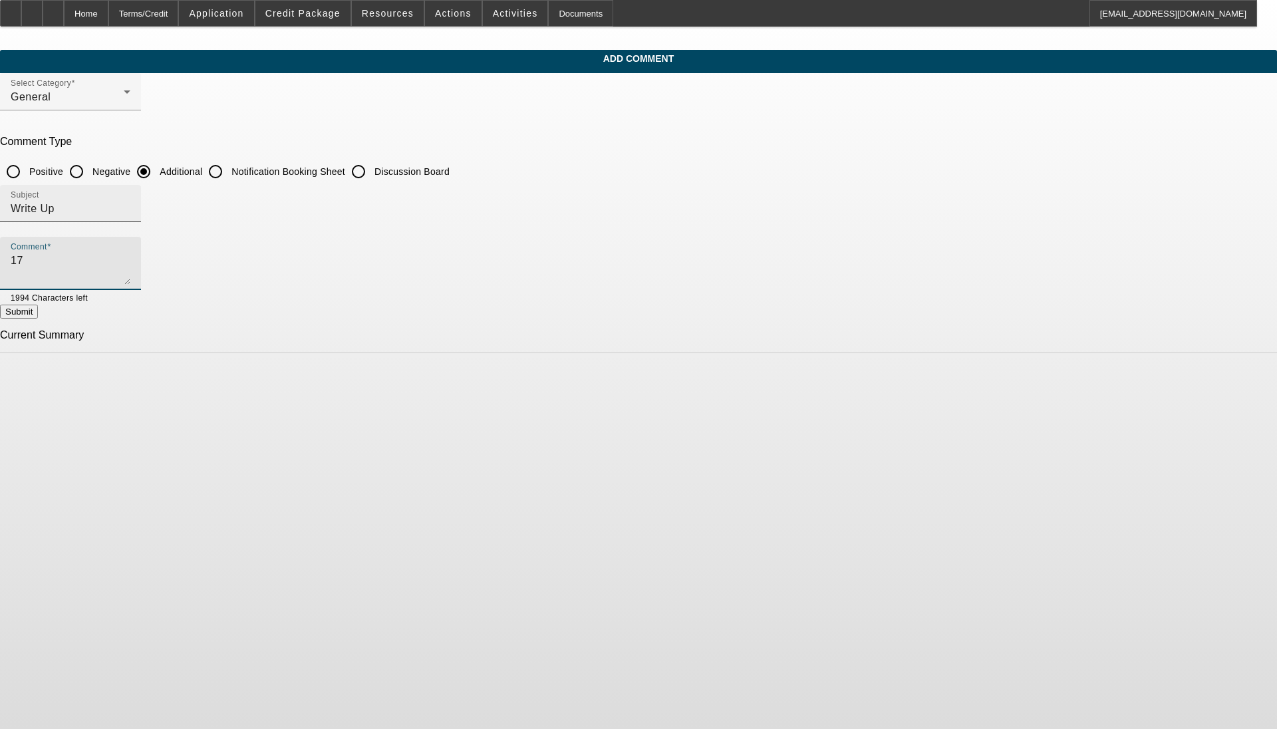
type textarea "1"
drag, startPoint x: 872, startPoint y: 257, endPoint x: 898, endPoint y: 259, distance: 26.0
click at [130, 257] on textarea "Nearly 20 years in business, Ace Screen Printing is looking to purchase a Direc…" at bounding box center [71, 269] width 120 height 32
click at [130, 276] on textarea "Nearly 20 years in business, Ace Screen Printing is looking to purchase a Direc…" at bounding box center [71, 269] width 120 height 32
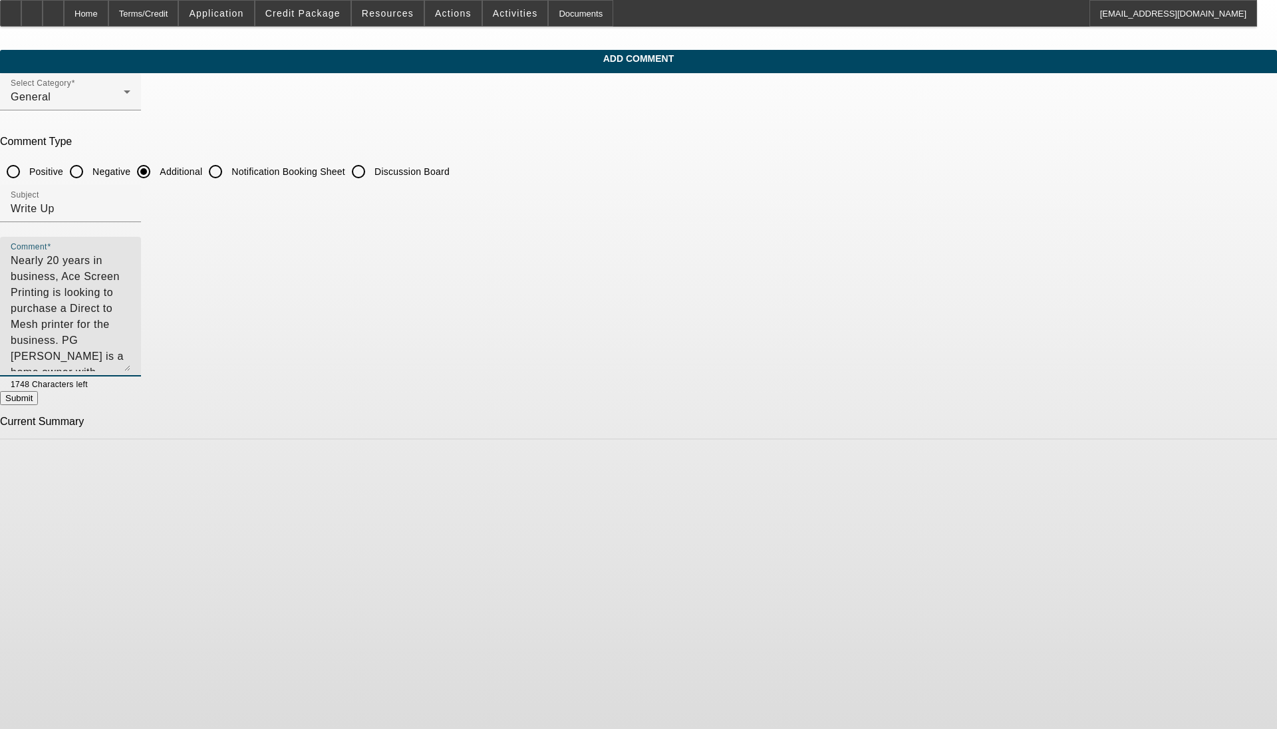
drag, startPoint x: 871, startPoint y: 281, endPoint x: 867, endPoint y: 395, distance: 113.8
click at [130, 371] on textarea "Nearly 20 years in business, Ace Screen Printing is looking to purchase a Direc…" at bounding box center [71, 312] width 120 height 118
click at [130, 296] on textarea "Nearly 20 years in business, Ace Screen Printing is looking to purchase a Direc…" at bounding box center [71, 326] width 120 height 146
drag, startPoint x: 474, startPoint y: 293, endPoint x: 456, endPoint y: 295, distance: 18.1
click at [130, 295] on textarea "Nearly 20 years in business, Ace Screen Printing is looking to purchase a Direc…" at bounding box center [71, 326] width 120 height 146
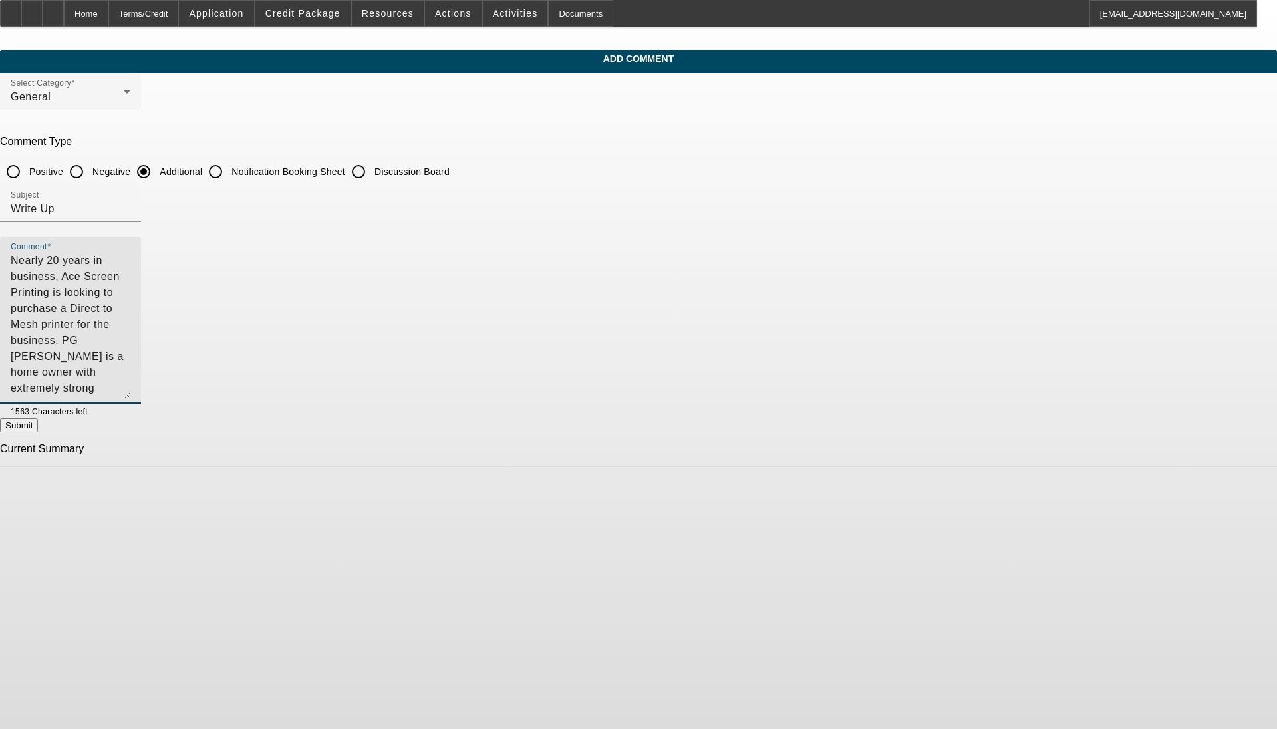
type textarea "Nearly 20 years in business, Ace Screen Printing is looking to purchase a Direc…"
click at [38, 431] on button "Submit" at bounding box center [19, 425] width 38 height 14
radio input "true"
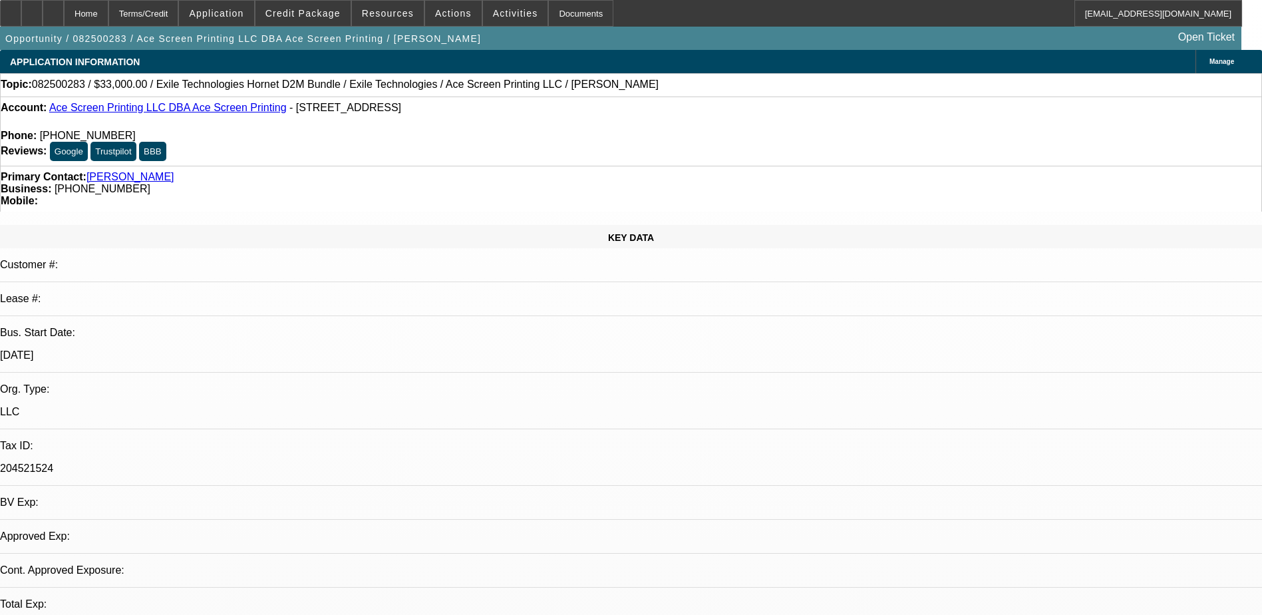
select select "0"
select select "1"
select select "2"
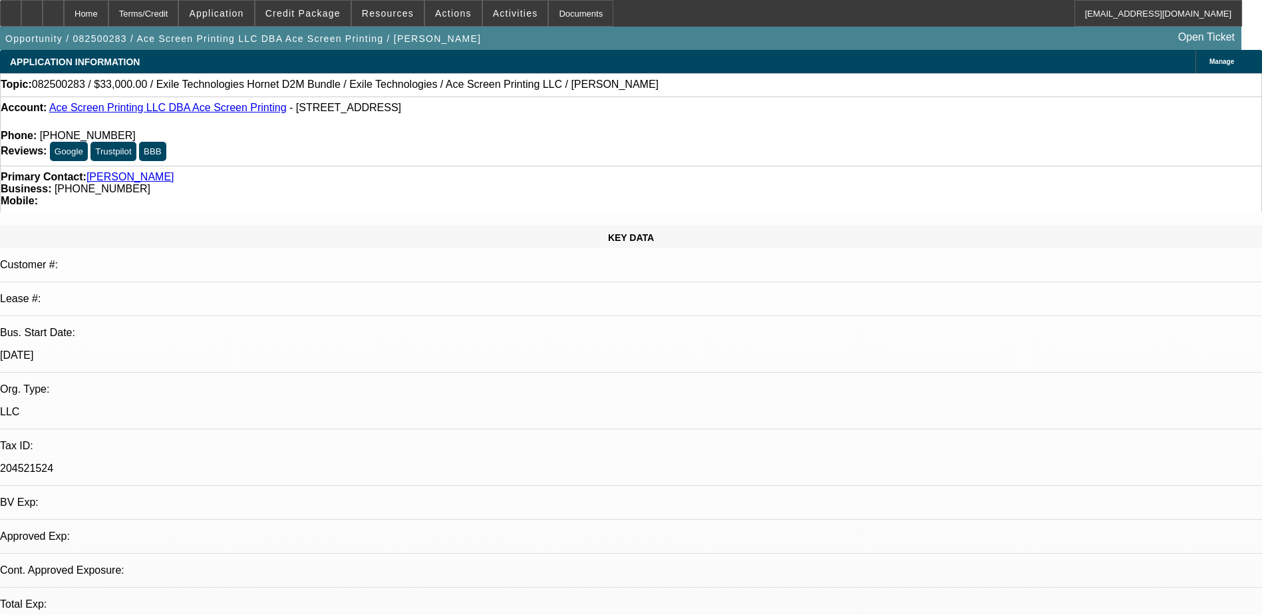
select select "6"
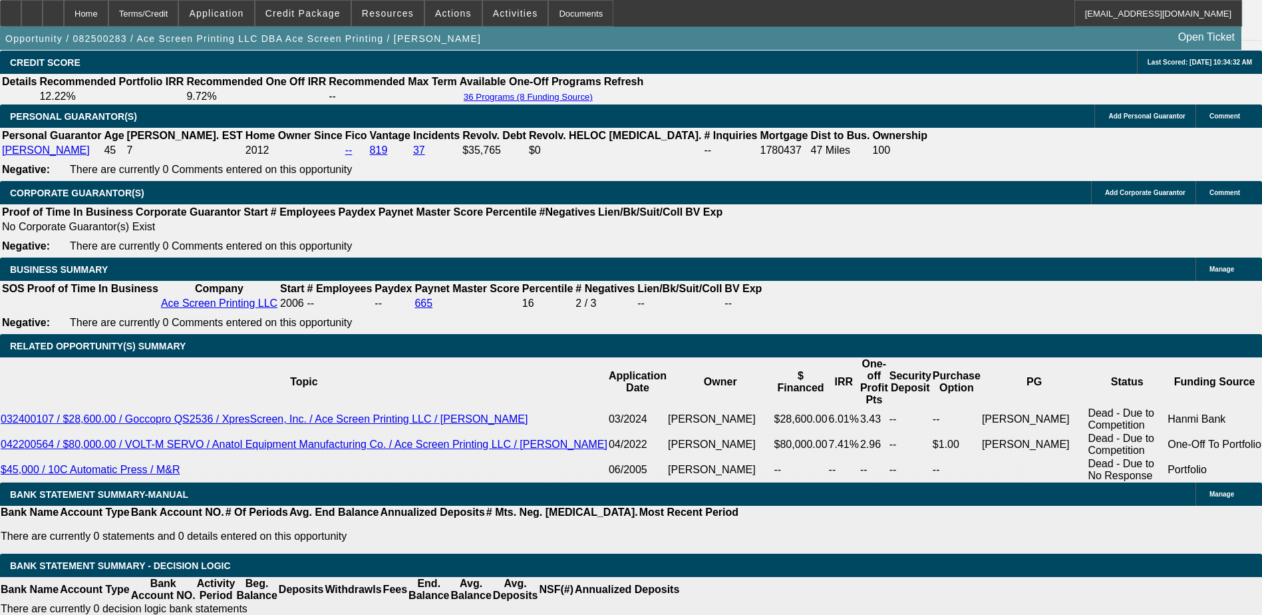
scroll to position [2062, 0]
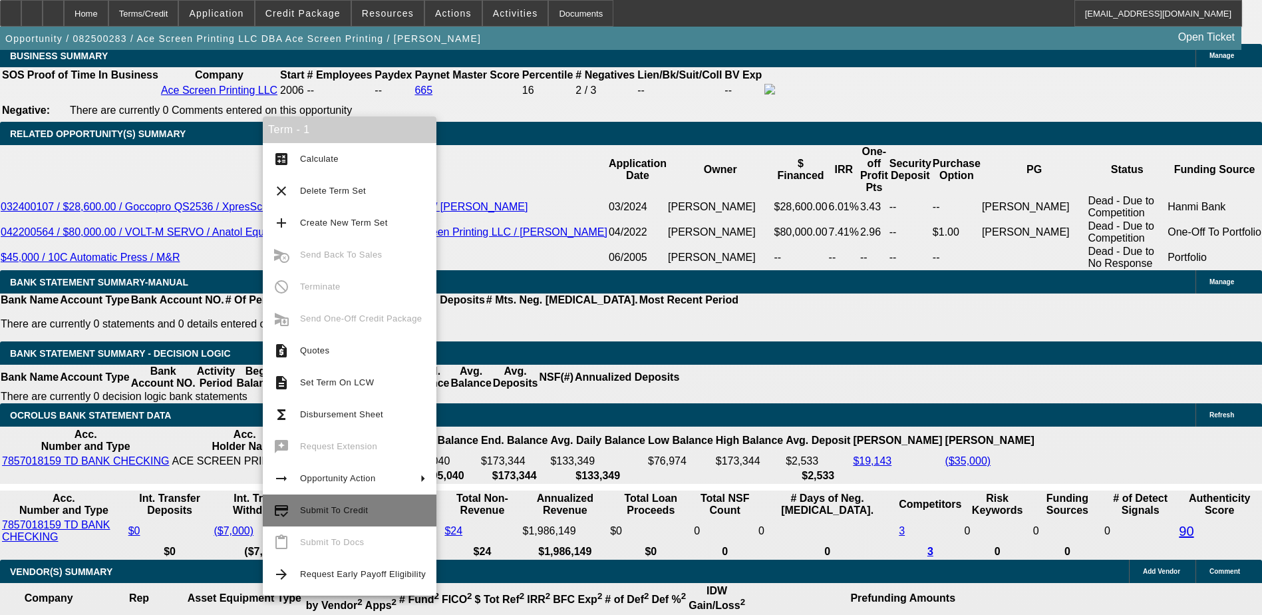
click at [341, 508] on span "Submit To Credit" at bounding box center [334, 510] width 68 height 10
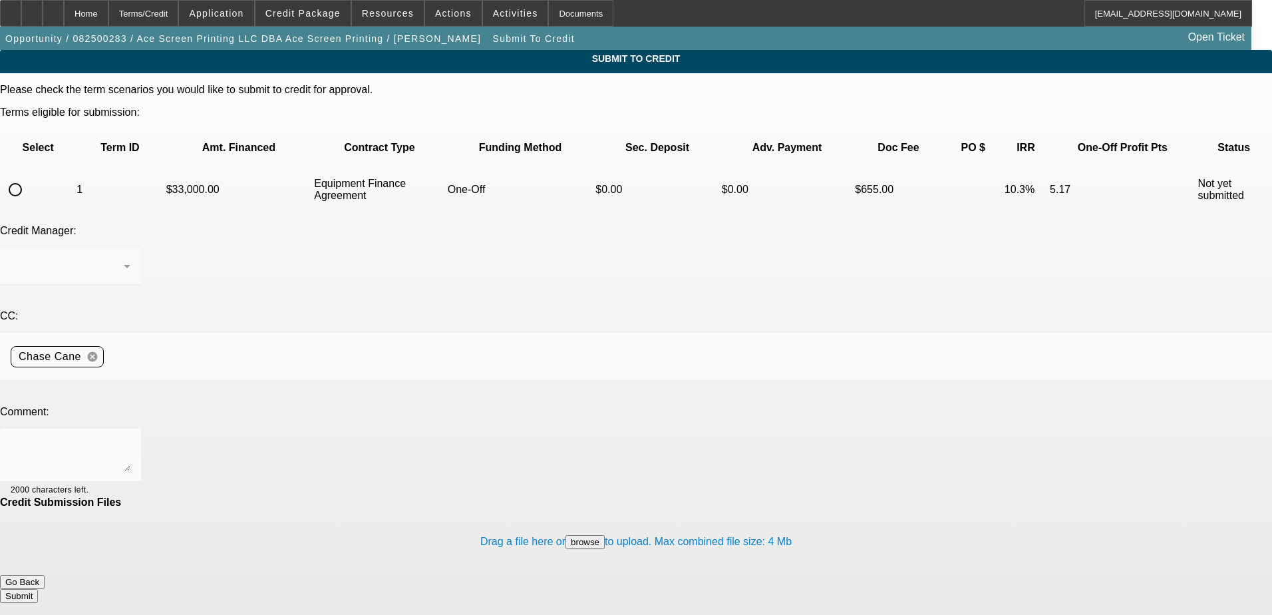
click at [71, 166] on td at bounding box center [37, 189] width 73 height 47
click at [29, 176] on input "radio" at bounding box center [15, 189] width 27 height 27
radio input "true"
click at [130, 439] on textarea at bounding box center [71, 455] width 120 height 32
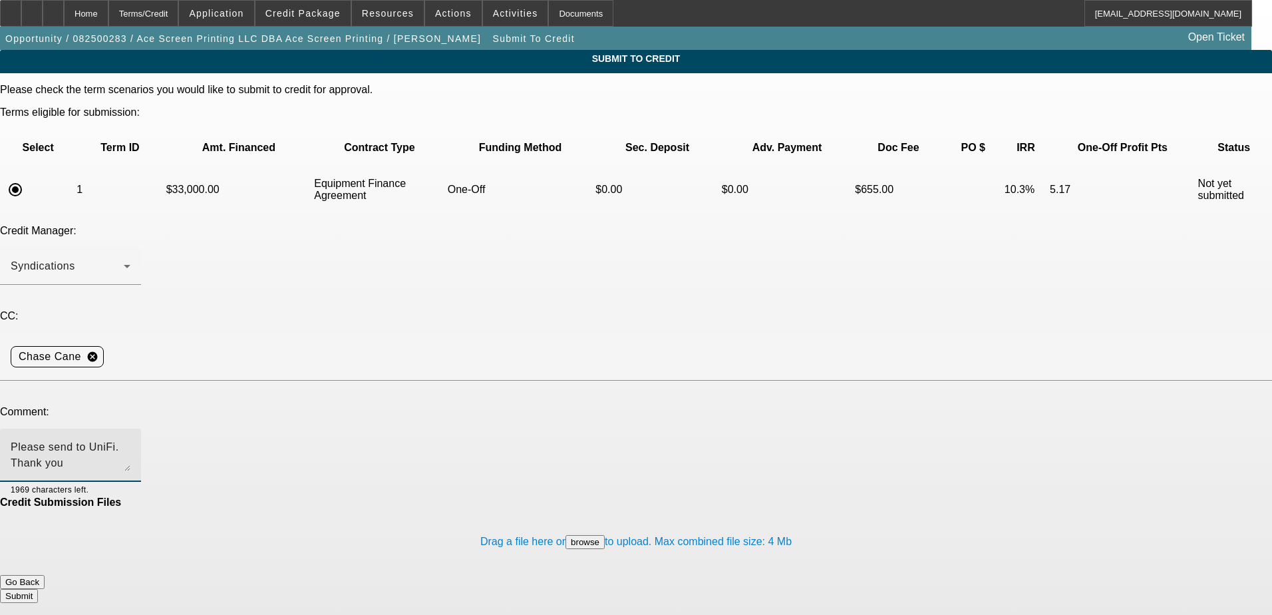
type textarea "Please send to UniFi. Thank you"
click at [38, 589] on button "Submit" at bounding box center [19, 596] width 38 height 14
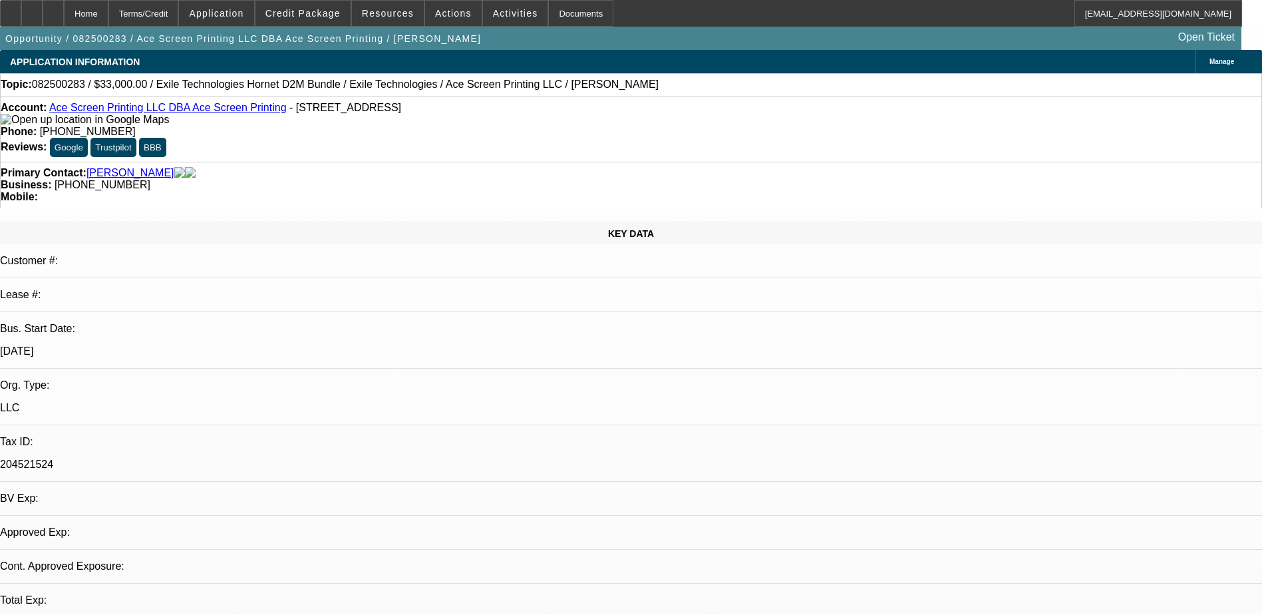
select select "0"
select select "2"
select select "0"
select select "6"
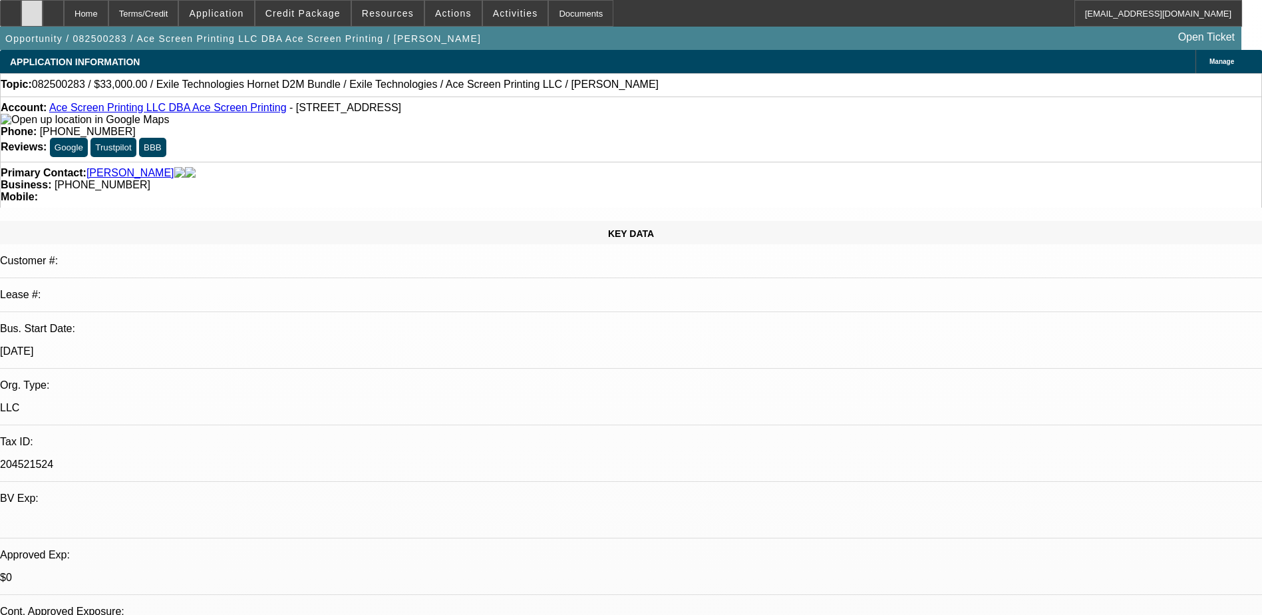
click at [43, 15] on div at bounding box center [31, 13] width 21 height 27
click at [64, 15] on div at bounding box center [53, 13] width 21 height 27
select select "0"
select select "2"
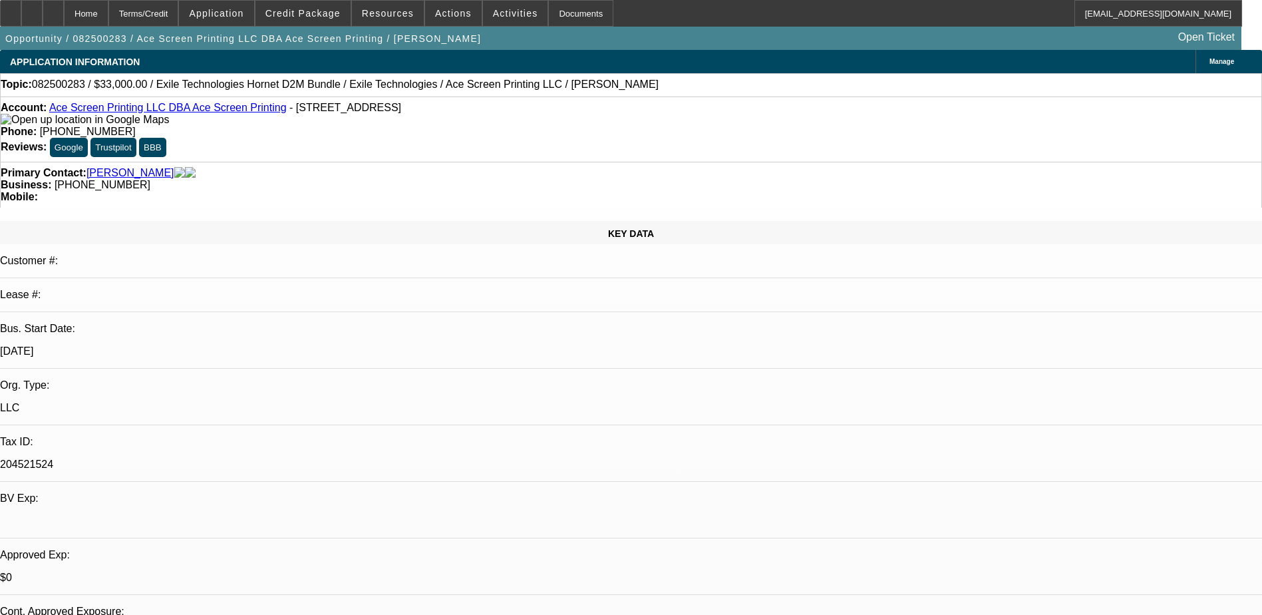
select select "0"
select select "6"
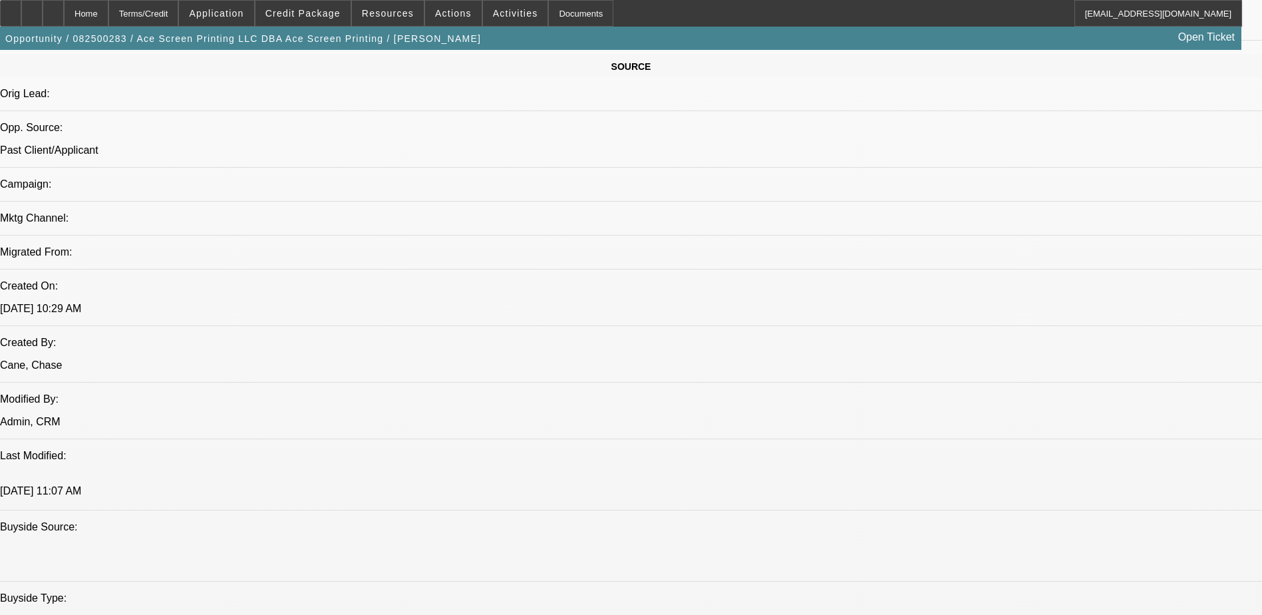
scroll to position [399, 0]
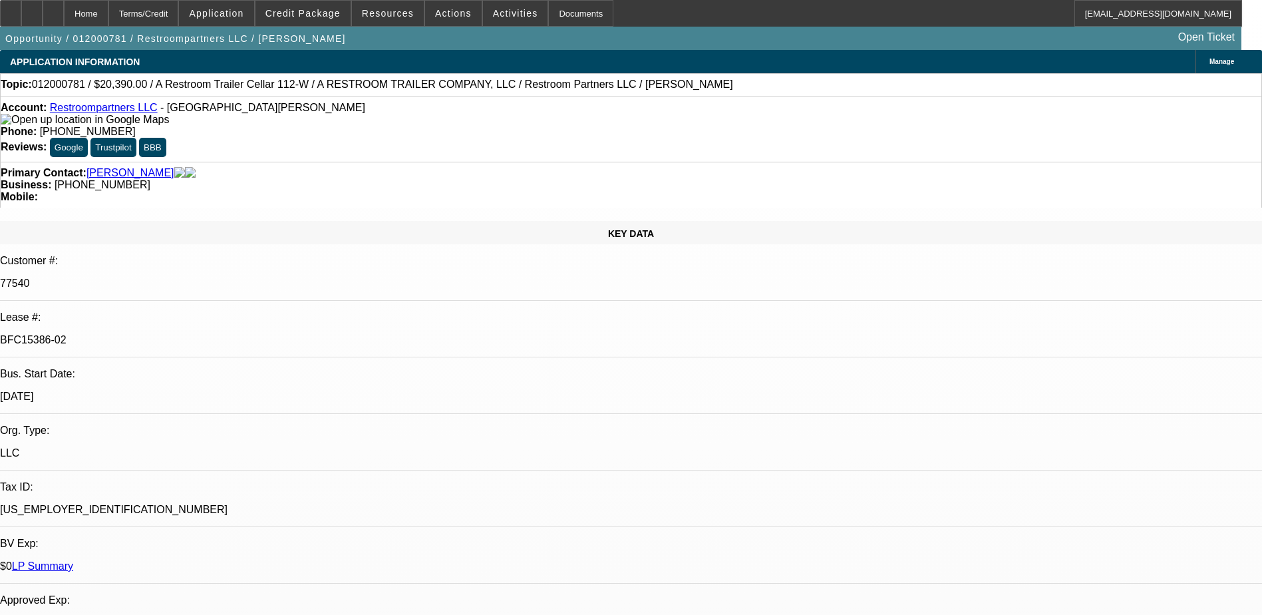
select select "0"
select select "2"
select select "0"
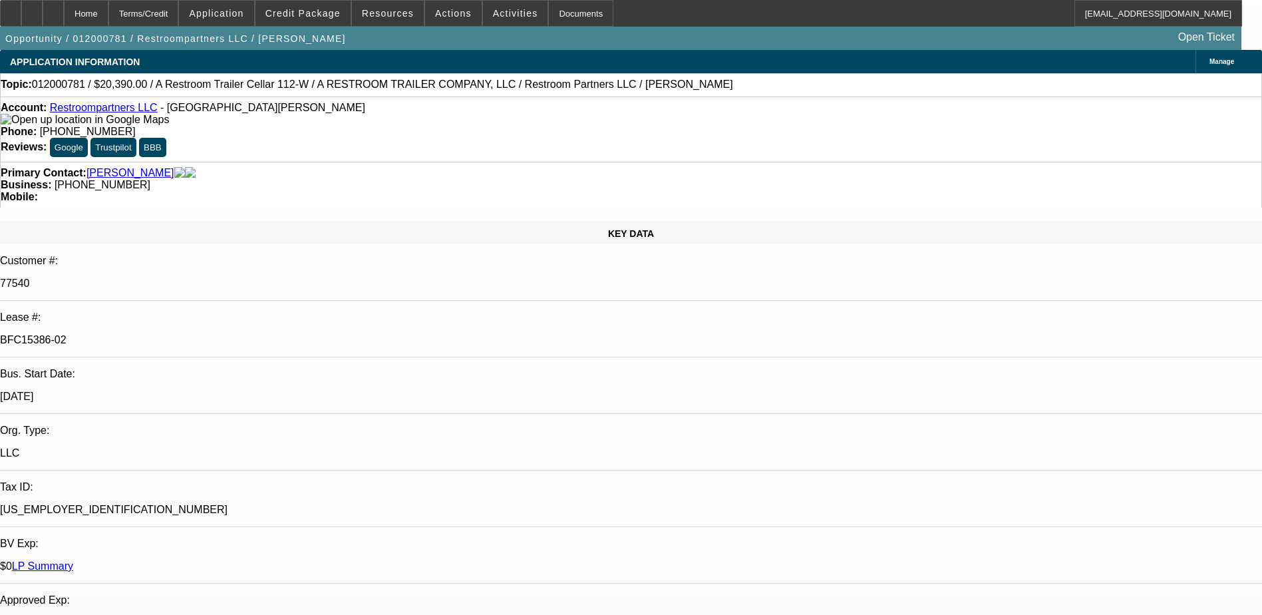
select select "0"
select select "2"
select select "0"
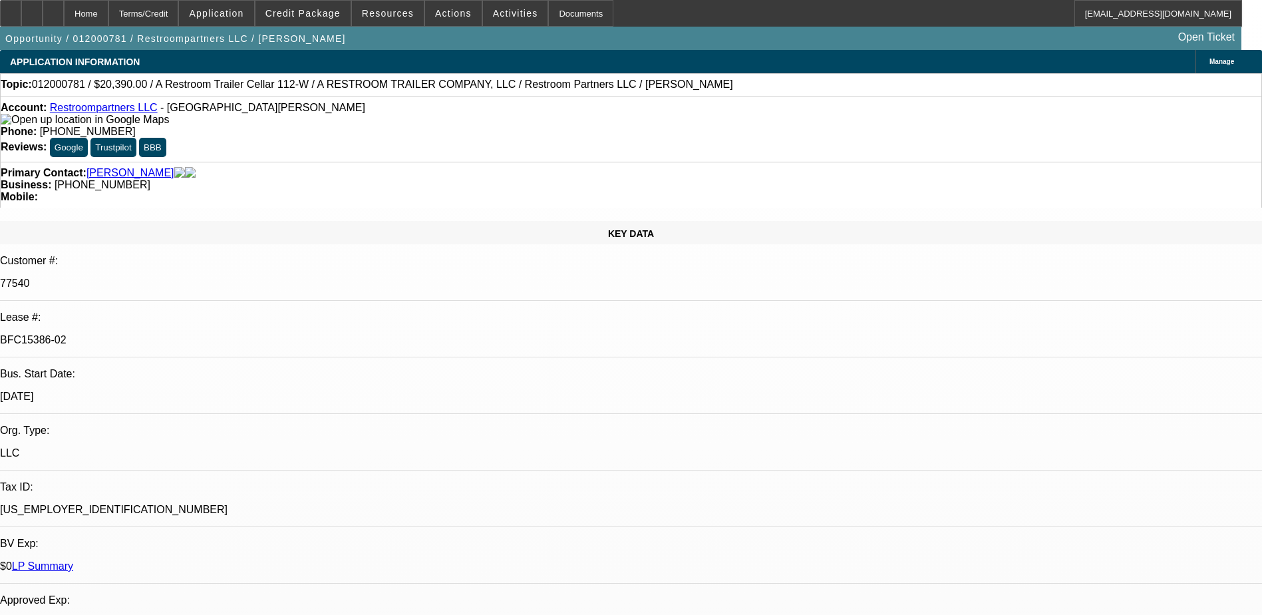
select select "0"
select select "1"
select select "2"
select select "6"
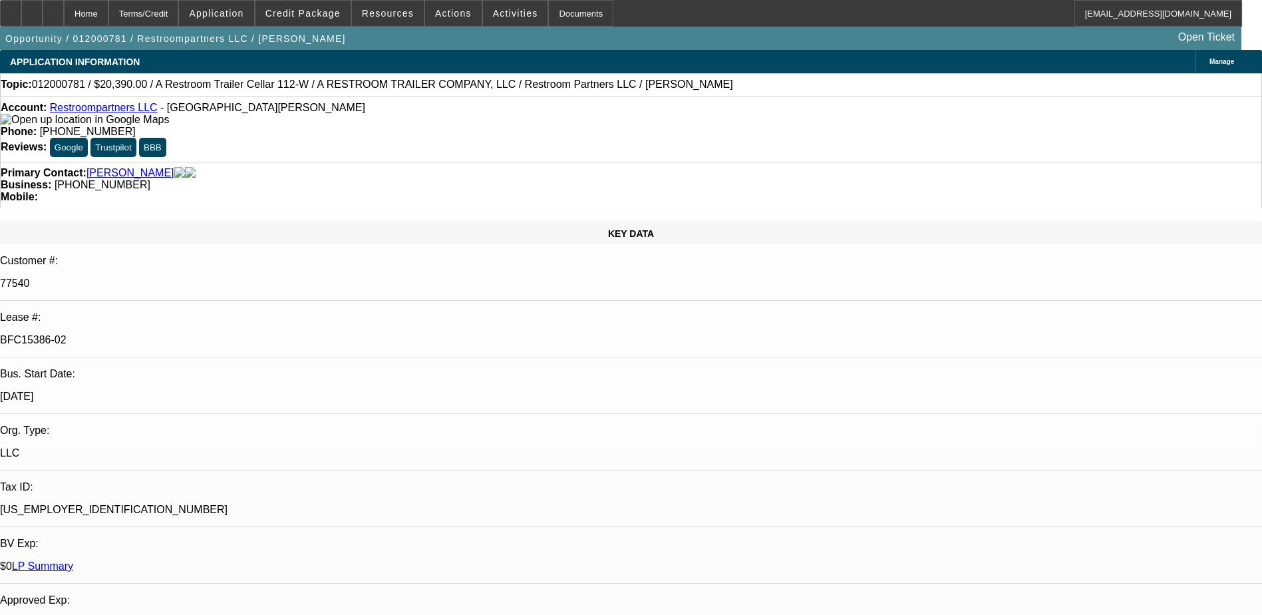
select select "1"
select select "6"
select select "1"
select select "2"
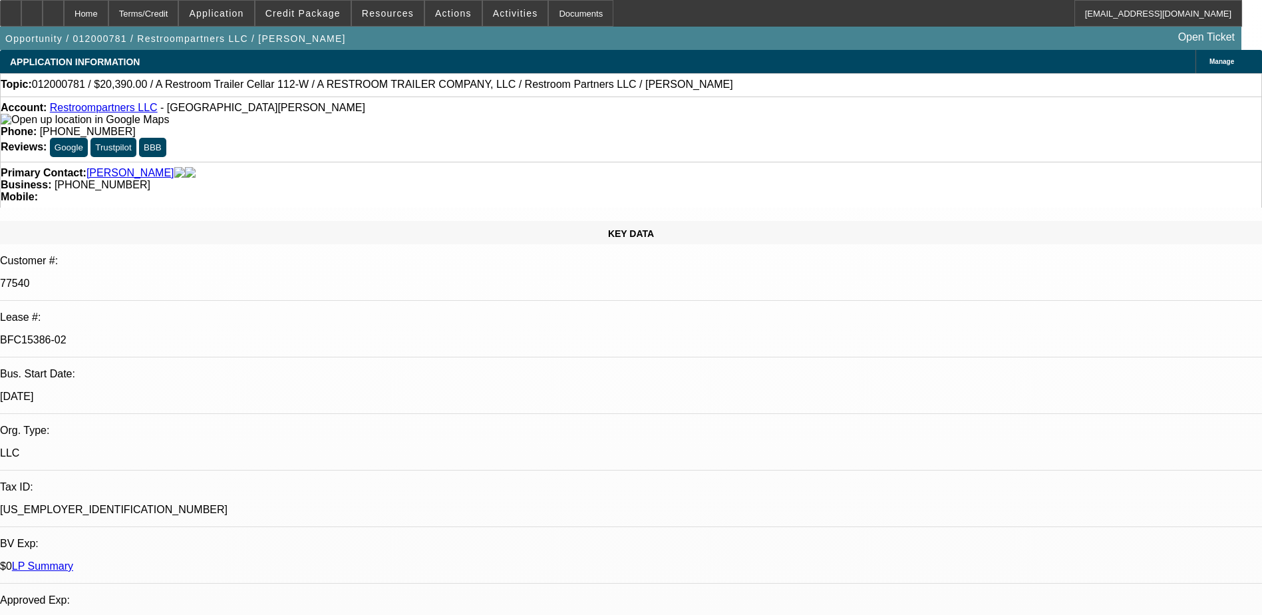
select select "6"
select select "1"
select select "6"
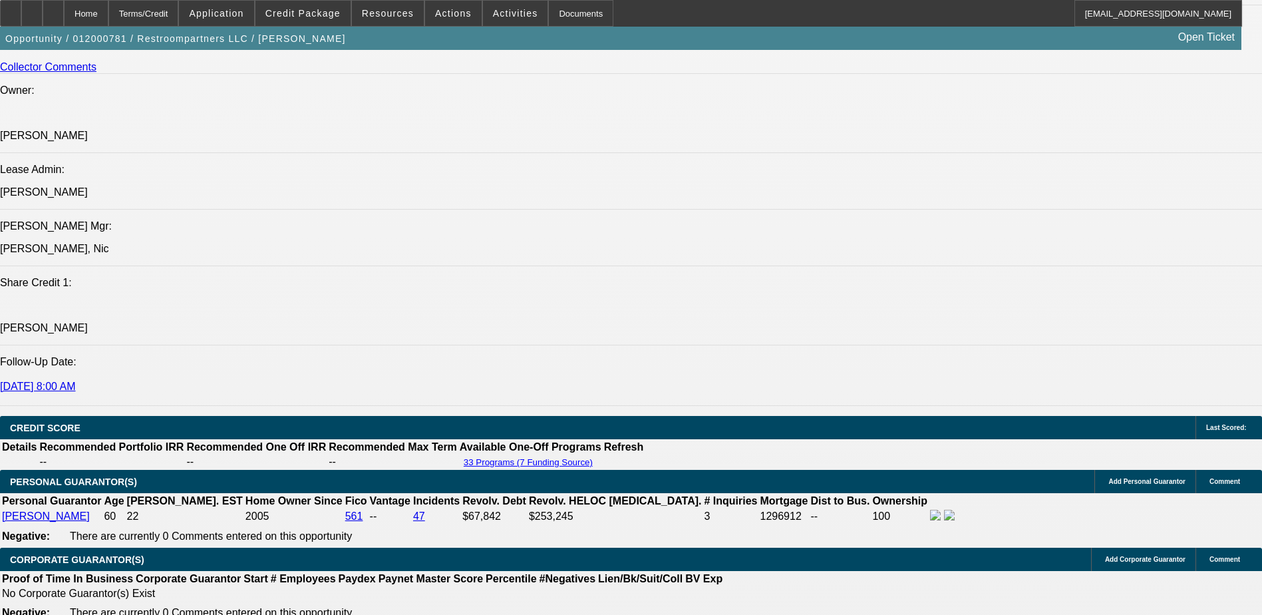
scroll to position [931, 0]
click at [290, 11] on span "Credit Package" at bounding box center [302, 13] width 75 height 11
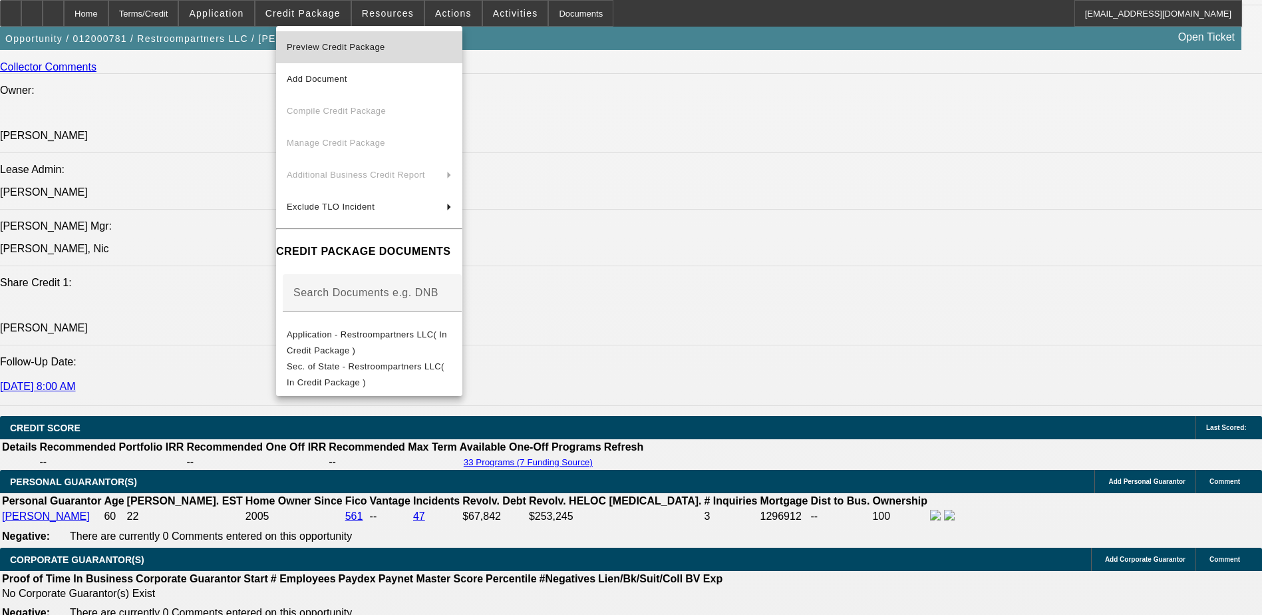
click at [376, 39] on span "Preview Credit Package" at bounding box center [369, 47] width 165 height 16
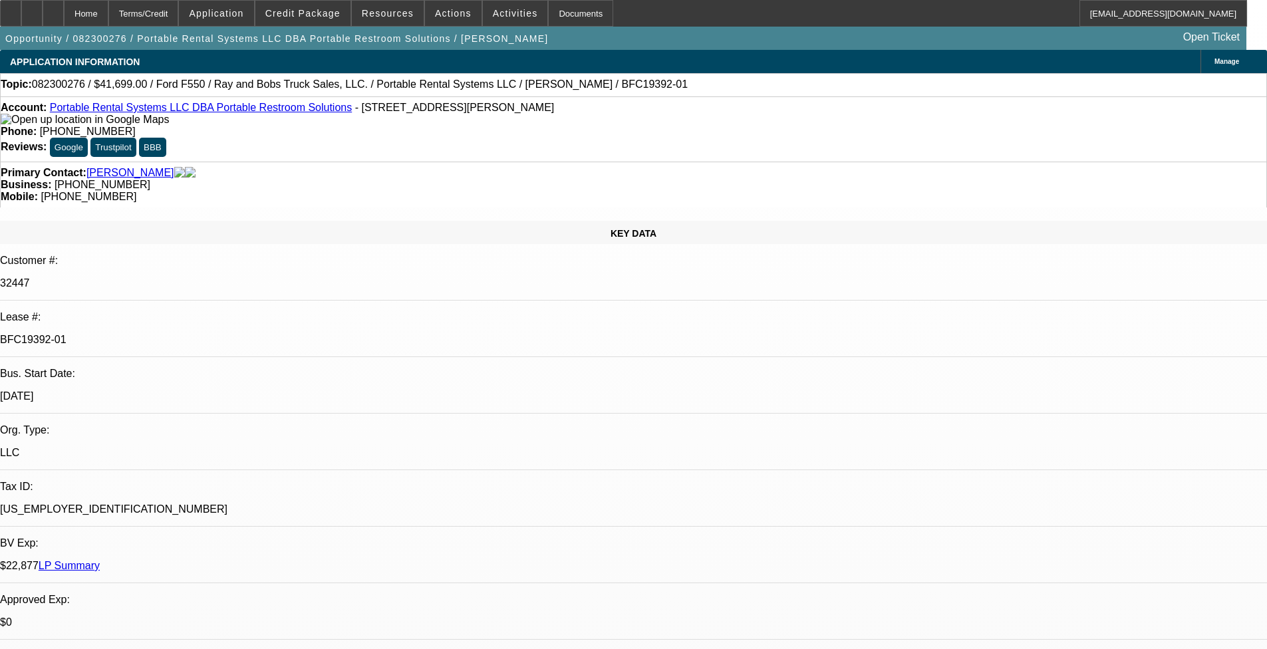
select select "0"
select select "2"
select select "0.1"
select select "0"
select select "2"
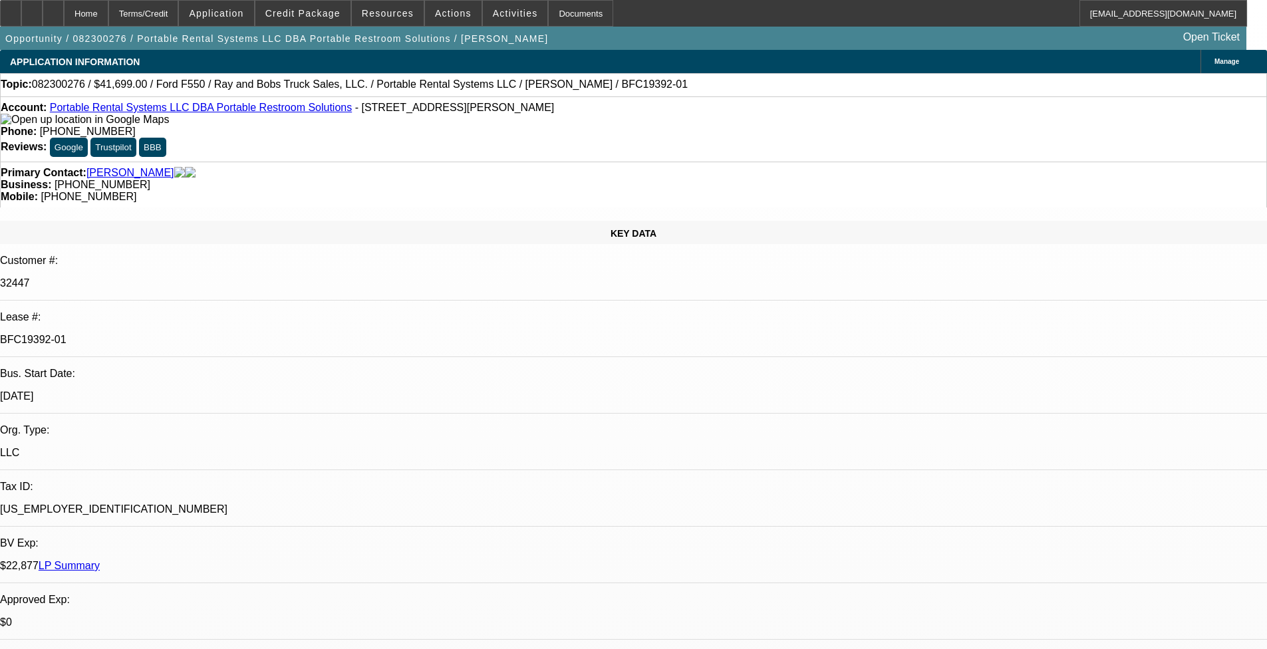
select select "0"
select select "2"
select select "0"
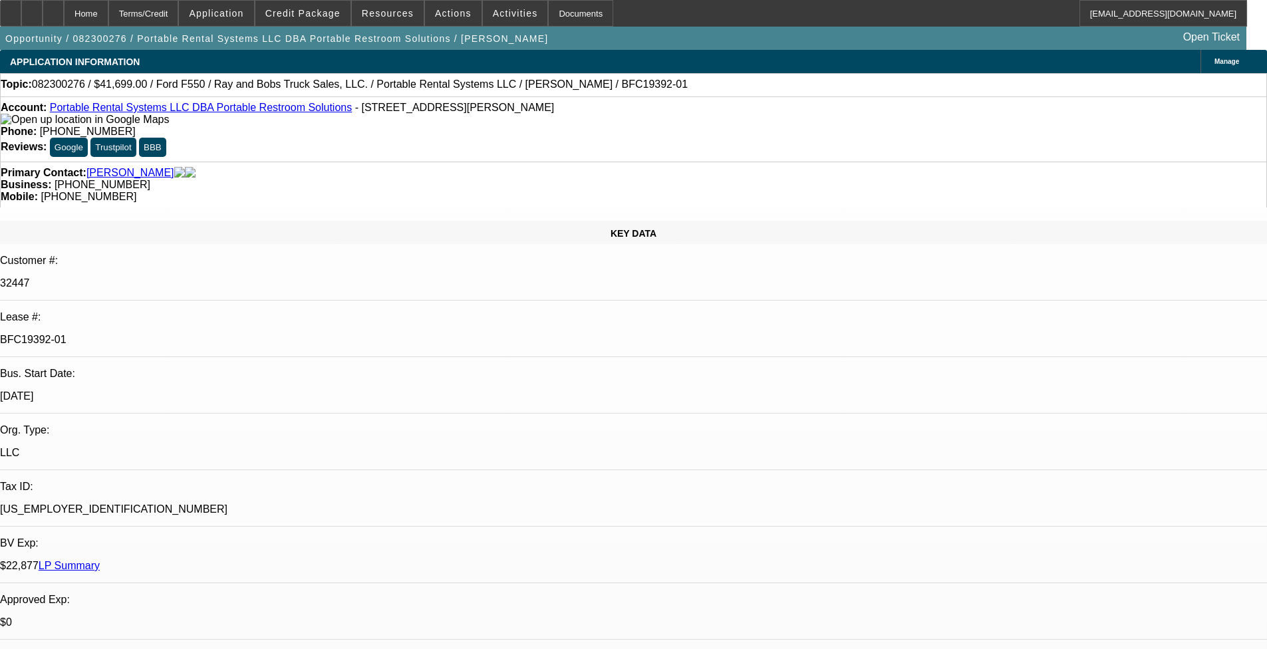
select select "2"
select select "0"
select select "1"
select select "2"
select select "4"
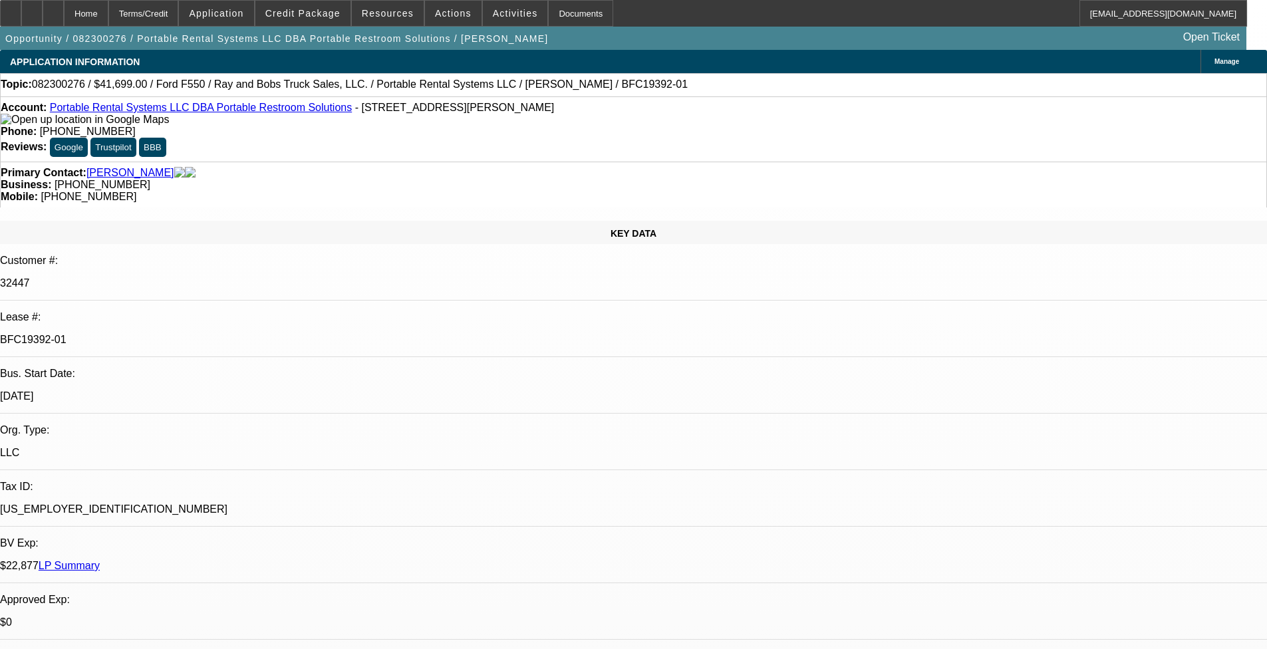
select select "1"
select select "2"
select select "1"
select select "2"
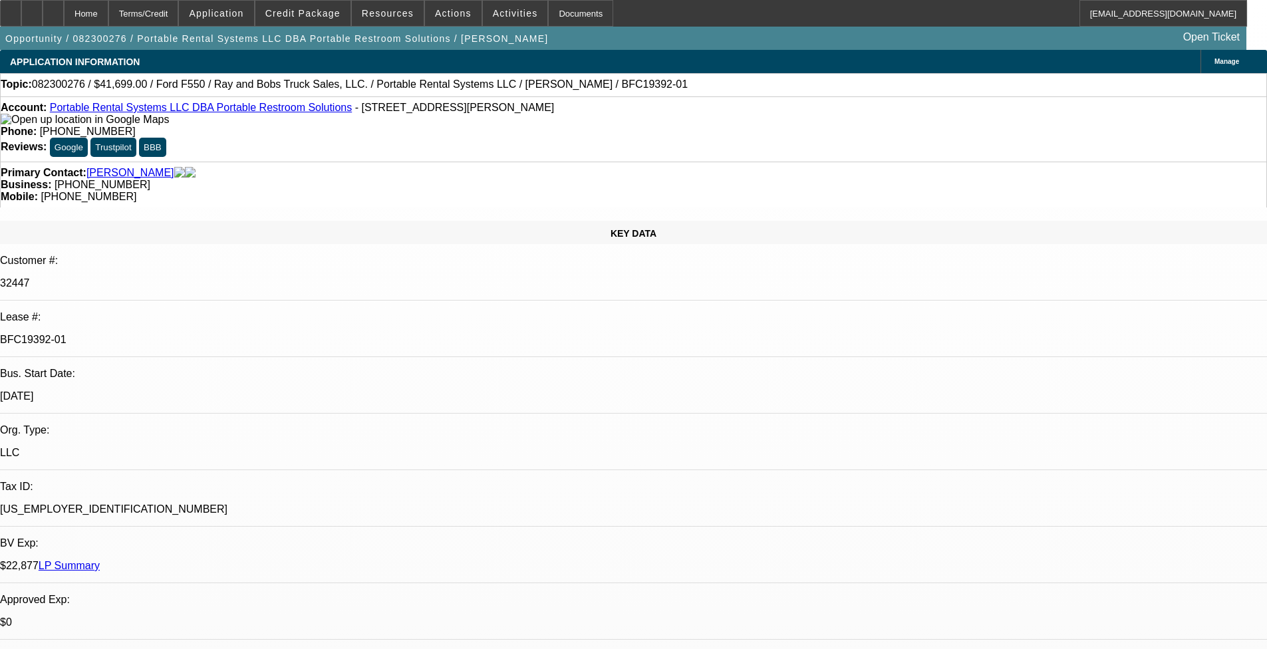
select select "2"
select select "1"
select select "2"
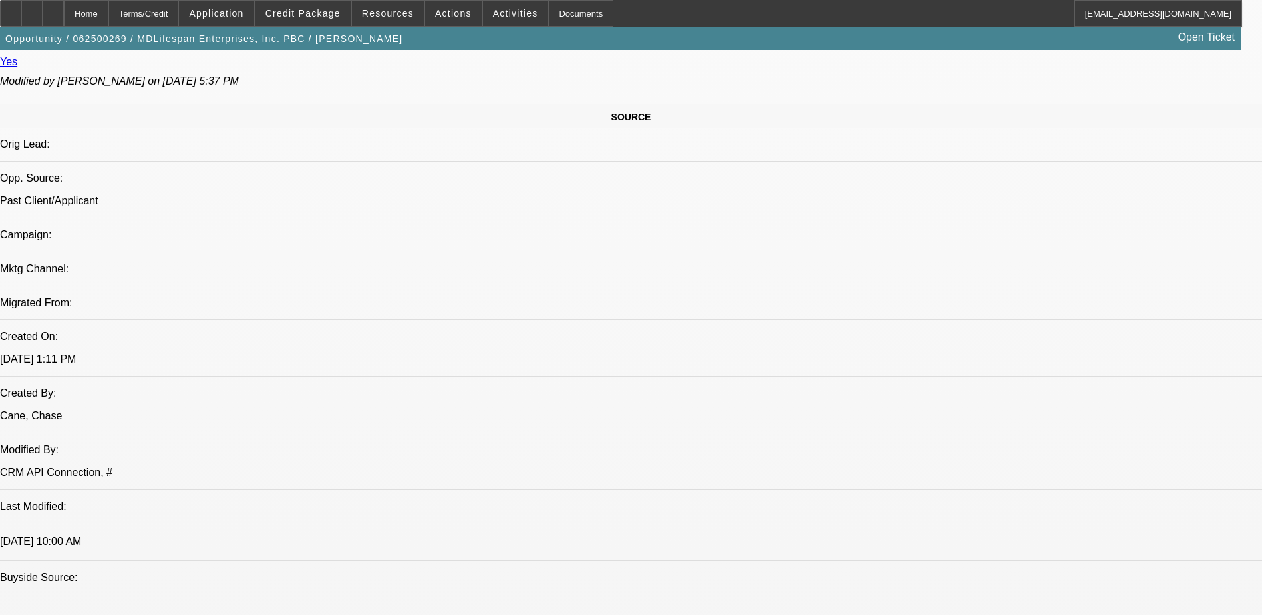
select select "0"
select select "2"
select select "0"
select select "6"
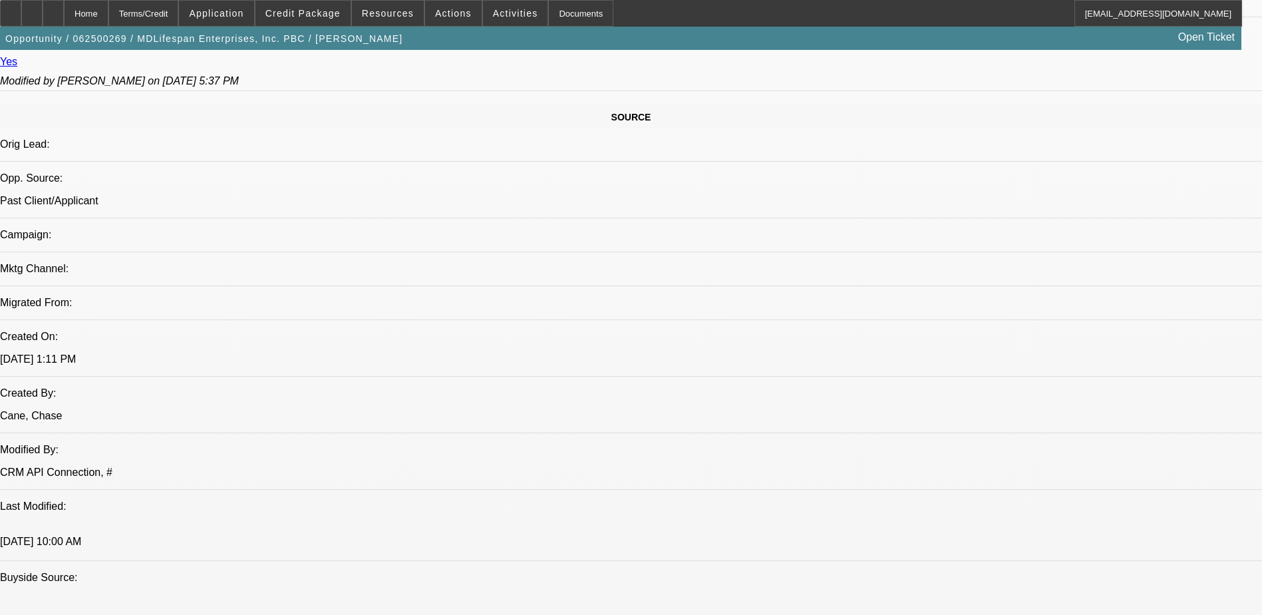
select select "0"
select select "2"
select select "0"
select select "6"
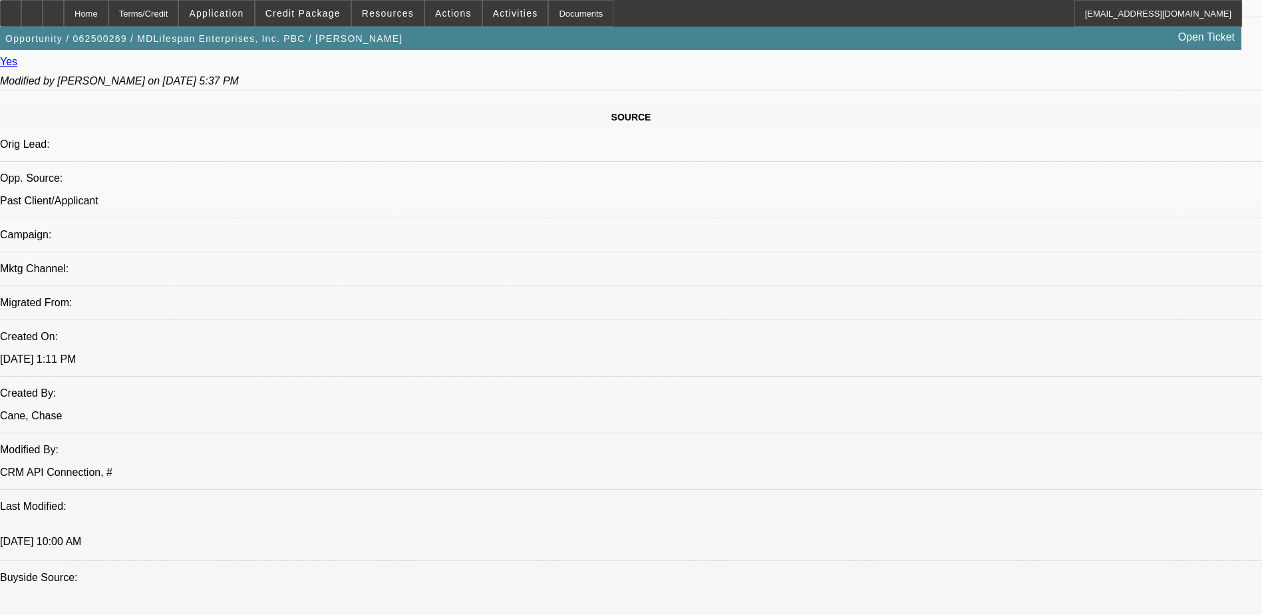
select select "0.1"
select select "2"
select select "0"
select select "6"
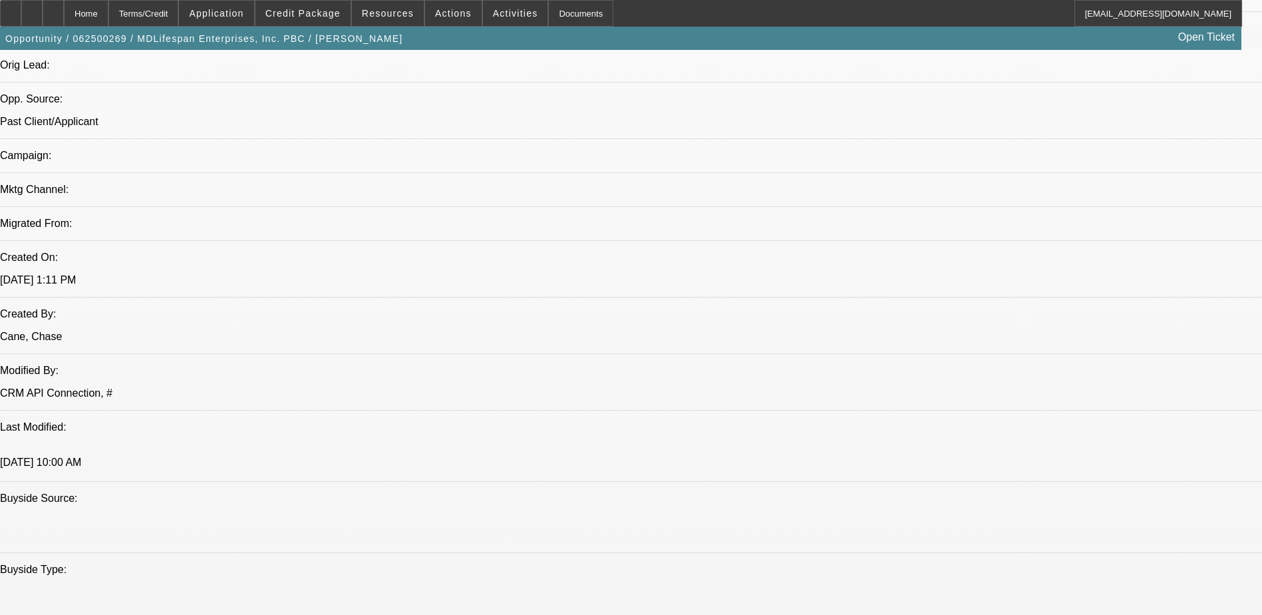
scroll to position [1064, 0]
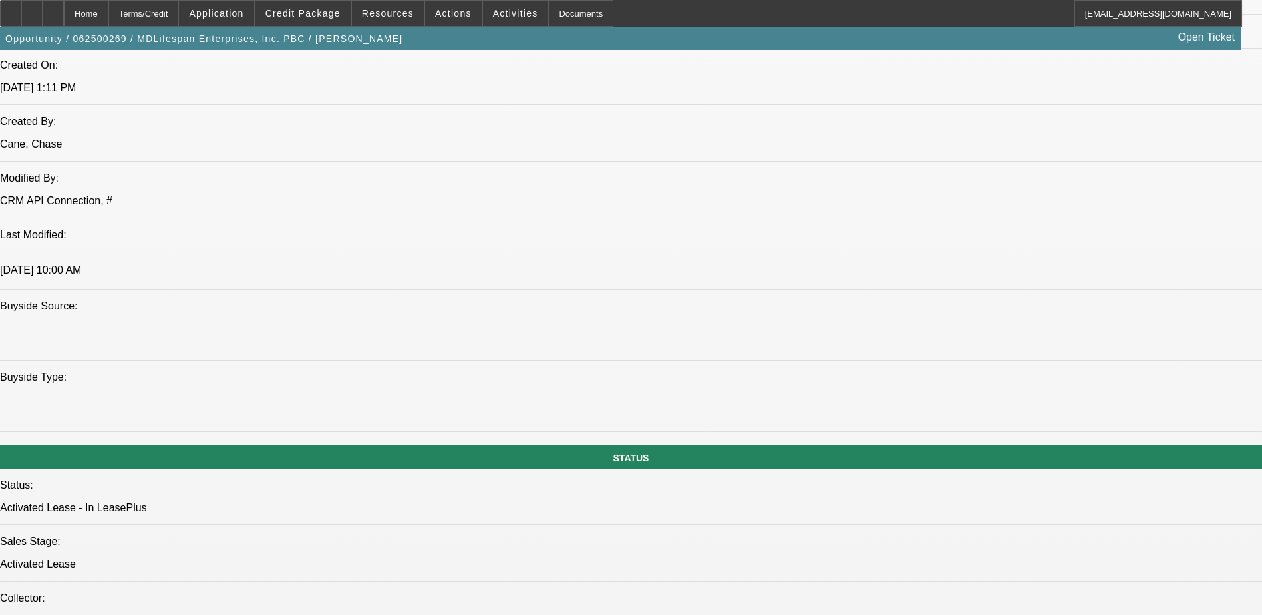
drag, startPoint x: 331, startPoint y: 331, endPoint x: 389, endPoint y: 331, distance: 58.5
drag, startPoint x: 389, startPoint y: 331, endPoint x: 361, endPoint y: 338, distance: 29.4
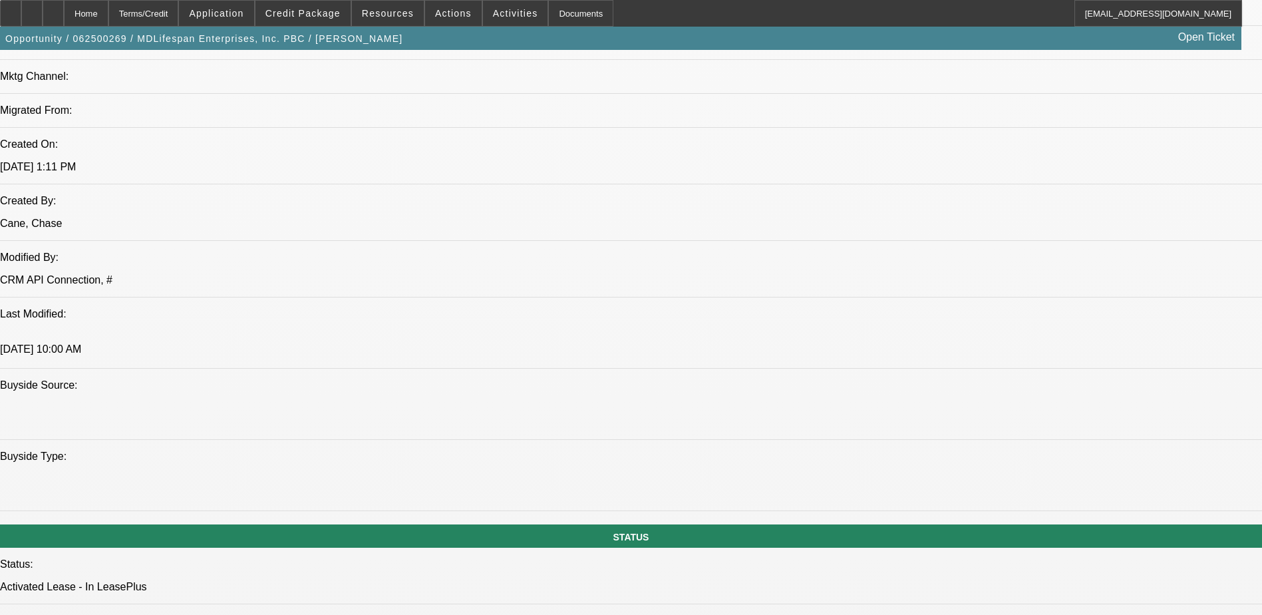
scroll to position [998, 0]
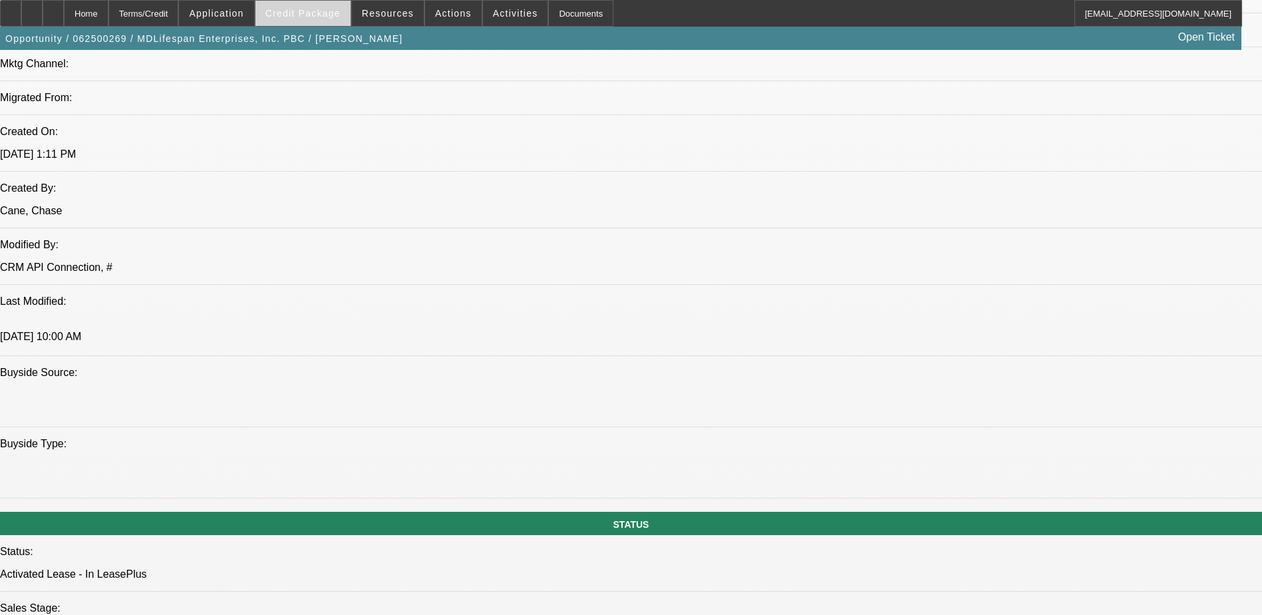
click at [327, 18] on span "Credit Package" at bounding box center [302, 13] width 75 height 11
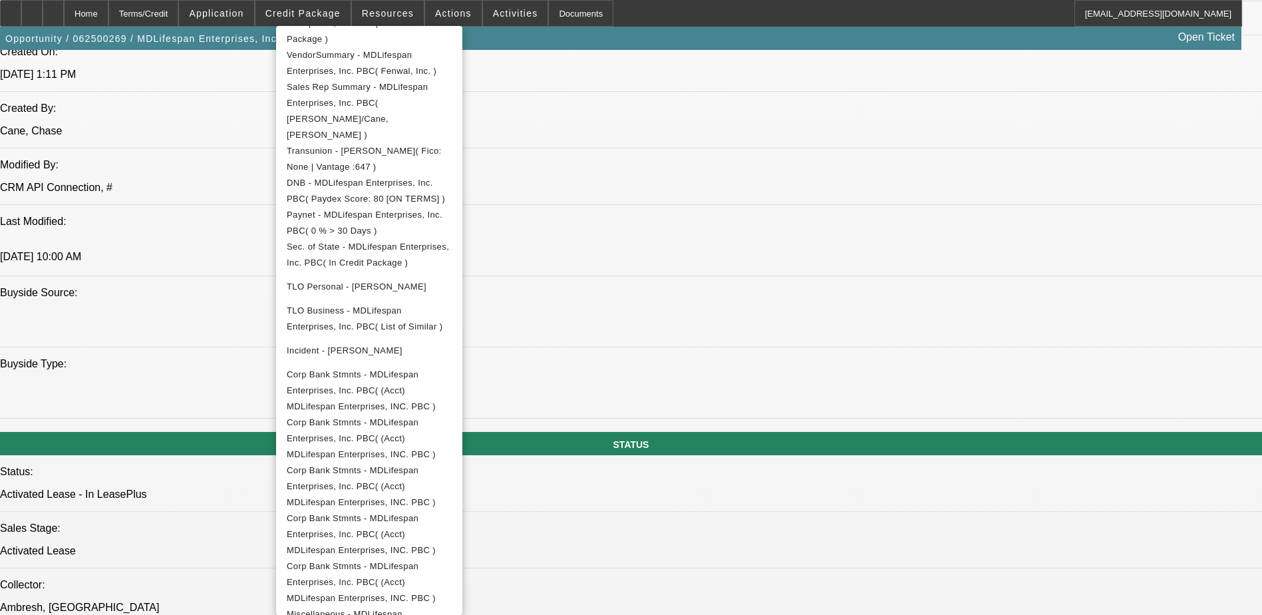
scroll to position [1264, 0]
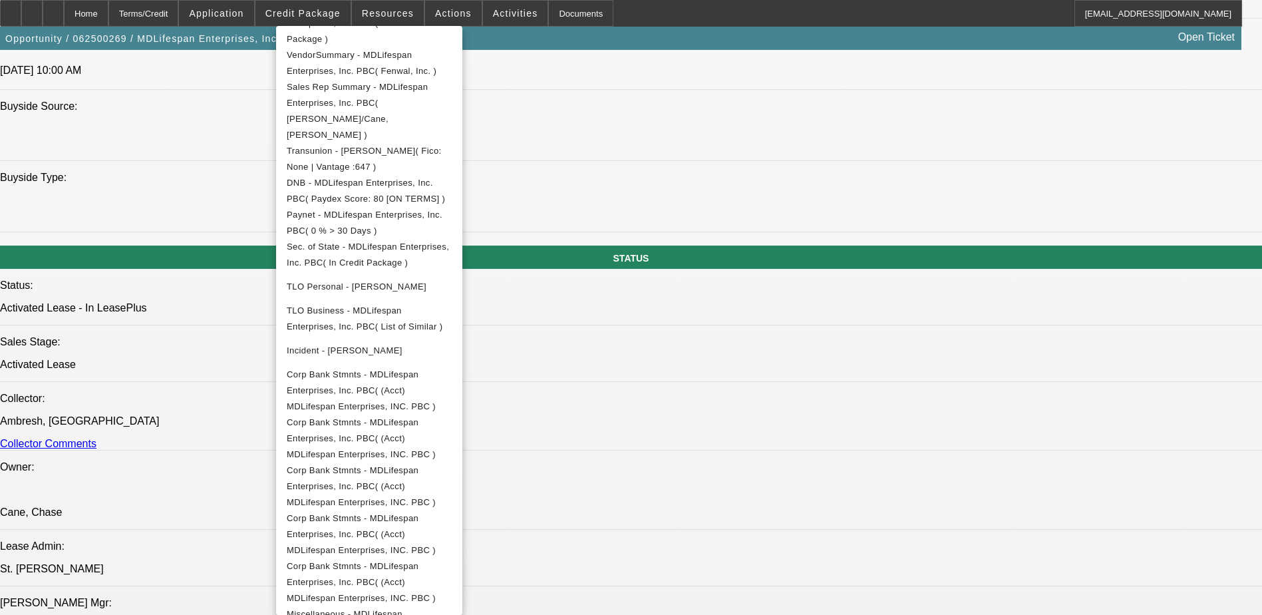
click at [1006, 257] on div at bounding box center [631, 307] width 1262 height 615
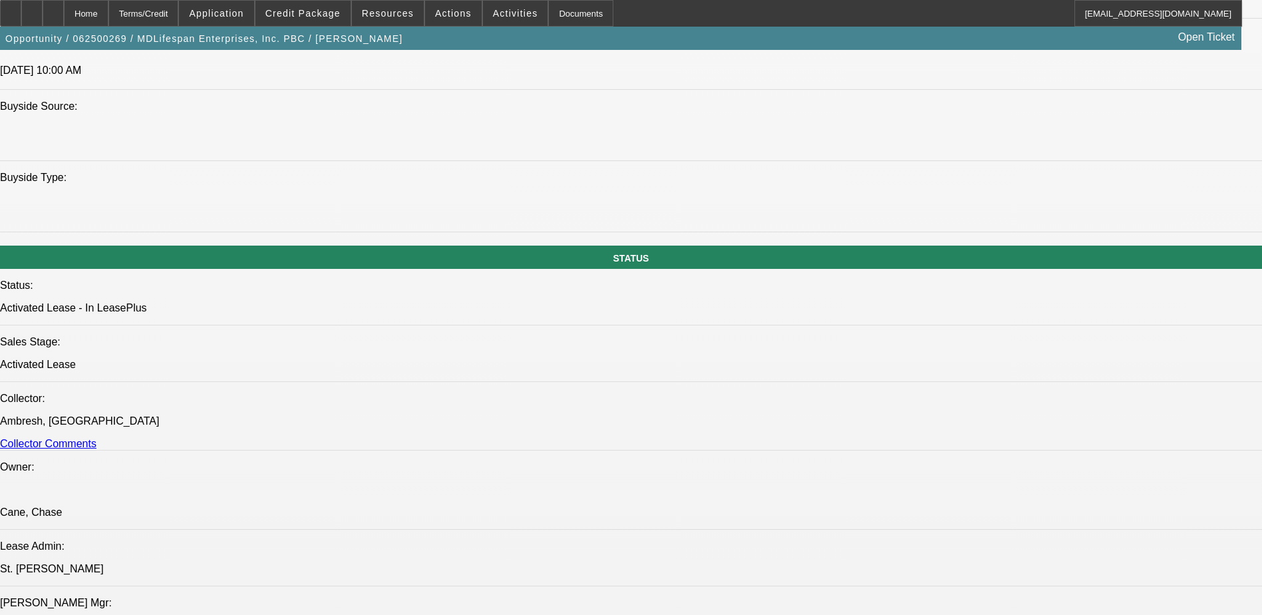
scroll to position [333, 0]
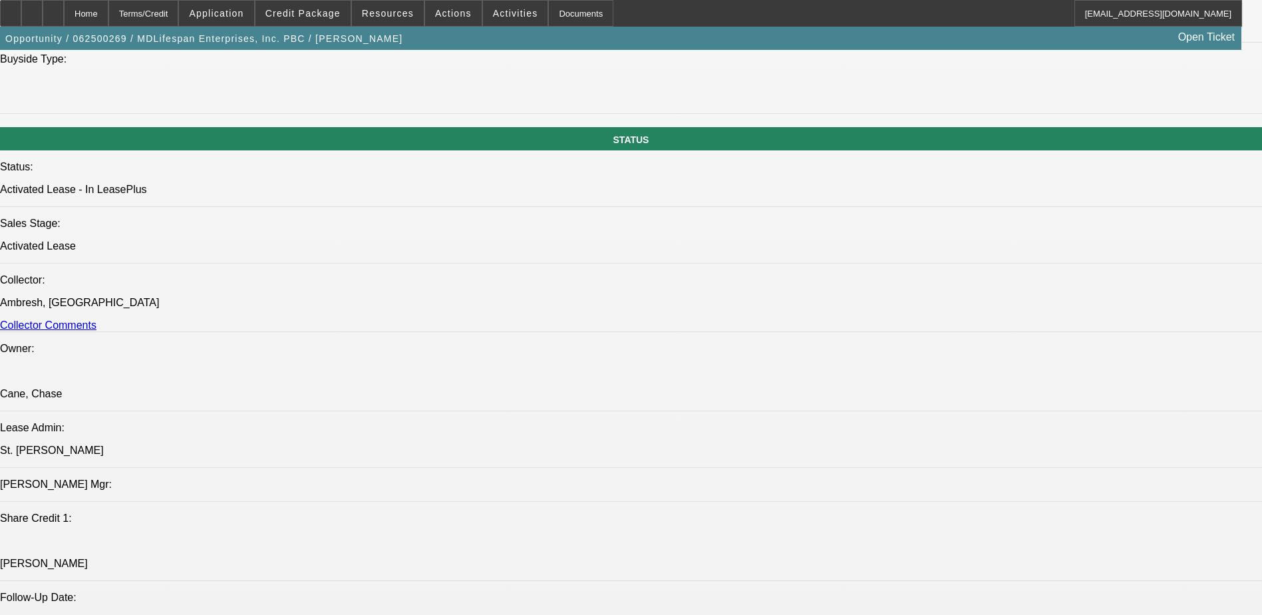
scroll to position [1397, 0]
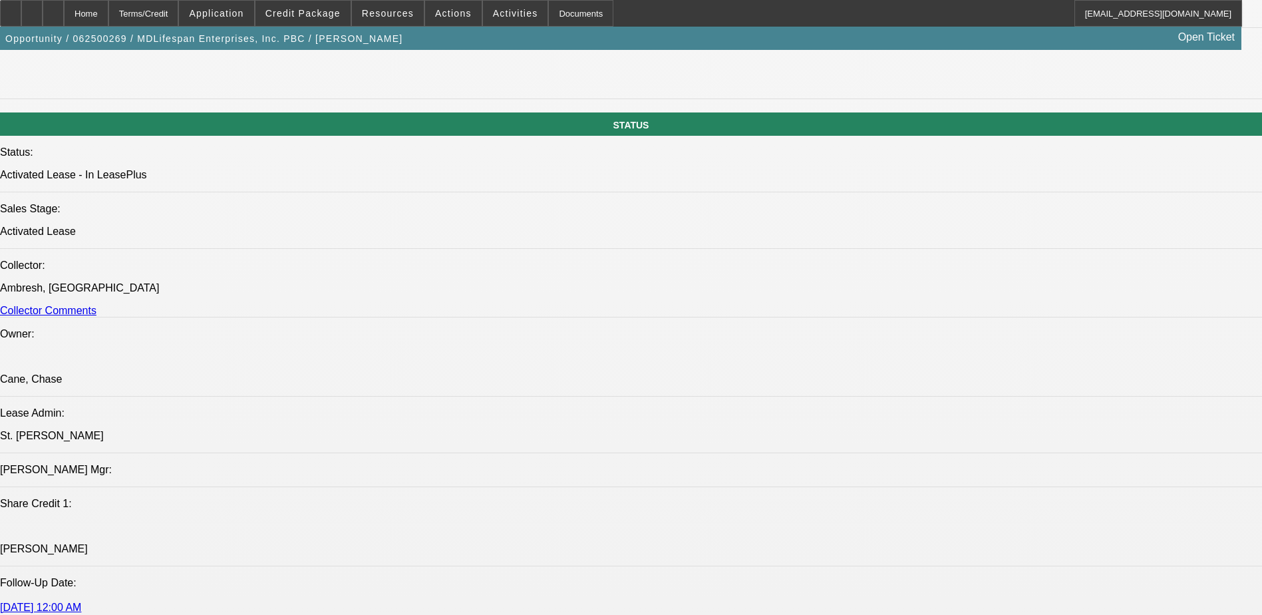
scroll to position [493, 0]
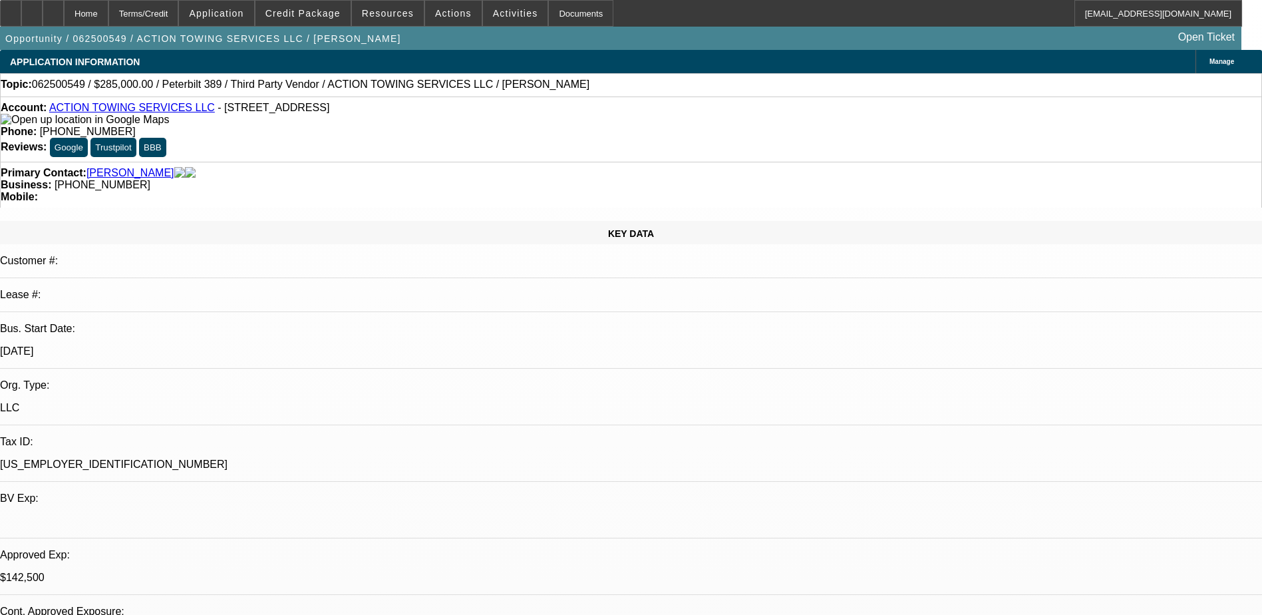
select select "0"
select select "0.1"
select select "0"
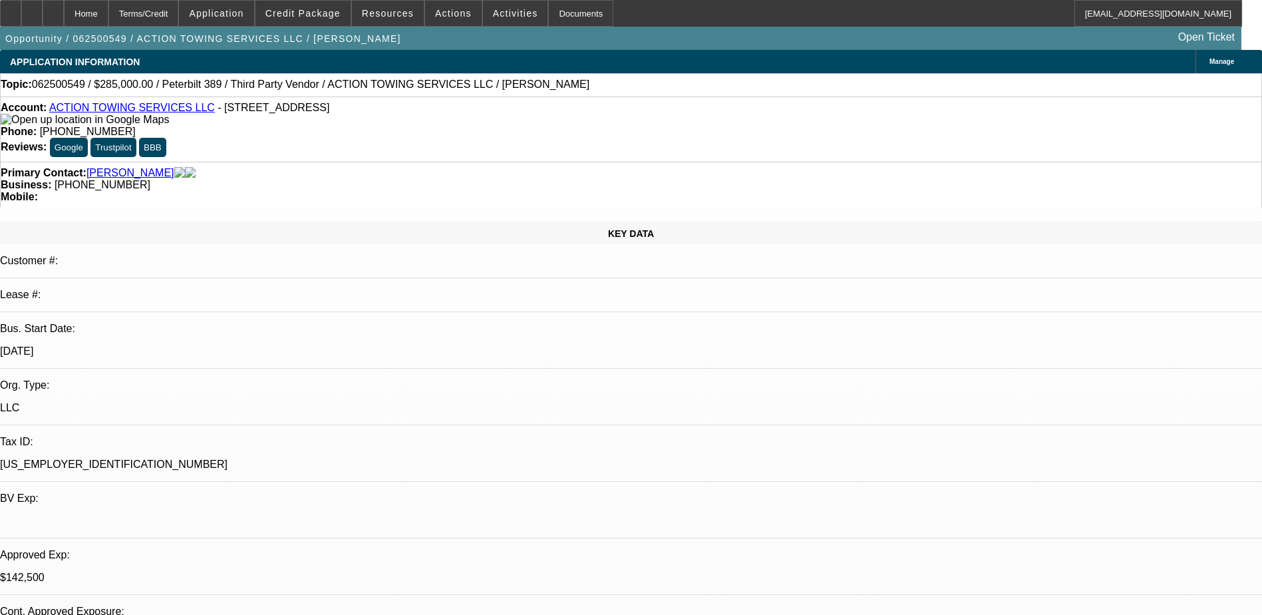
select select "0.1"
select select "0"
select select "2"
select select "0.1"
select select "0"
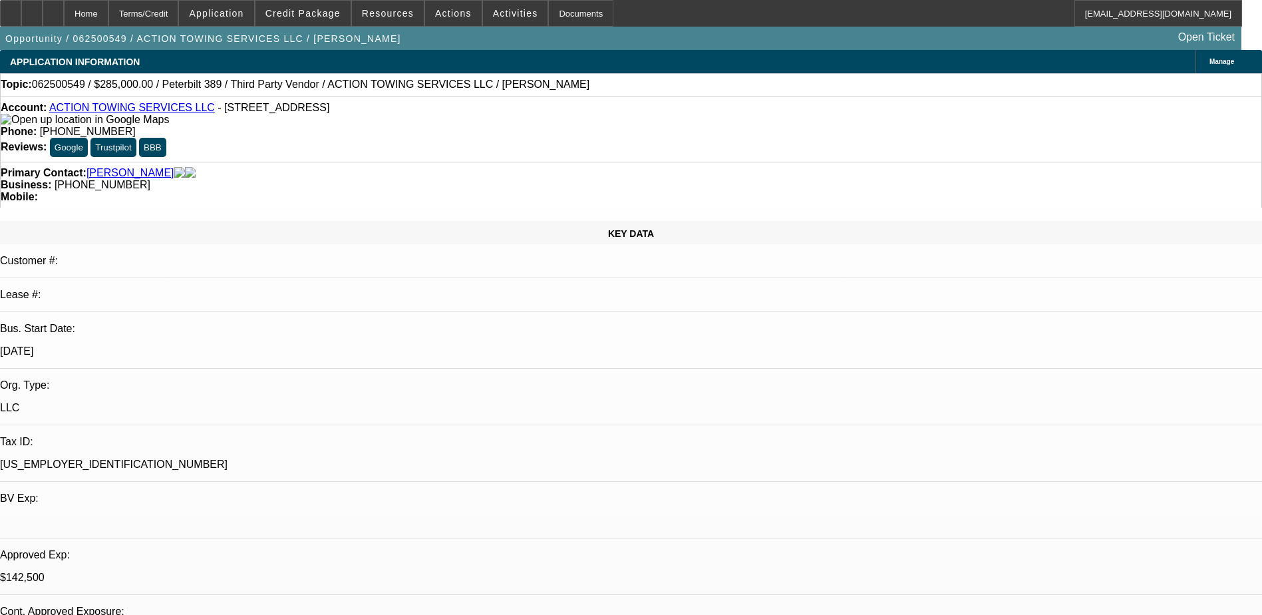
select select "0.1"
select select "1"
select select "4"
select select "1"
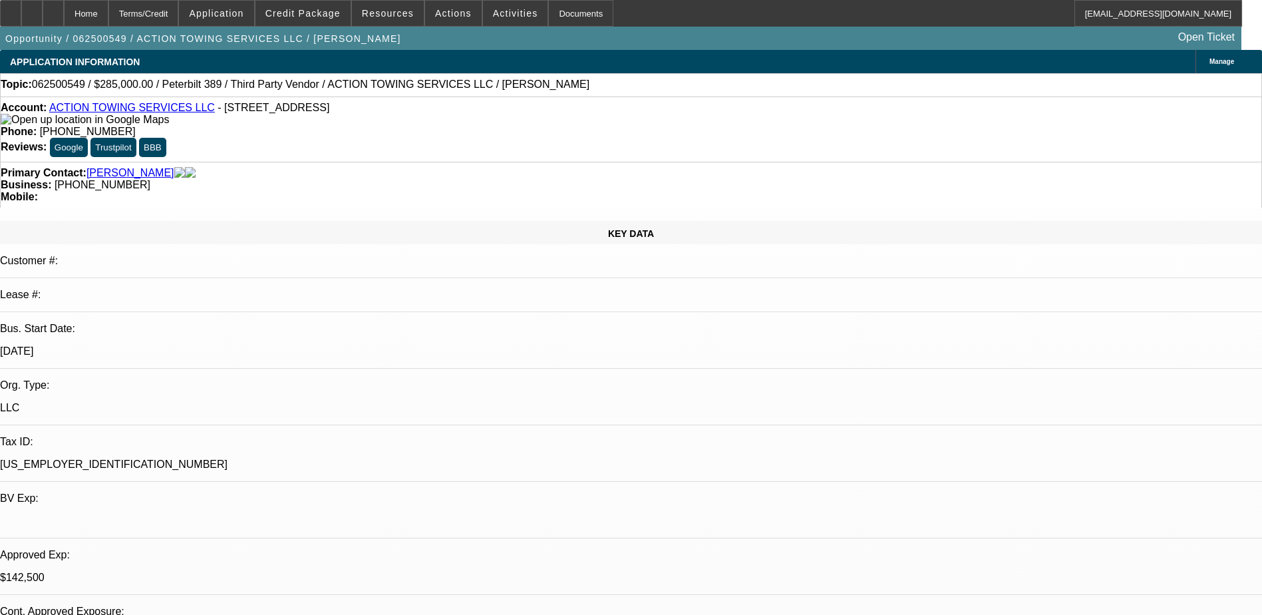
select select "1"
select select "4"
select select "1"
select select "2"
select select "4"
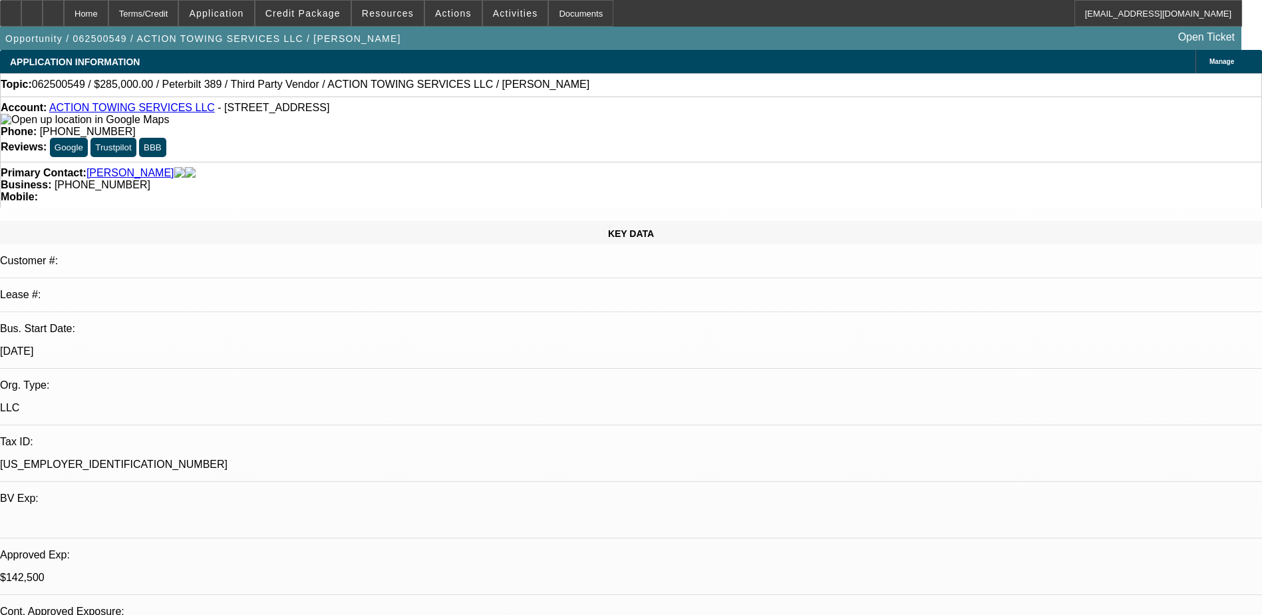
select select "1"
select select "2"
select select "4"
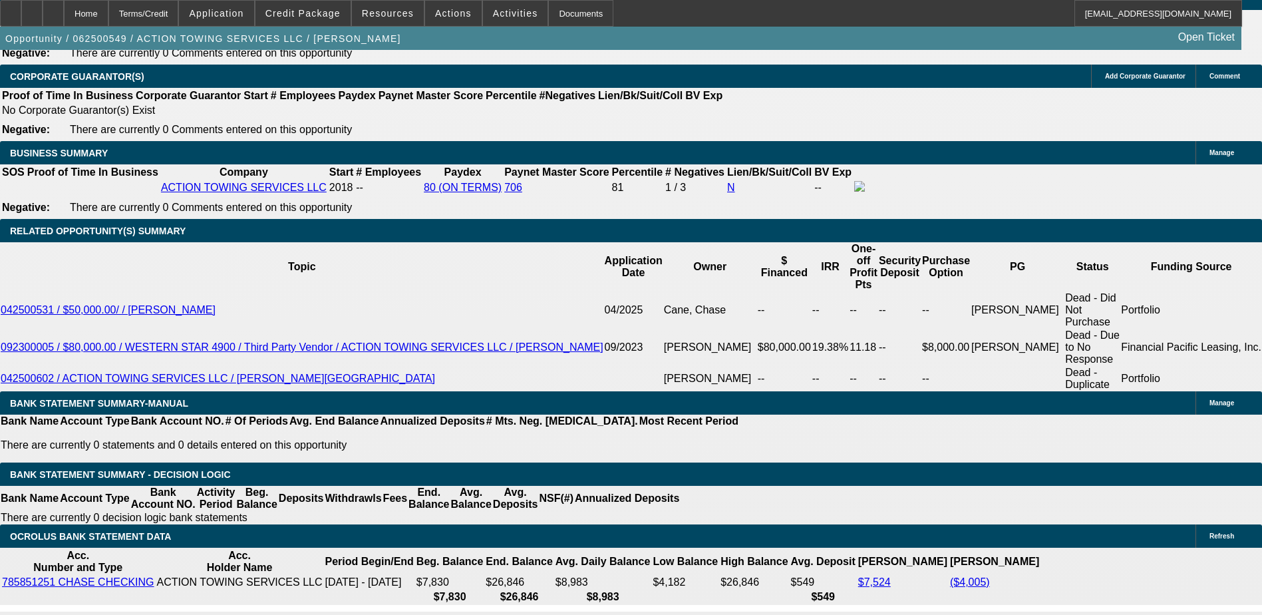
scroll to position [2128, 0]
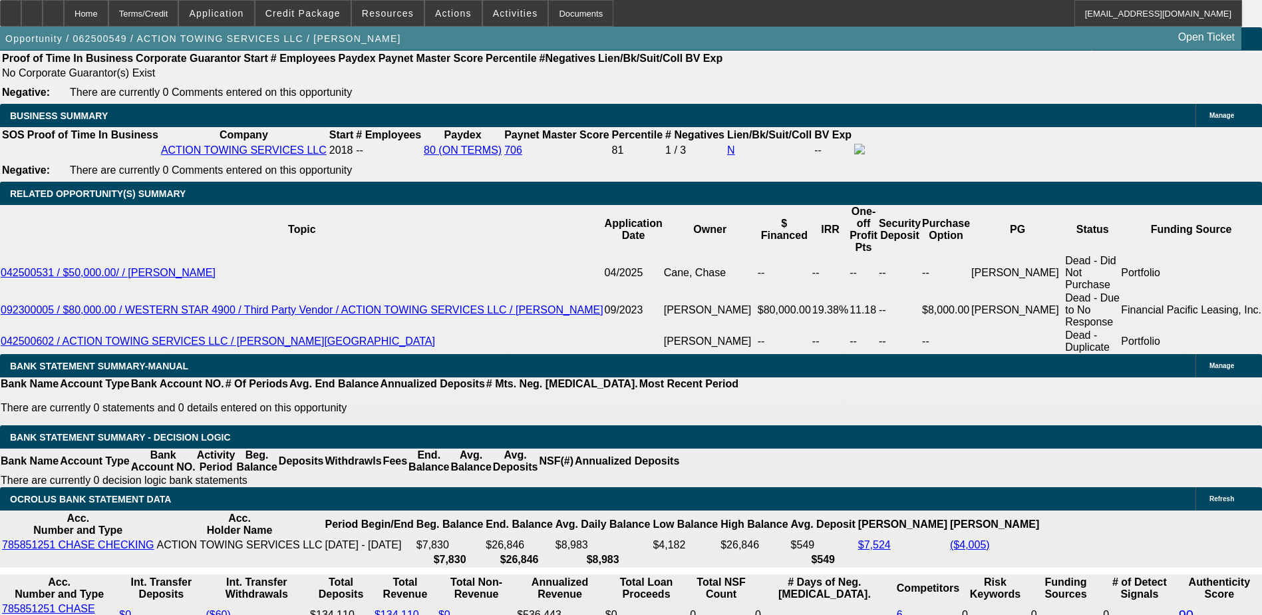
type input "UNKNOWN"
type input "9"
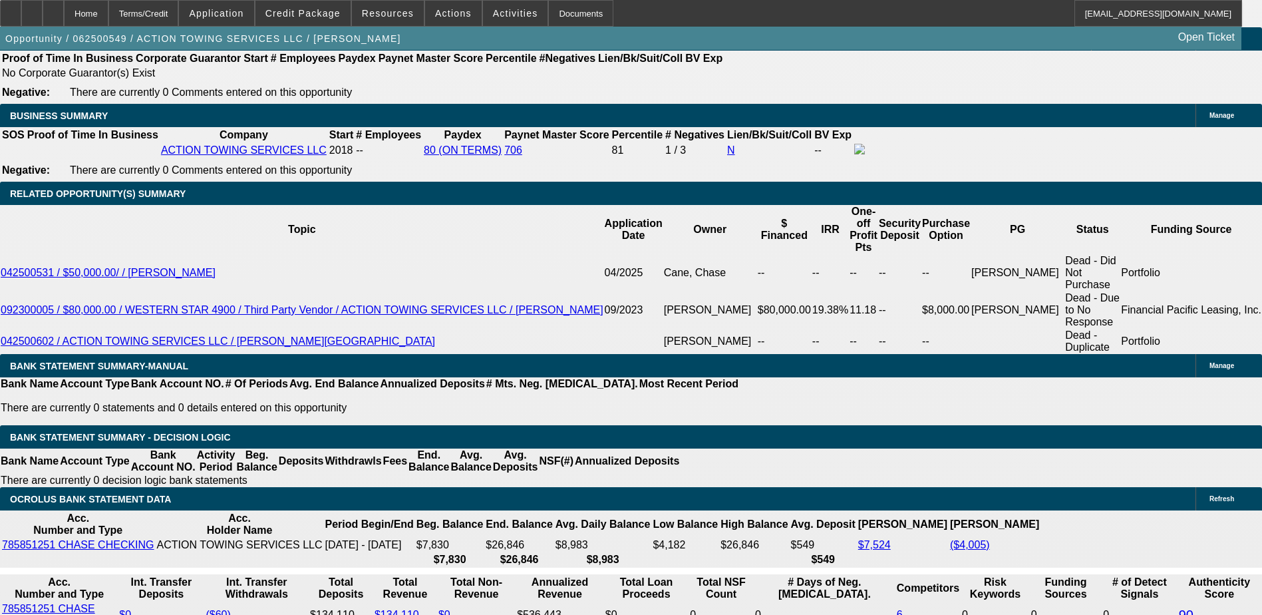
type input "$2,984.19"
type input "9.9"
type input "$3,053.07"
type input "9.99"
type input "$3,060.01"
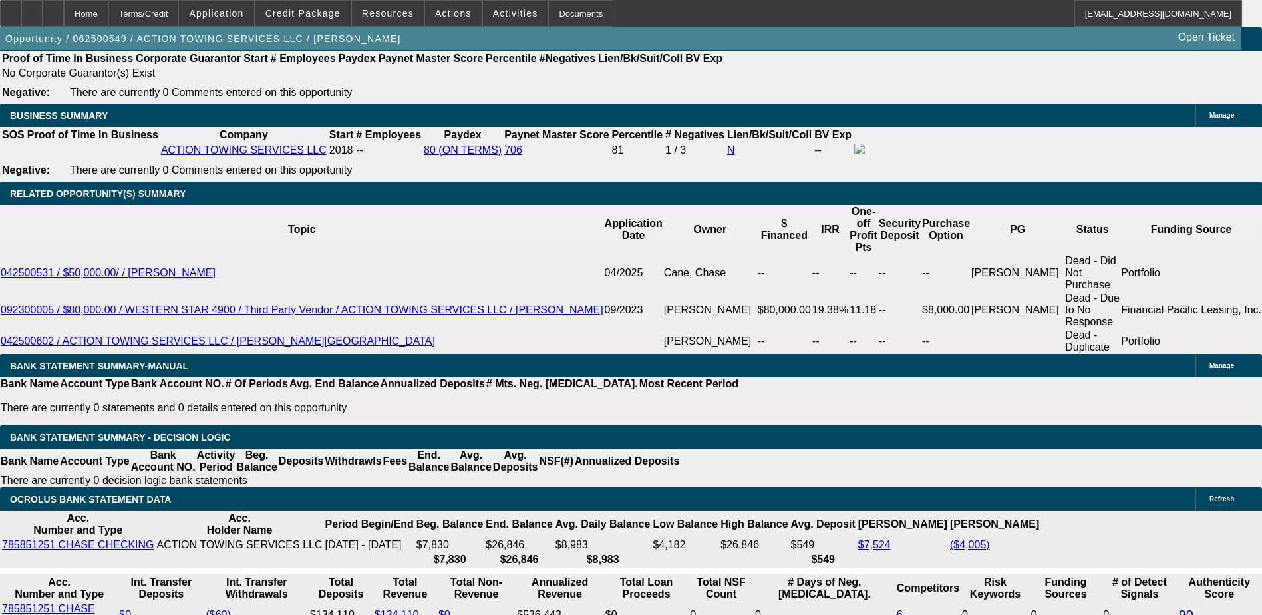
type input "9.999"
type input "$3,060.70"
type input "9.99999"
type input "$3,060.77"
type input "9.999999"
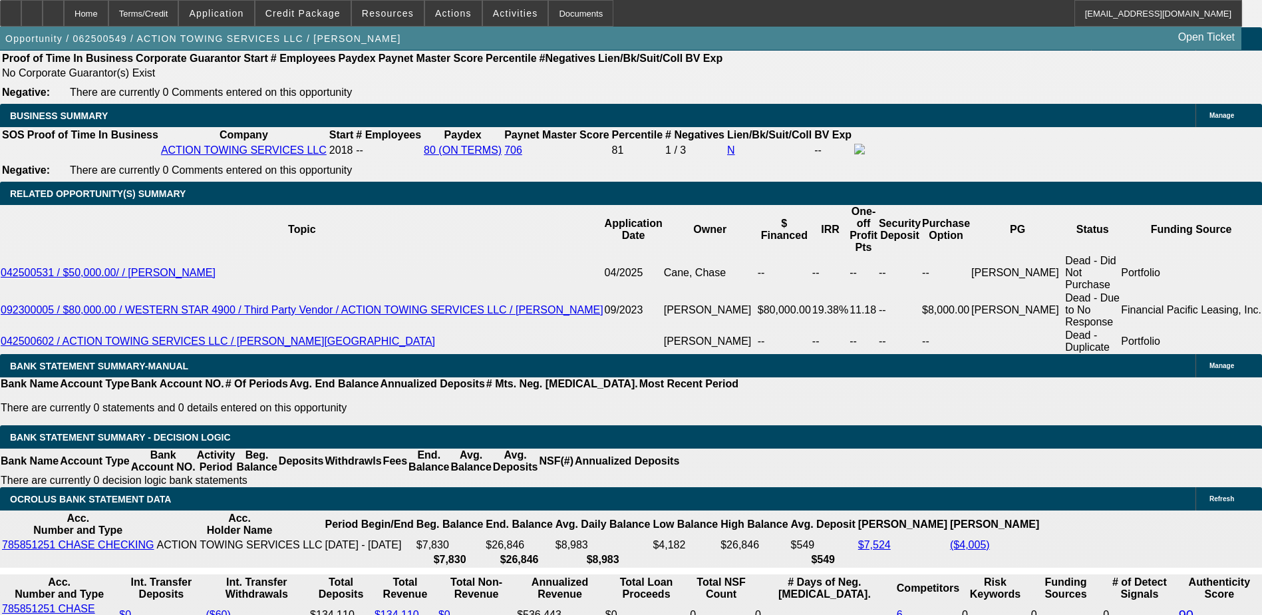
type input "$3,060.78"
type input "9.99999999"
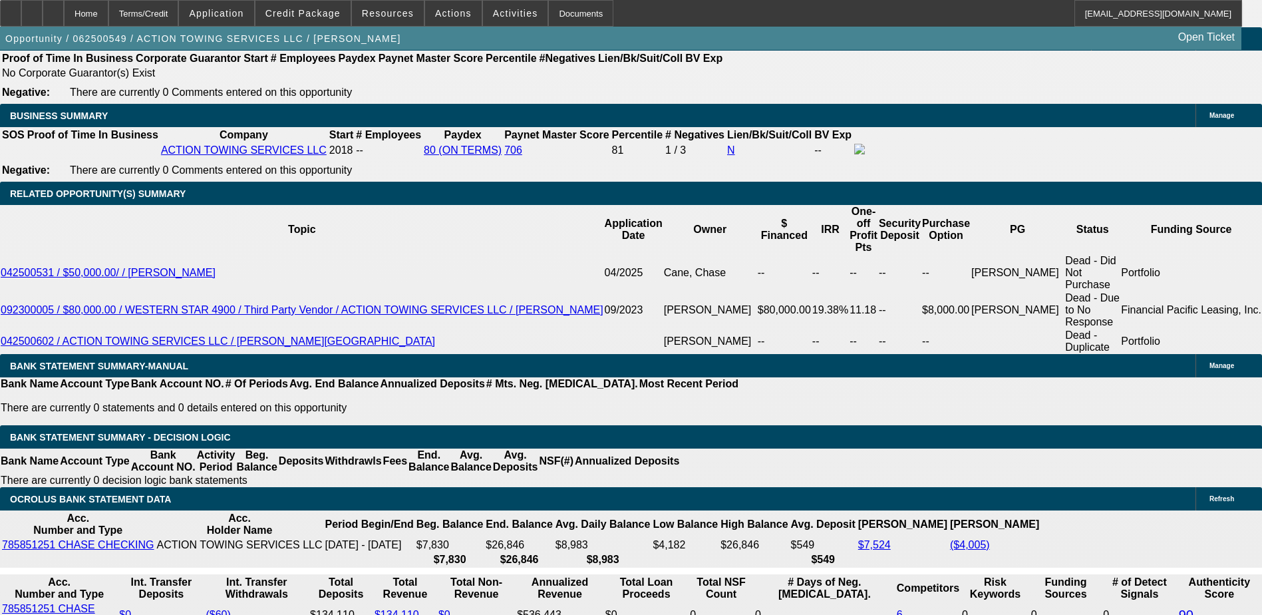
type input "3"
type input "3059"
type input "10"
type input "$3,059.00"
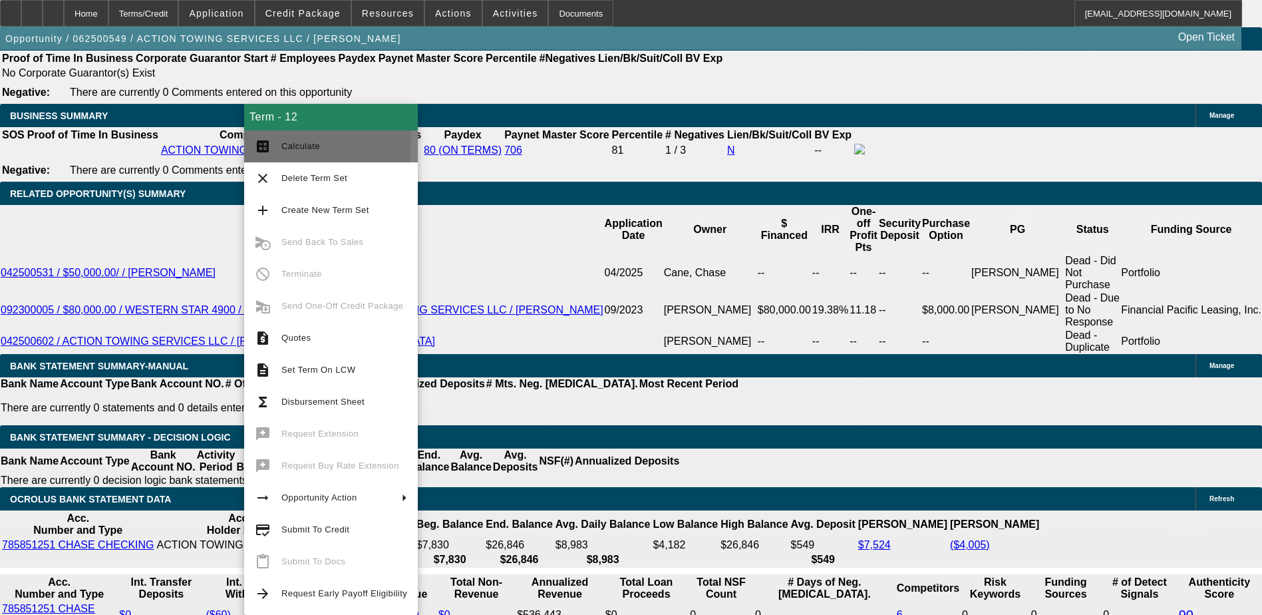
click at [294, 142] on span "Calculate" at bounding box center [300, 146] width 39 height 10
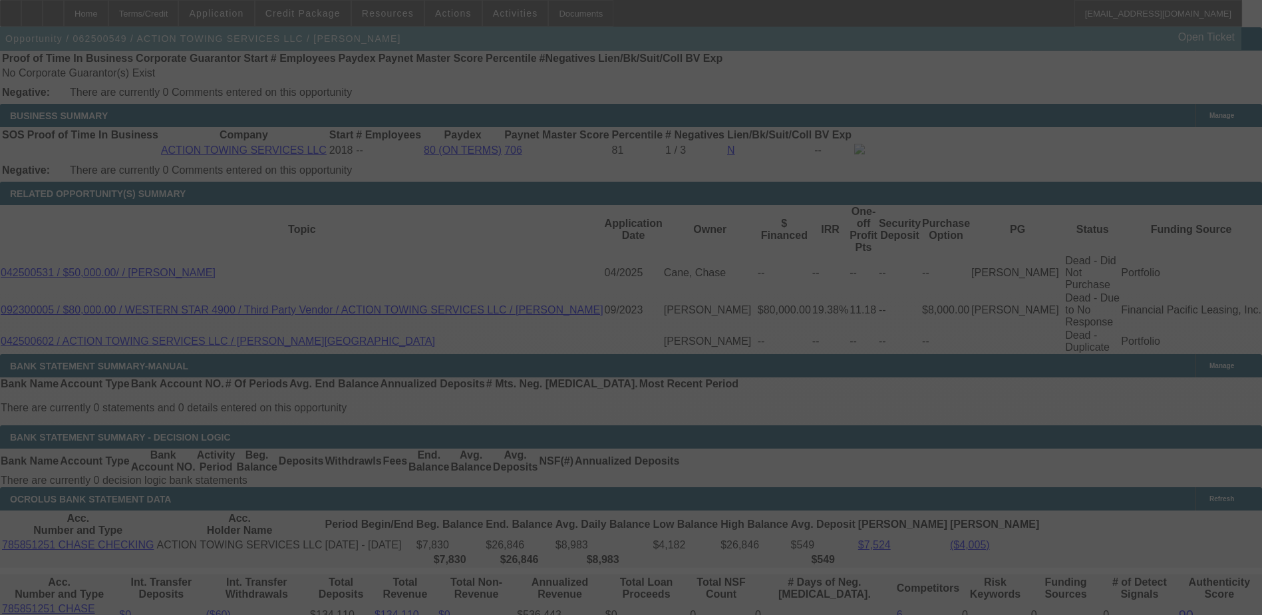
select select "0"
select select "0.1"
select select "4"
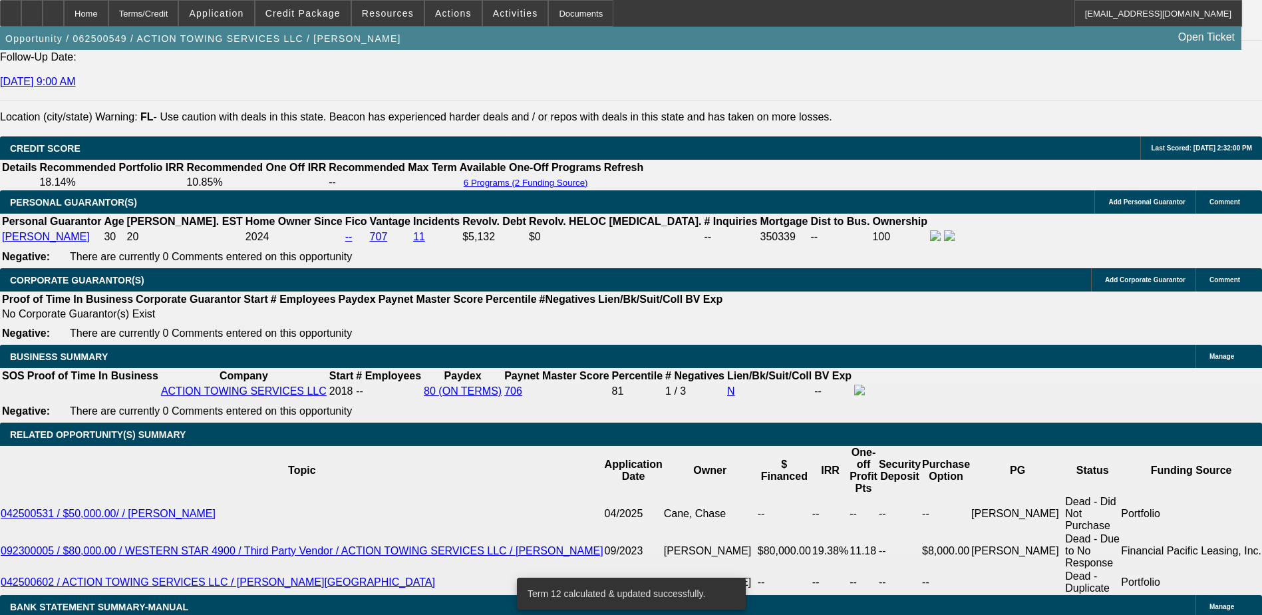
scroll to position [1855, 0]
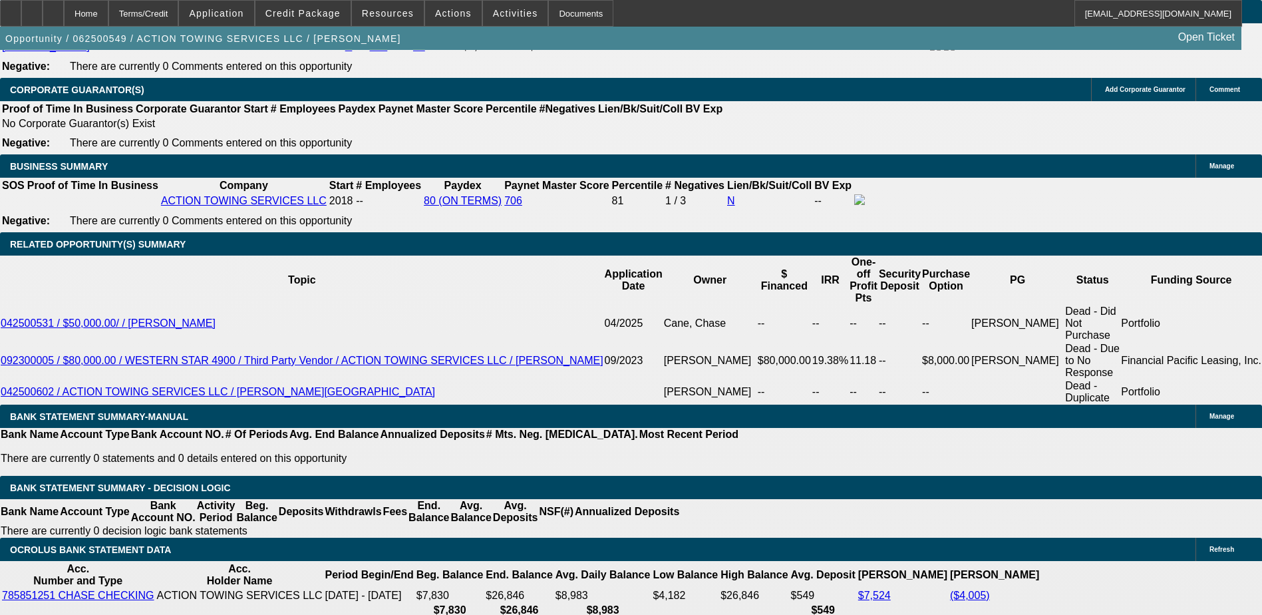
scroll to position [2055, 0]
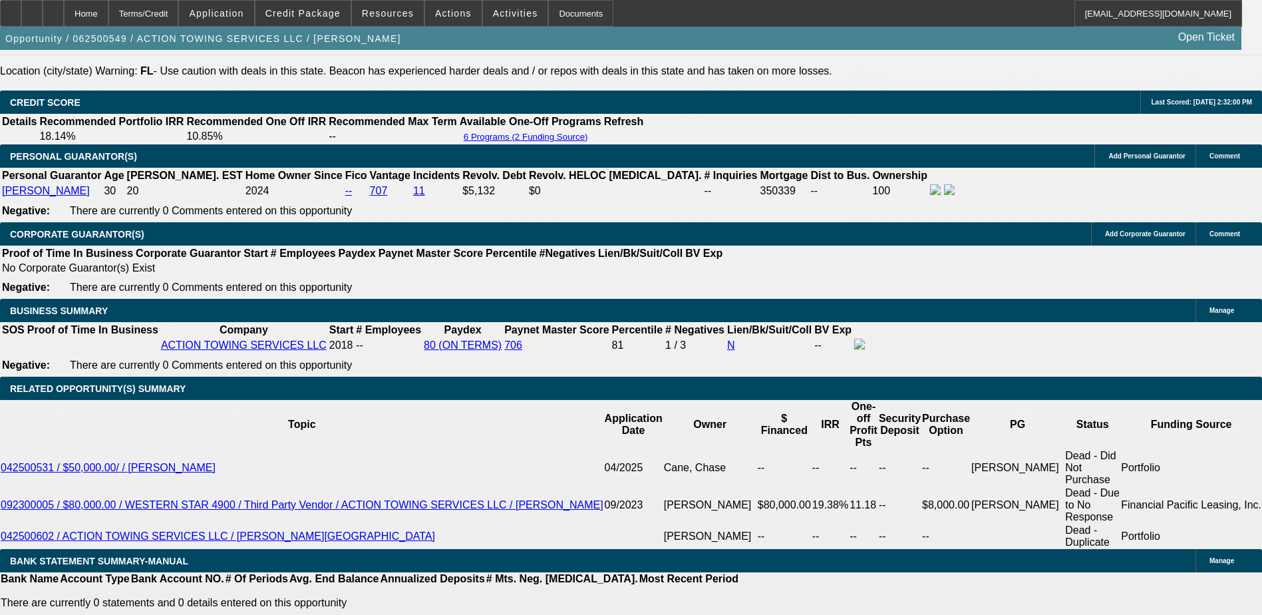
scroll to position [1922, 0]
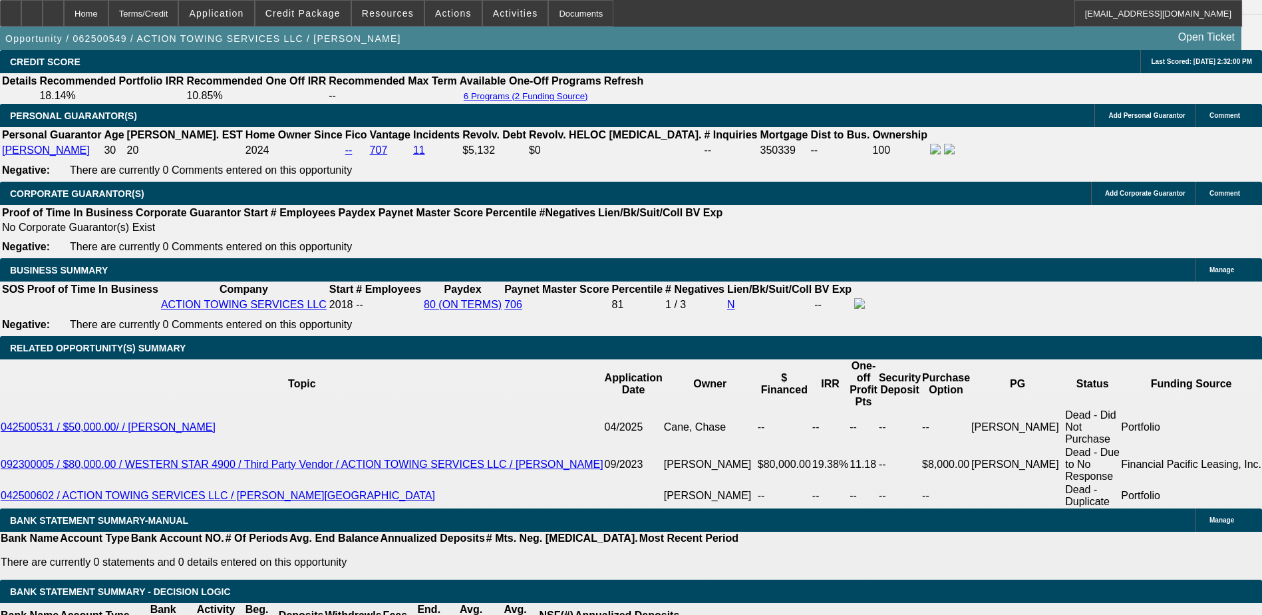
scroll to position [2055, 0]
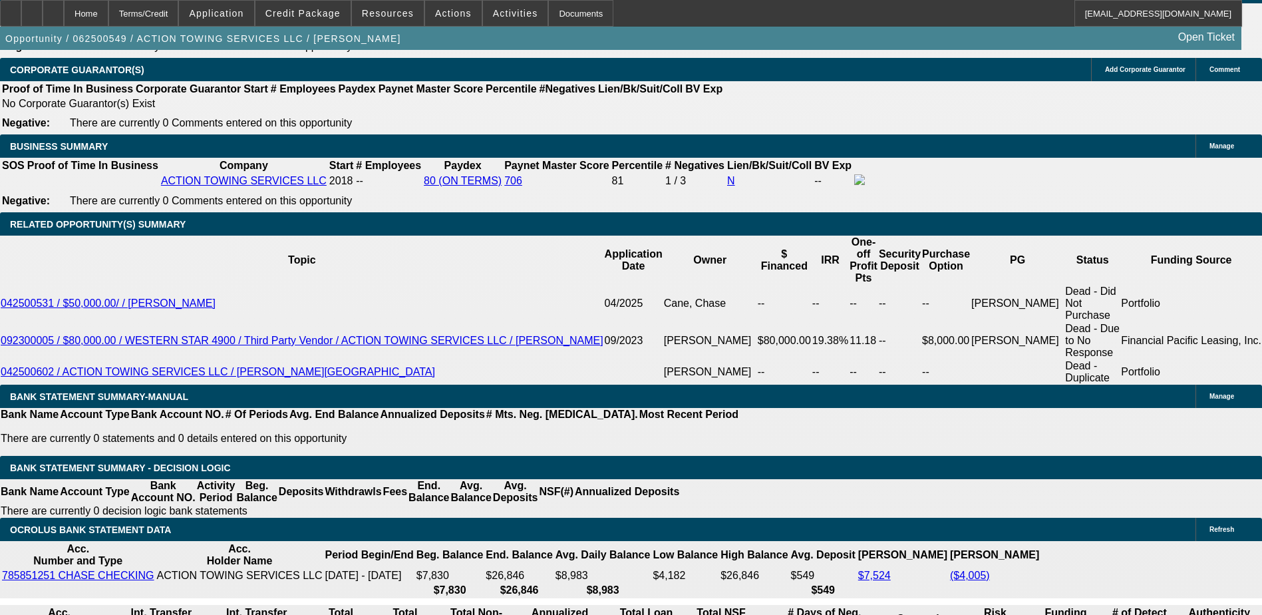
scroll to position [2121, 0]
